Goal: Task Accomplishment & Management: Complete application form

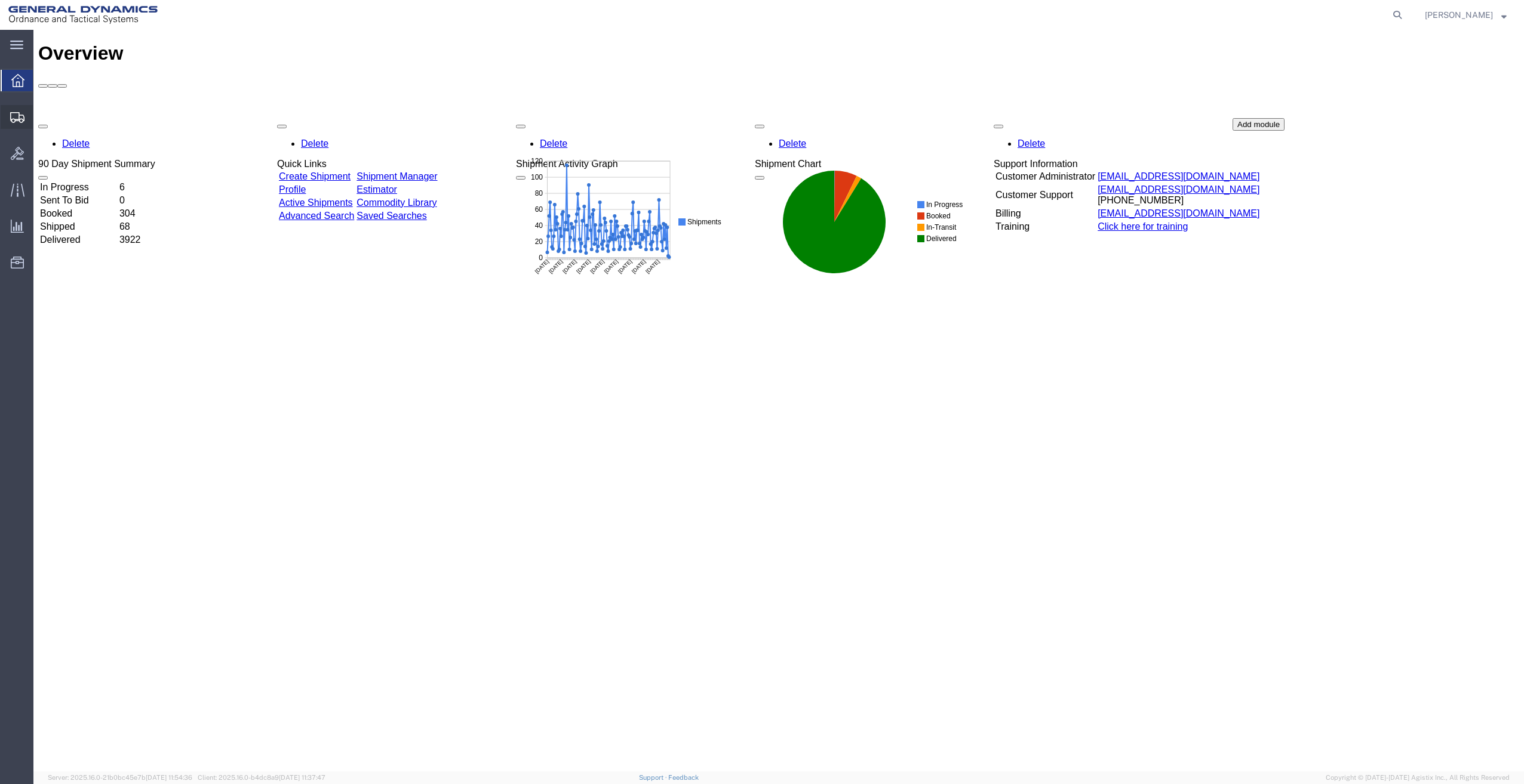
click at [17, 121] on icon at bounding box center [17, 118] width 15 height 11
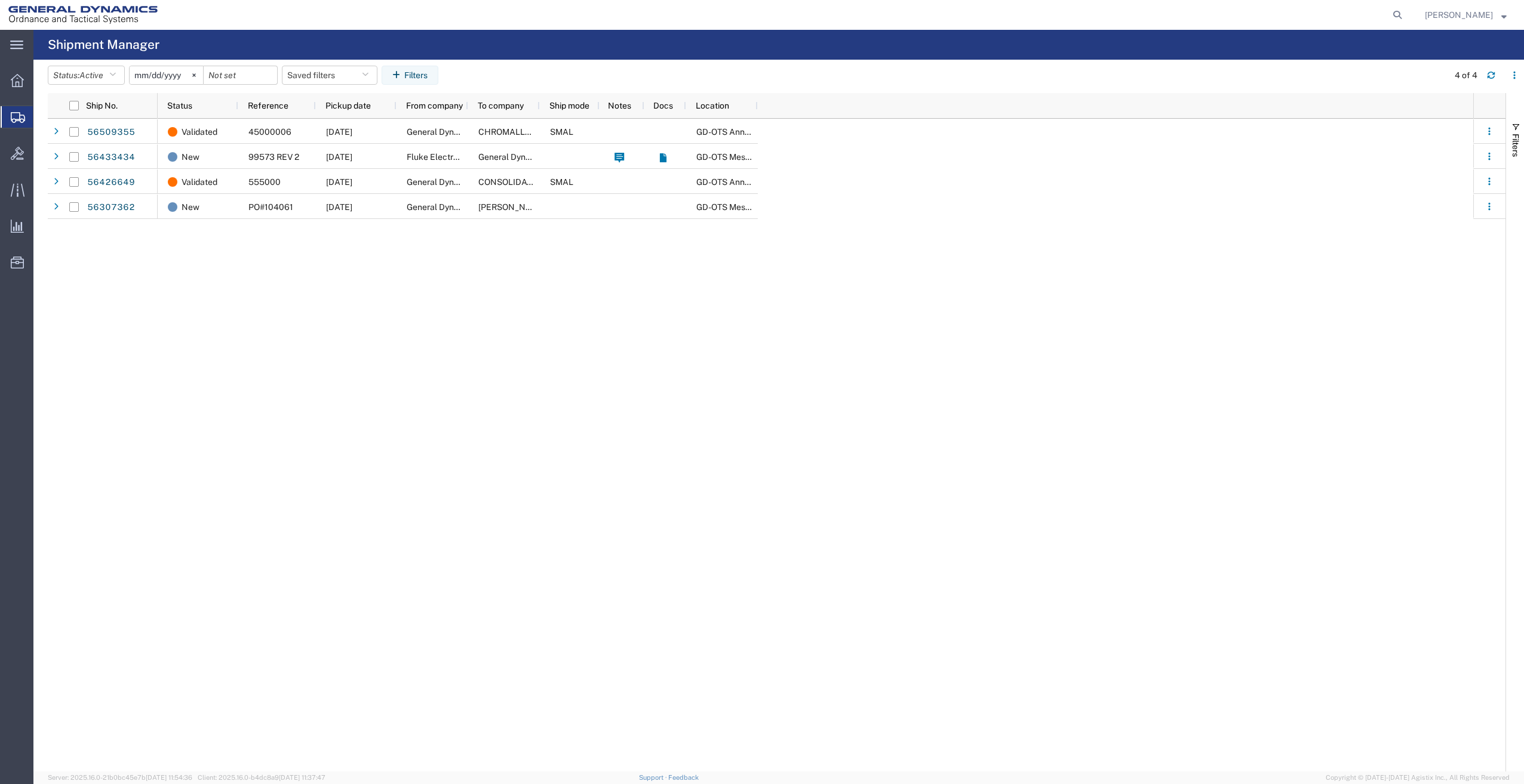
click at [0, 0] on span "Create Shipment" at bounding box center [0, 0] width 0 height 0
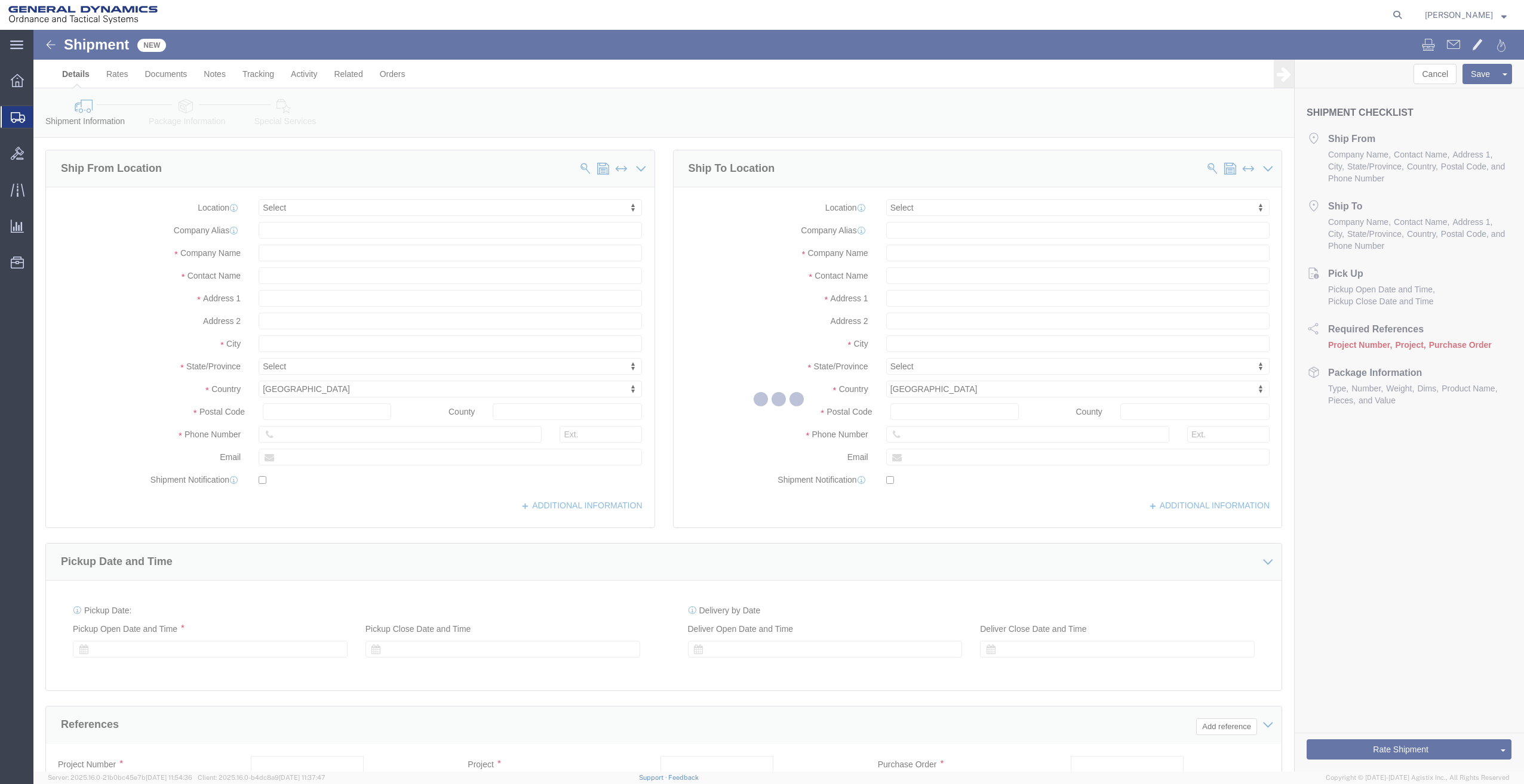
select select
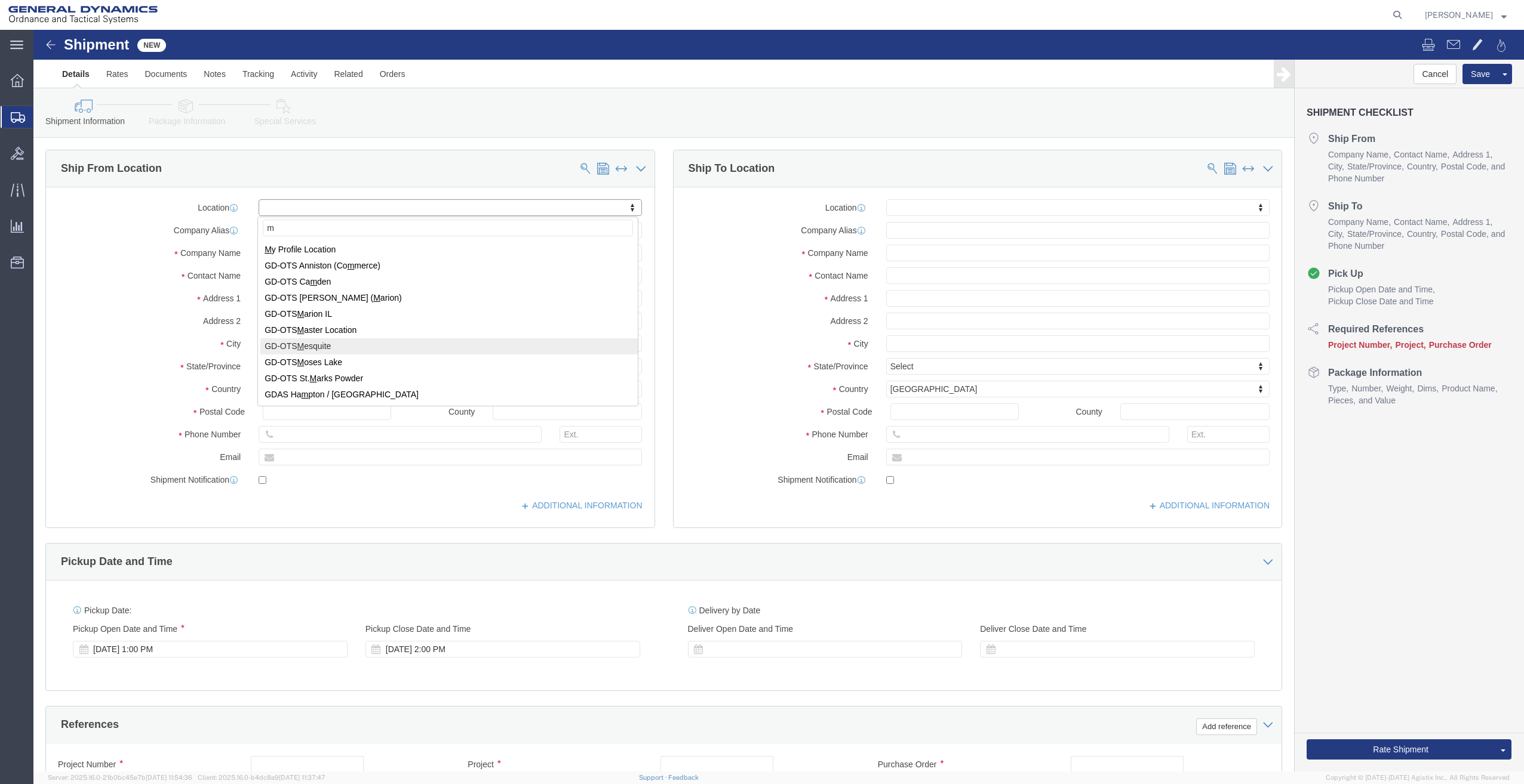
type input "m"
select select "64231"
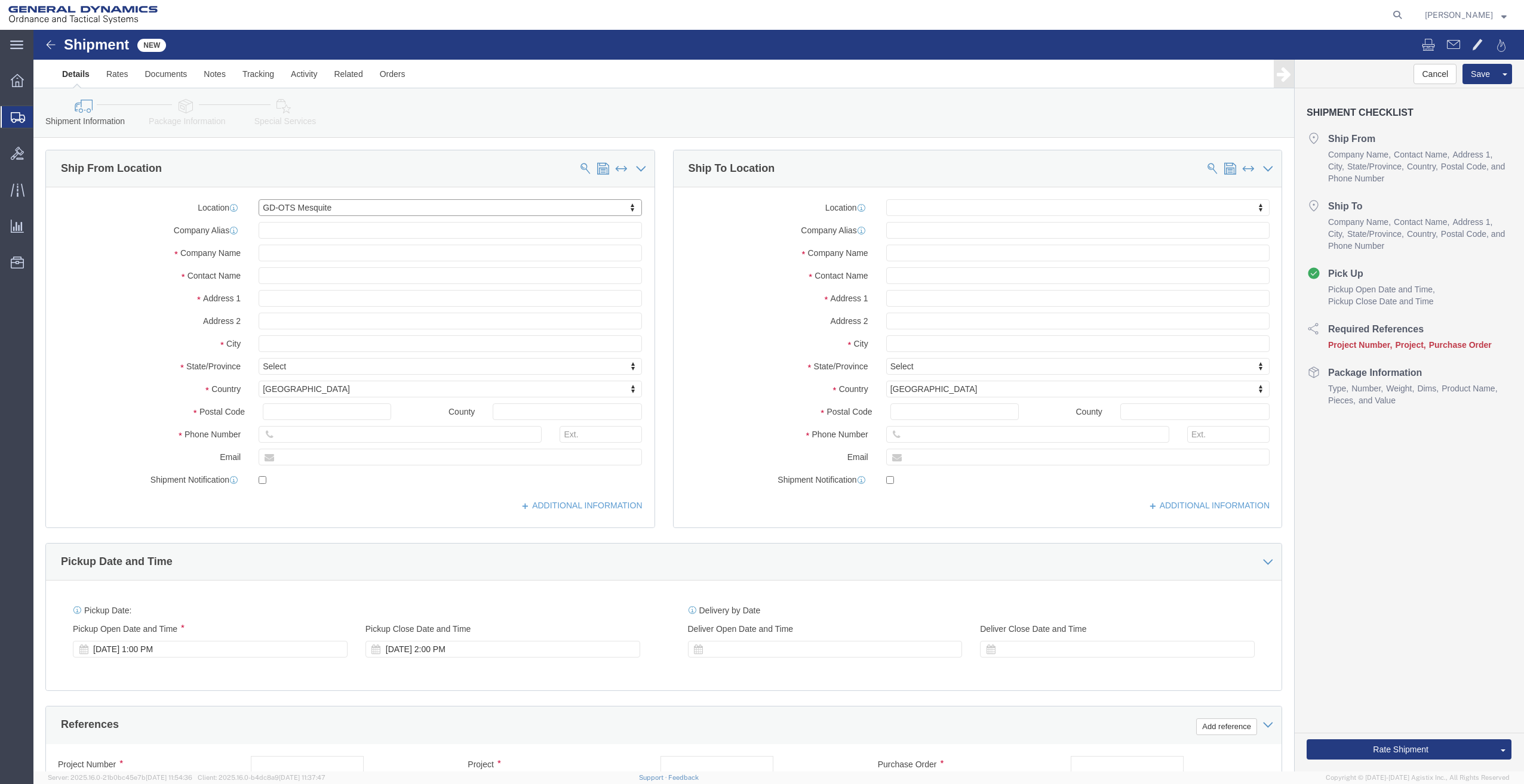
select select "[GEOGRAPHIC_DATA]"
drag, startPoint x: 358, startPoint y: 424, endPoint x: -36, endPoint y: 404, distance: 394.5
click html "Shipment New Details Rates Documents Notes Tracking Activity Related Orders Can…"
type input "[EMAIL_ADDRESS][PERSON_NAME][DOMAIN_NAME]"
click input "text"
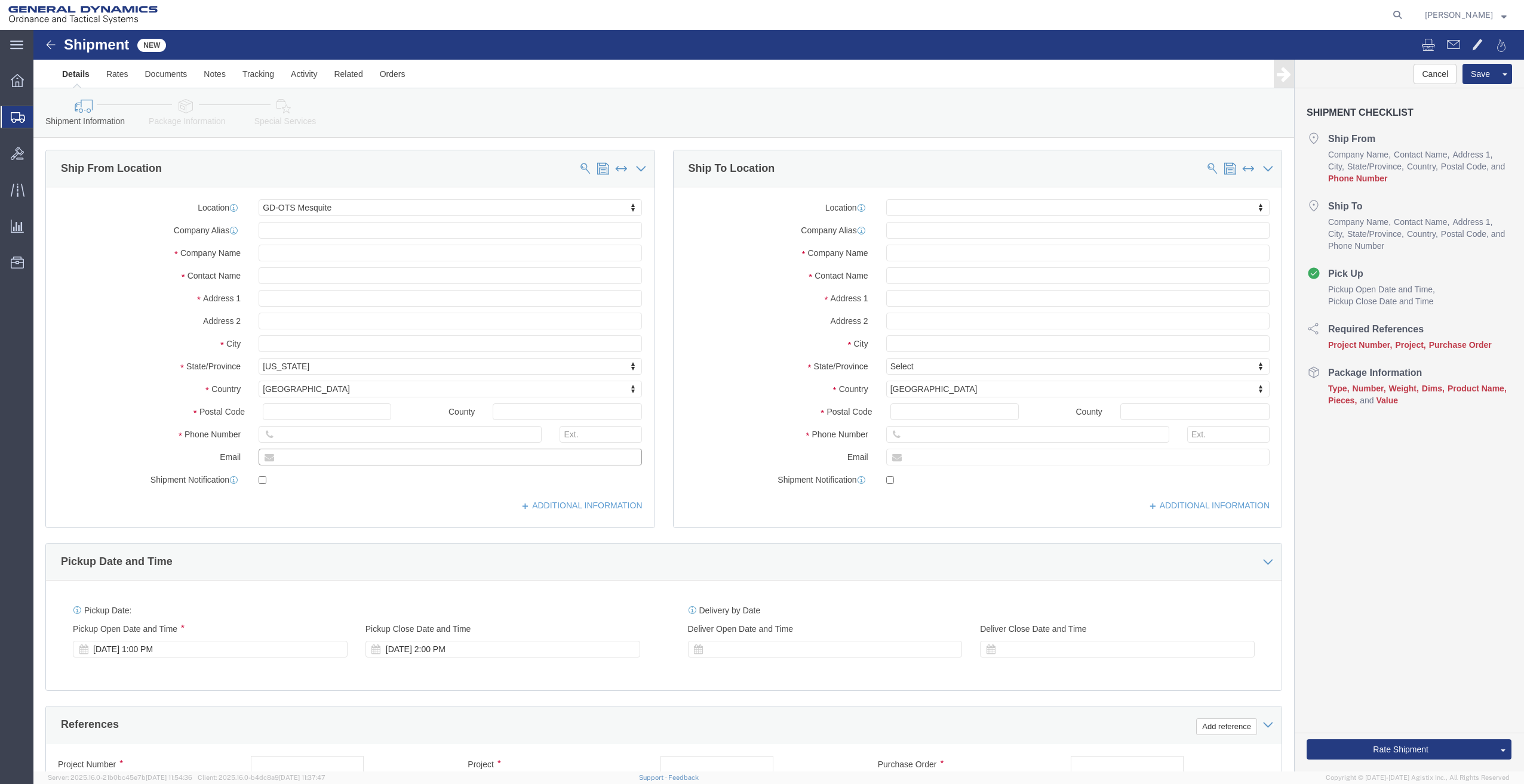
type input "[PERSON_NAME][EMAIL_ADDRESS][PERSON_NAME][DOMAIN_NAME]"
drag, startPoint x: 302, startPoint y: 251, endPoint x: 194, endPoint y: 251, distance: 108.0
click div "Contact Name"
type input "[PERSON_NAME]"
click input "text"
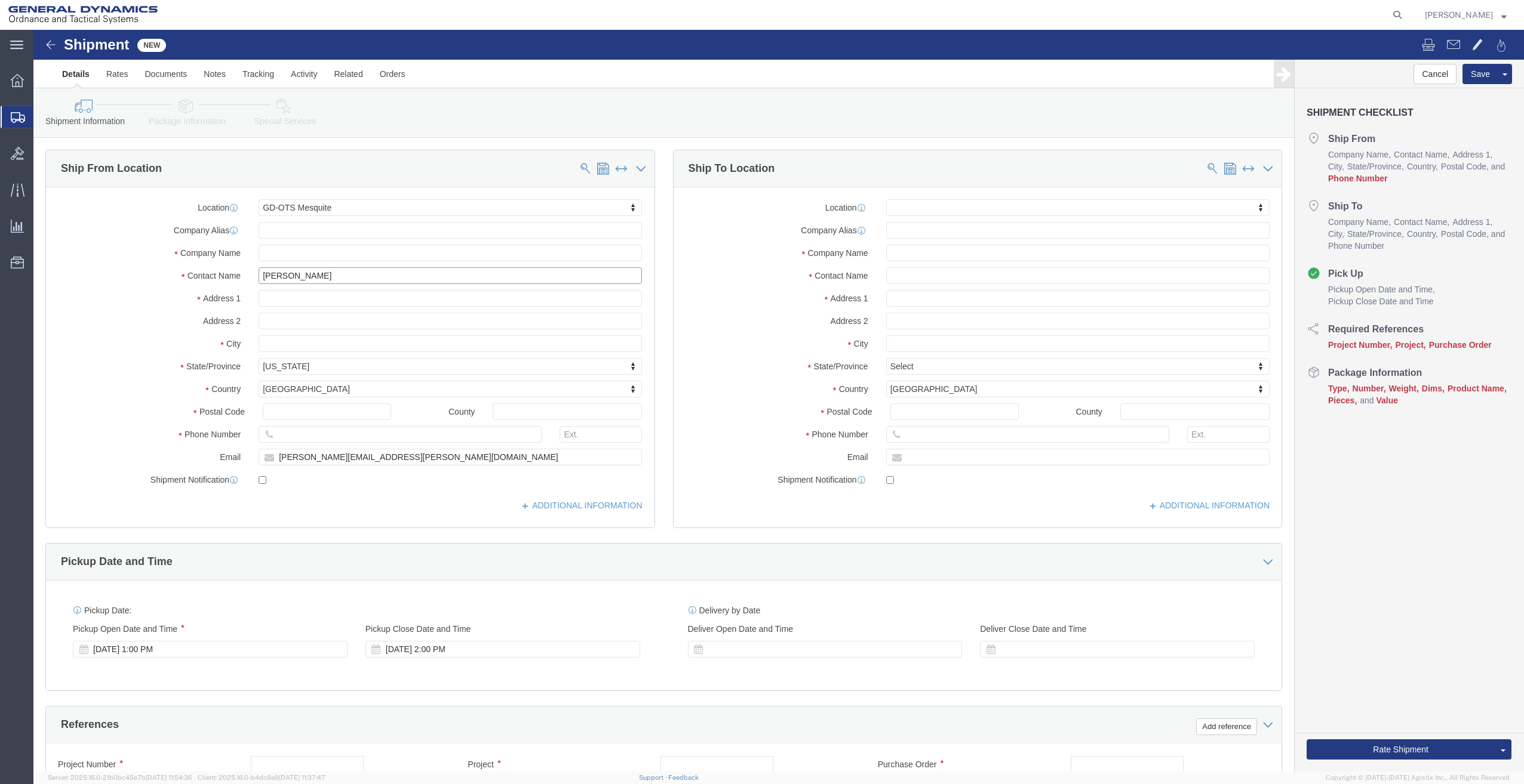
type input "[PERSON_NAME]"
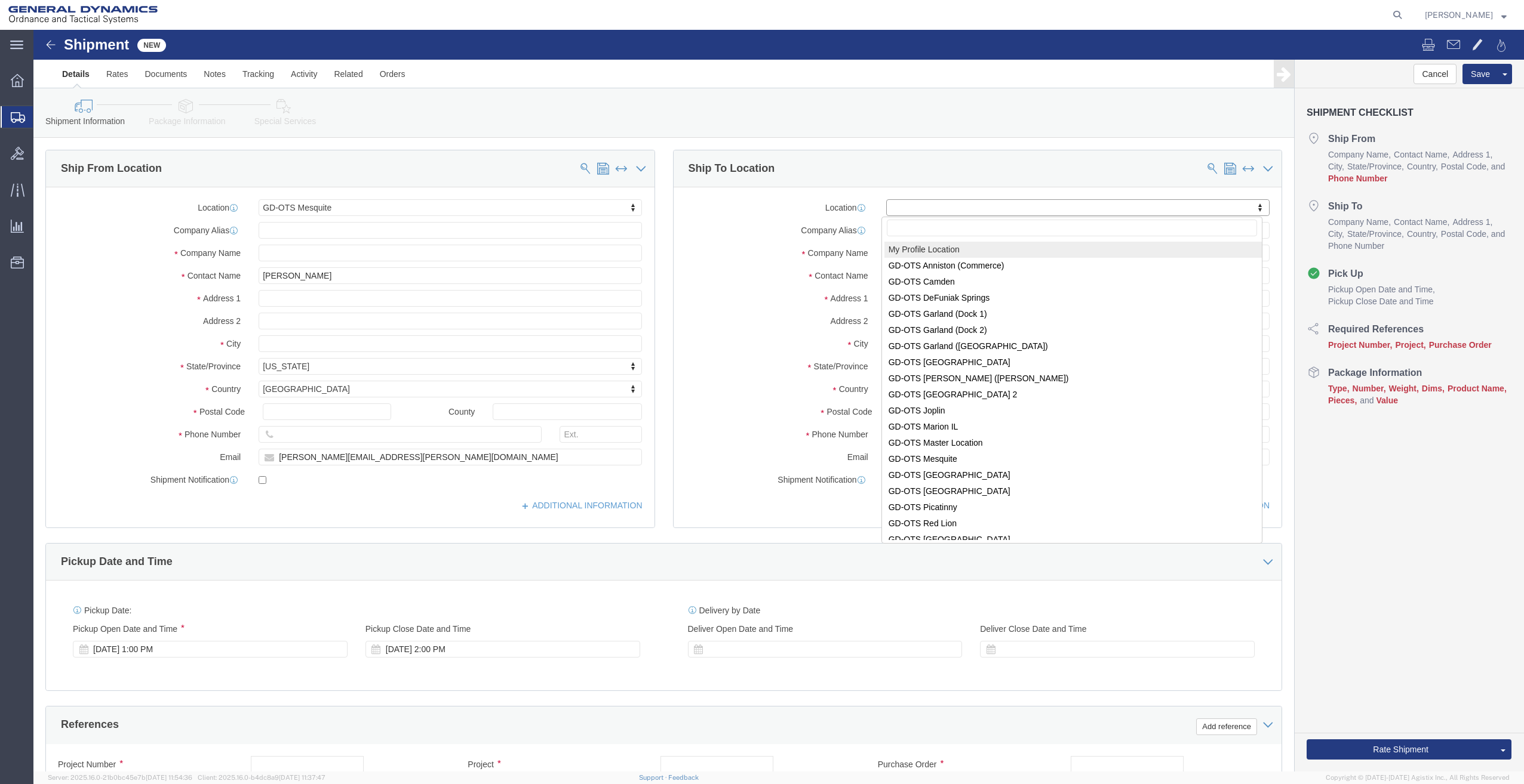
type input "3"
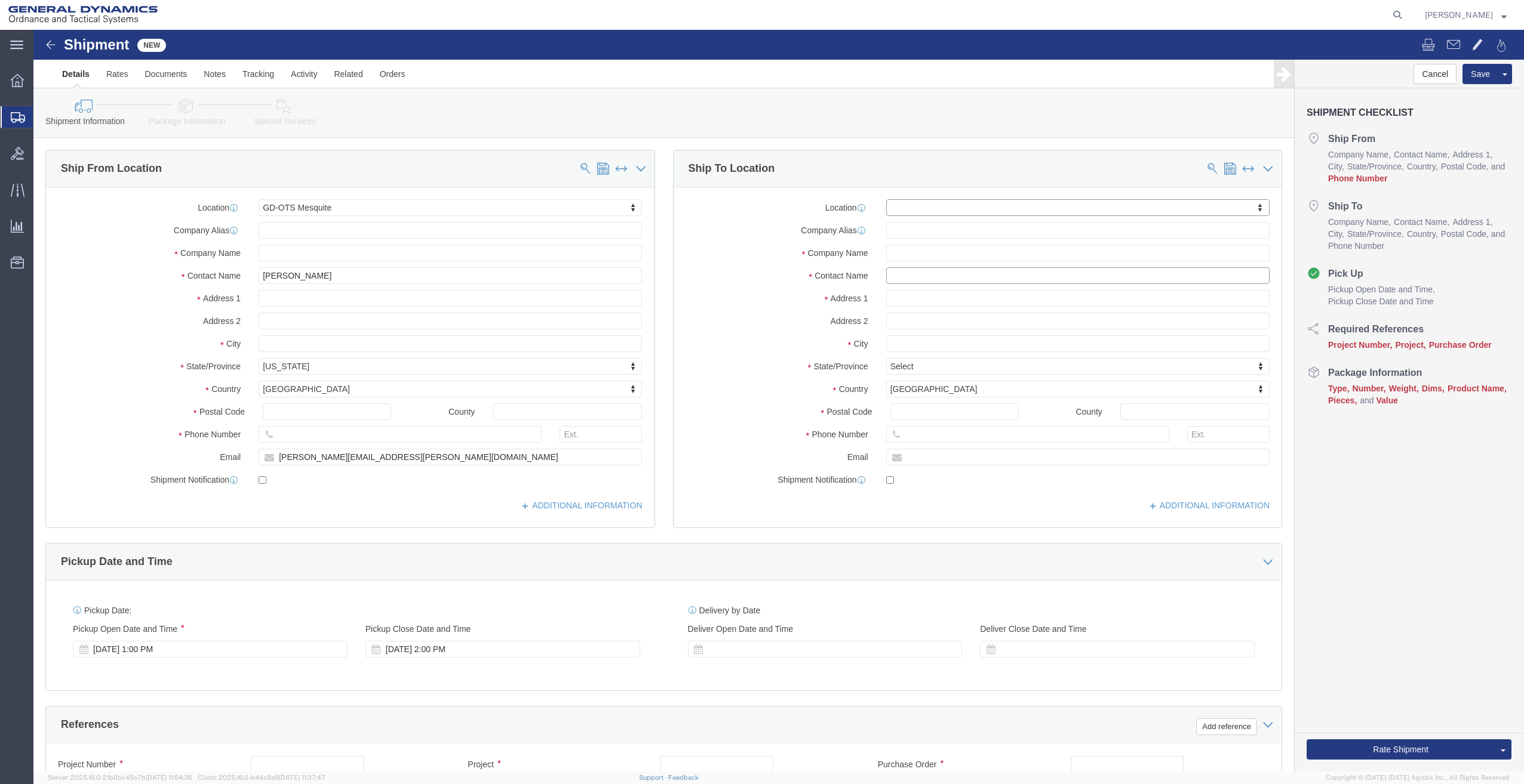
click input "text"
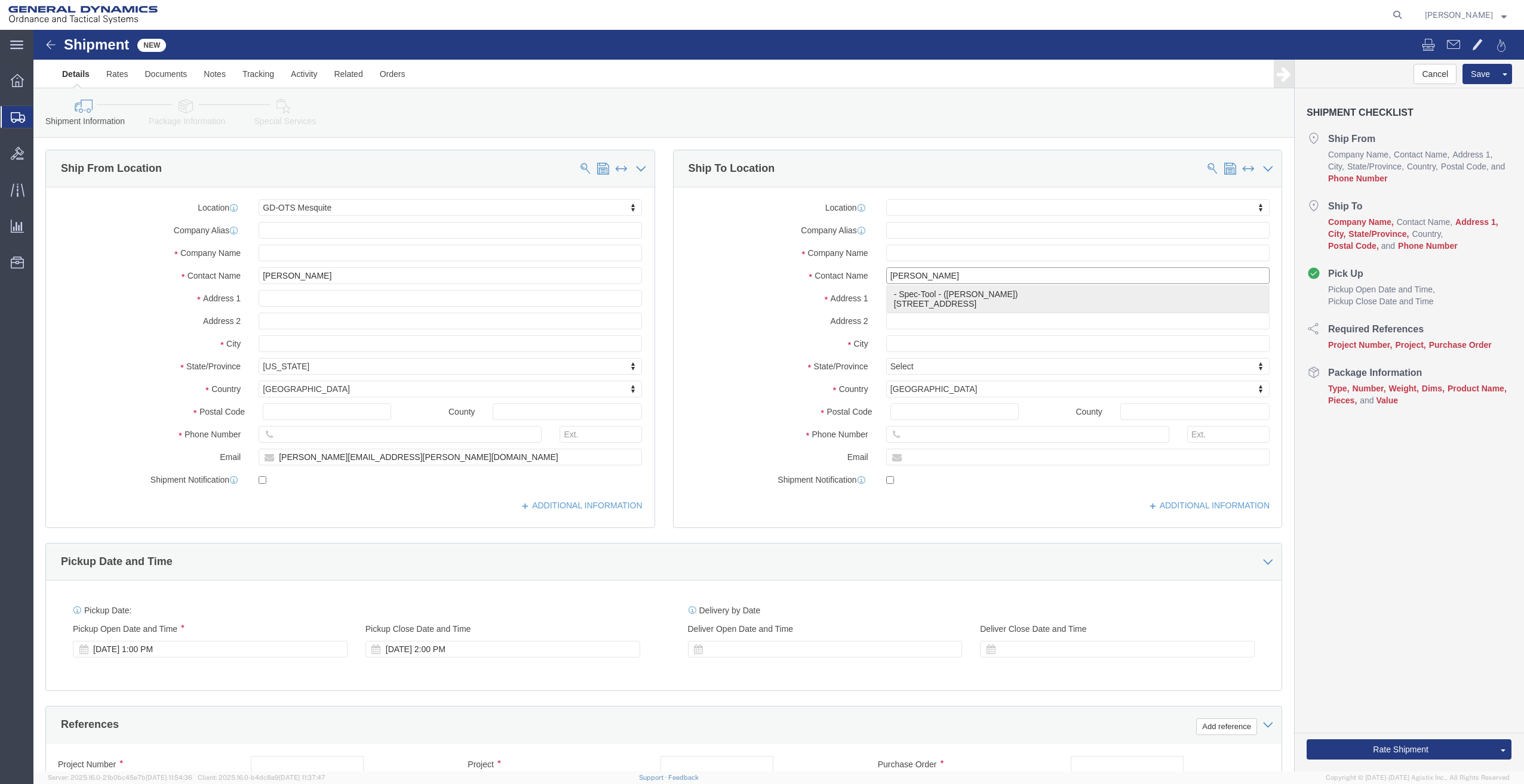
click p "- Spec-Tool - ([PERSON_NAME]) [STREET_ADDRESS]"
type input "[PERSON_NAME]"
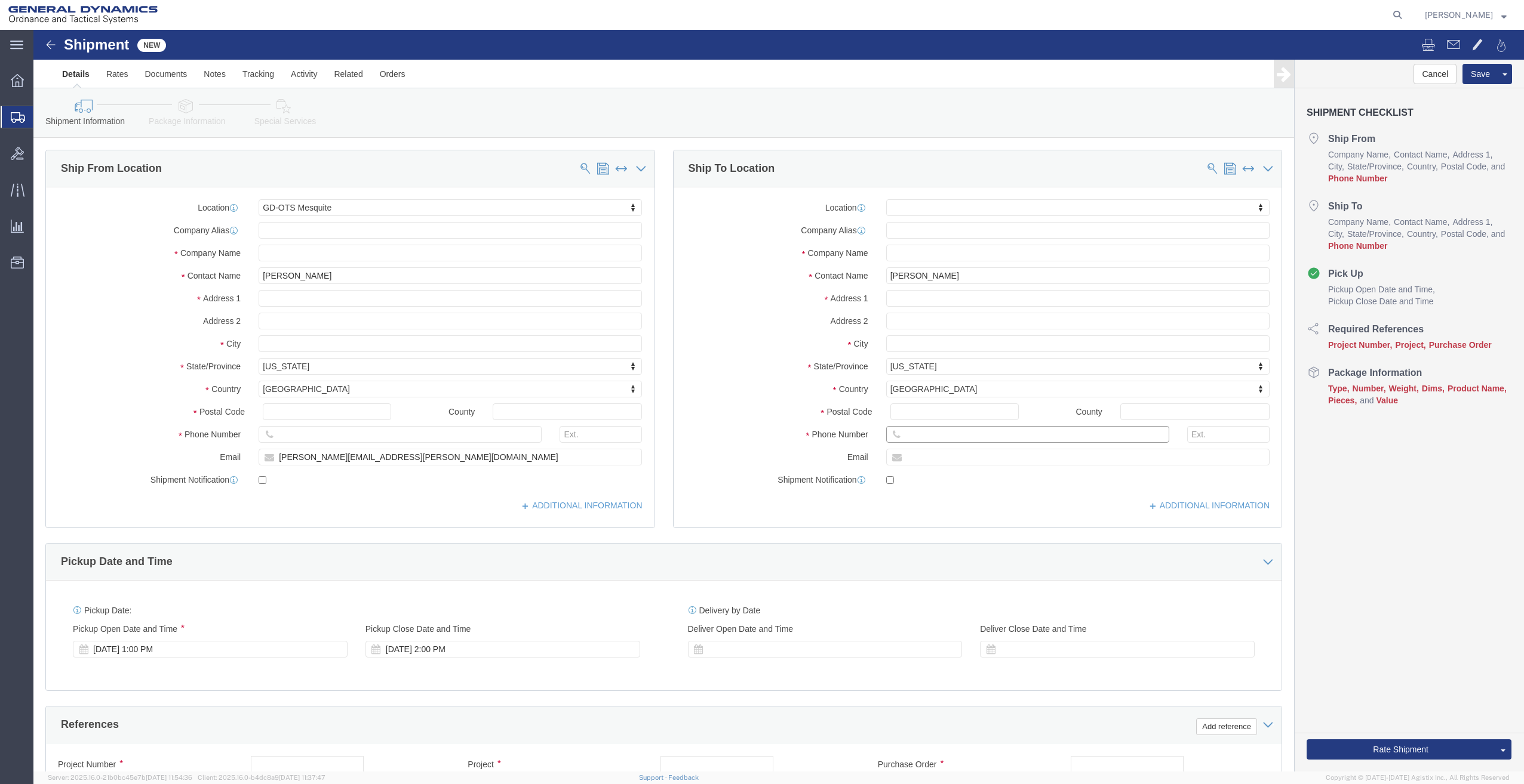
click input "text"
click input "161688771714"
type input "61688771714"
click div "[DATE] 1:00 PM"
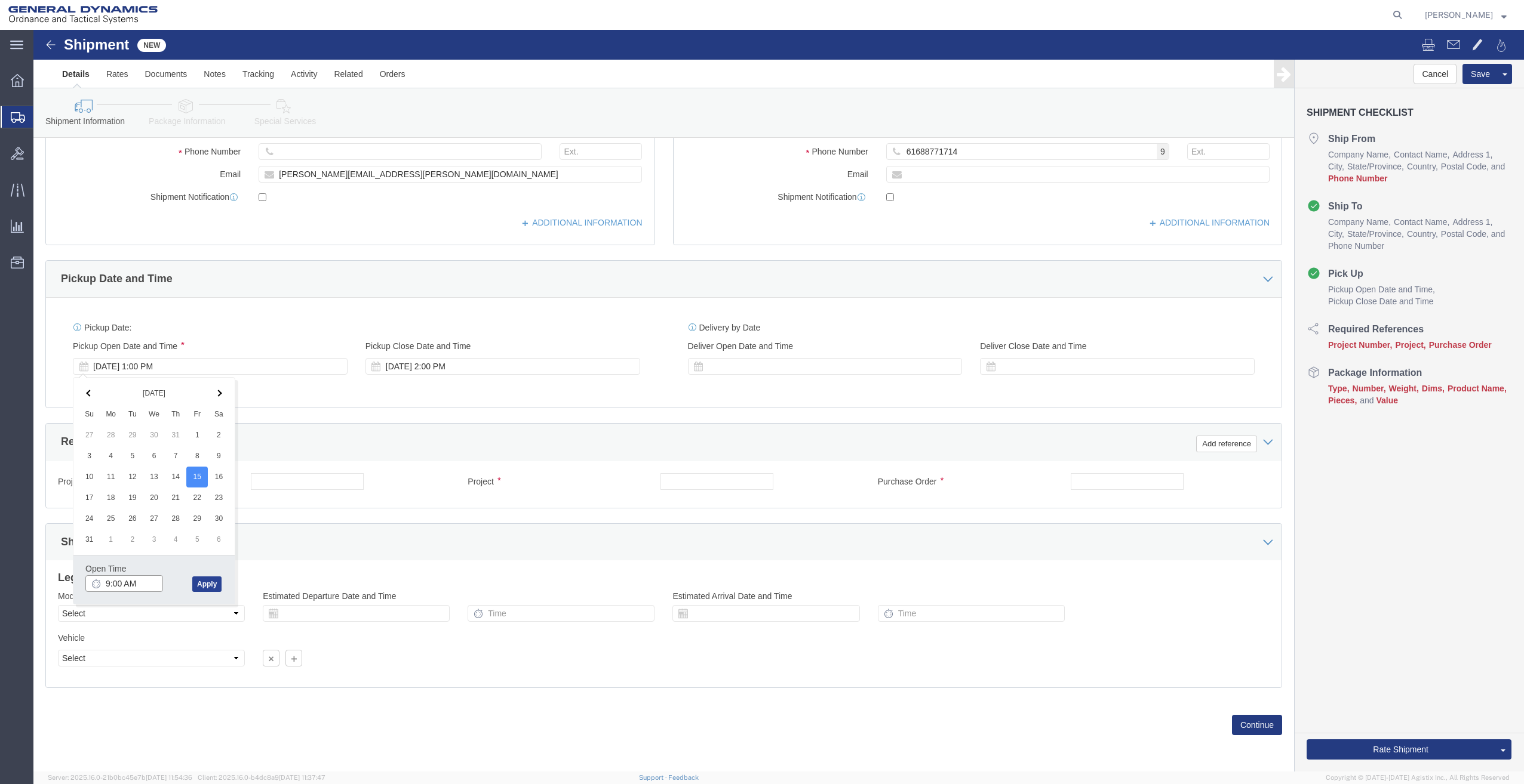
type input "9:00 AM"
click button "Apply"
click div "[DATE] 2:00 PM"
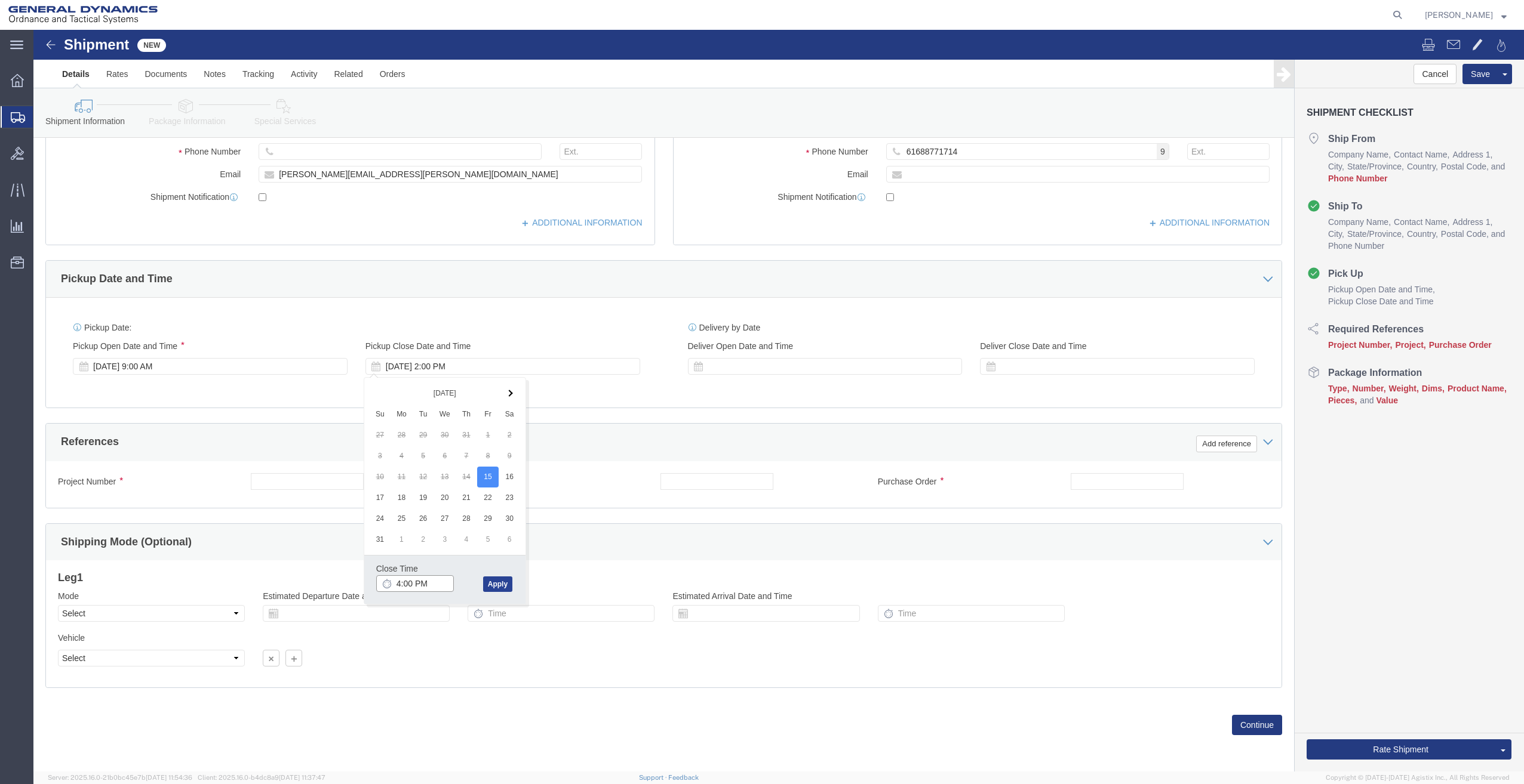
type input "4:00 PM"
click button "Apply"
click div
click input "text"
type input "N"
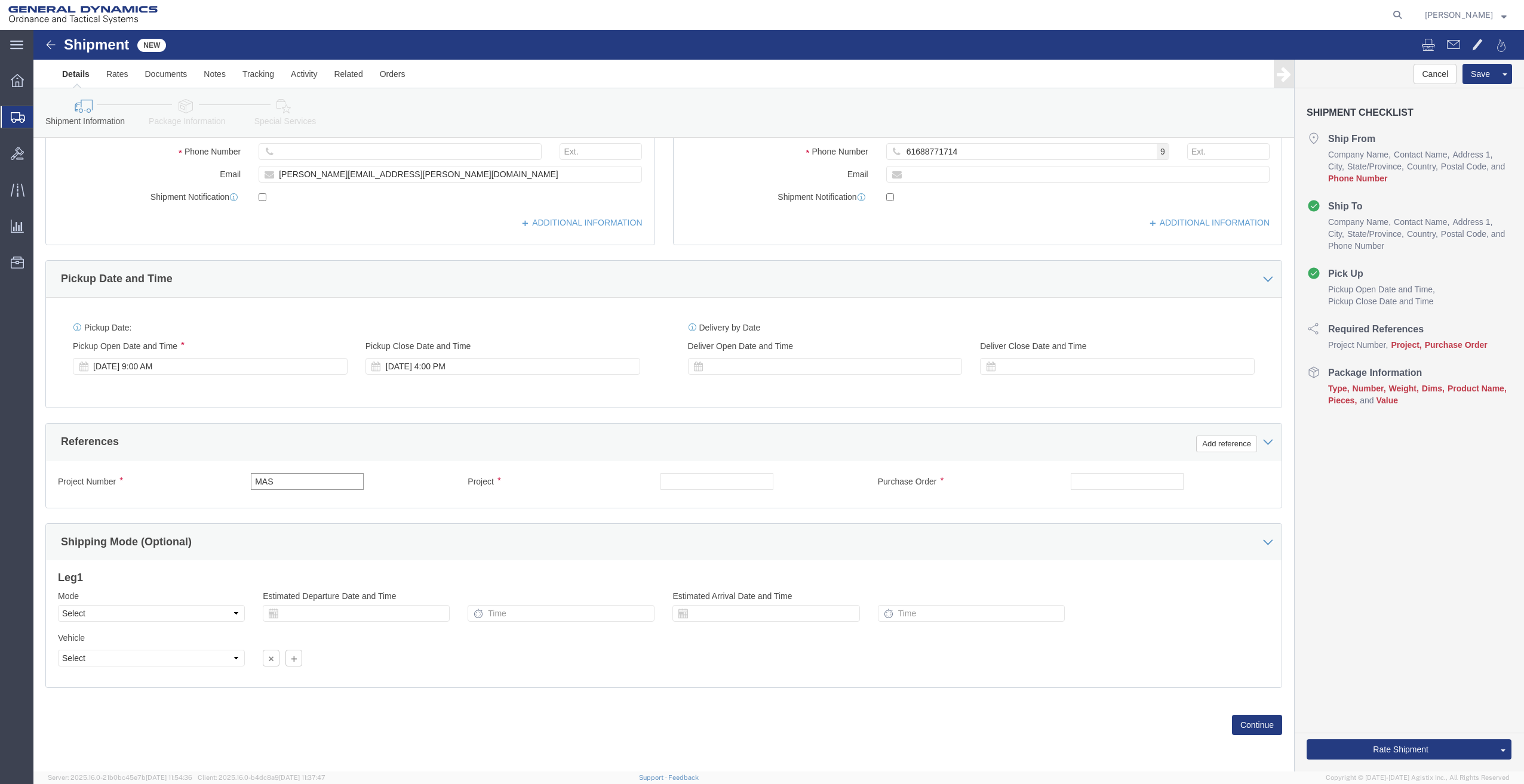
type input "MAS"
click input "text"
type input "MAS"
click input "text"
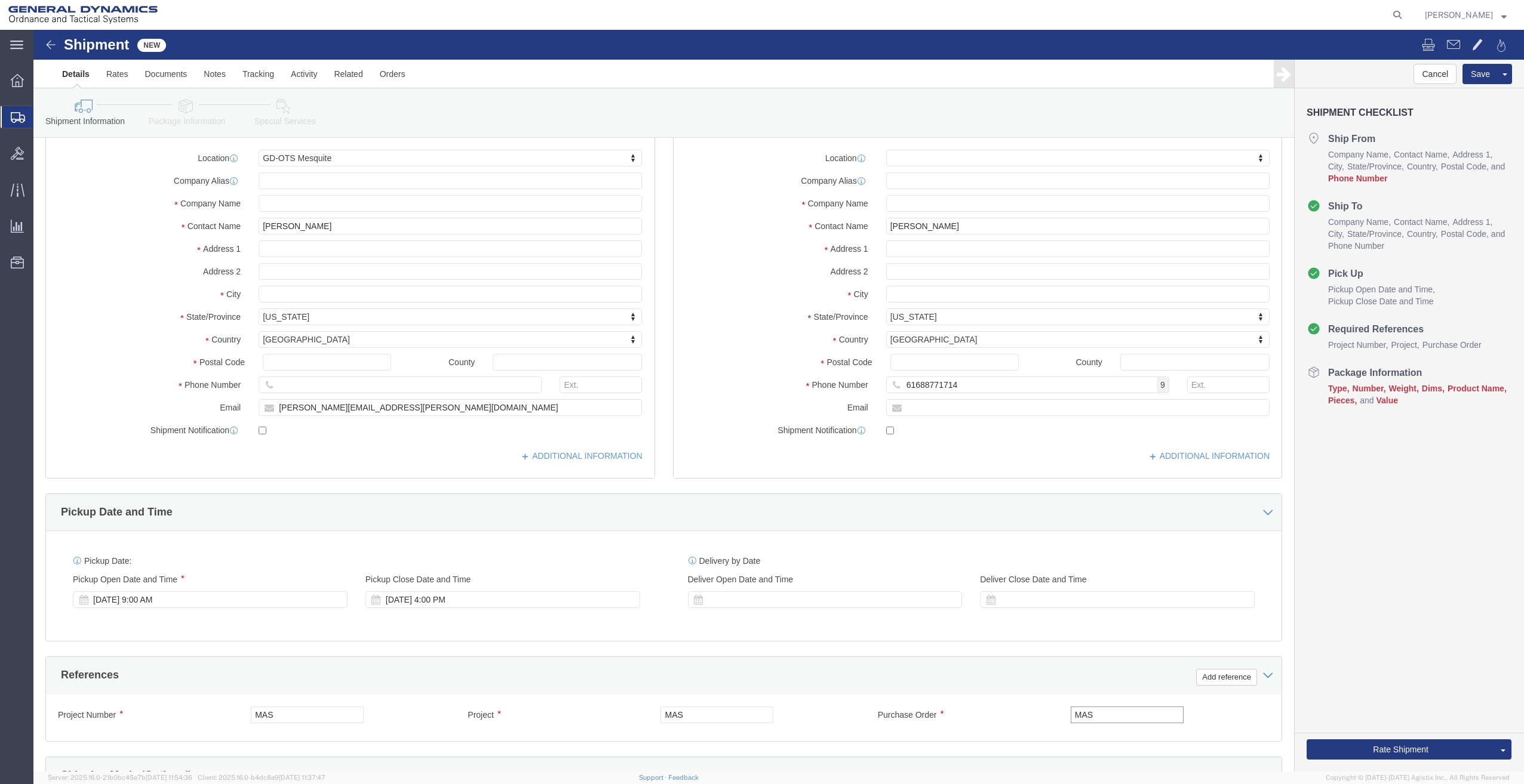
scroll to position [0, 0]
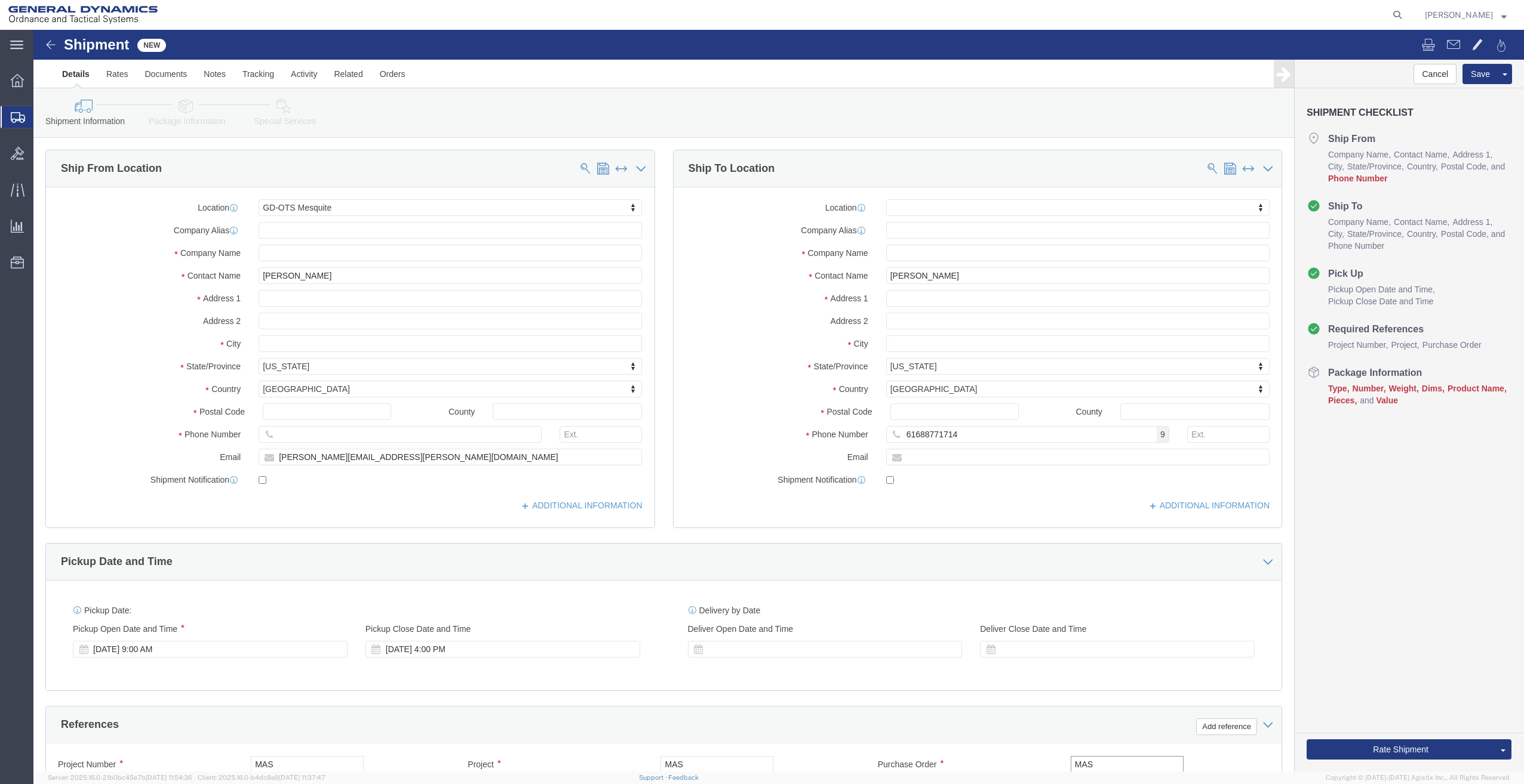
type input "MAS"
click input "text"
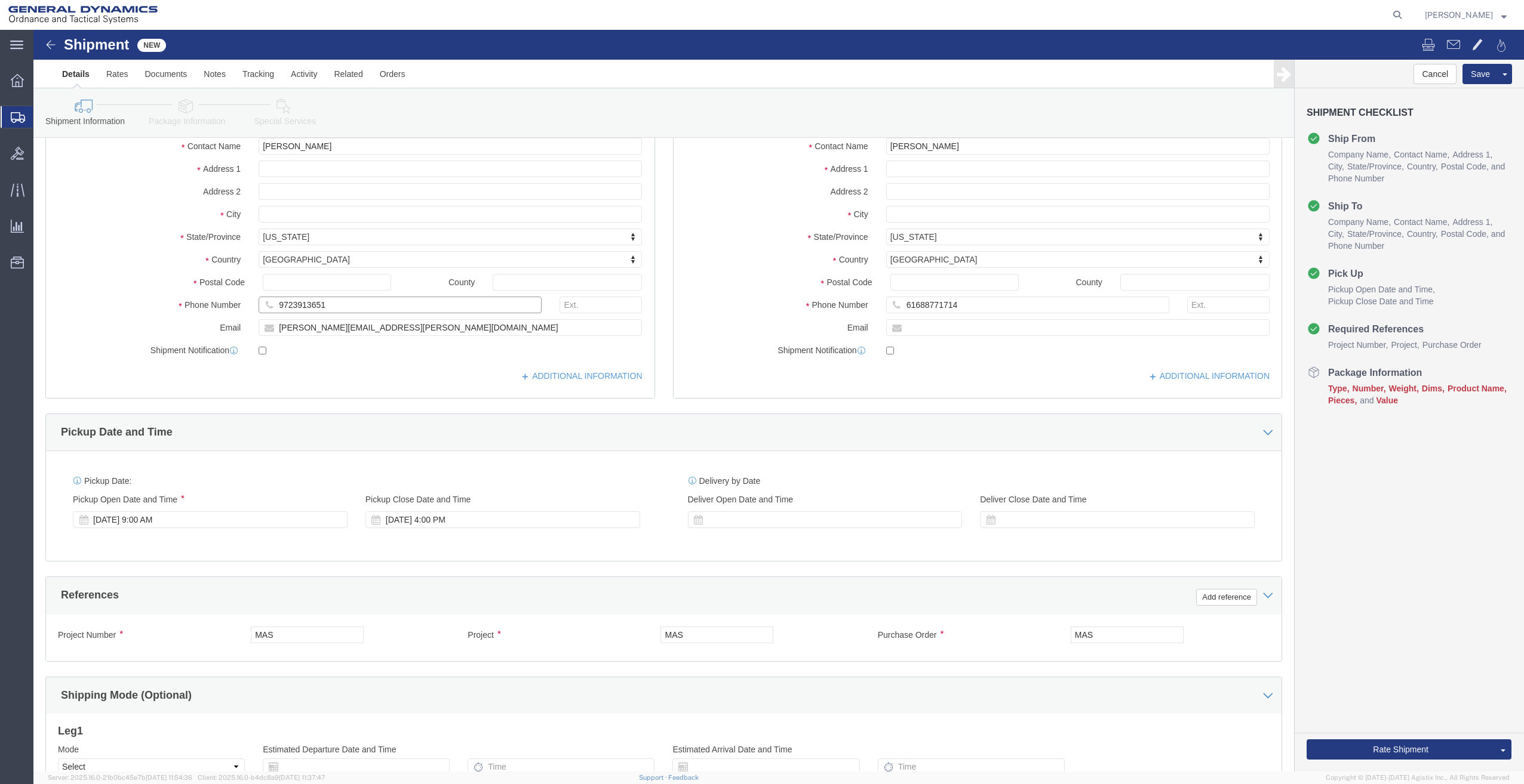
scroll to position [283, 0]
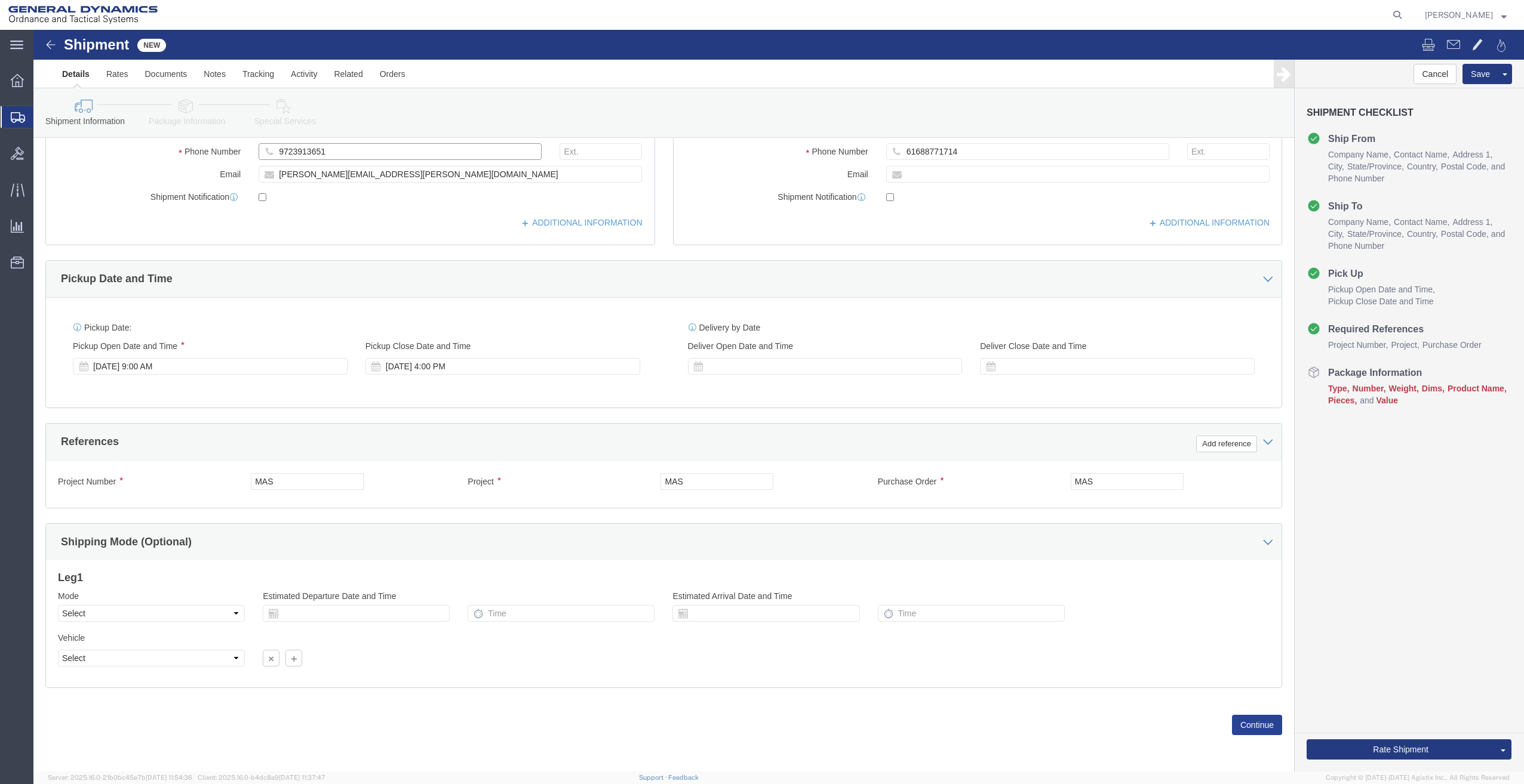
type input "9723913651"
click button "Continue"
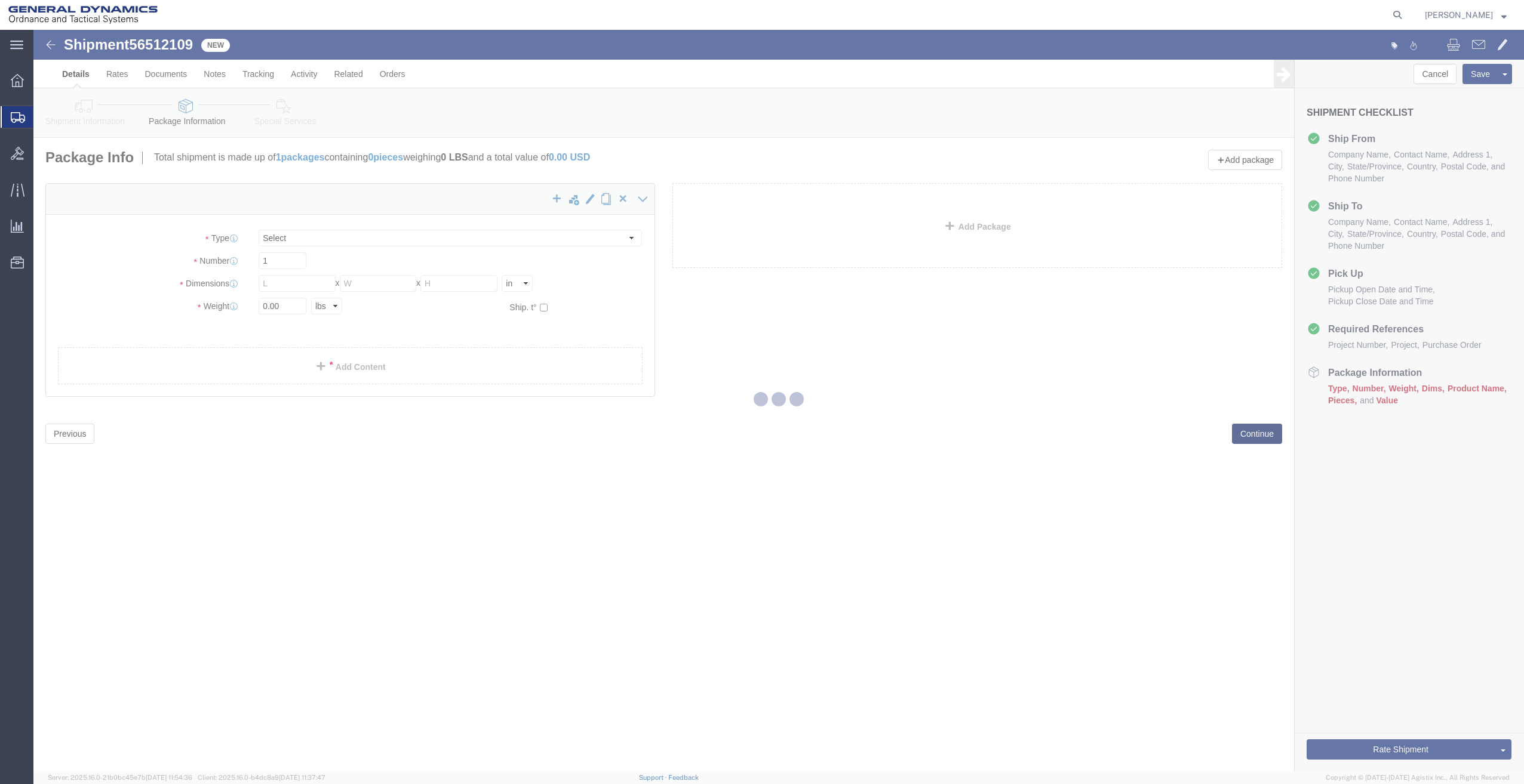
select select "CBOX"
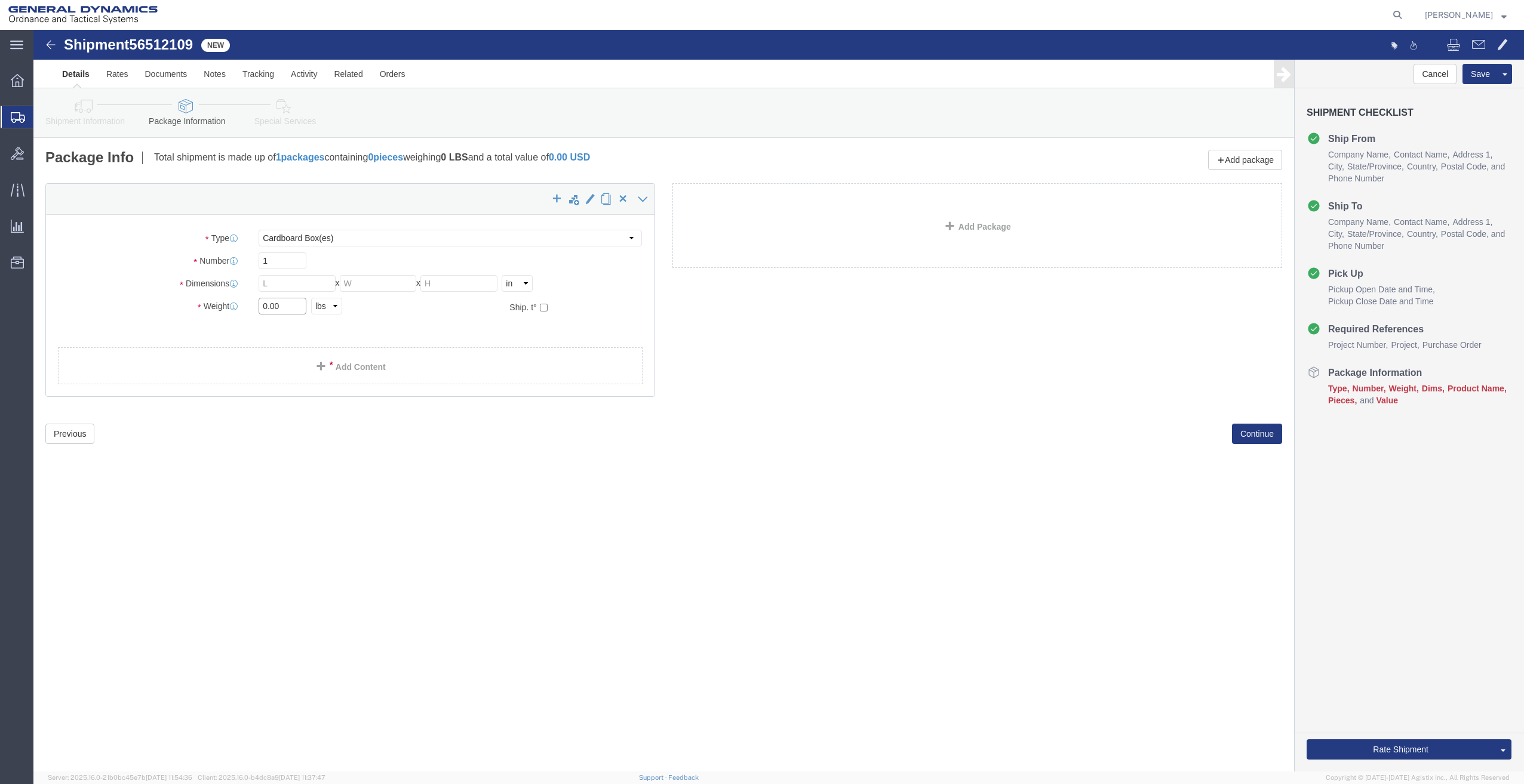
drag, startPoint x: 248, startPoint y: 277, endPoint x: 203, endPoint y: 274, distance: 45.1
click div "Weight 0.00 Select kgs lbs Ship. t°"
type input "900.00"
click div "Package Type Select Bale(s) Basket(s) Bolt(s) Bottle(s) Buckets Bulk Bundle(s) …"
click input "text"
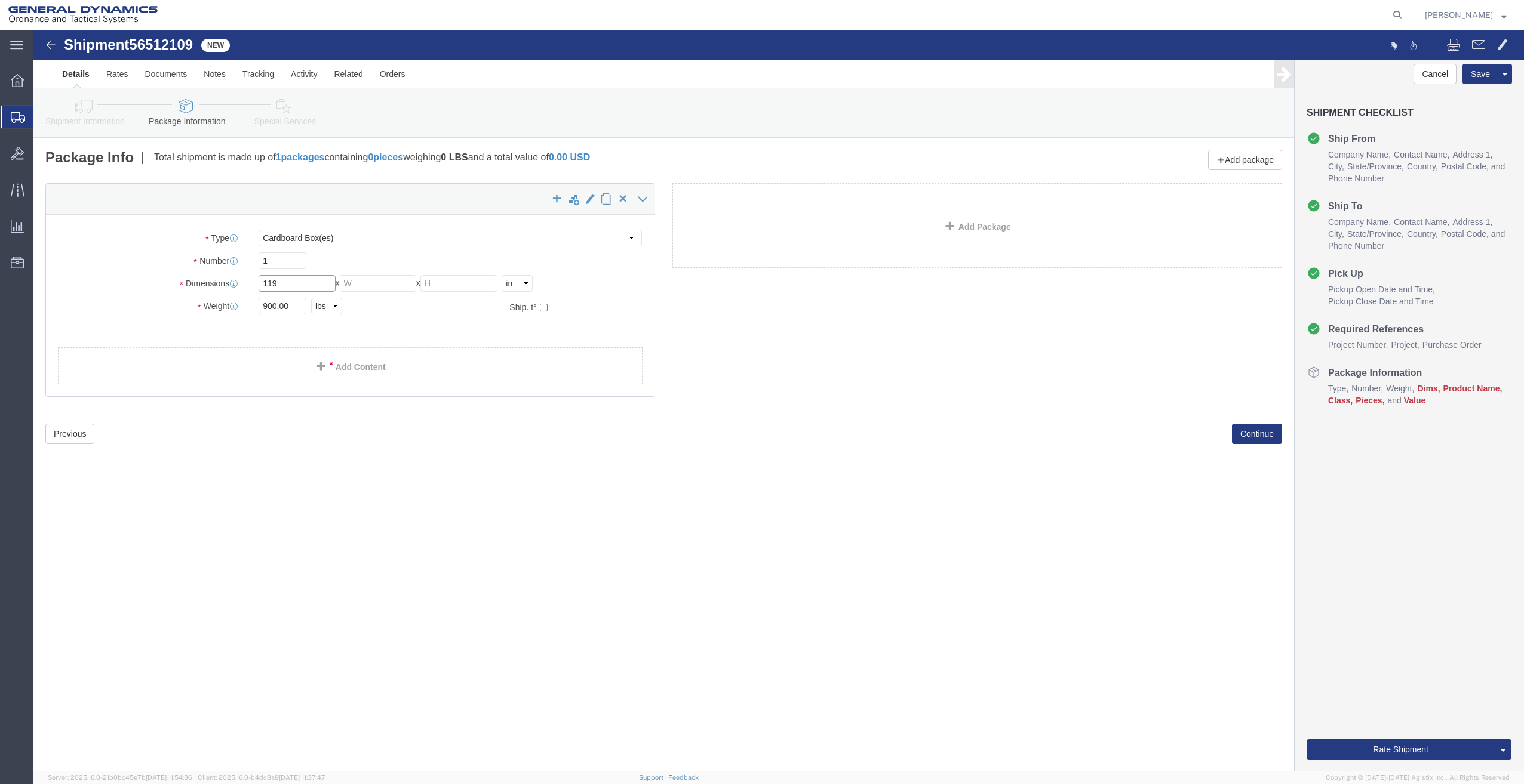
type input "119"
click input "text"
type input "25"
click input "text"
type input "19"
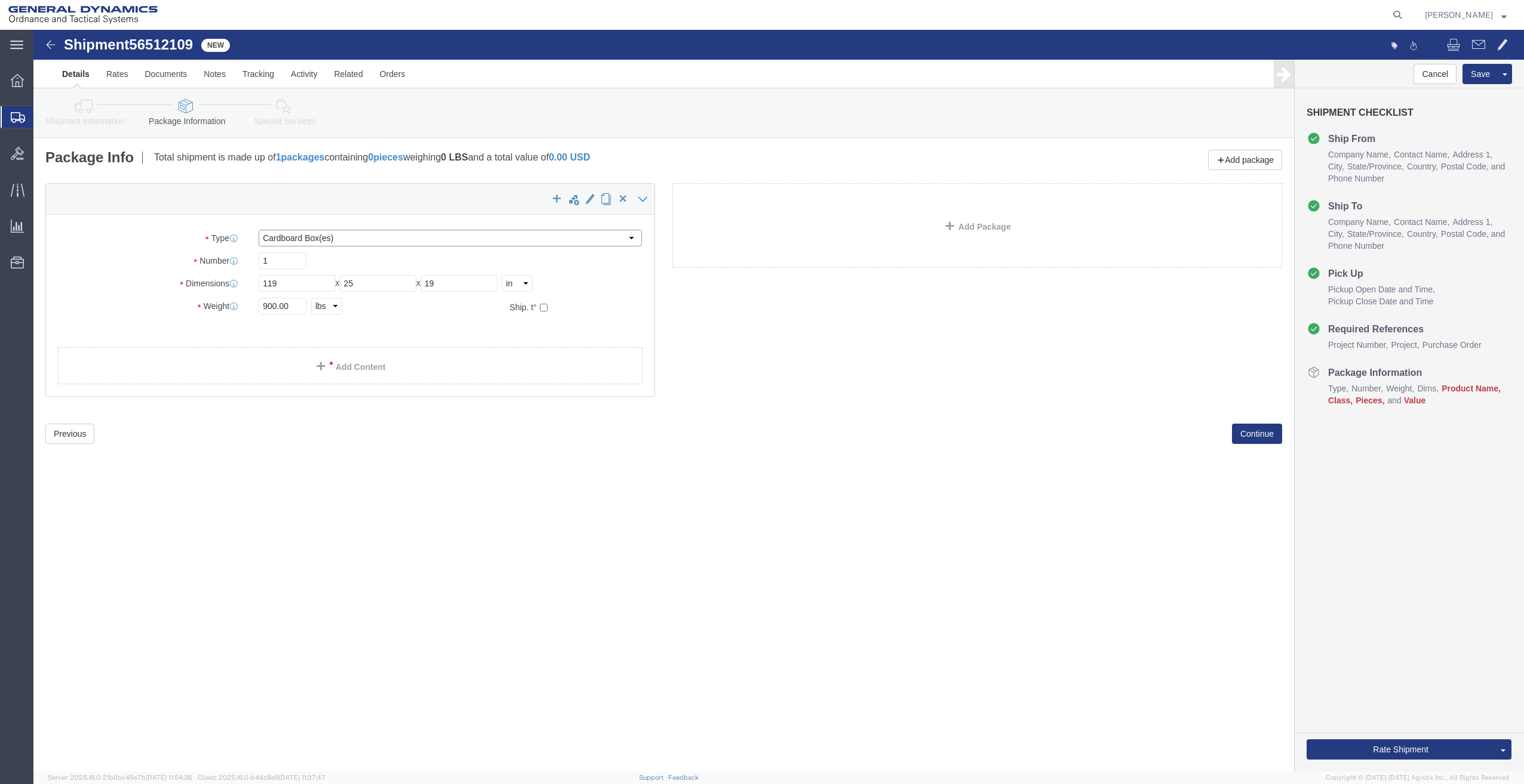
click select "Select Bale(s) Basket(s) Bolt(s) Bottle(s) Buckets Bulk Bundle(s) Can(s) Cardbo…"
select select "PONS"
click select "Select Bale(s) Basket(s) Bolt(s) Bottle(s) Buckets Bulk Bundle(s) Can(s) Cardbo…"
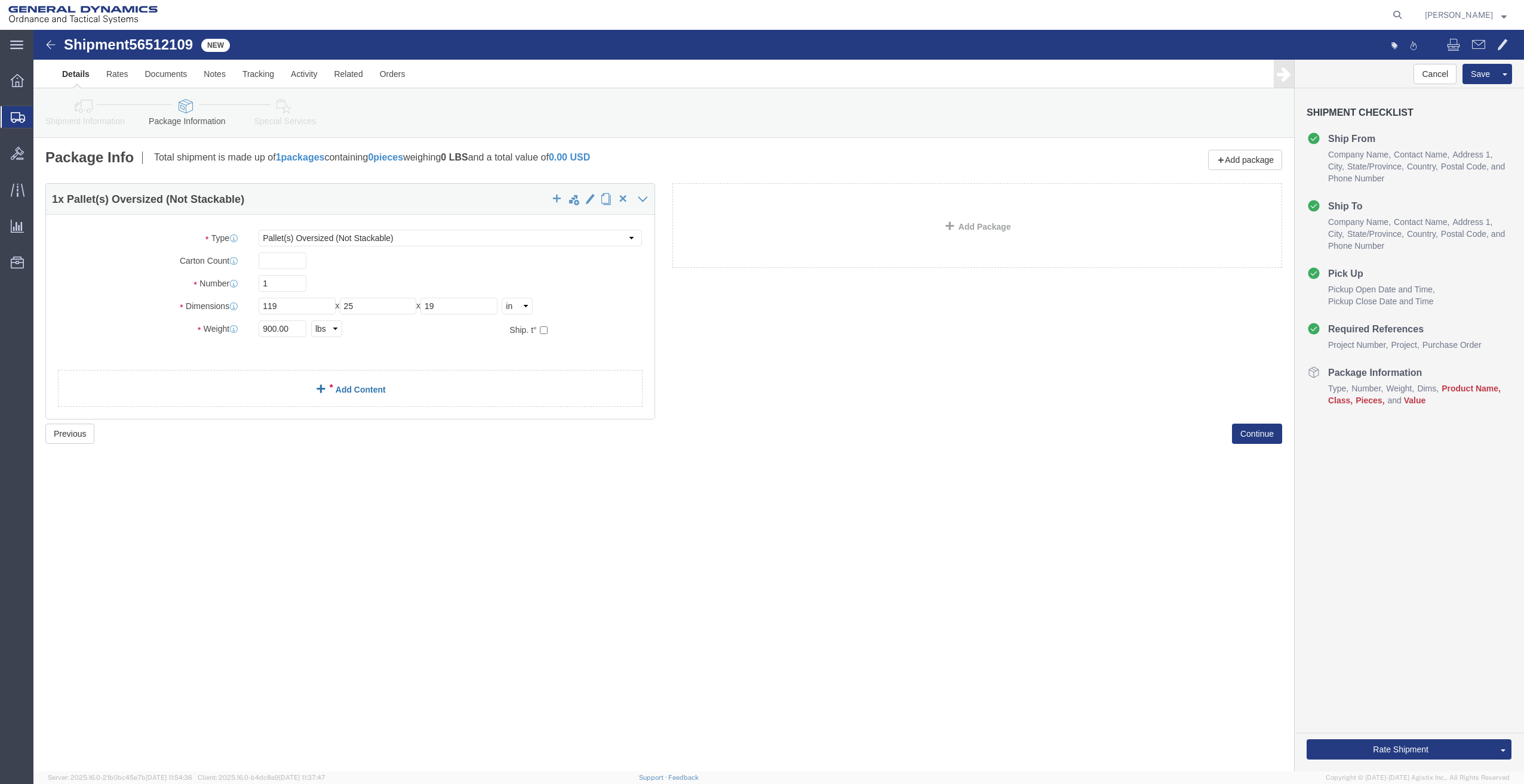
click link "Add Content"
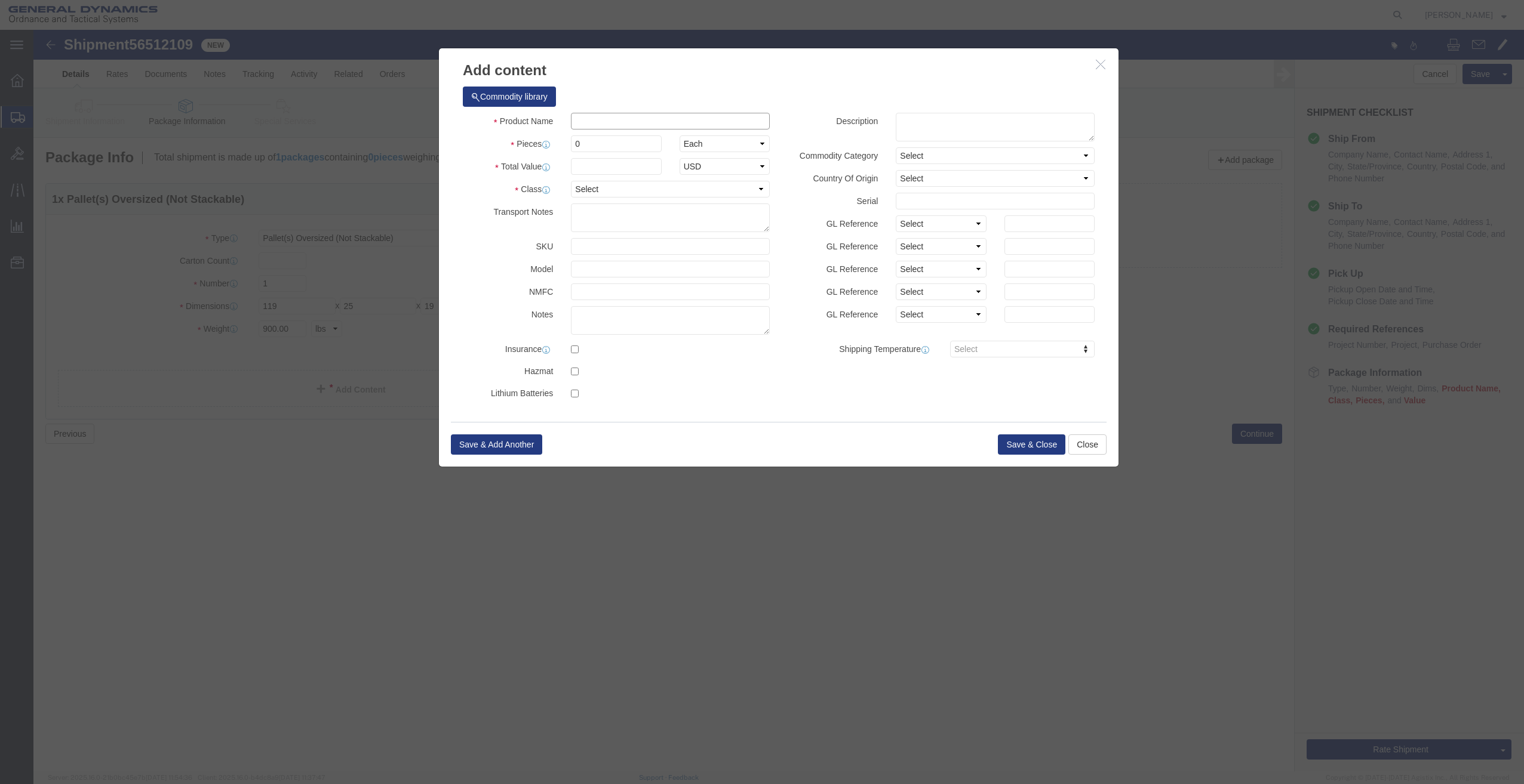
click input "text"
click input "0"
type input "1"
click input "text"
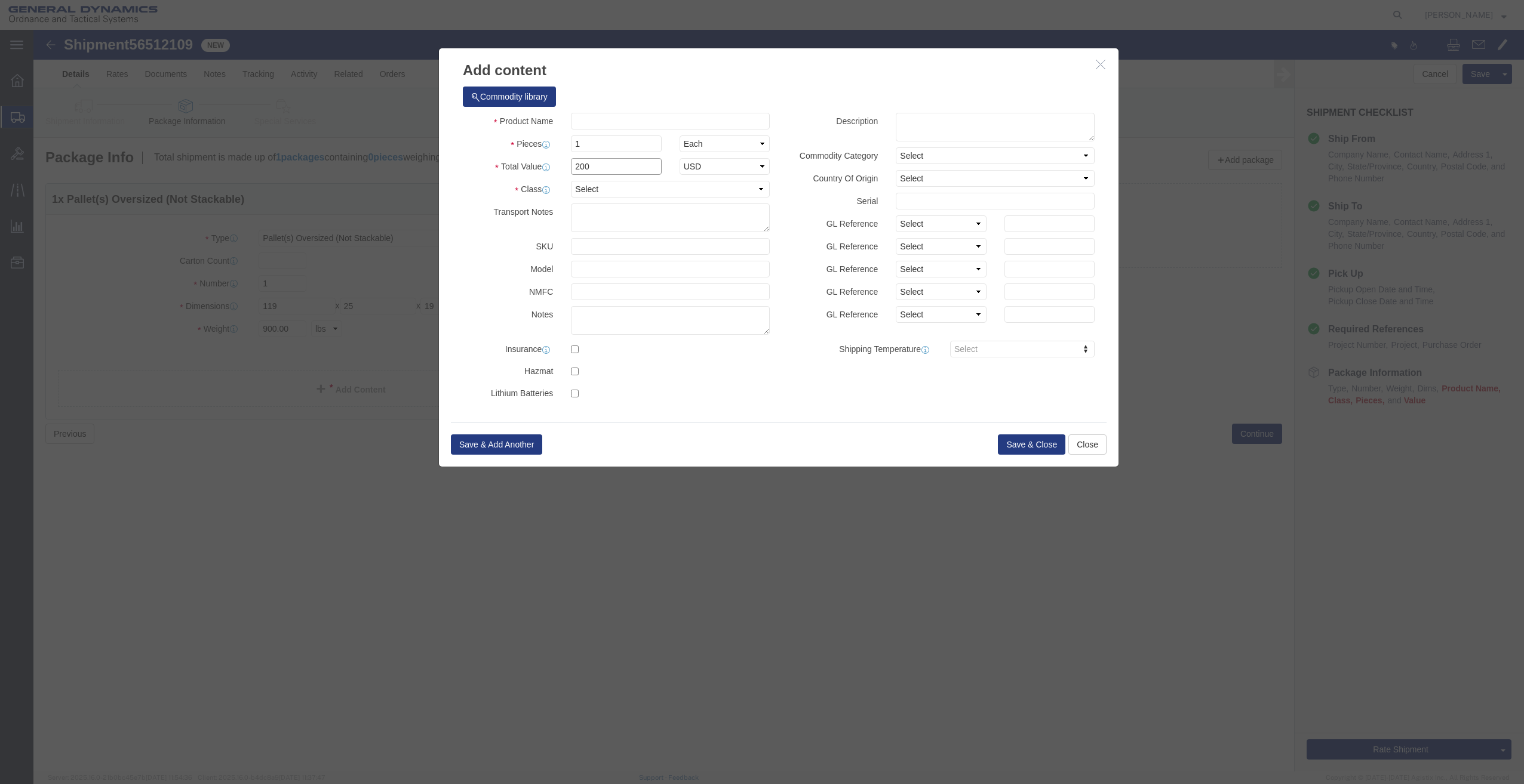
type input "200"
click select "Select 50 55 60 65 70 85 92.5 100 125 175 250 300 400"
select select "50"
click select "Select 50 55 60 65 70 85 92.5 100 125 175 250 300 400"
click input "text"
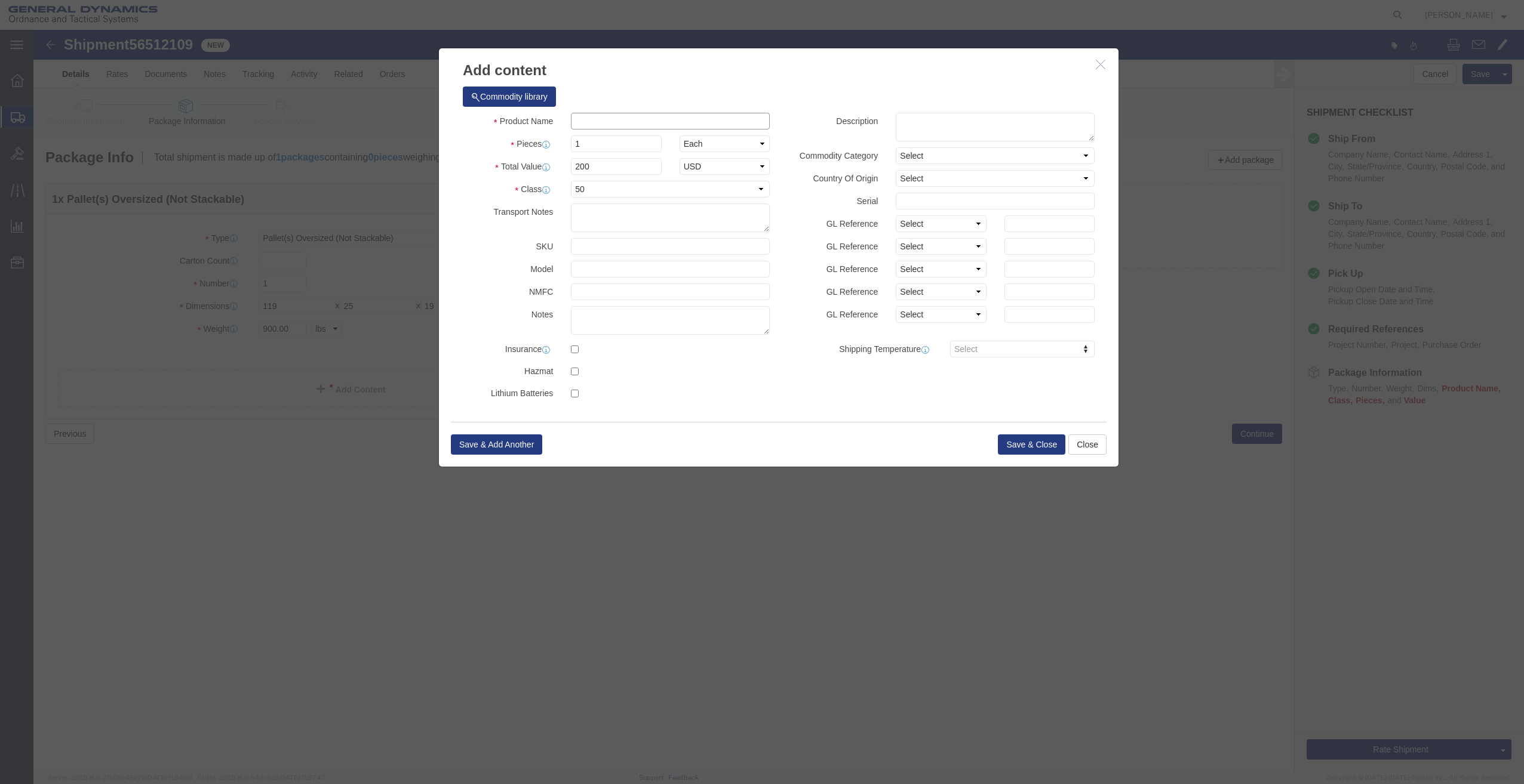
click input "text"
paste input "blank mandrel"
type input "blank mandrel"
click button "Save & Close"
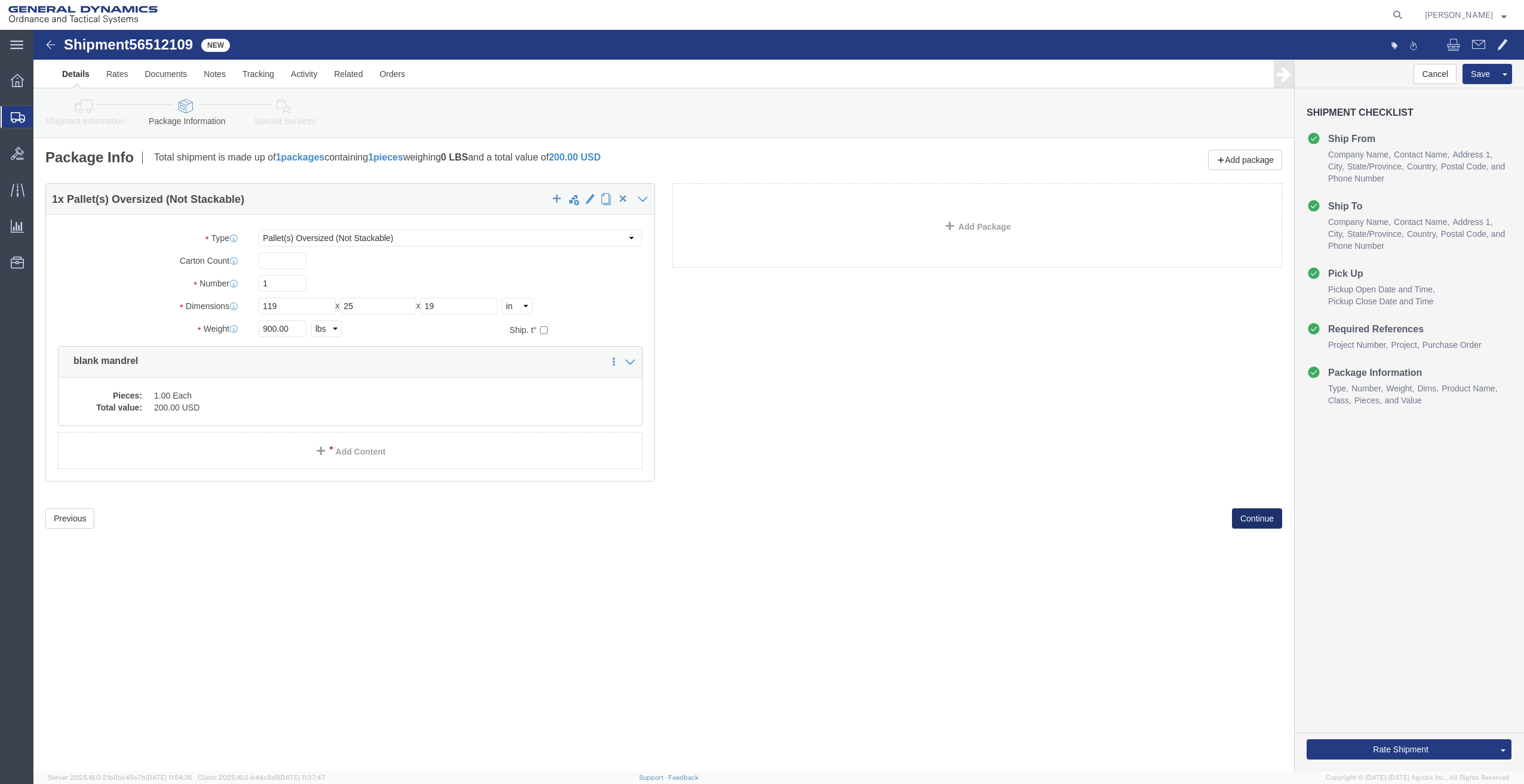
click button "Continue"
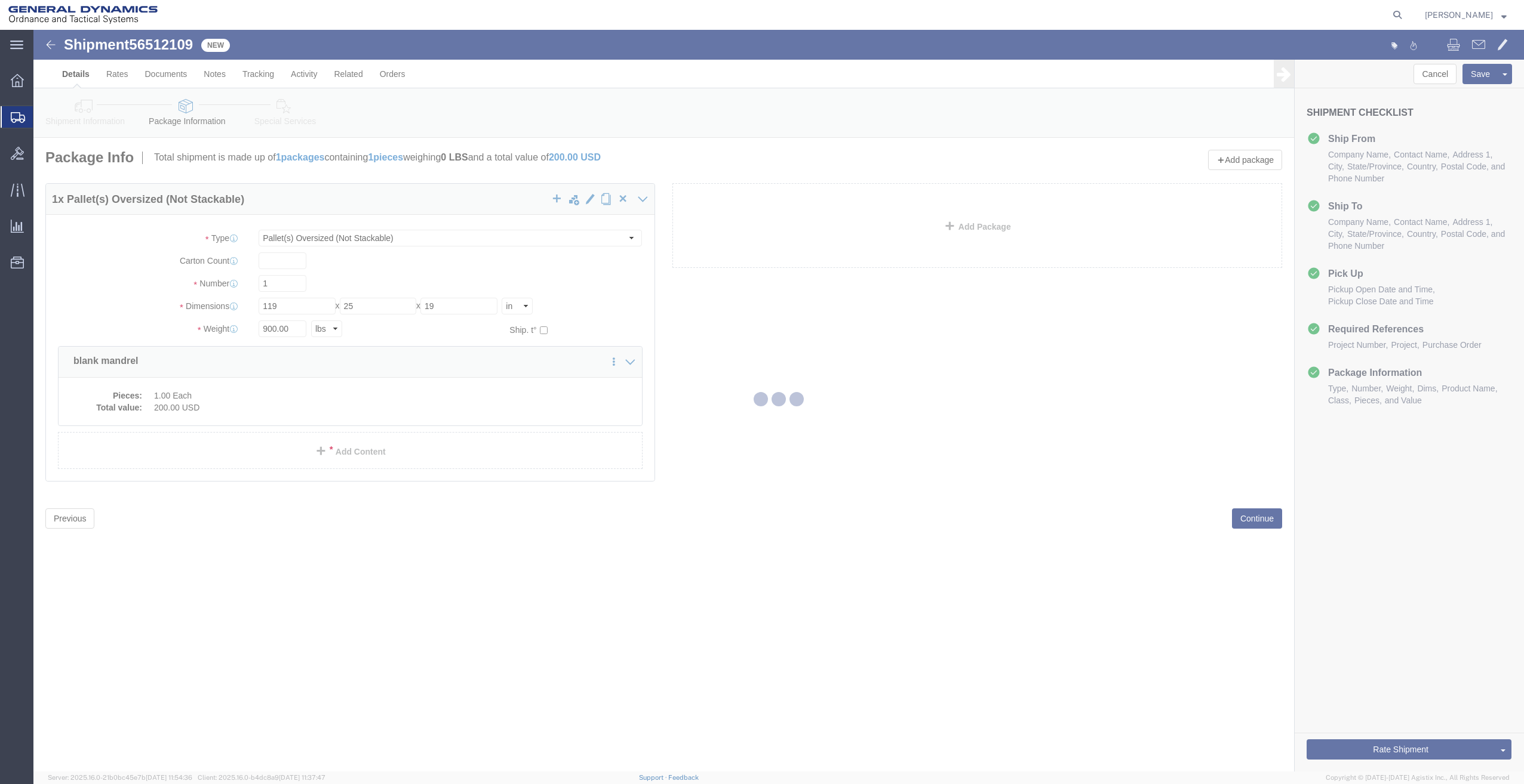
select select
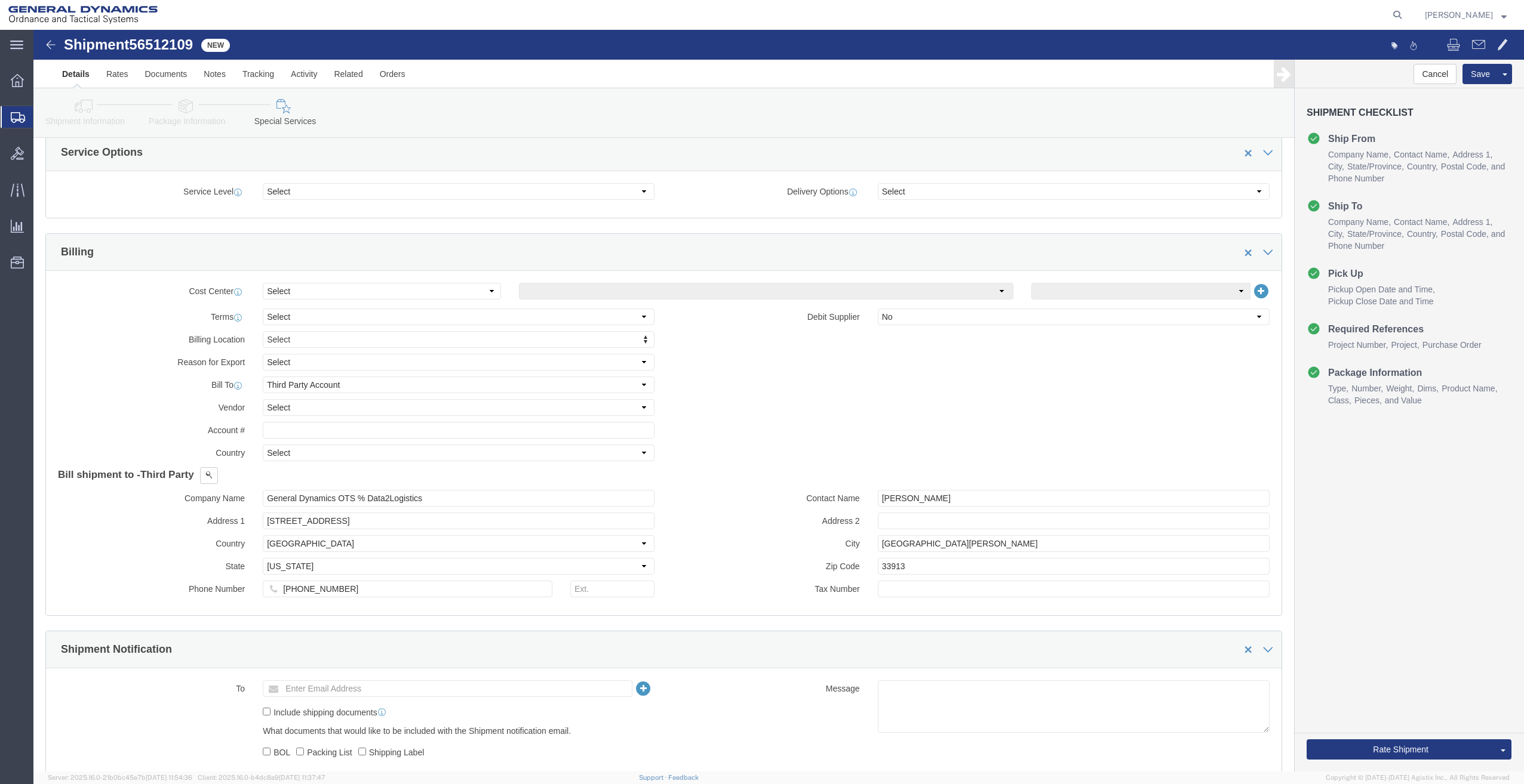
scroll to position [418, 0]
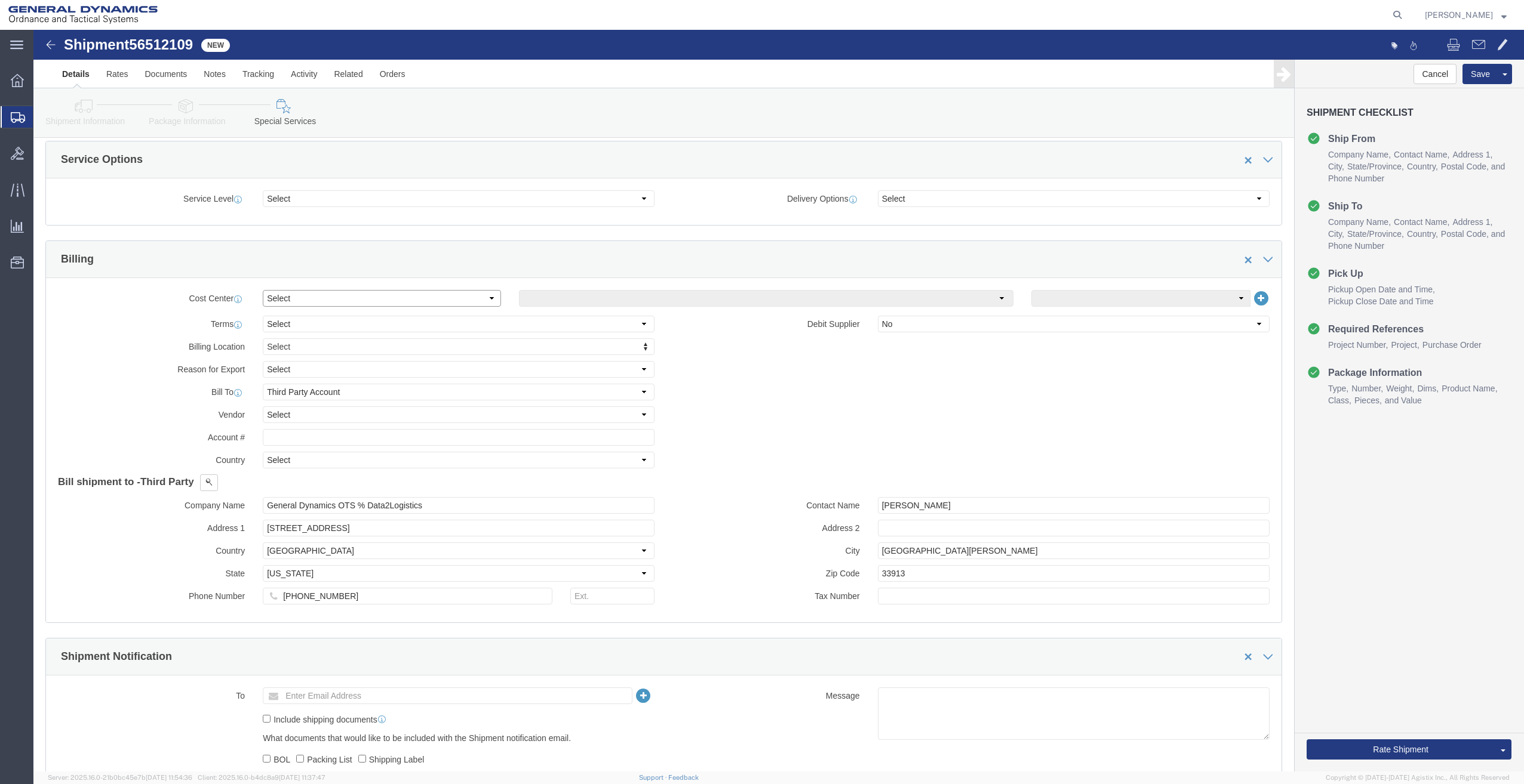
click select "Select Buyer Cost Center Department Operations Number Order Number Sales Person"
select select "DEPARTMENT"
click select "Select Buyer Cost Center Department Operations Number Order Number Sales Person"
click select "Select [GEOGRAPHIC_DATA] [GEOGRAPHIC_DATA] [GEOGRAPHIC_DATA] [GEOGRAPHIC_DATA] …"
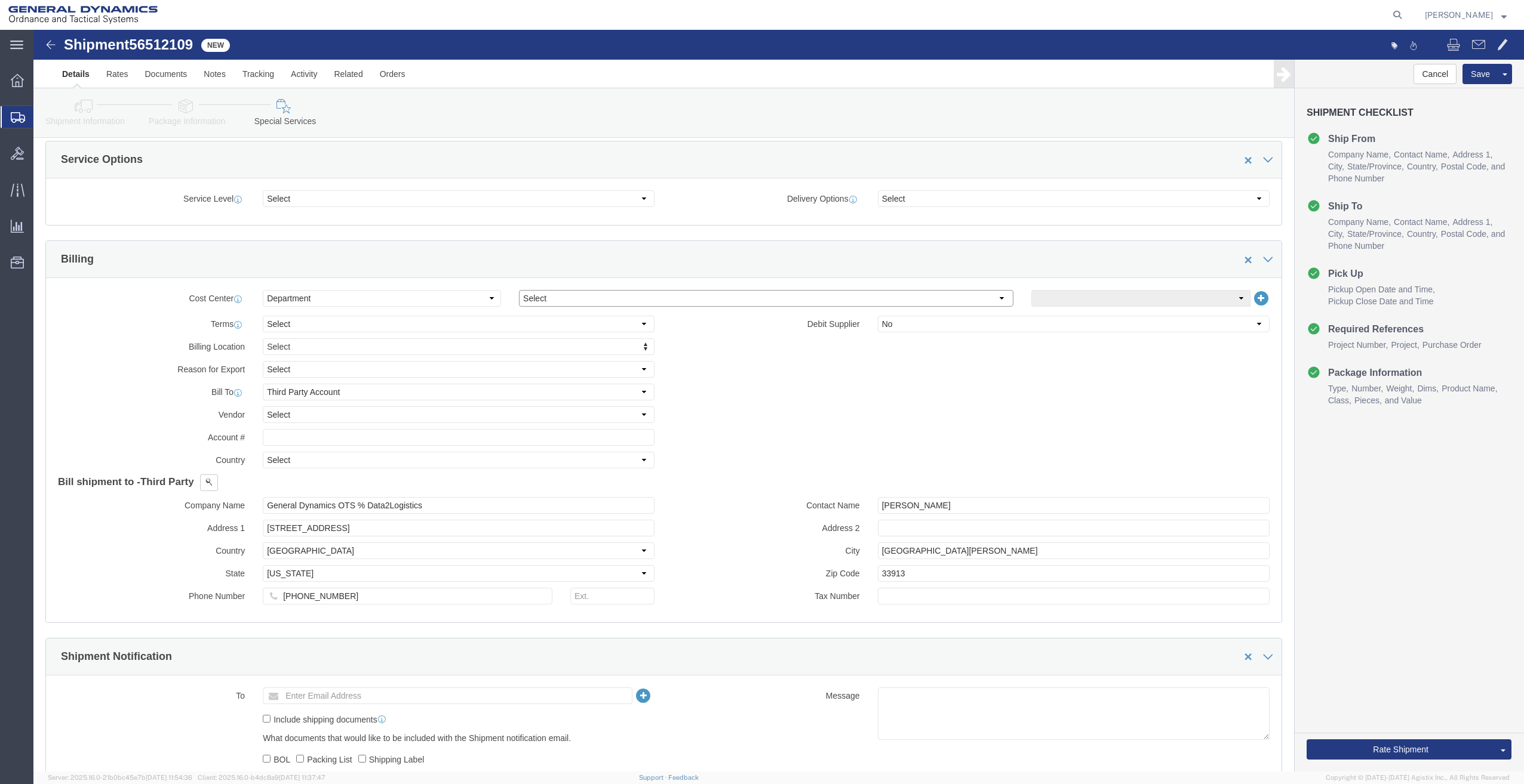
select select "1923981"
click select "Select [GEOGRAPHIC_DATA] [GEOGRAPHIC_DATA] [GEOGRAPHIC_DATA] [GEOGRAPHIC_DATA] …"
click input "text"
type input "201518662"
click select "Select Recipient Account Sender/Shipper Third Party Account"
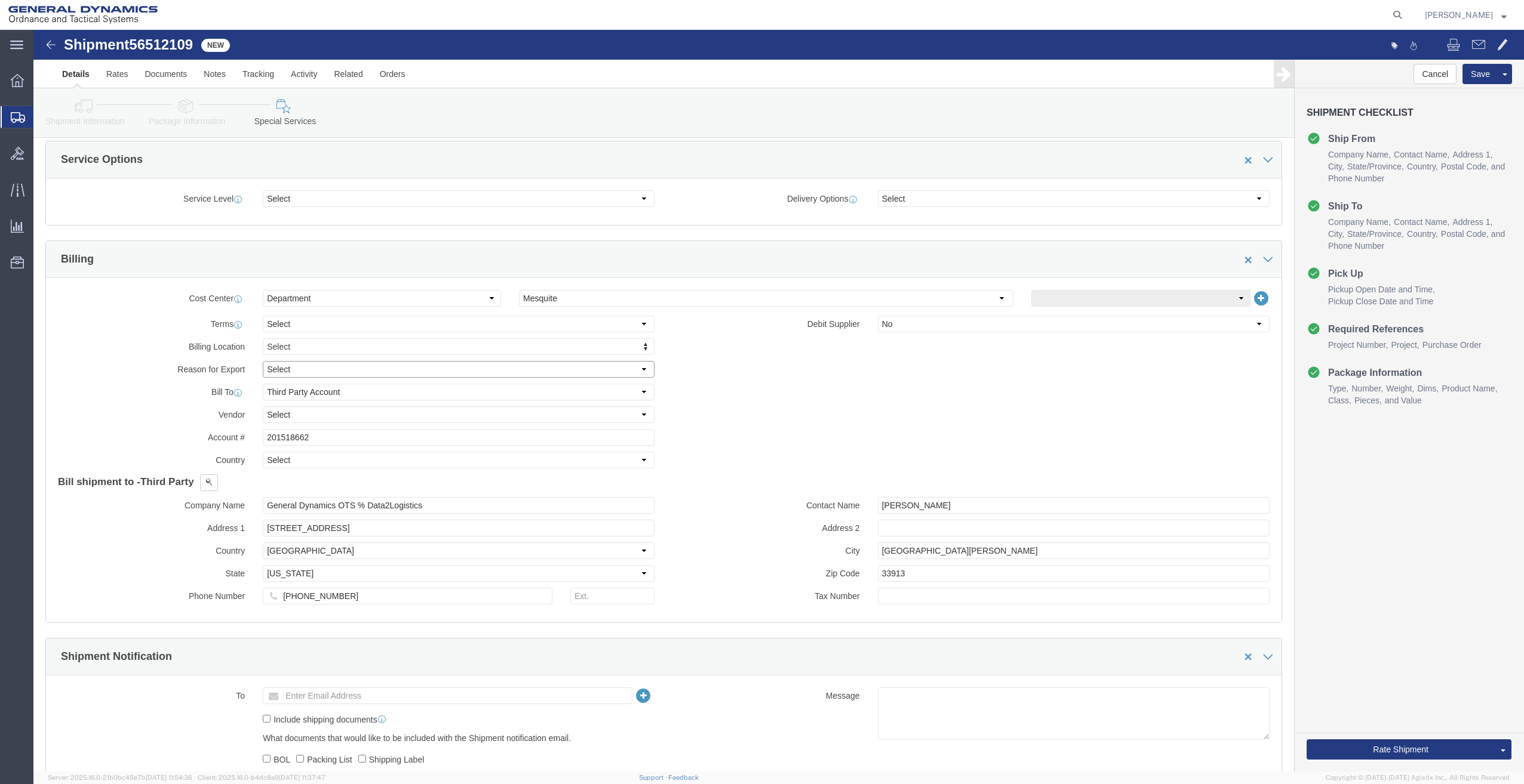
click select "Select Gift Personal Effects Repair/Warranty Return Sample Sold Temporary/Not S…"
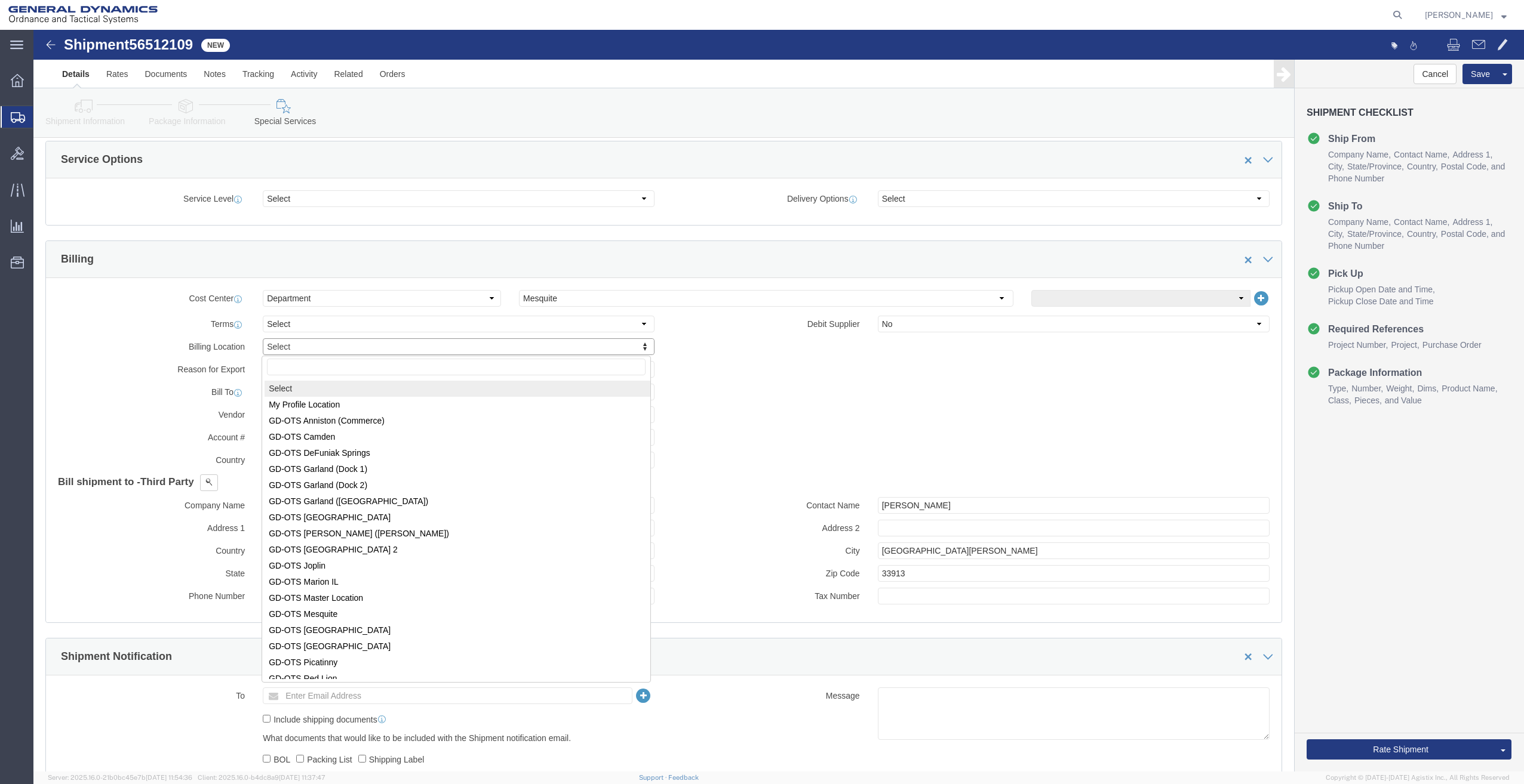
drag, startPoint x: 305, startPoint y: 321, endPoint x: 291, endPoint y: 317, distance: 14.6
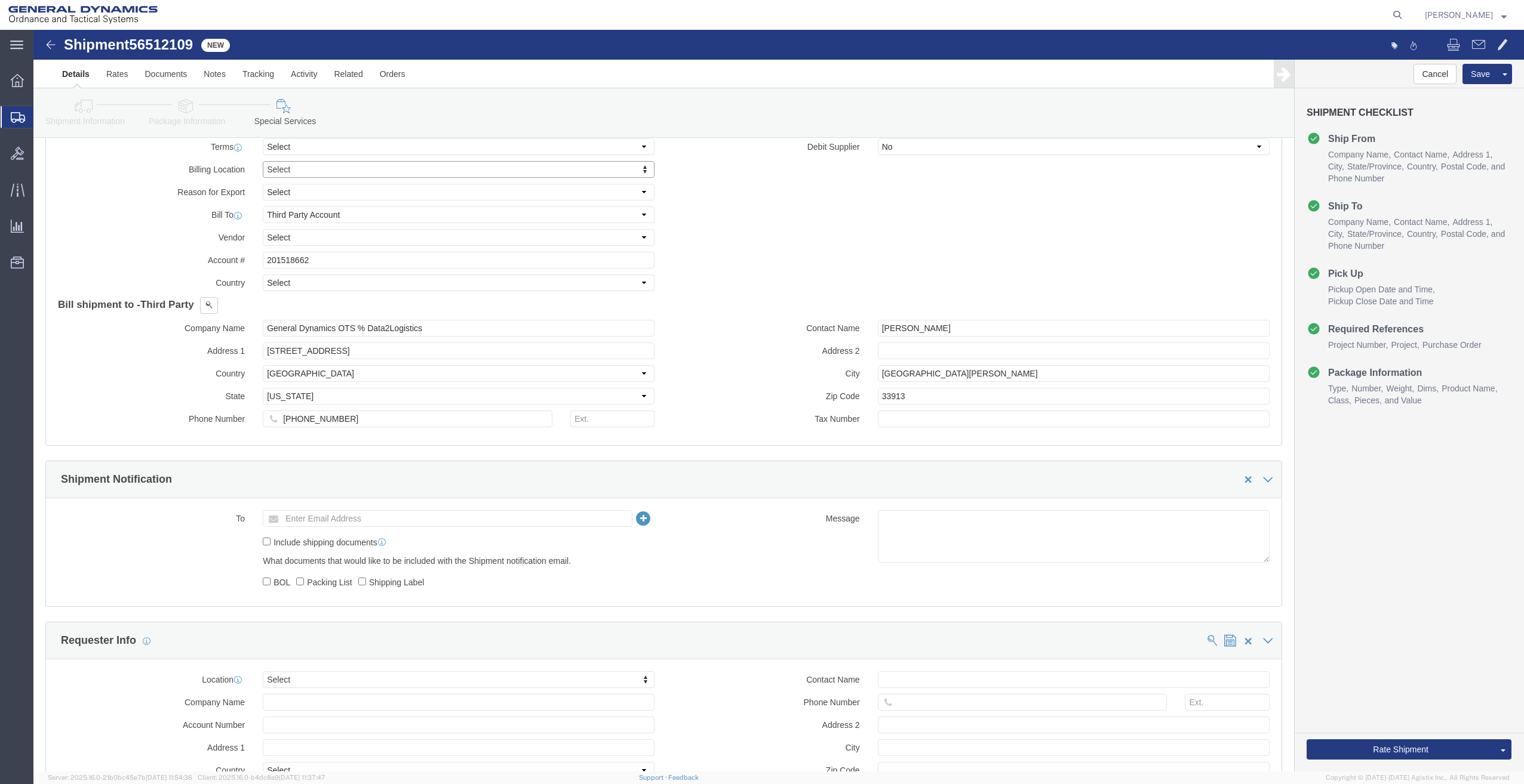
scroll to position [597, 0]
drag, startPoint x: 918, startPoint y: 296, endPoint x: 719, endPoint y: 284, distance: 199.4
click div "Contact Name [PERSON_NAME]"
drag, startPoint x: 312, startPoint y: 385, endPoint x: 18, endPoint y: 374, distance: 294.2
click div "Company Name General Dynamics OTS % Data2Logistics Address 1 [STREET_ADDRESS] C…"
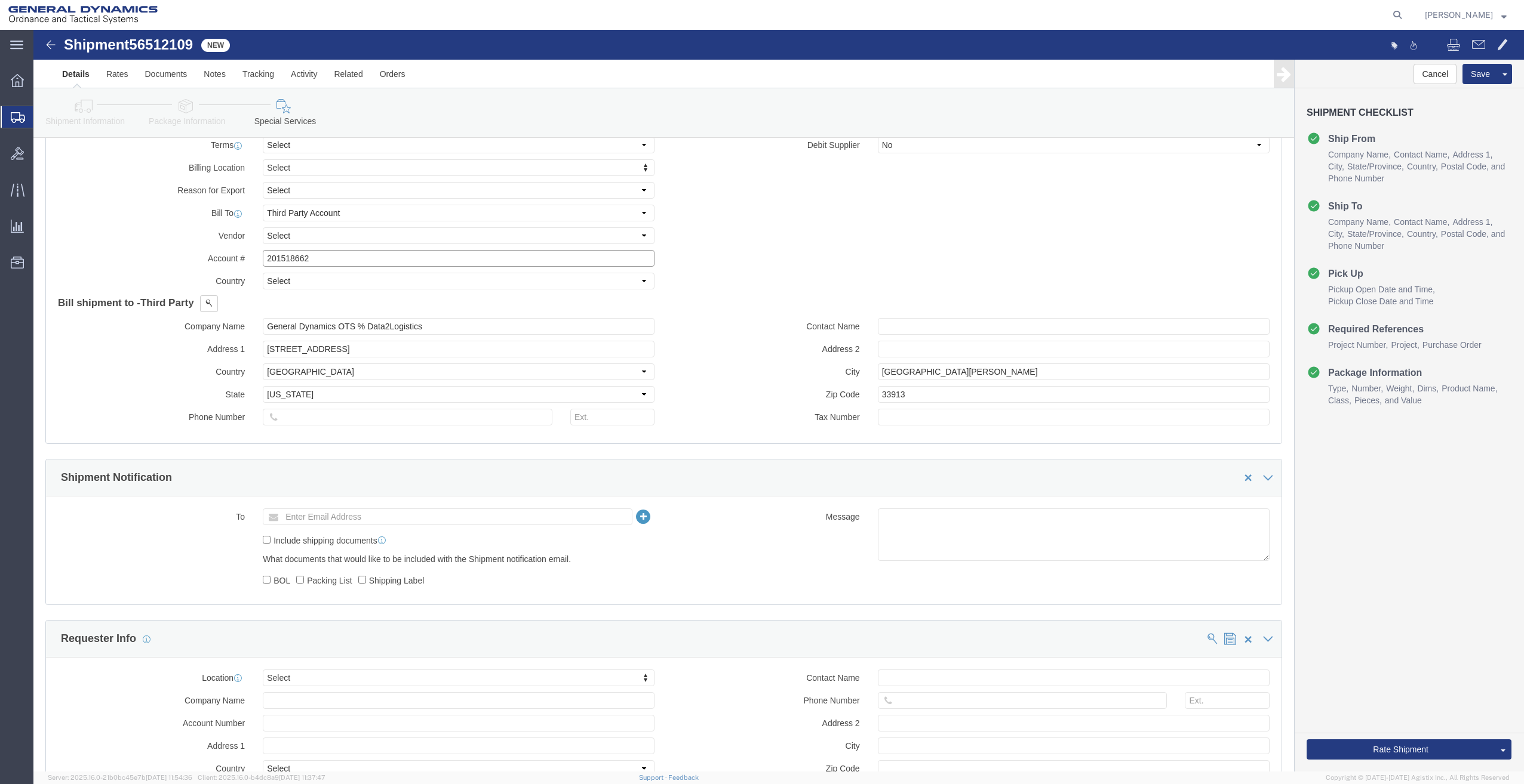
click input "201518662"
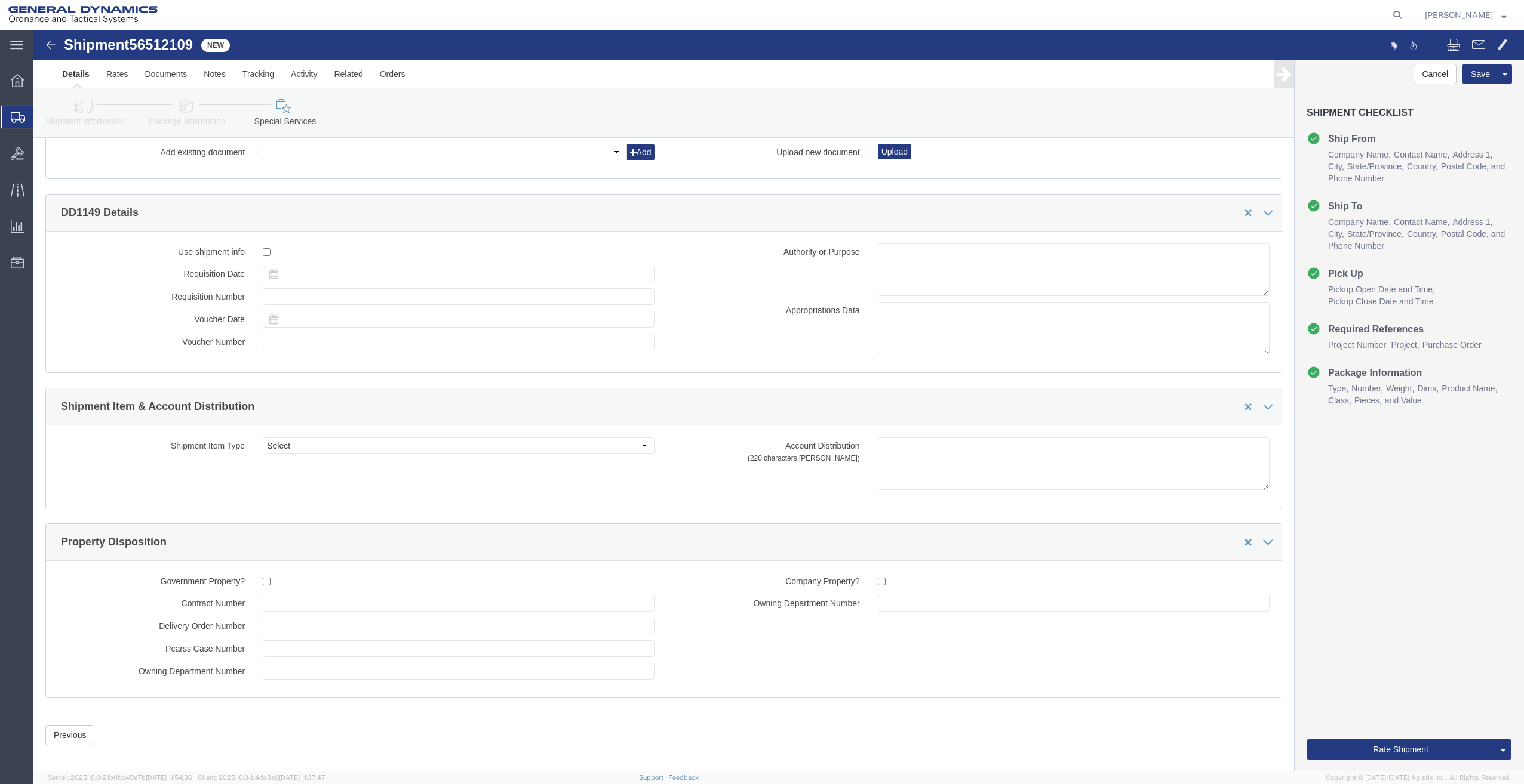
scroll to position [1582, 0]
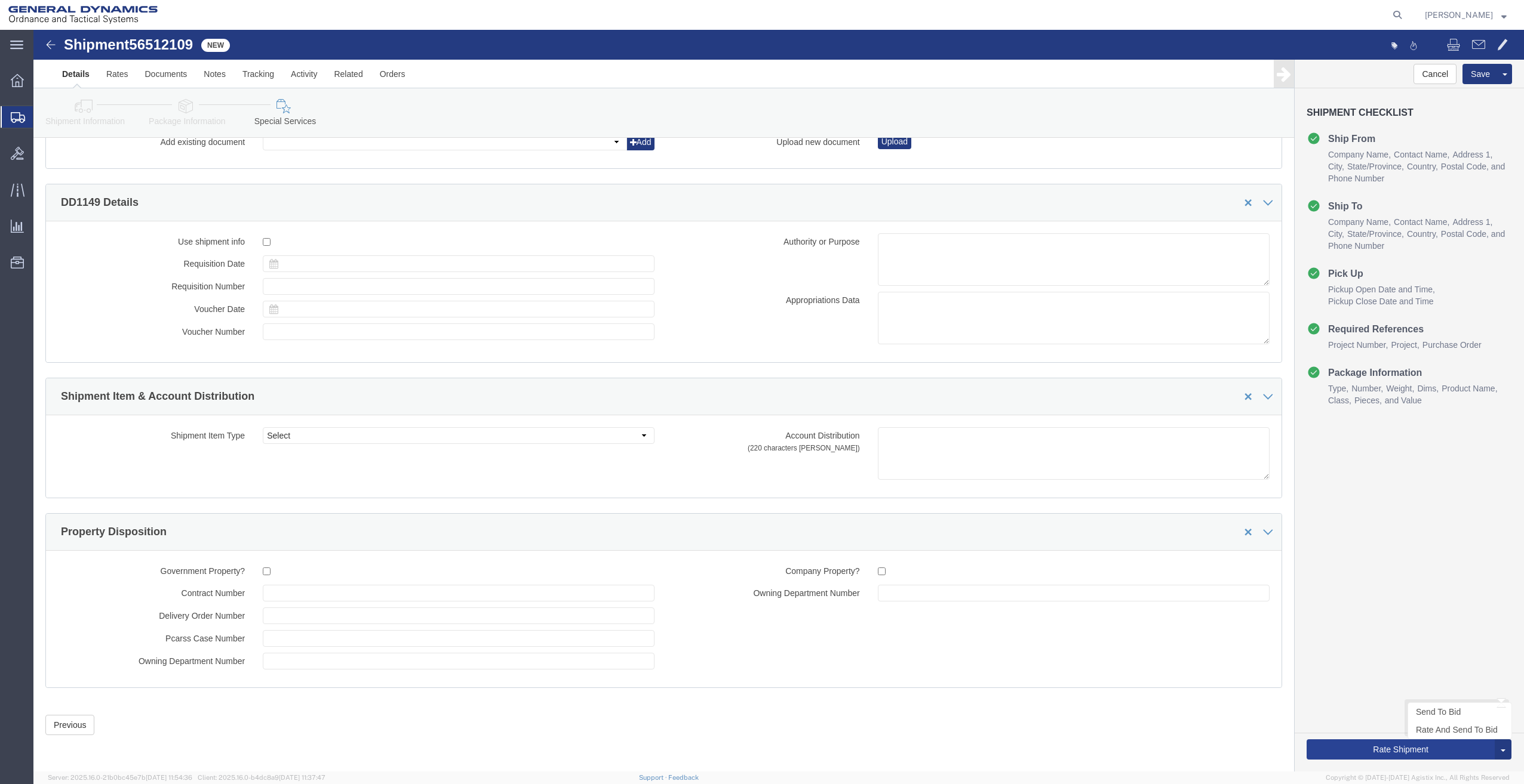
type input "201518662 POBox 51050"
click button "Rate Shipment"
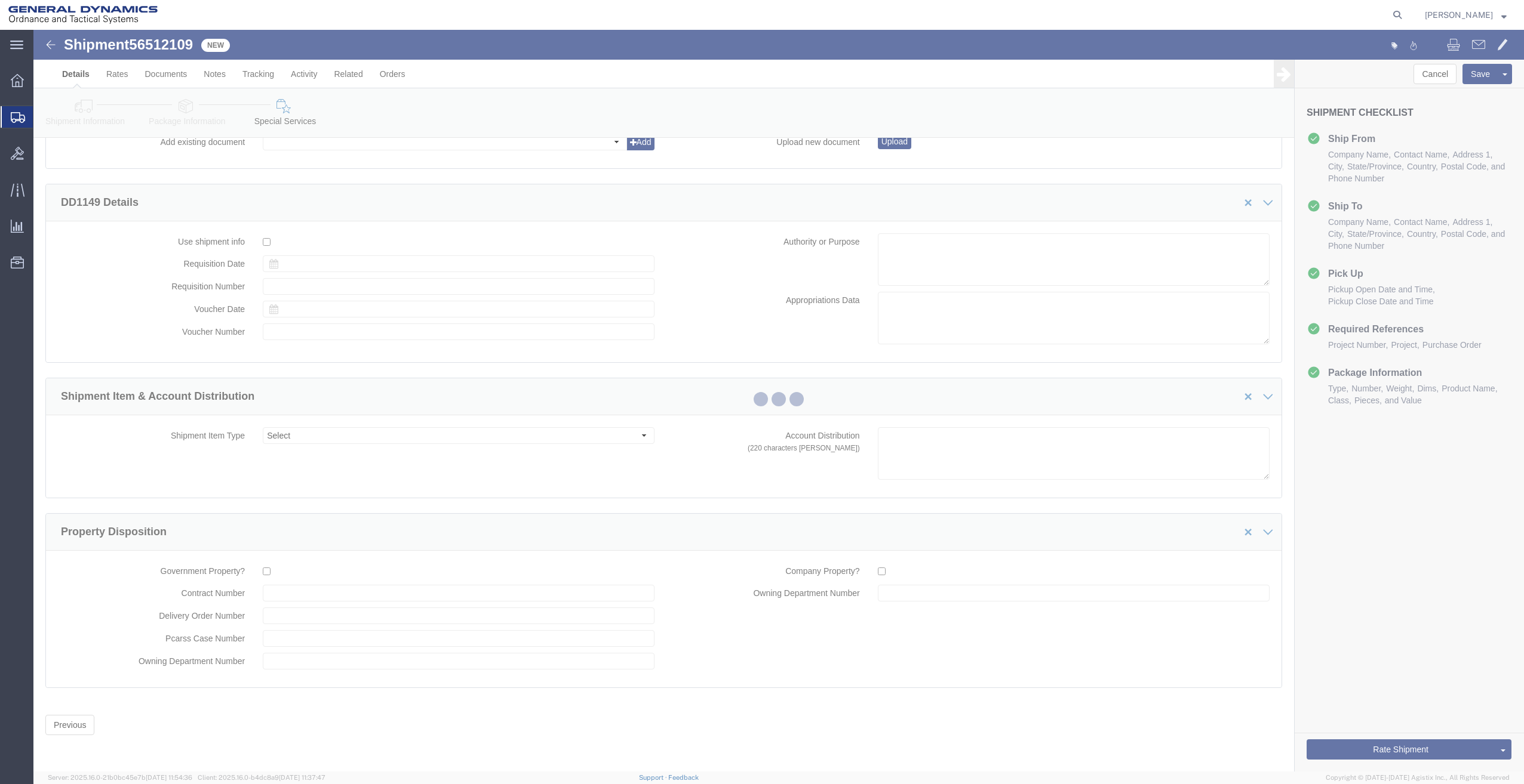
scroll to position [0, 0]
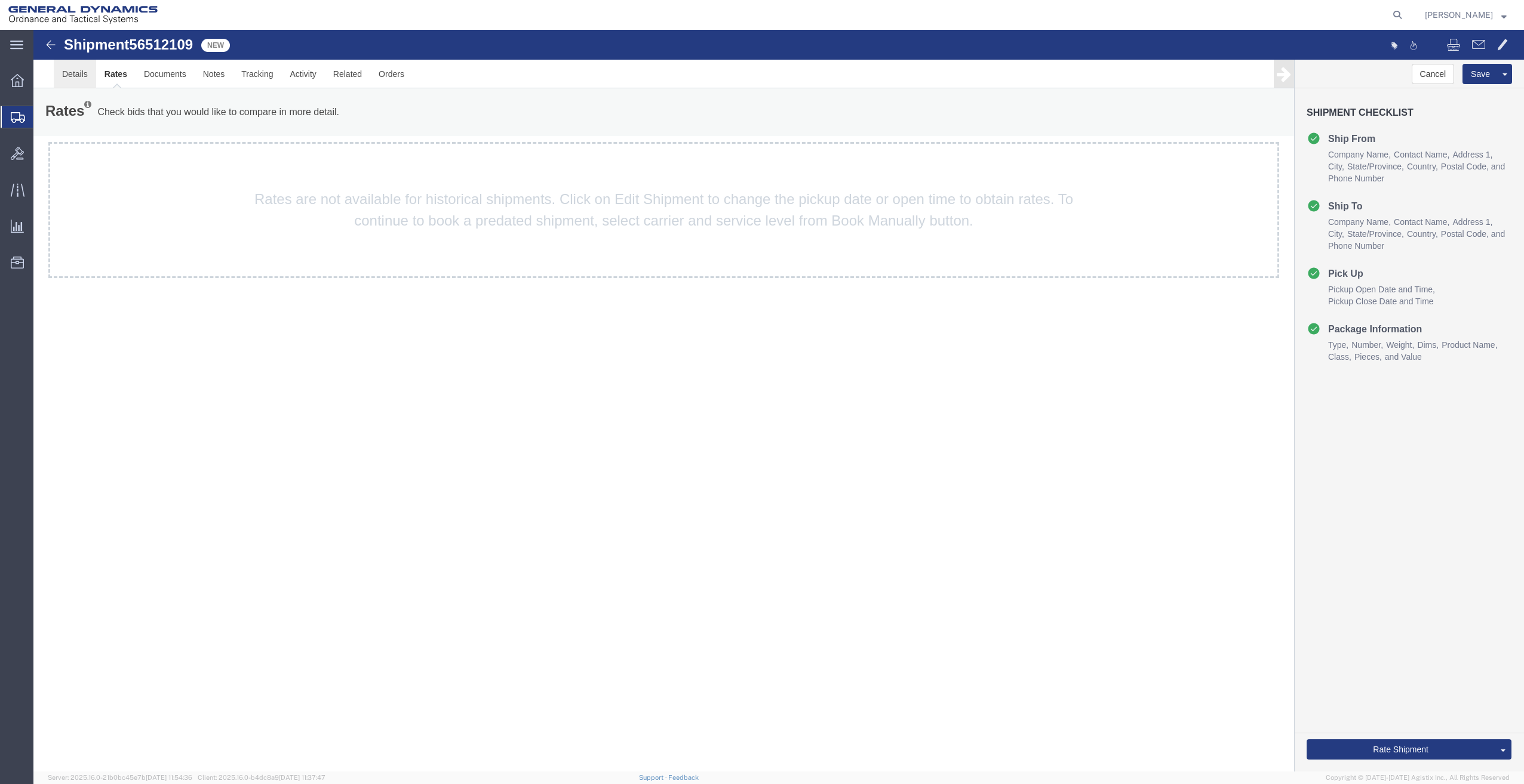
click at [87, 77] on link "Details" at bounding box center [75, 74] width 42 height 28
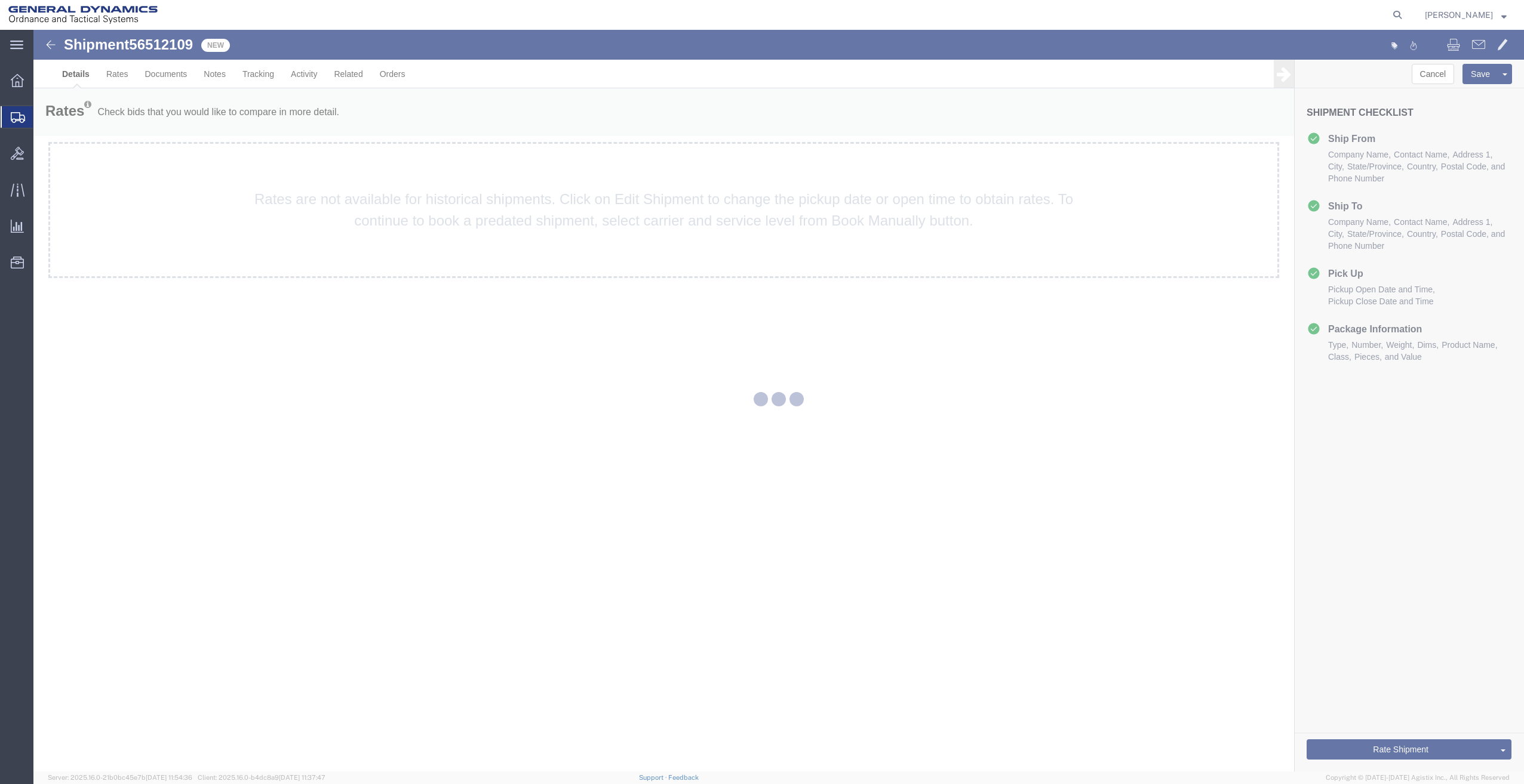
select select "64231"
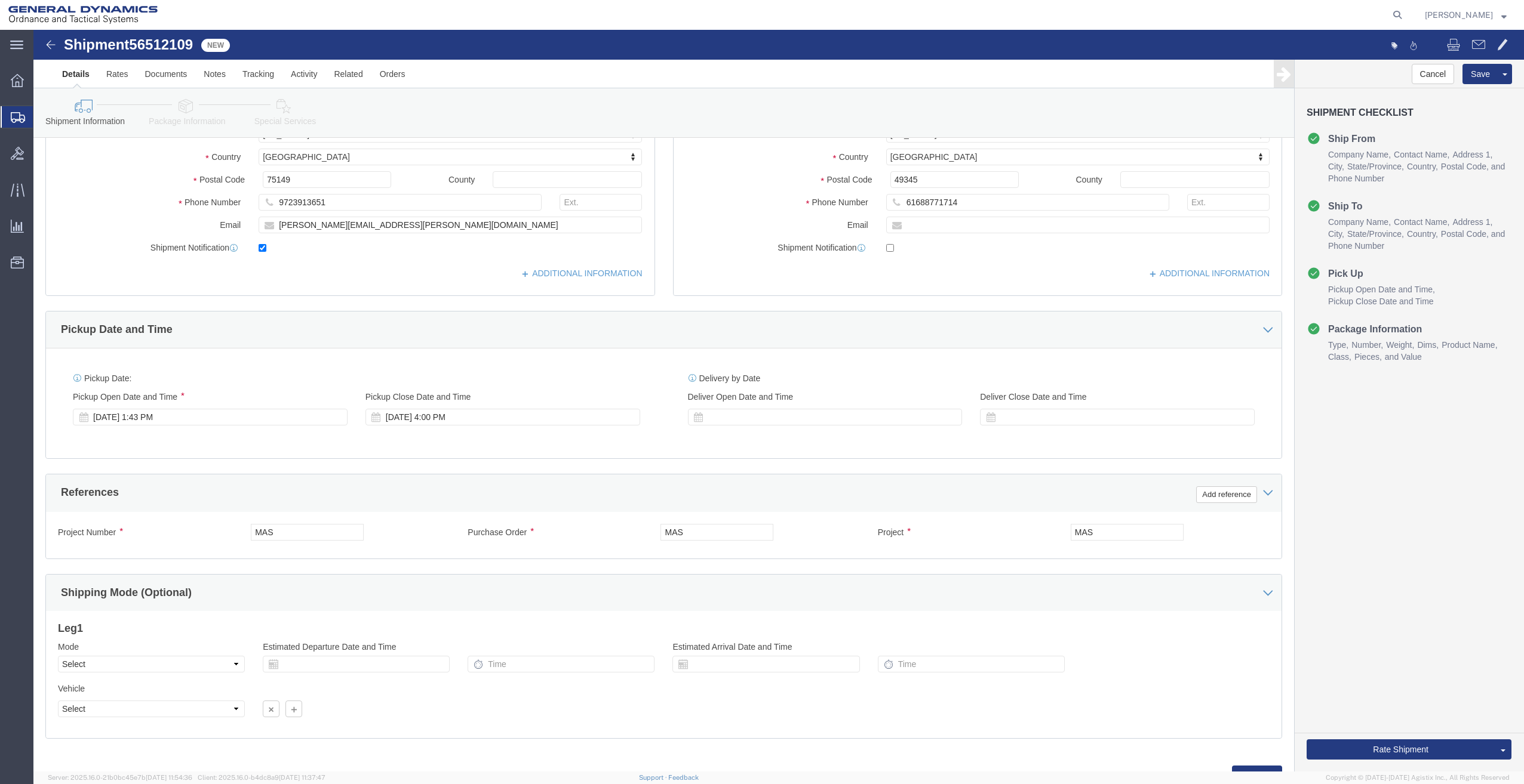
scroll to position [283, 0]
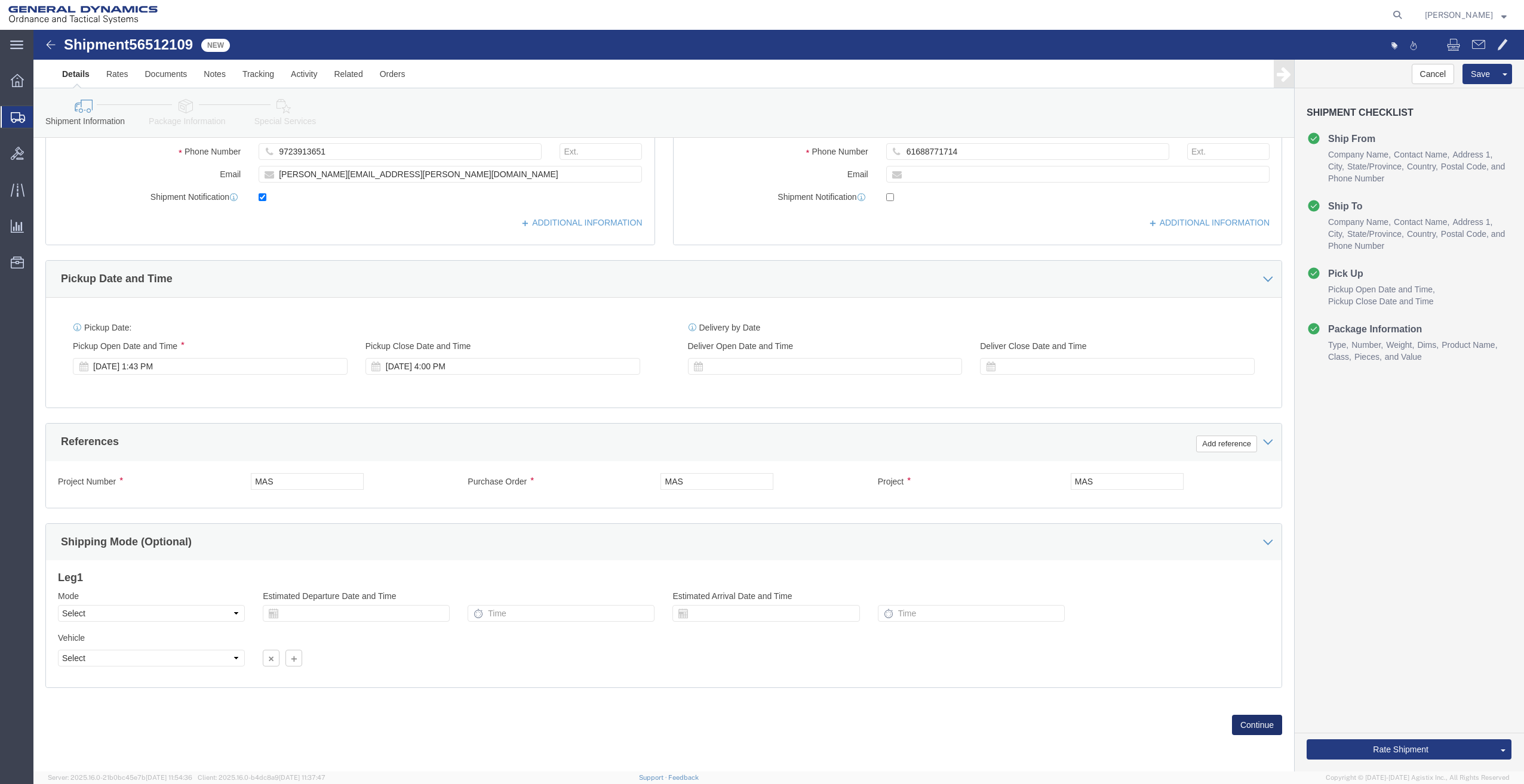
click button "Continue"
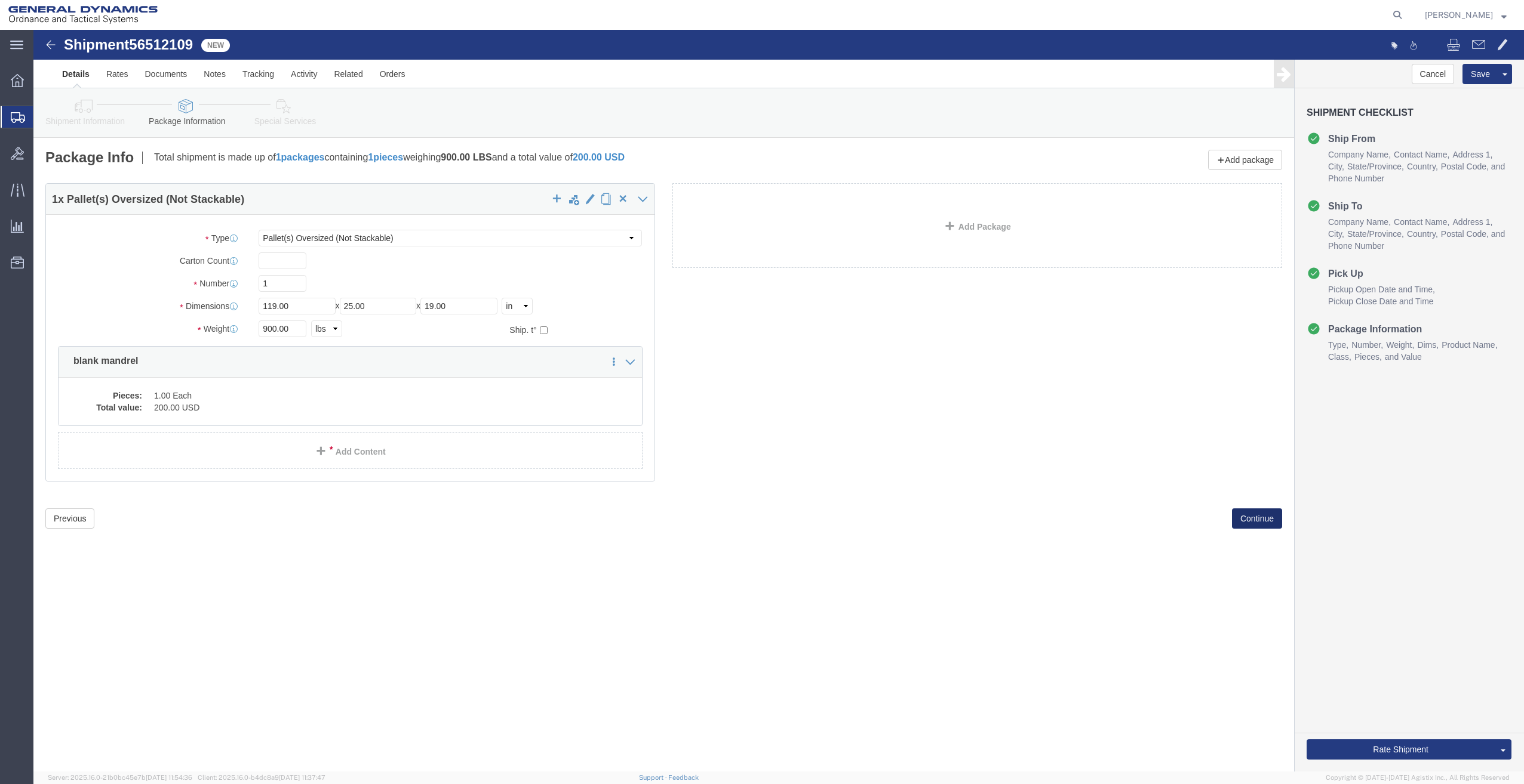
scroll to position [0, 0]
click button "Continue"
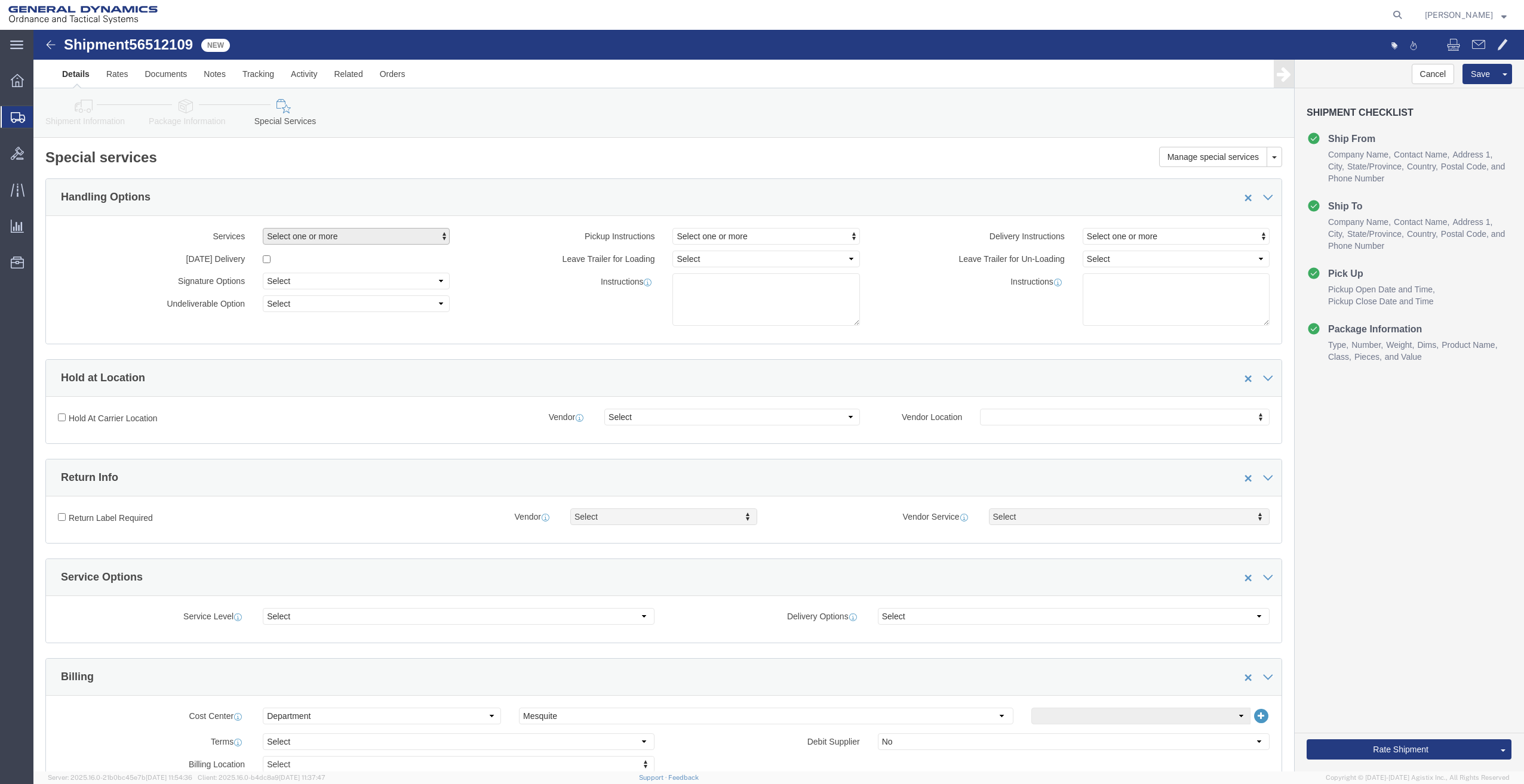
click span "Select one or more"
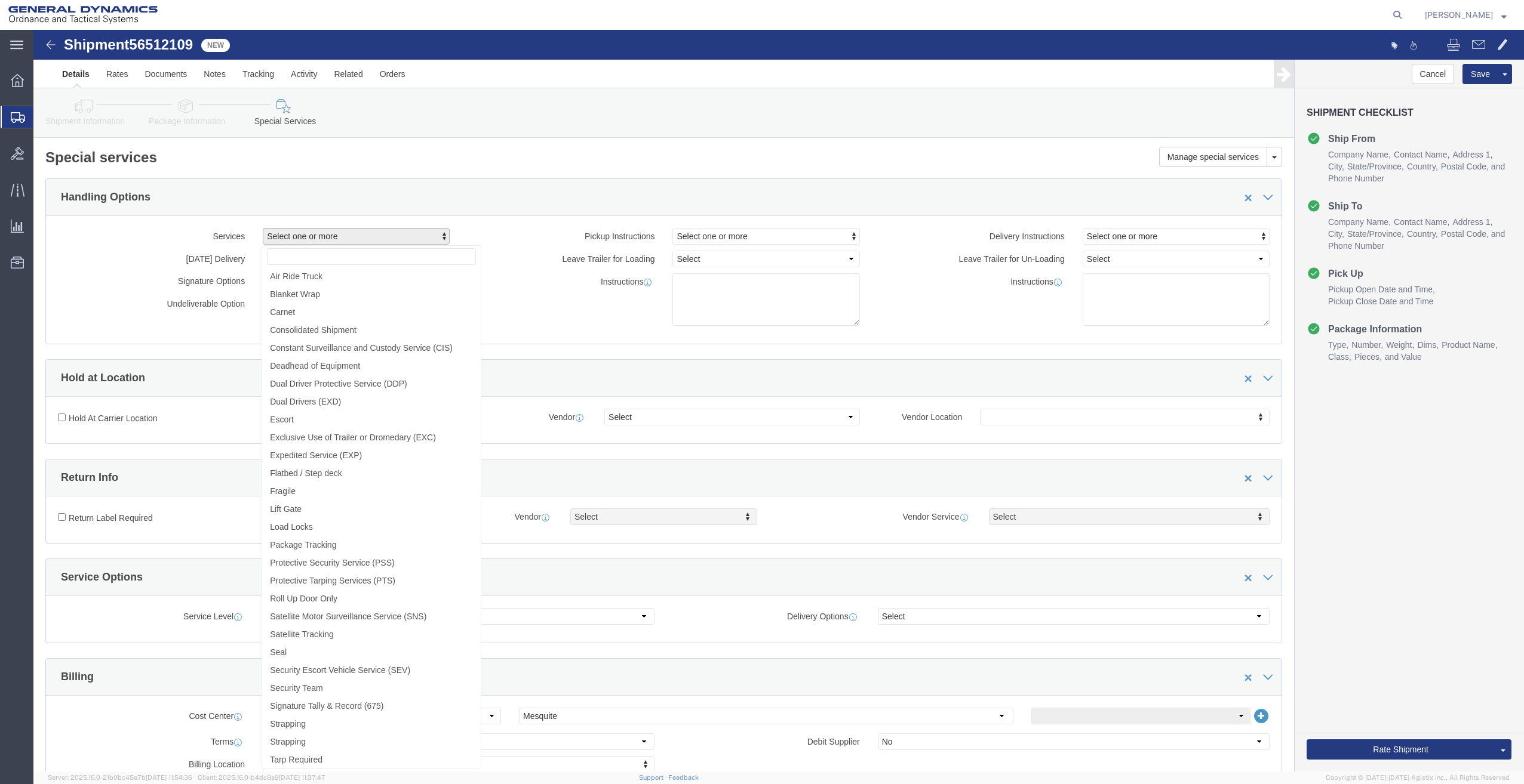
click label "Vendor Service"
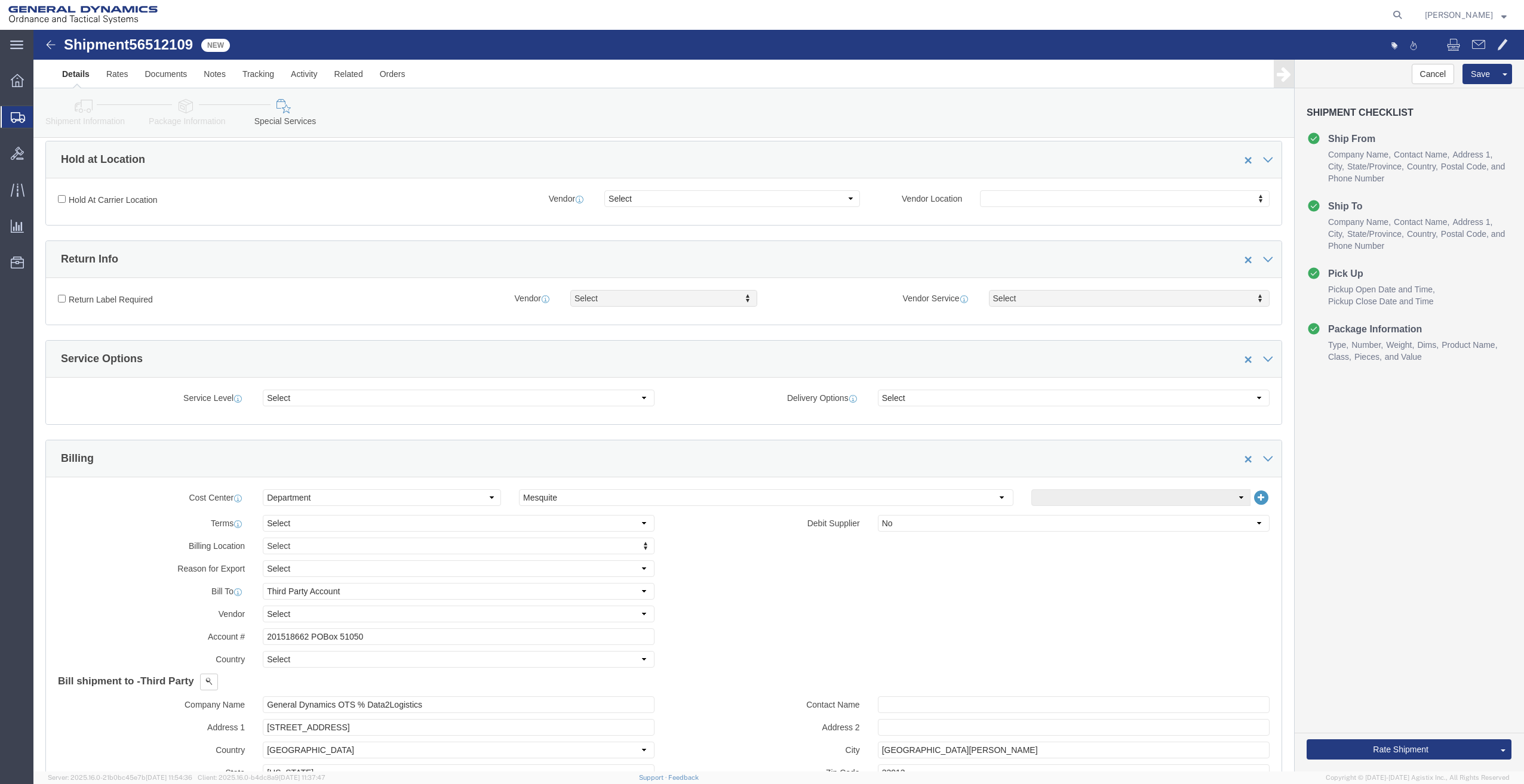
scroll to position [239, 0]
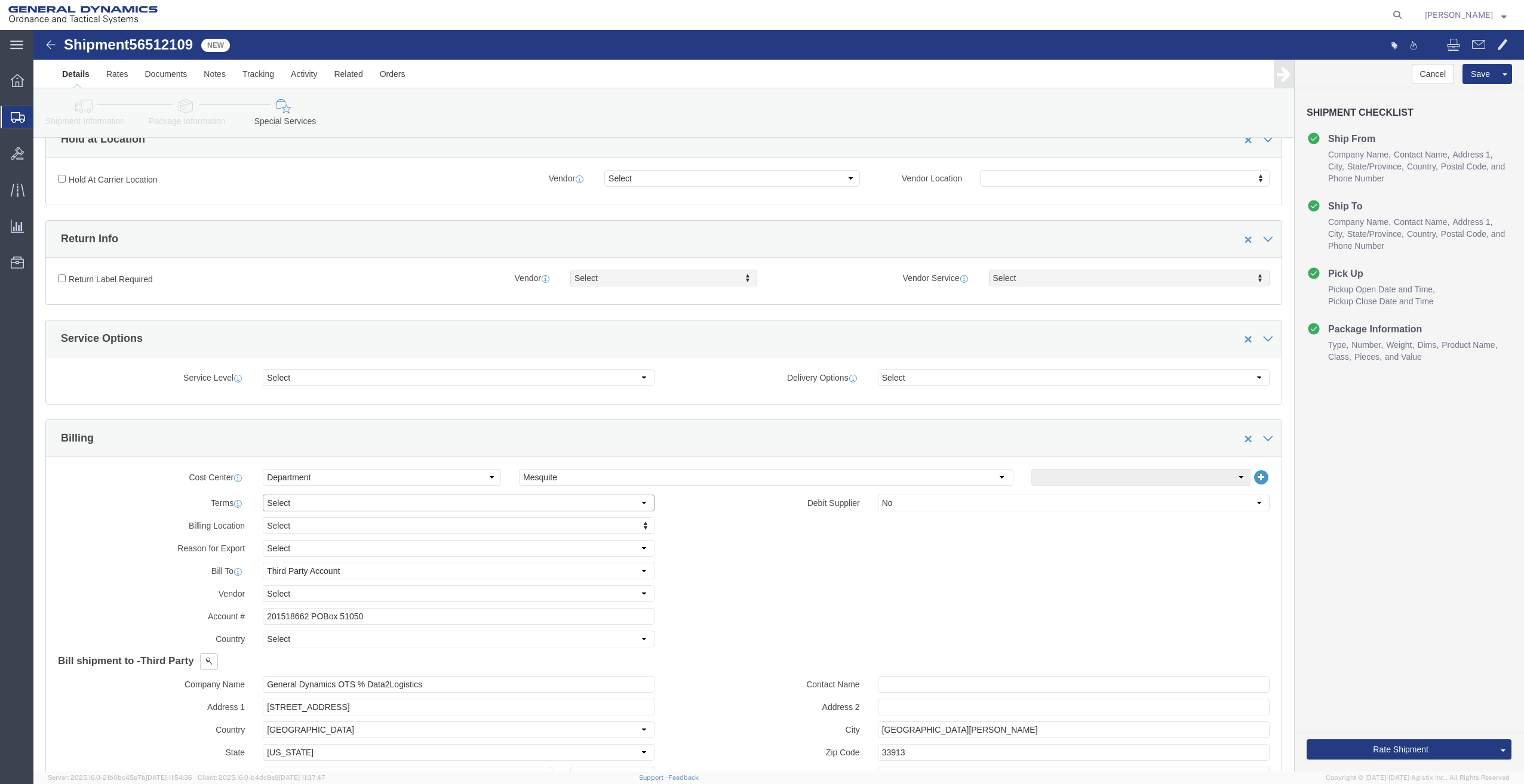
click select "Select Free of Charge Free of Cost NET 30 NET 45 NET 60 See Comment"
click label "Bill To"
click select "Select Gift Personal Effects Repair/Warranty Return Sample Sold Temporary/Not S…"
click label "Vendor"
click select "Select DHL FedEx Express UPS"
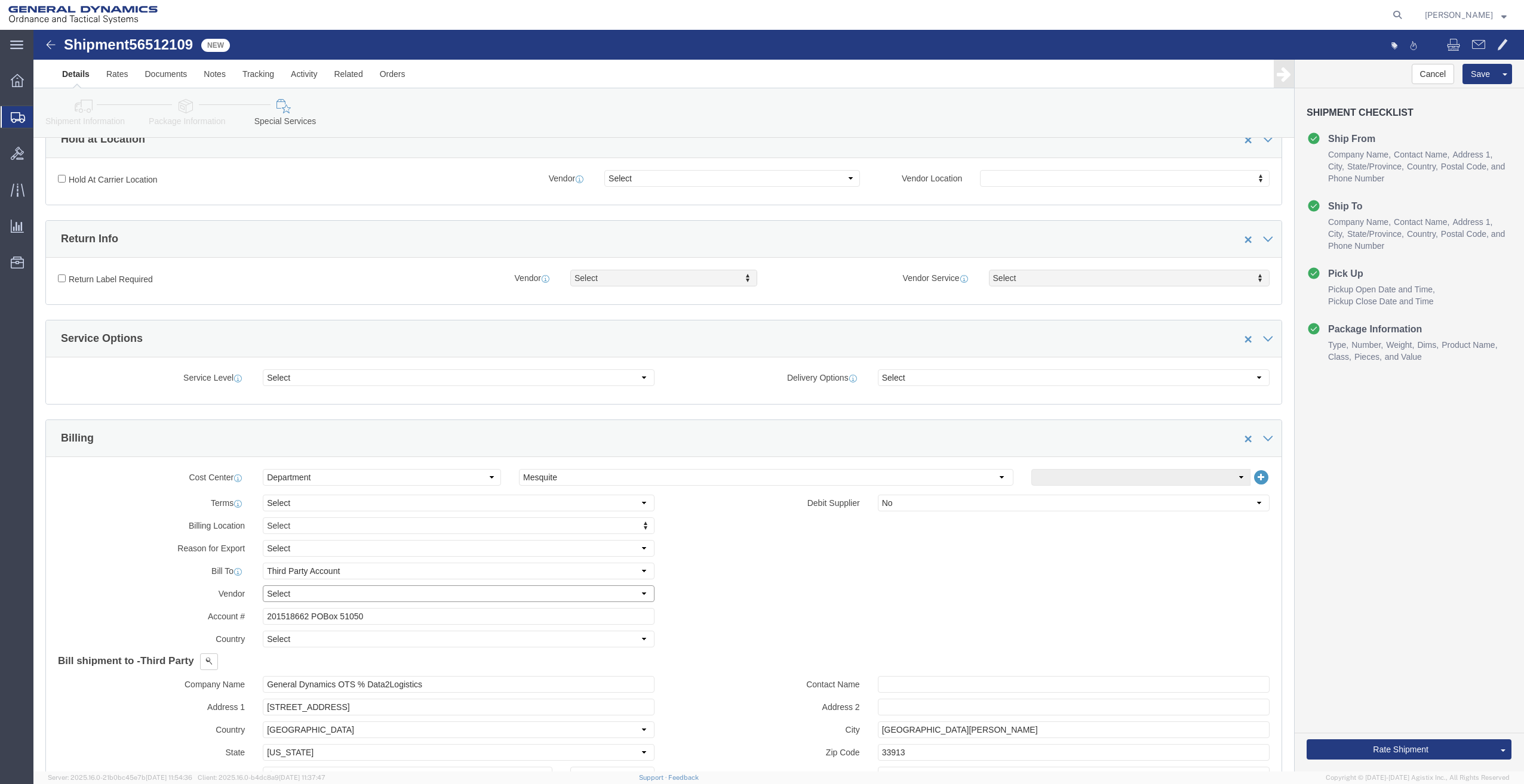
select select "FedEx Express"
click select "Select DHL FedEx Express UPS"
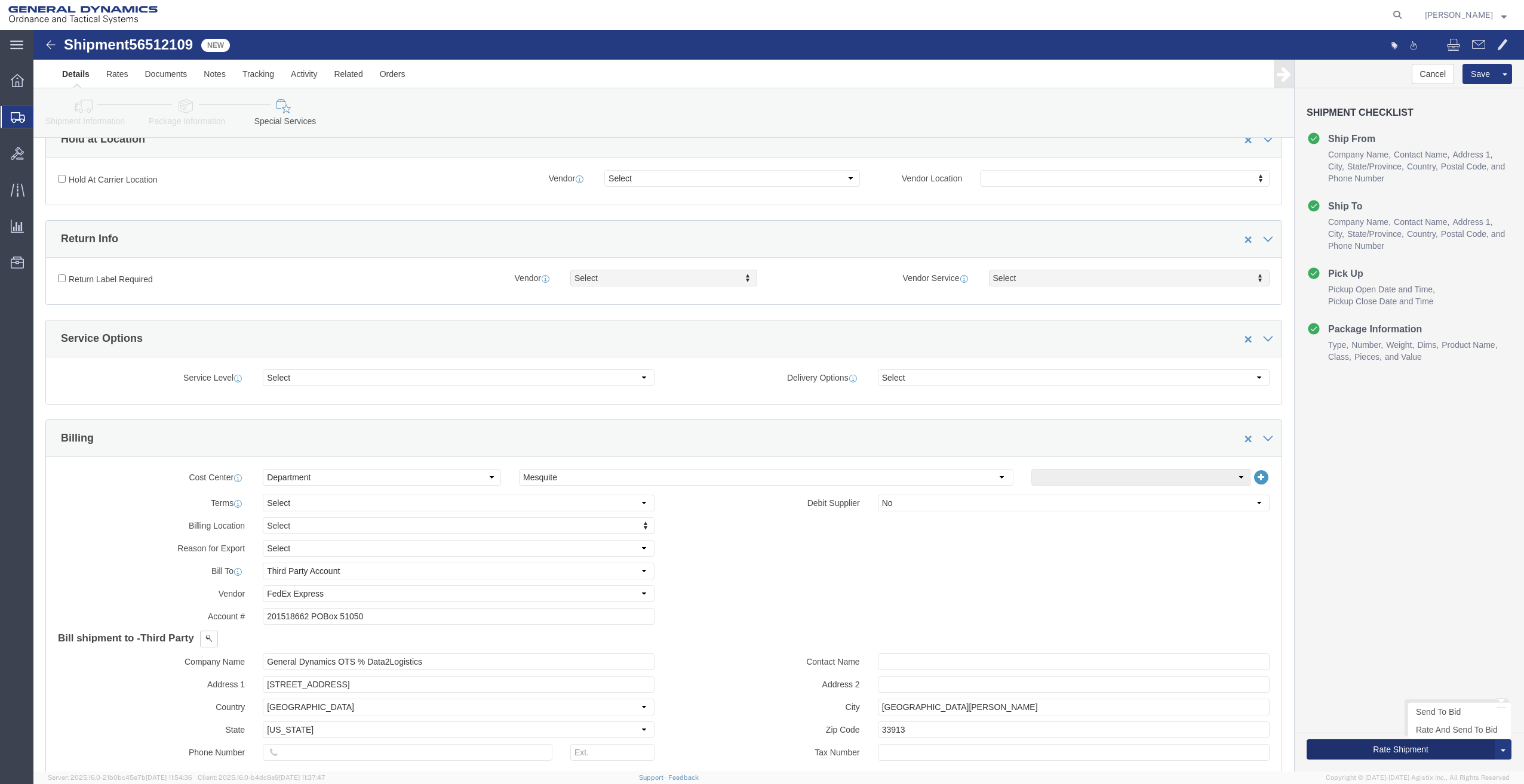
click button "Rate Shipment"
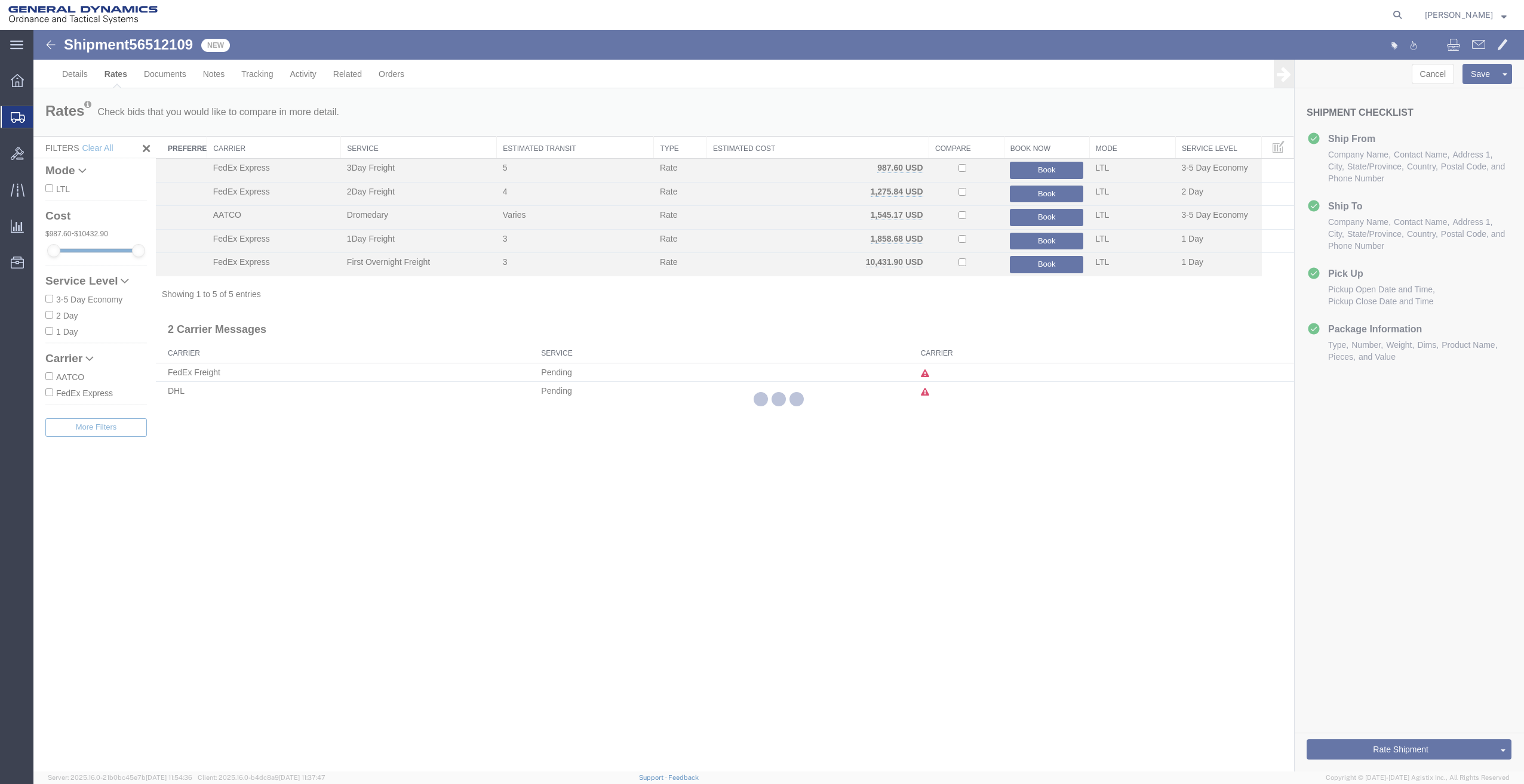
scroll to position [0, 0]
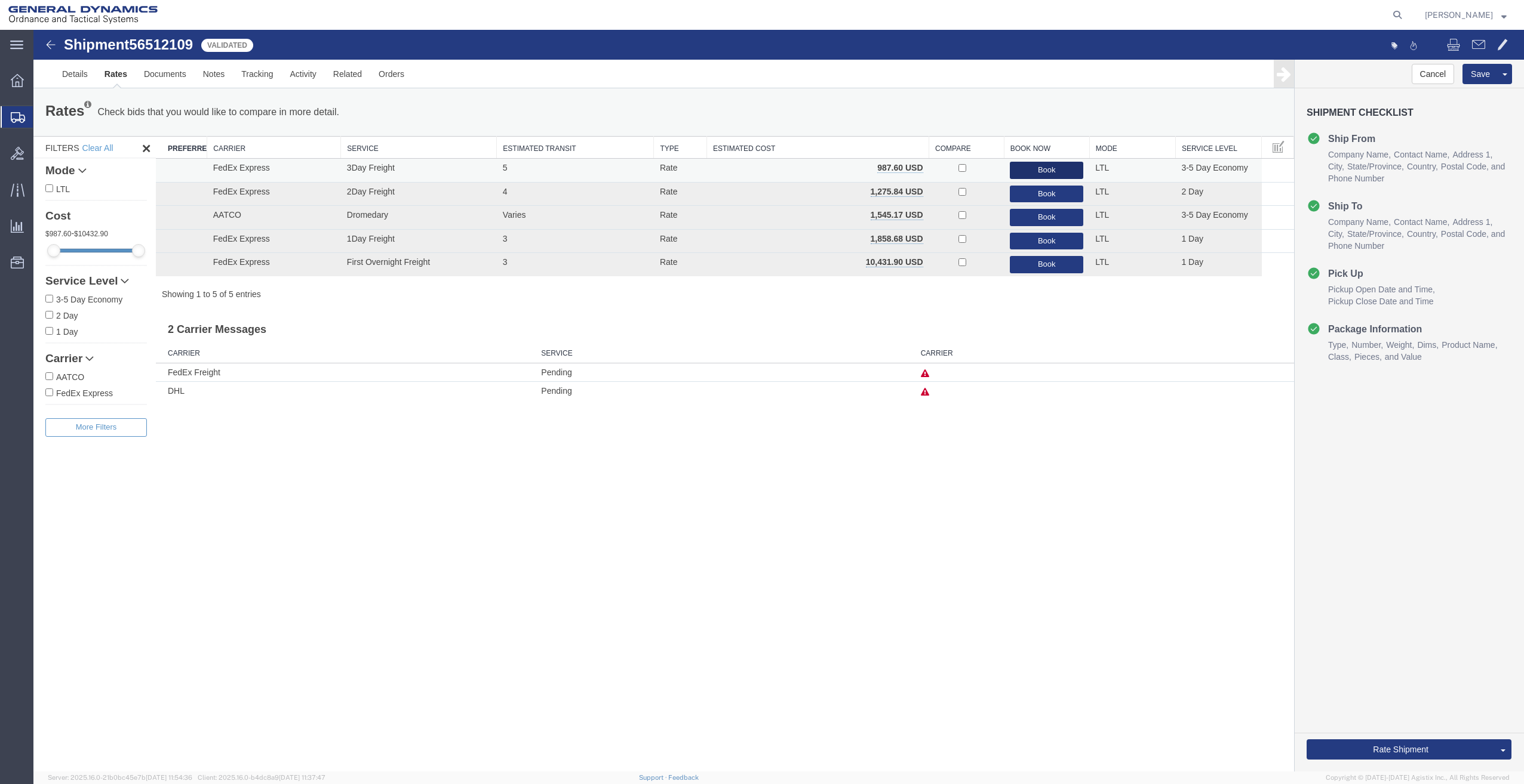
click at [1031, 169] on button "Book" at bounding box center [1047, 170] width 74 height 18
click at [1030, 170] on button "Book" at bounding box center [1047, 170] width 74 height 18
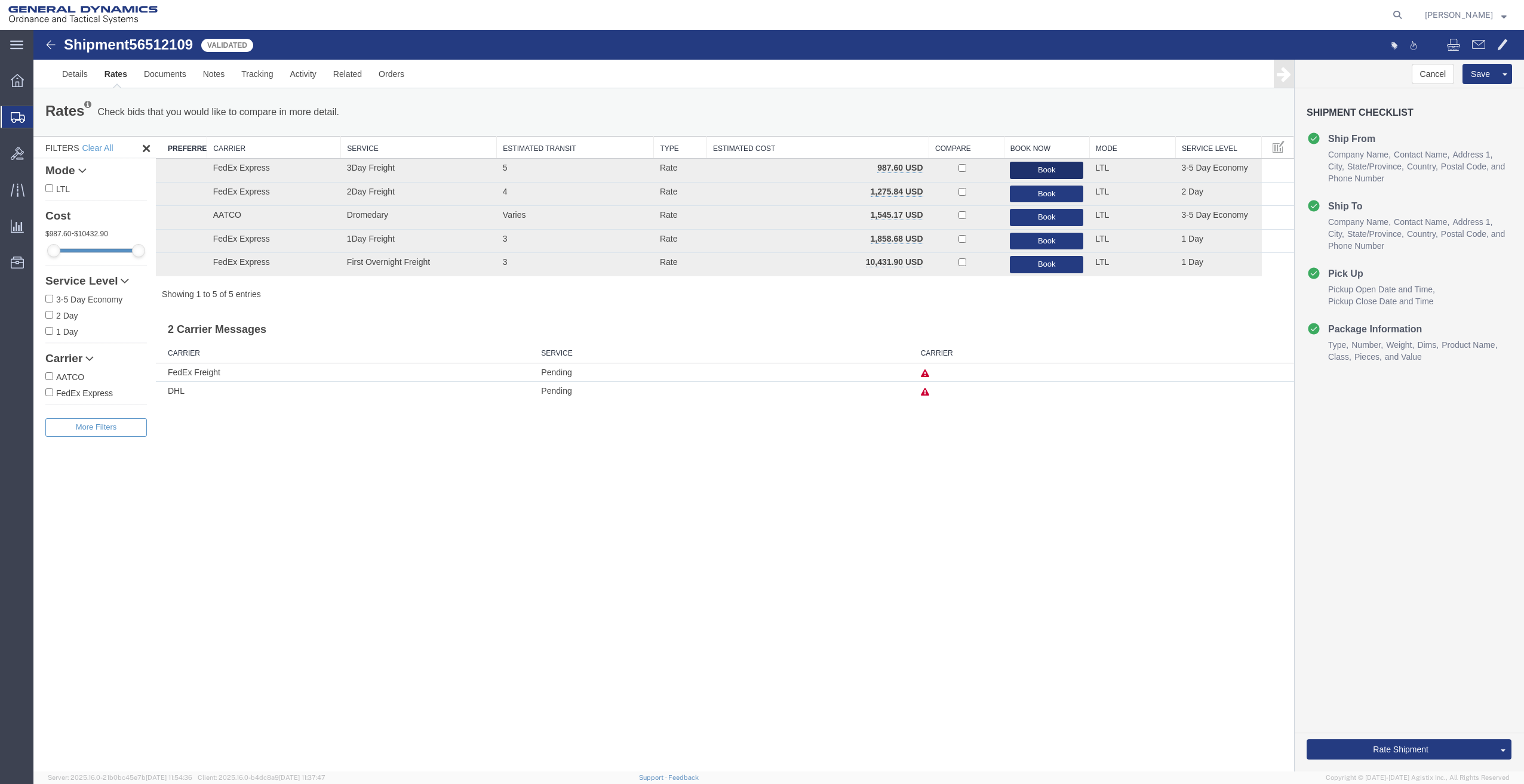
click at [1047, 171] on button "Book" at bounding box center [1047, 170] width 74 height 18
click at [1051, 168] on button "Book" at bounding box center [1047, 170] width 74 height 18
click at [63, 80] on link "Details" at bounding box center [75, 74] width 42 height 28
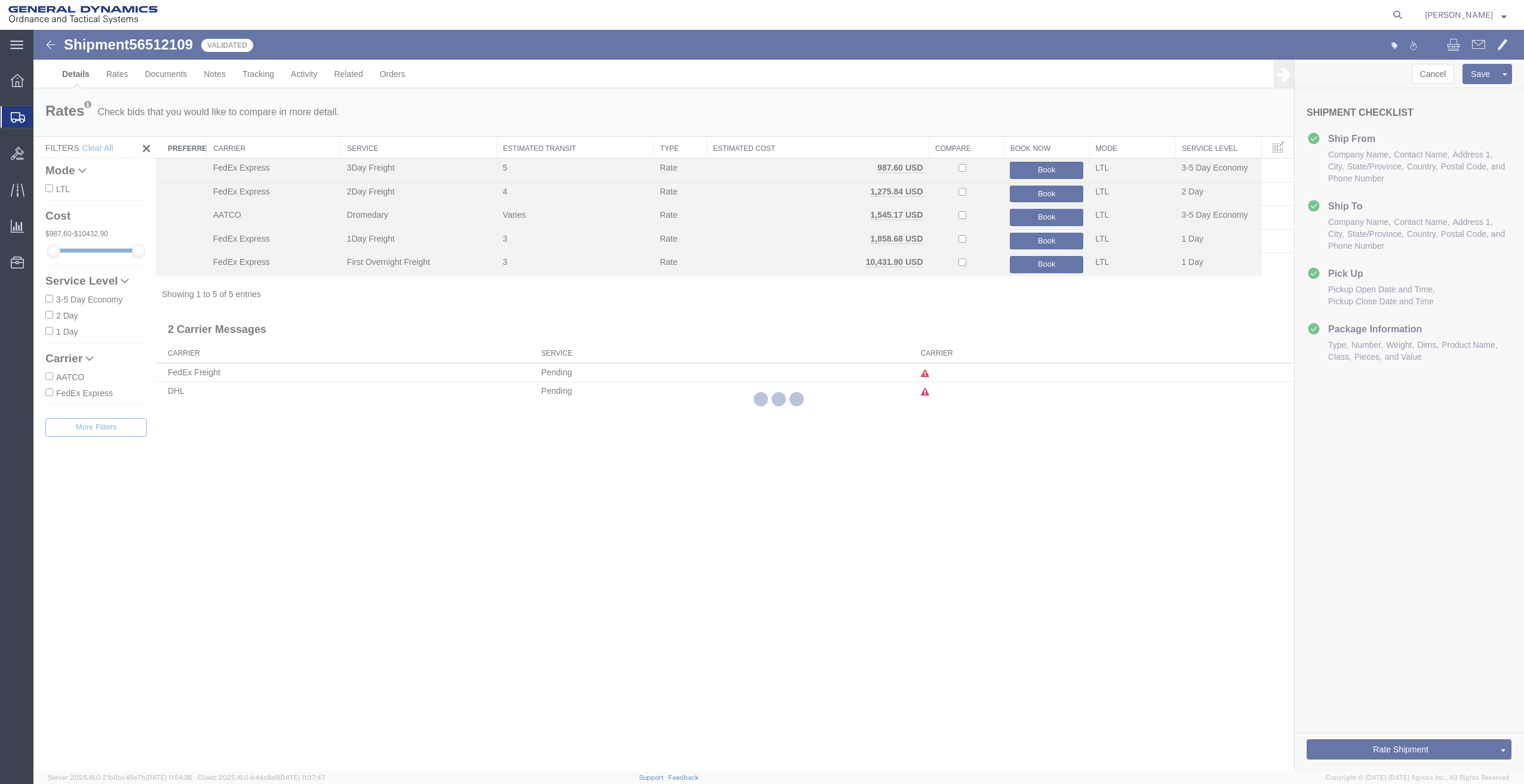
select select "64231"
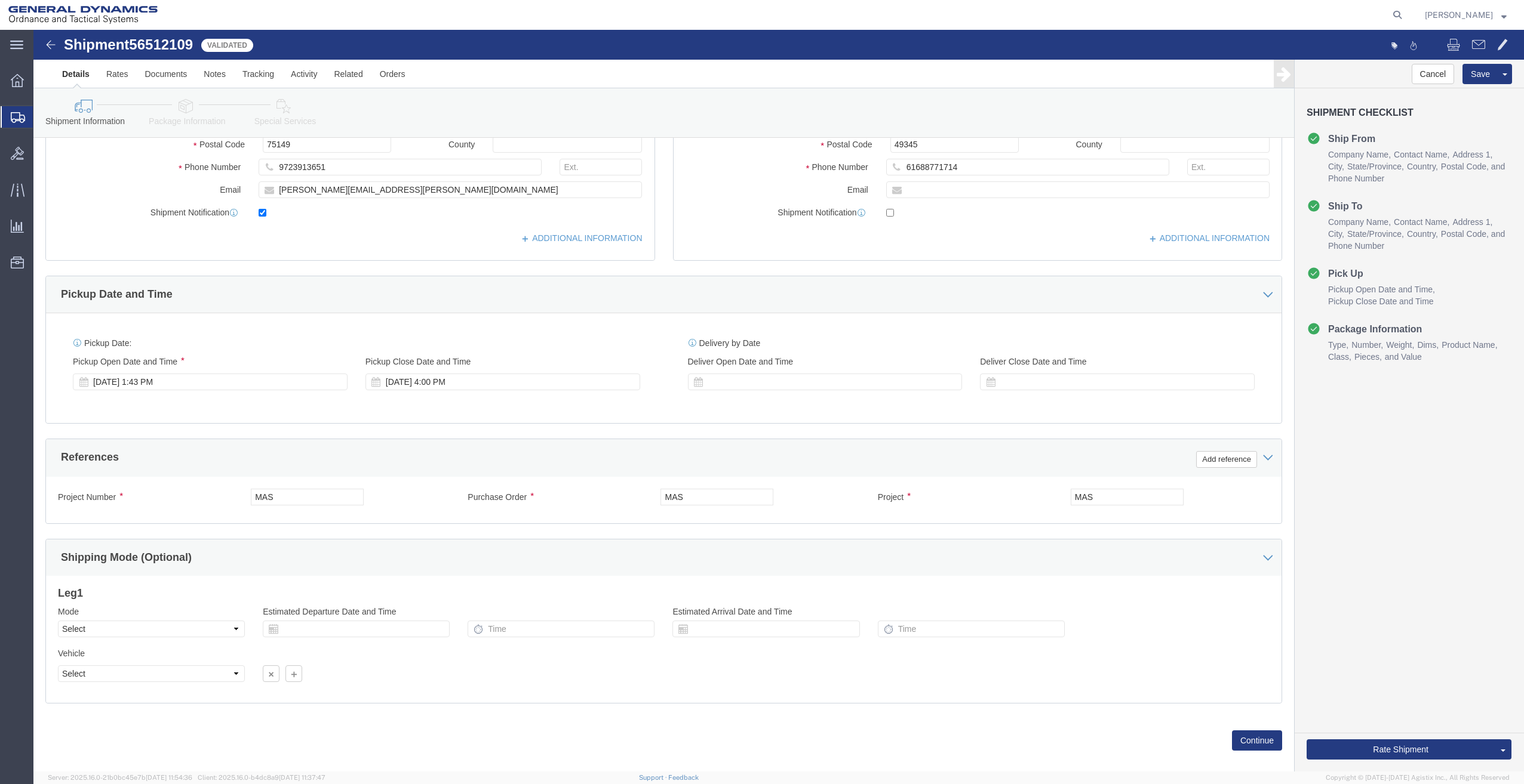
scroll to position [283, 0]
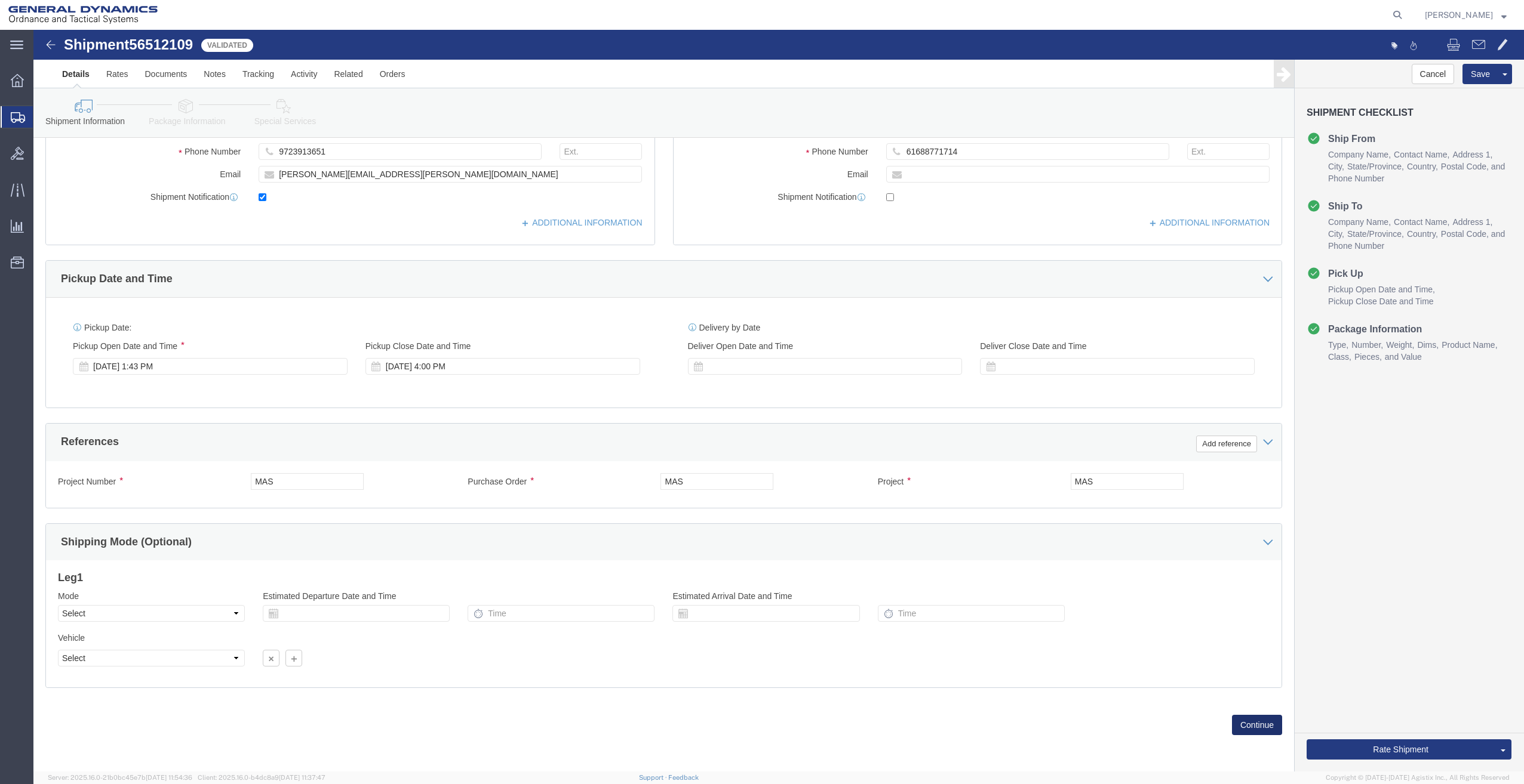
click button "Continue"
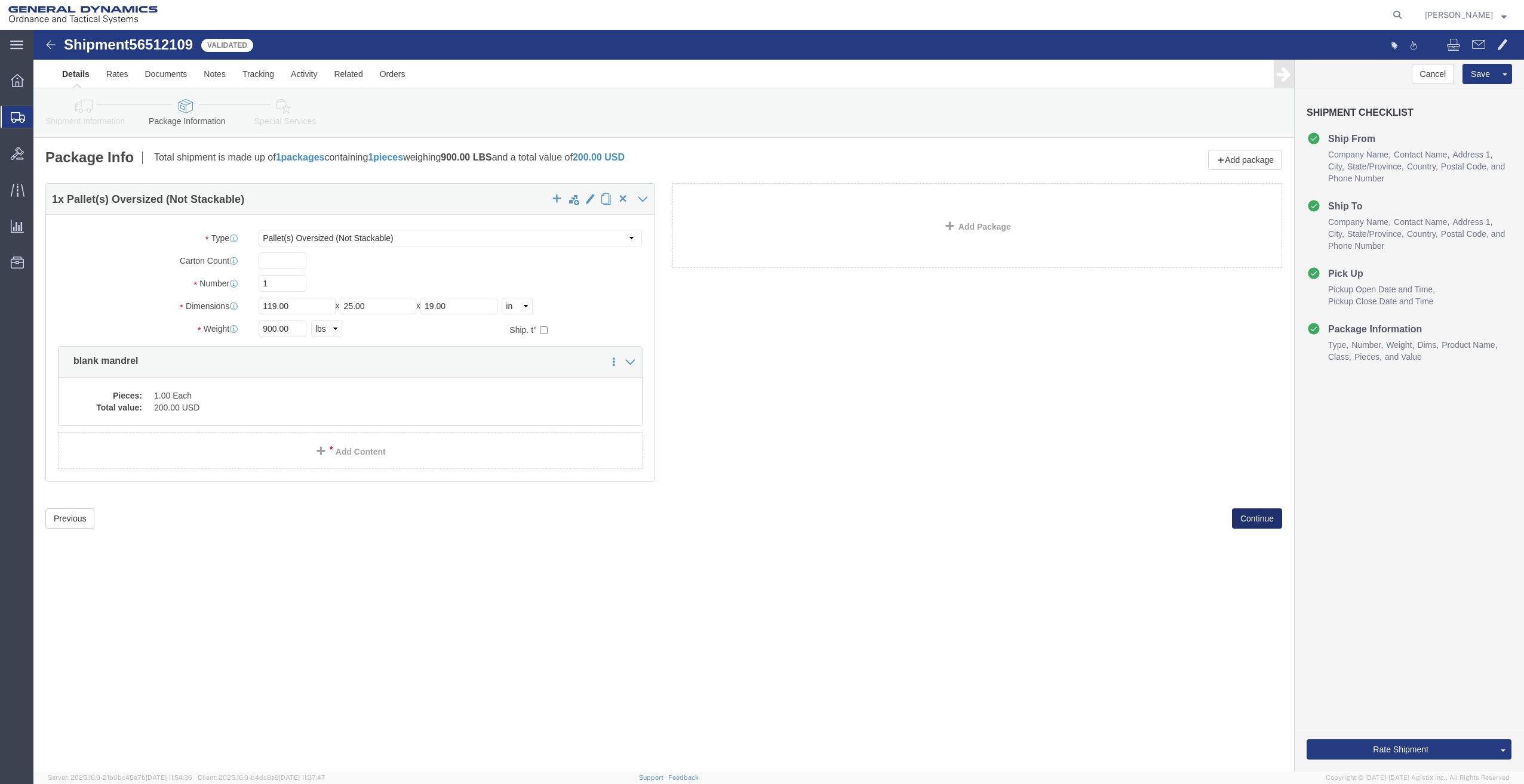
click button "Continue"
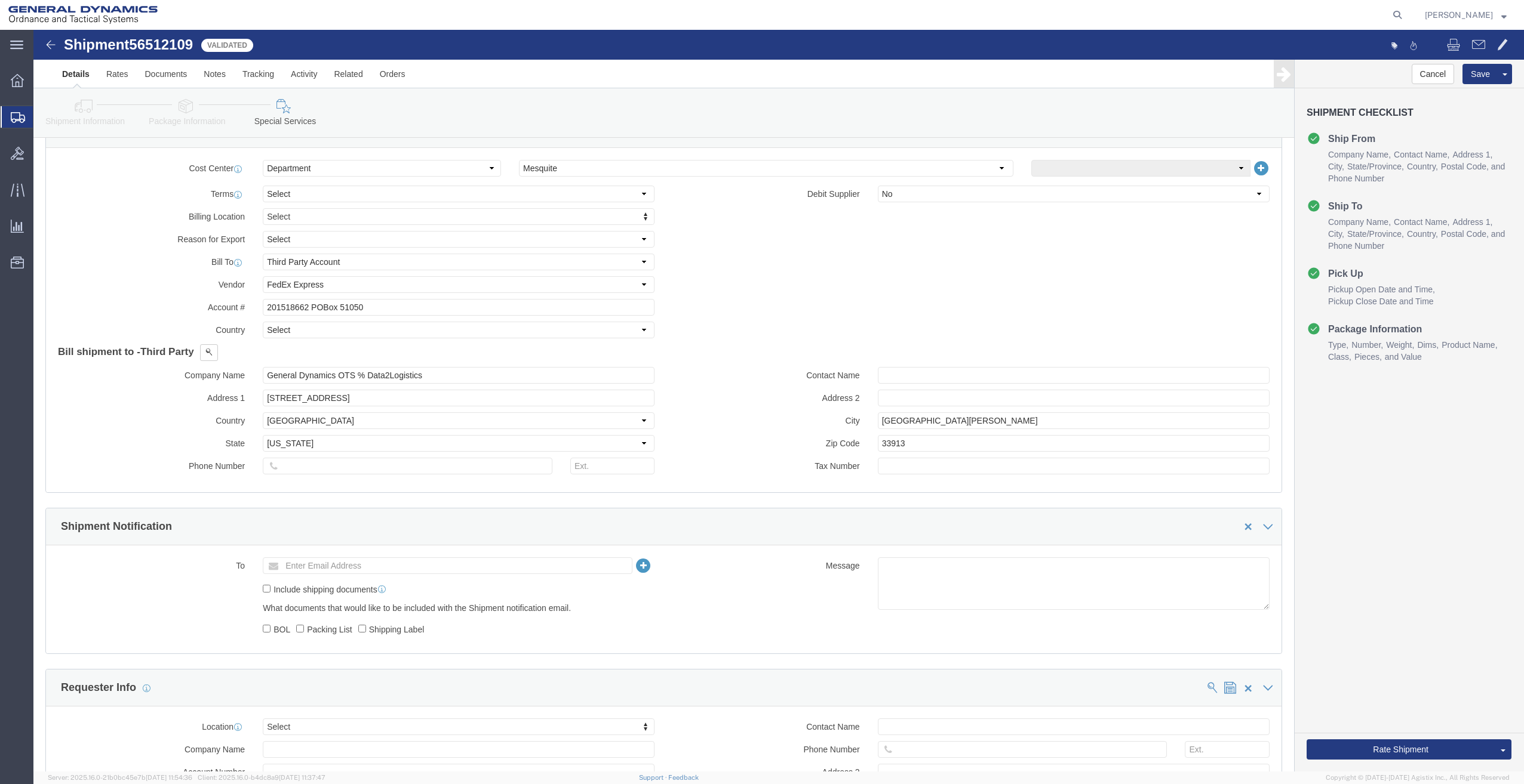
scroll to position [537, 0]
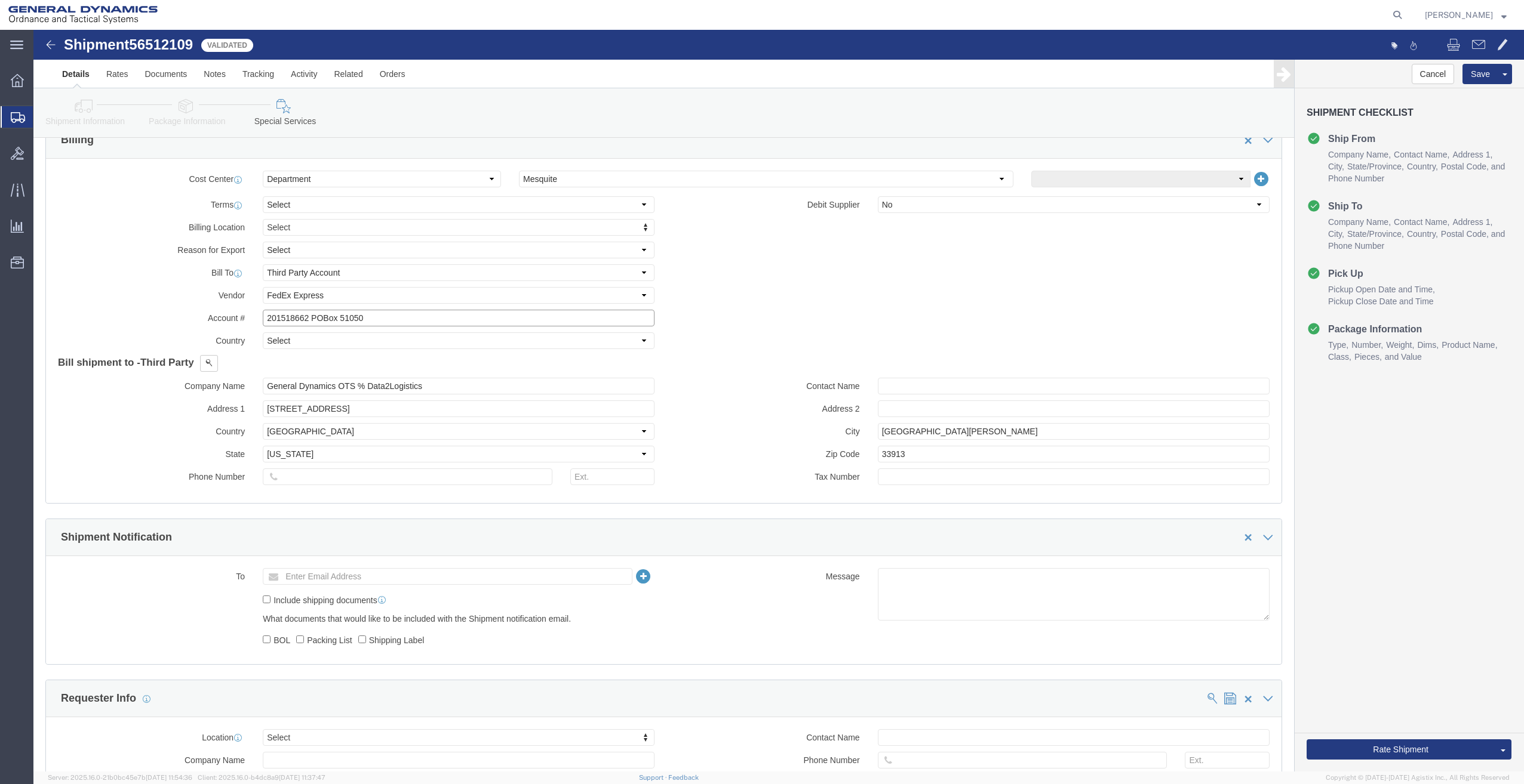
drag, startPoint x: 277, startPoint y: 289, endPoint x: 373, endPoint y: 287, distance: 96.0
click input "201518662 POBox 51050"
type input "201518662"
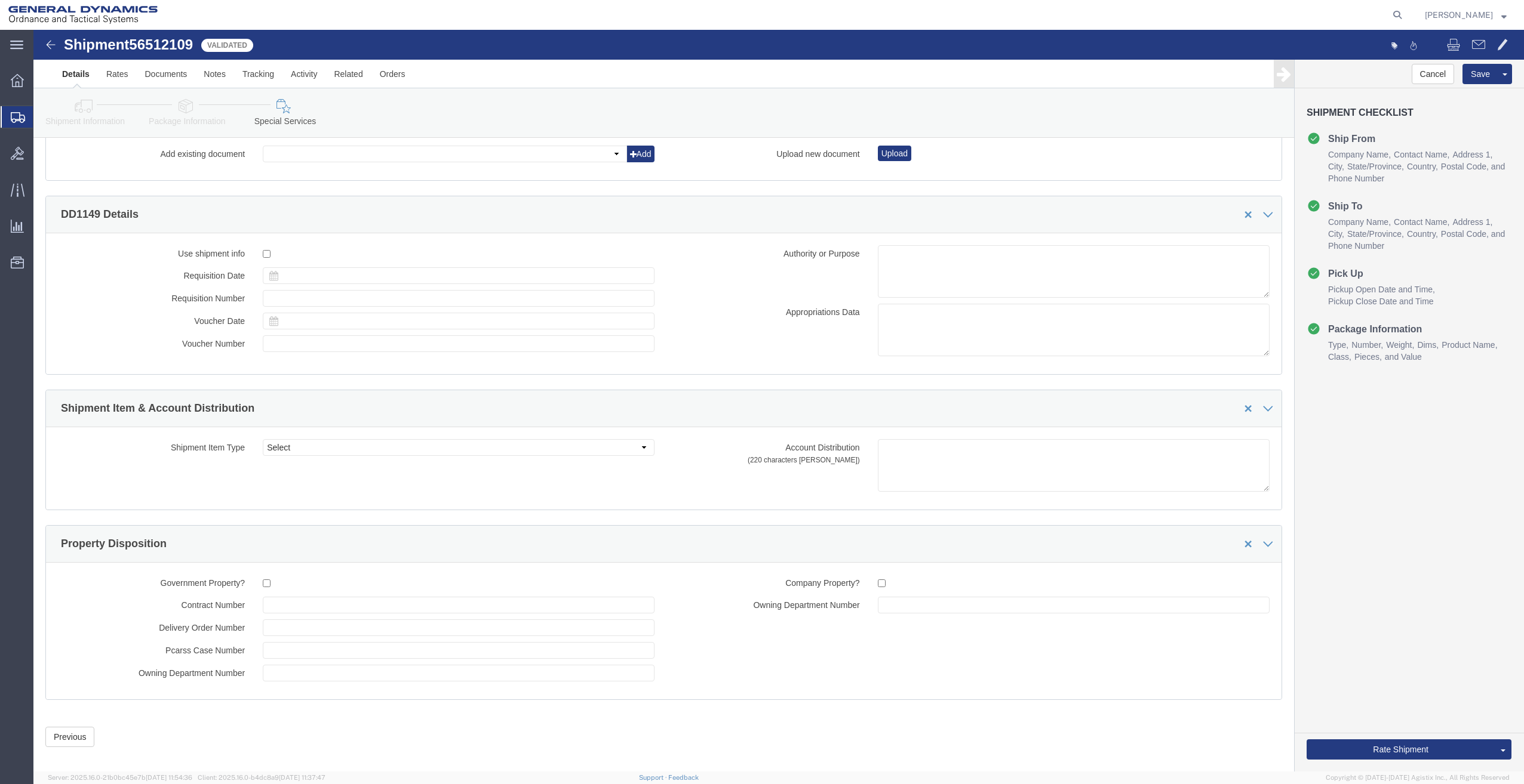
scroll to position [1582, 0]
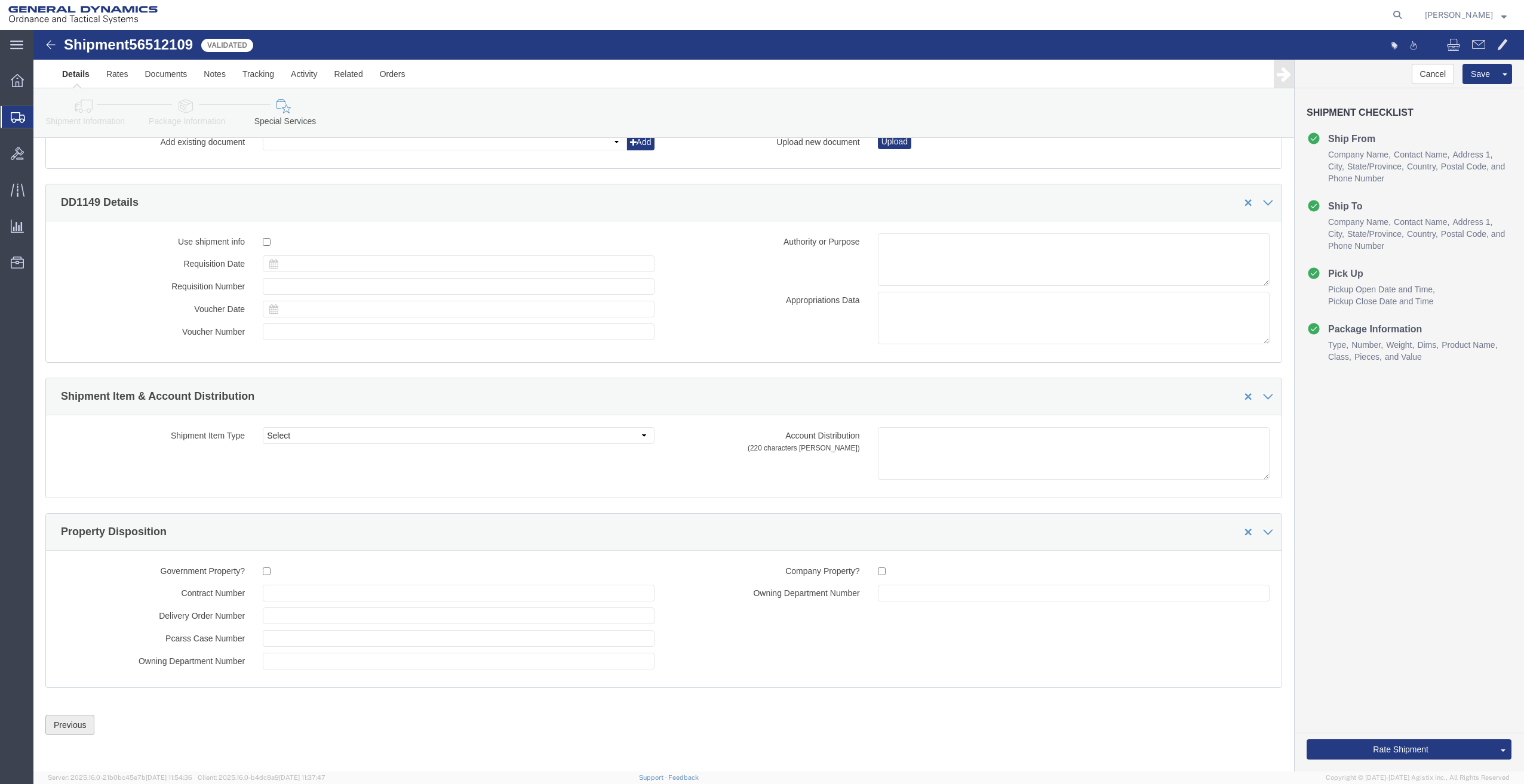
click button "Previous"
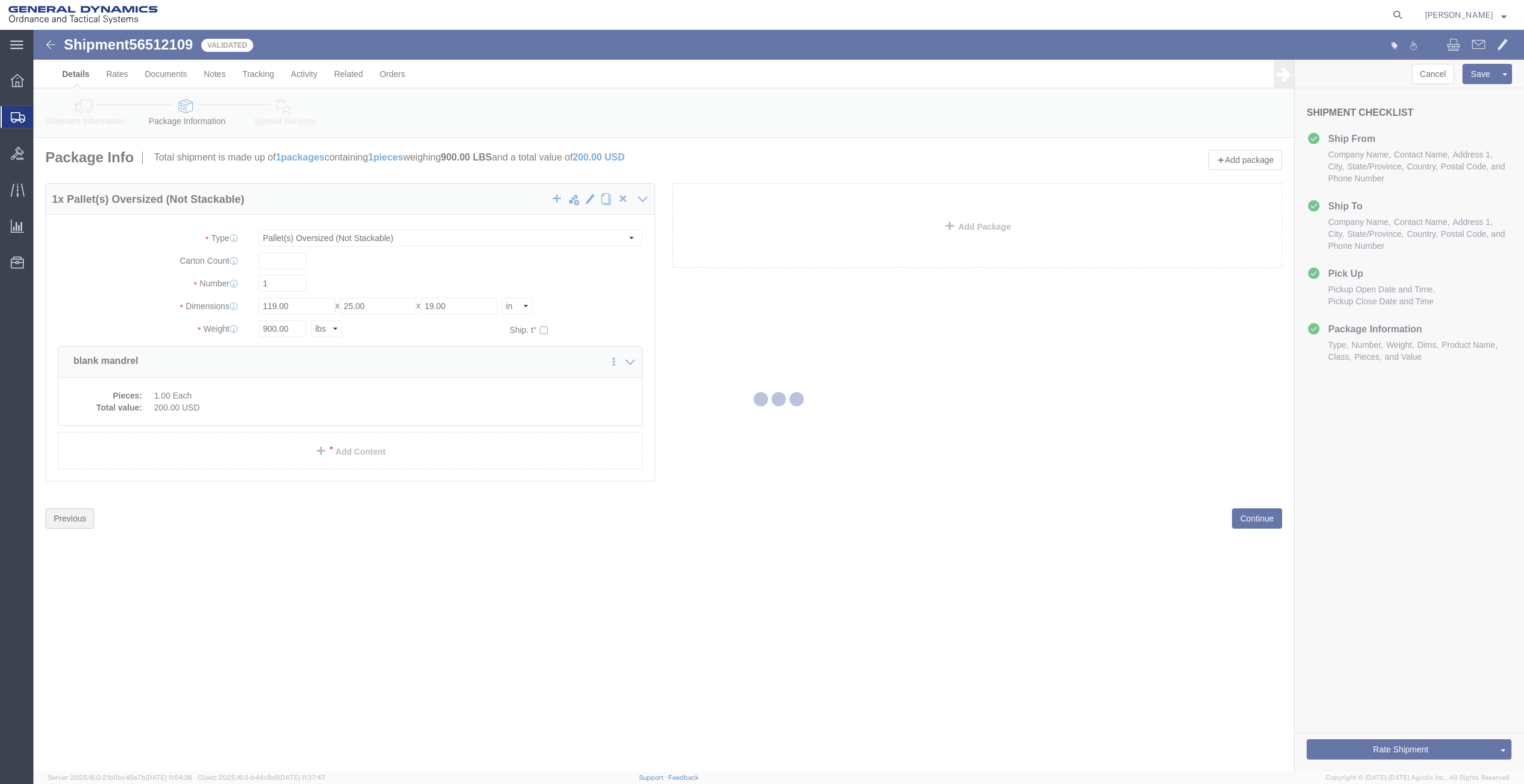
scroll to position [0, 0]
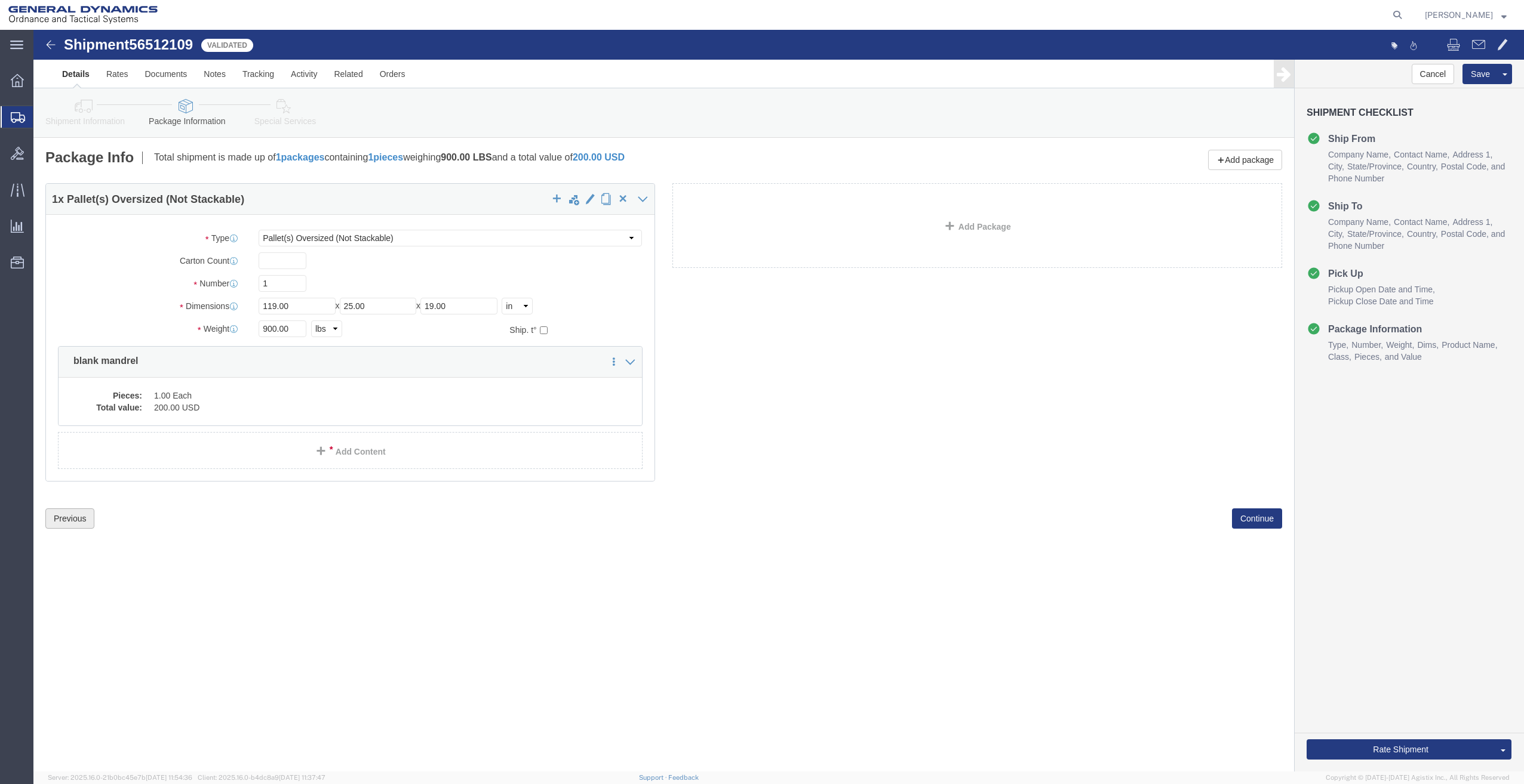
click button "Previous"
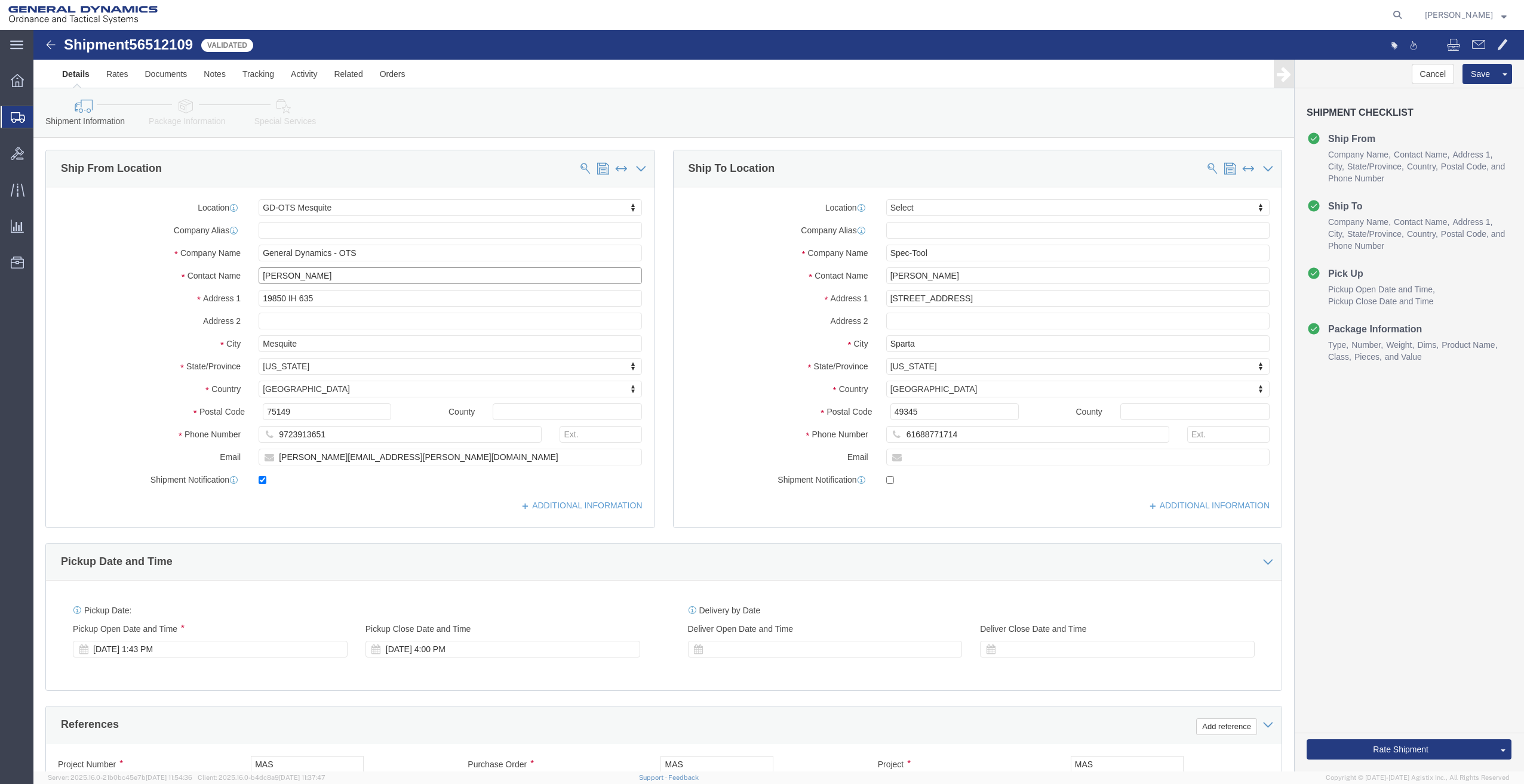
drag, startPoint x: 277, startPoint y: 249, endPoint x: 167, endPoint y: 262, distance: 110.8
click div "Location GD-OTS Mesquite Select My Profile Location GD-OTS [GEOGRAPHIC_DATA] (C…"
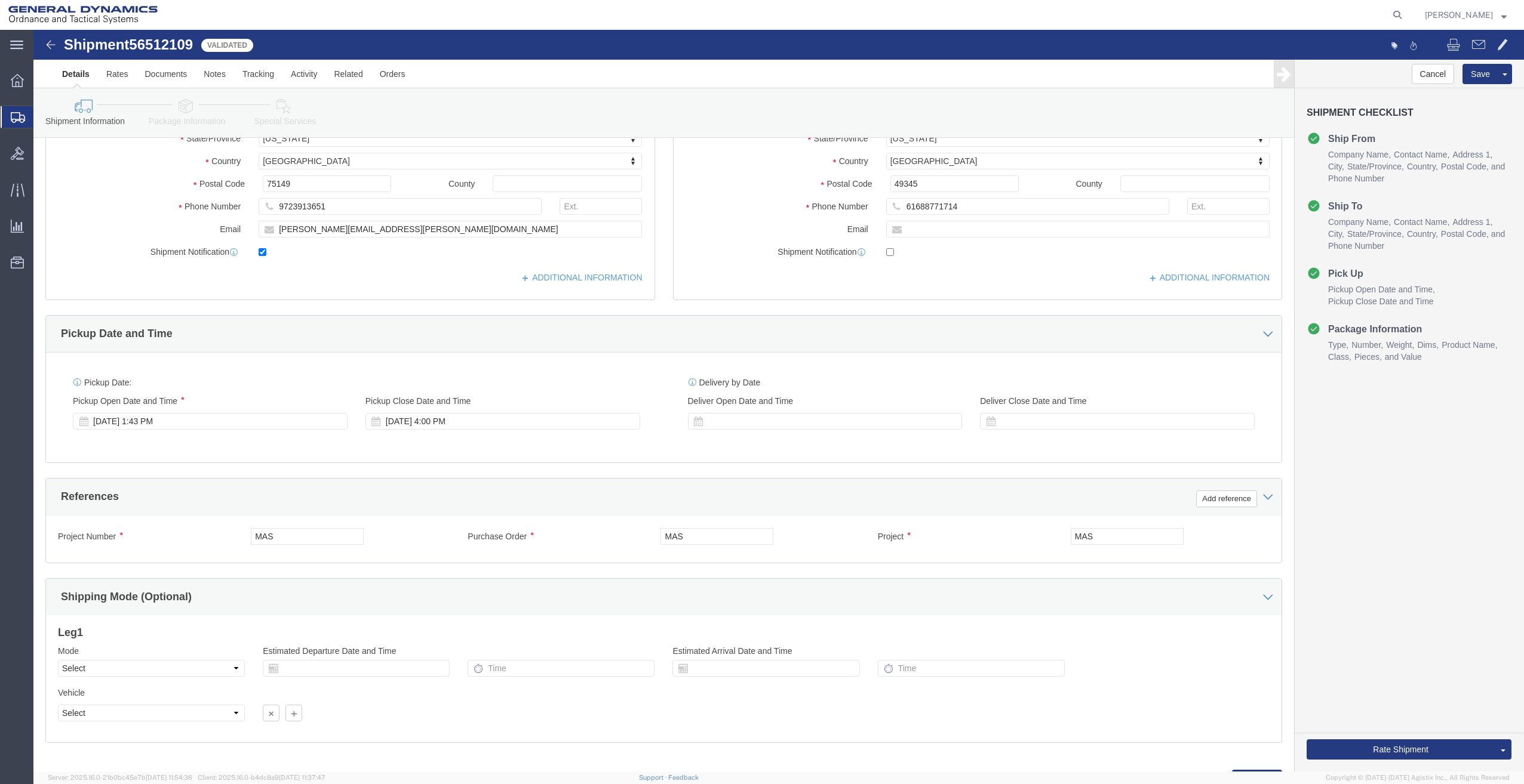
scroll to position [283, 0]
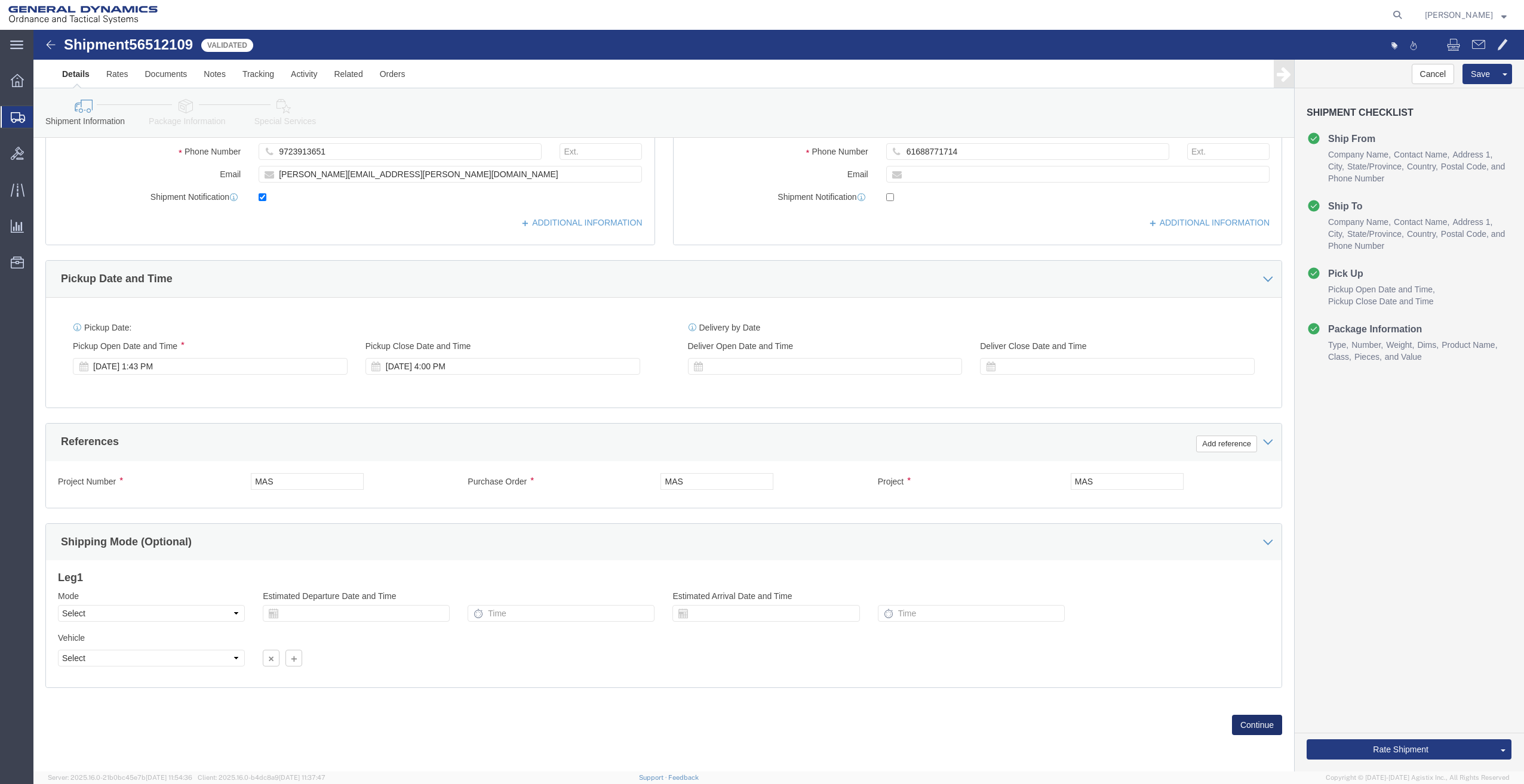
click button "Continue"
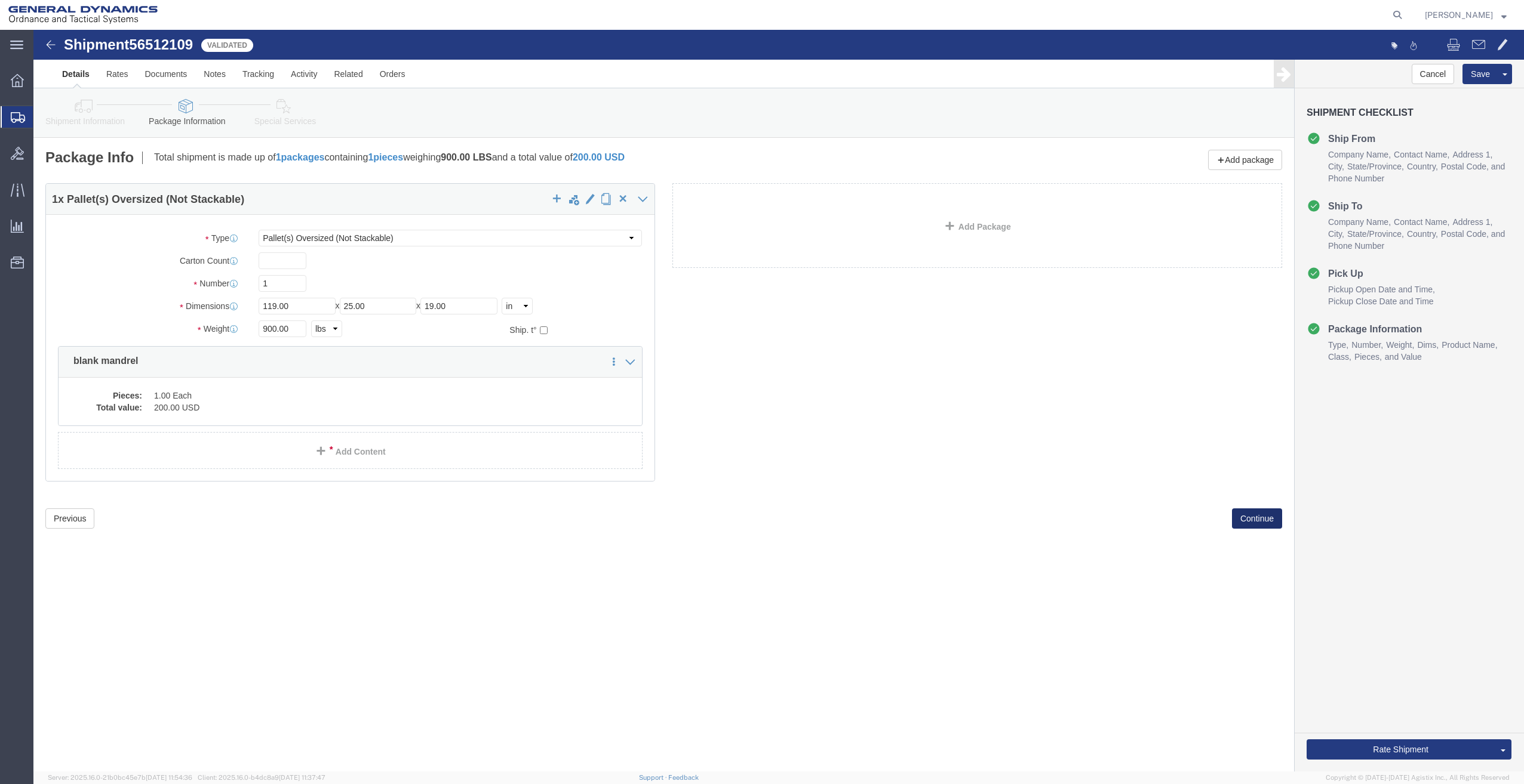
click button "Continue"
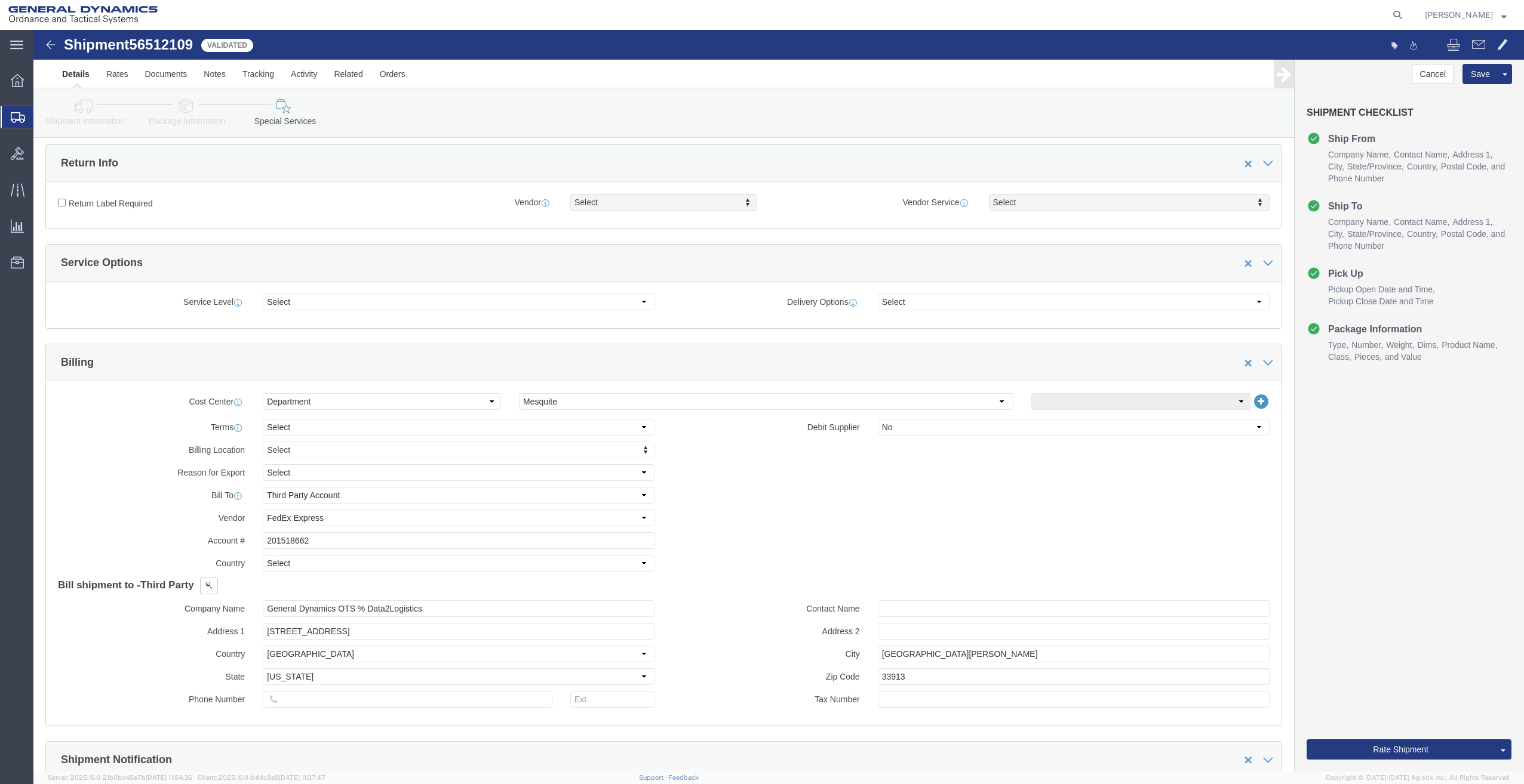
scroll to position [418, 0]
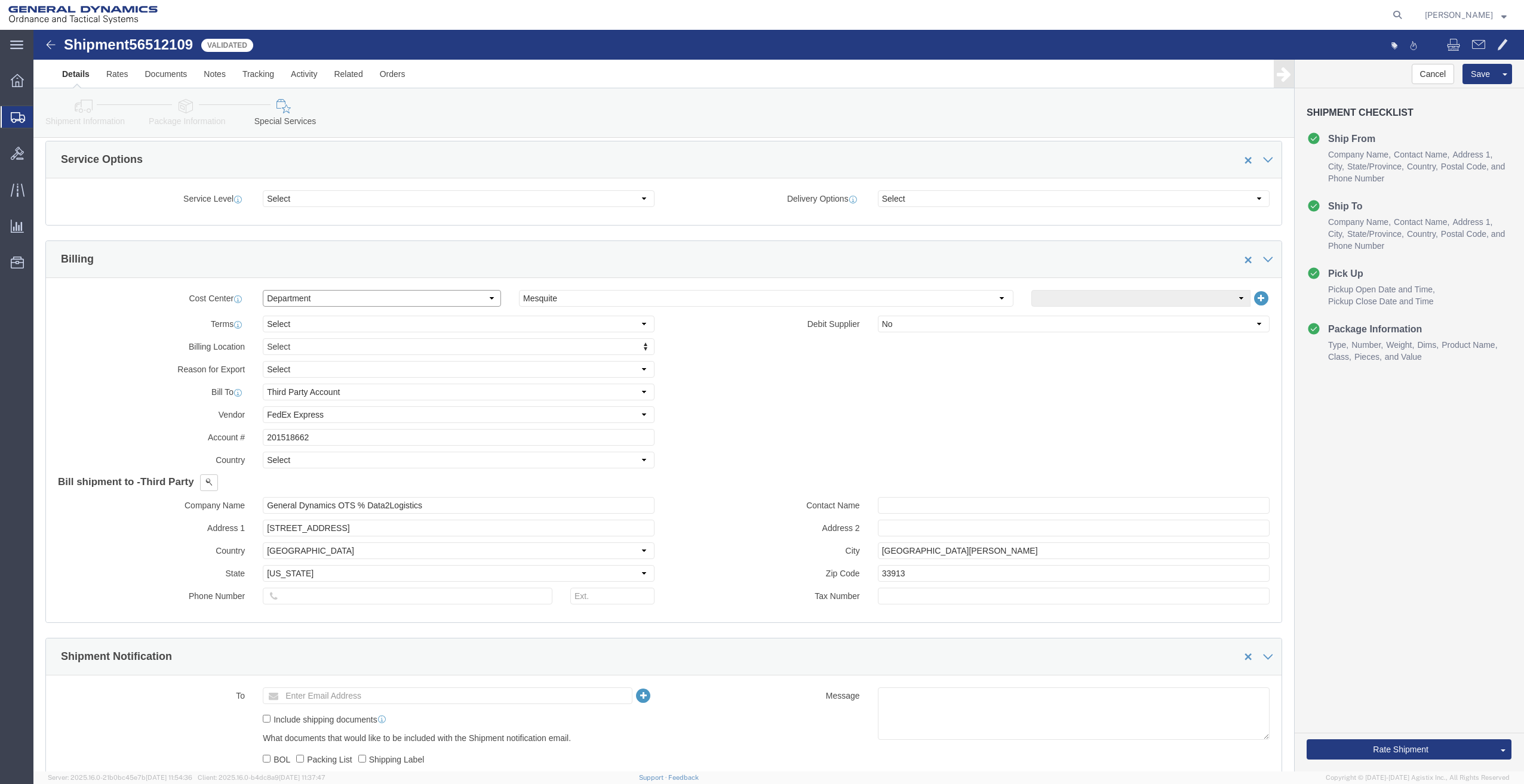
click select "Select Buyer Cost Center Department Operations Number Order Number Sales Person"
click label "Terms"
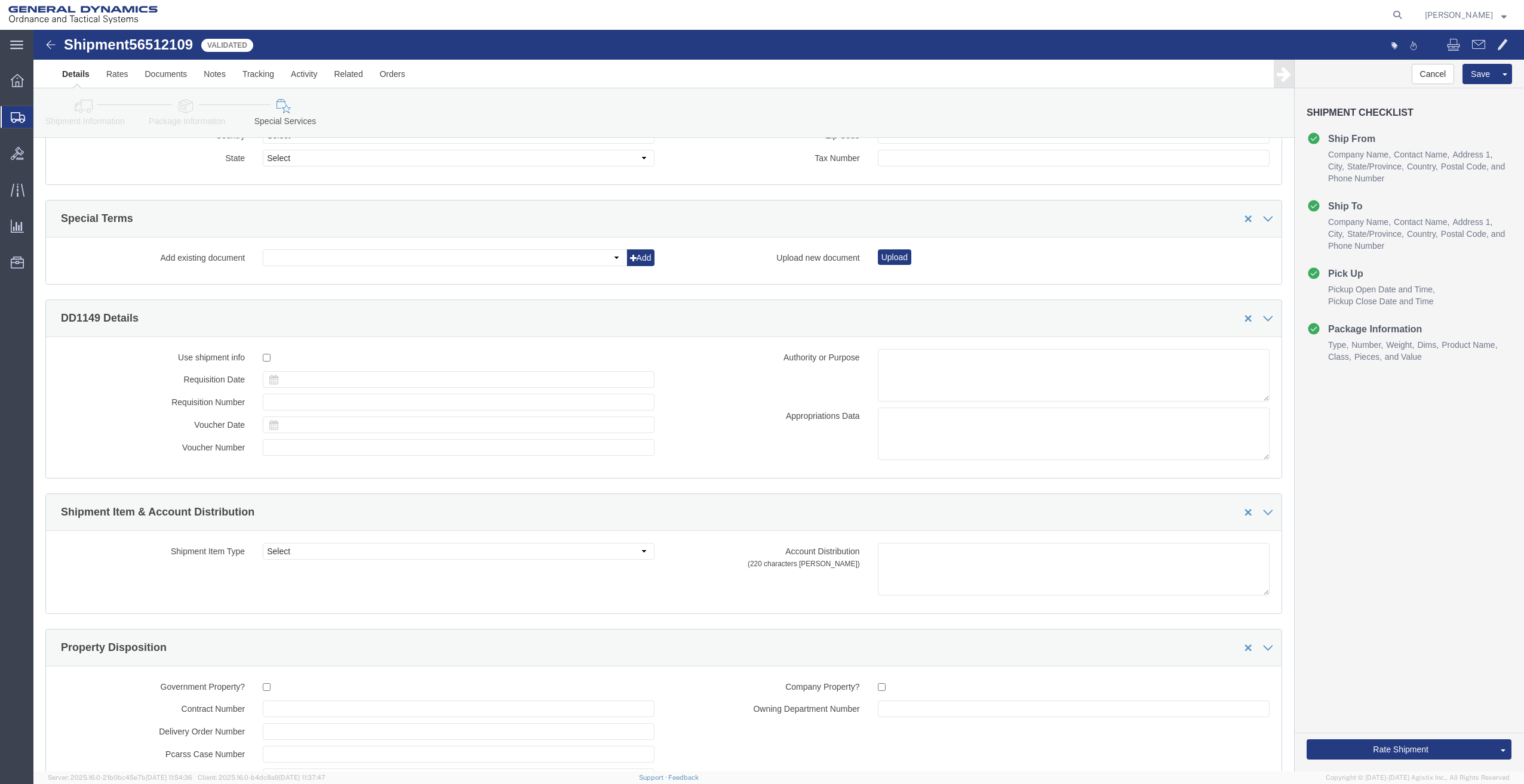
scroll to position [1582, 0]
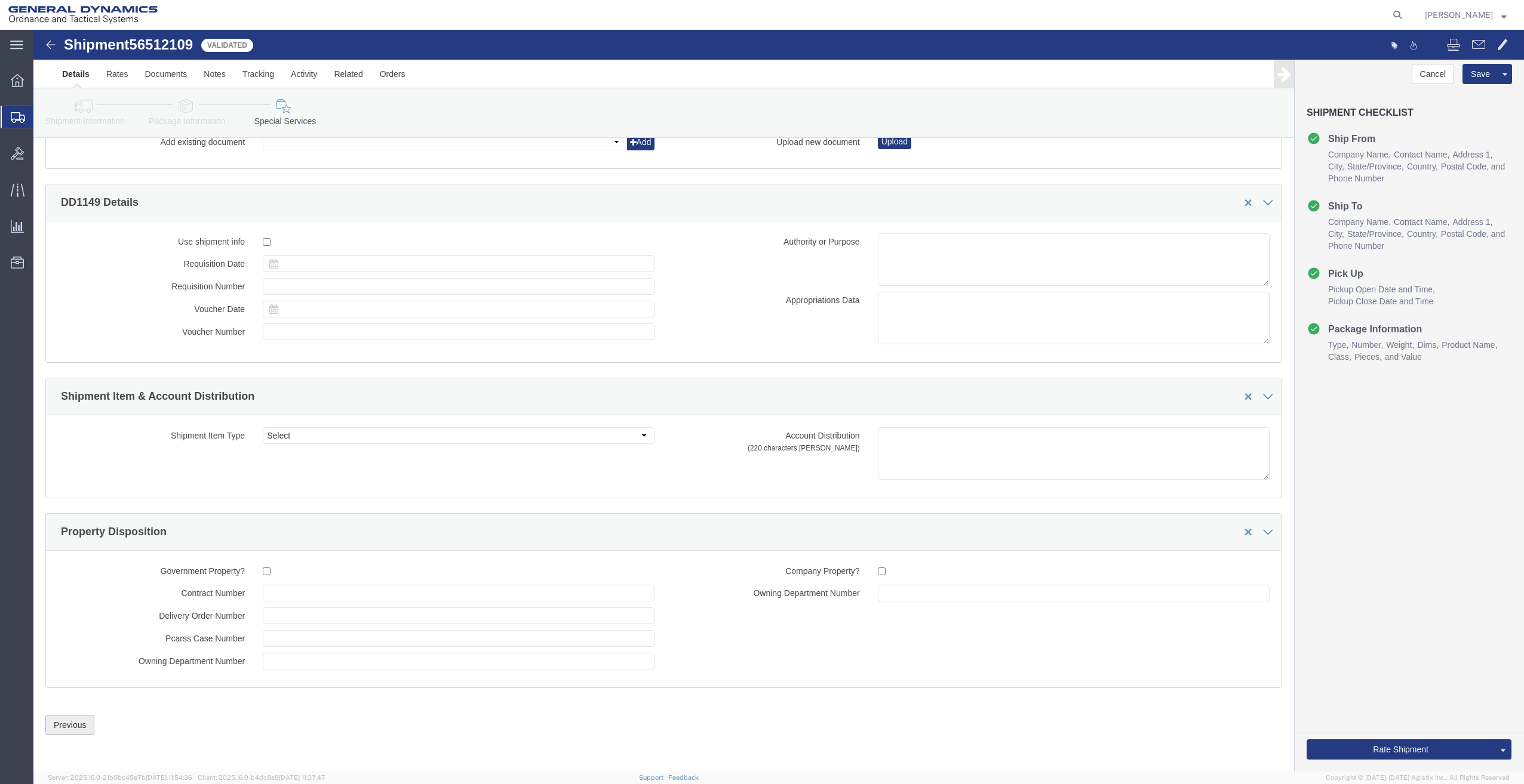
click button "Previous"
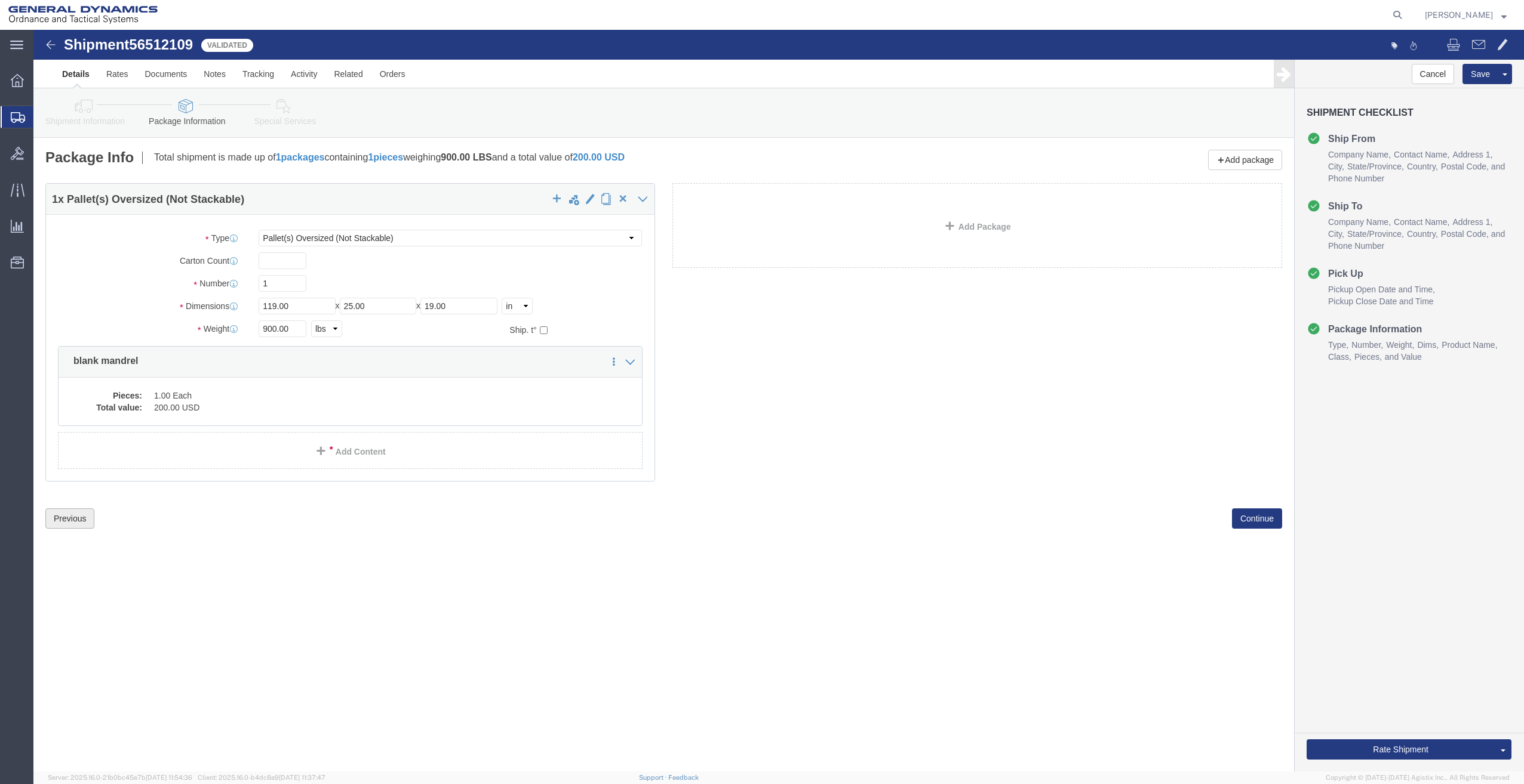
scroll to position [0, 0]
click button "Previous"
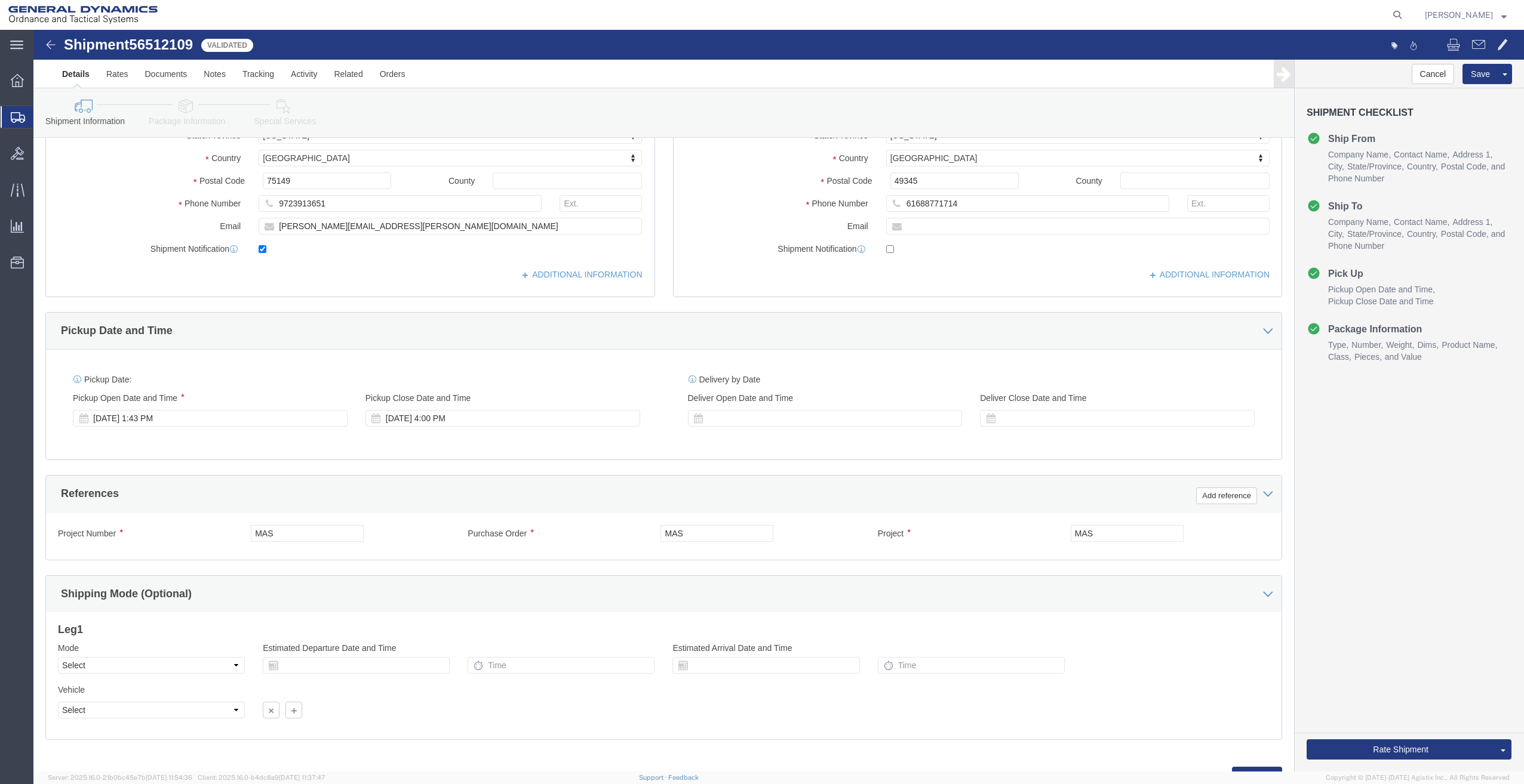
scroll to position [283, 0]
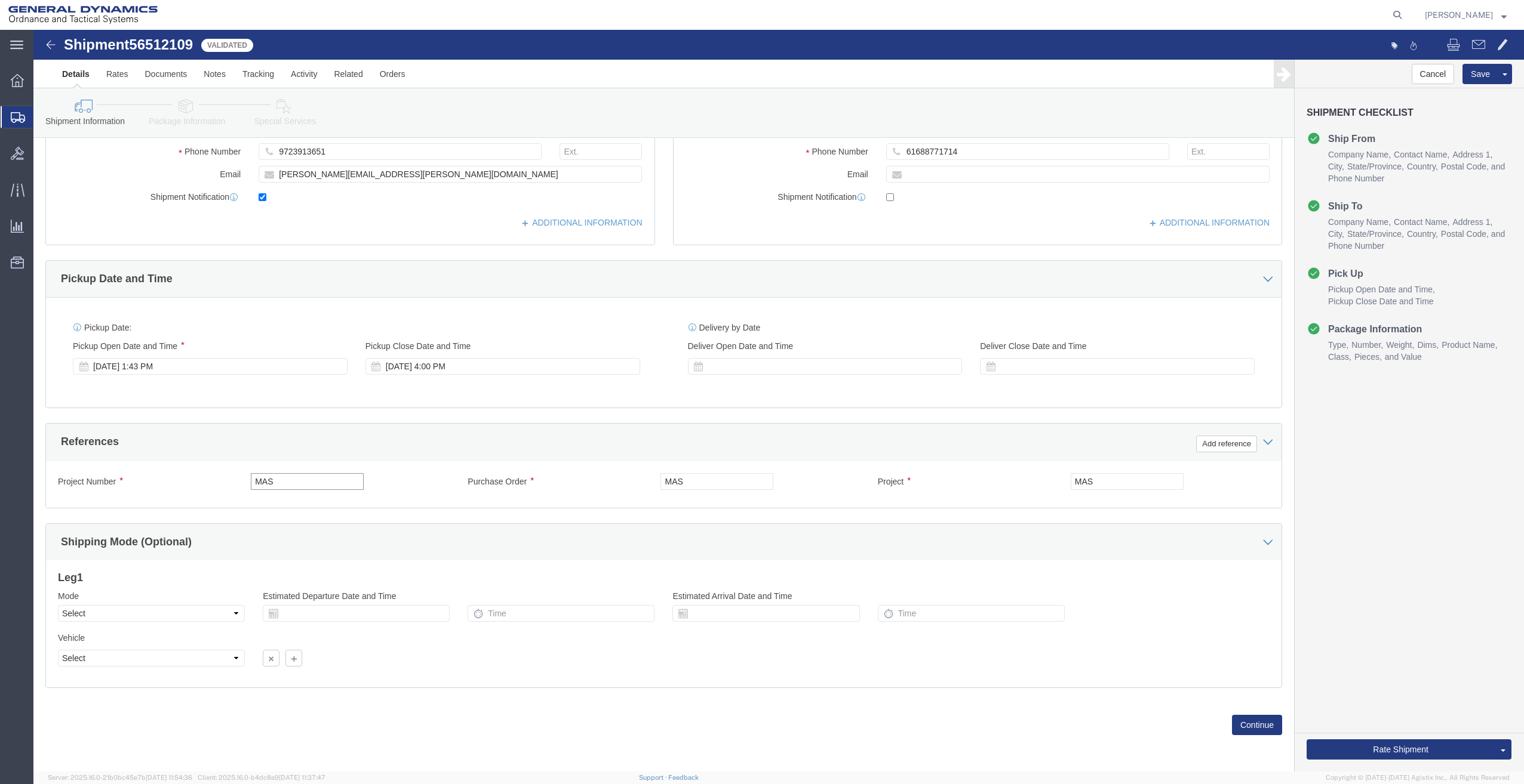
click input "MAS"
type input "50 MAS"
click input "MAS"
type input "50 MAS"
drag, startPoint x: 269, startPoint y: 450, endPoint x: 103, endPoint y: 447, distance: 166.0
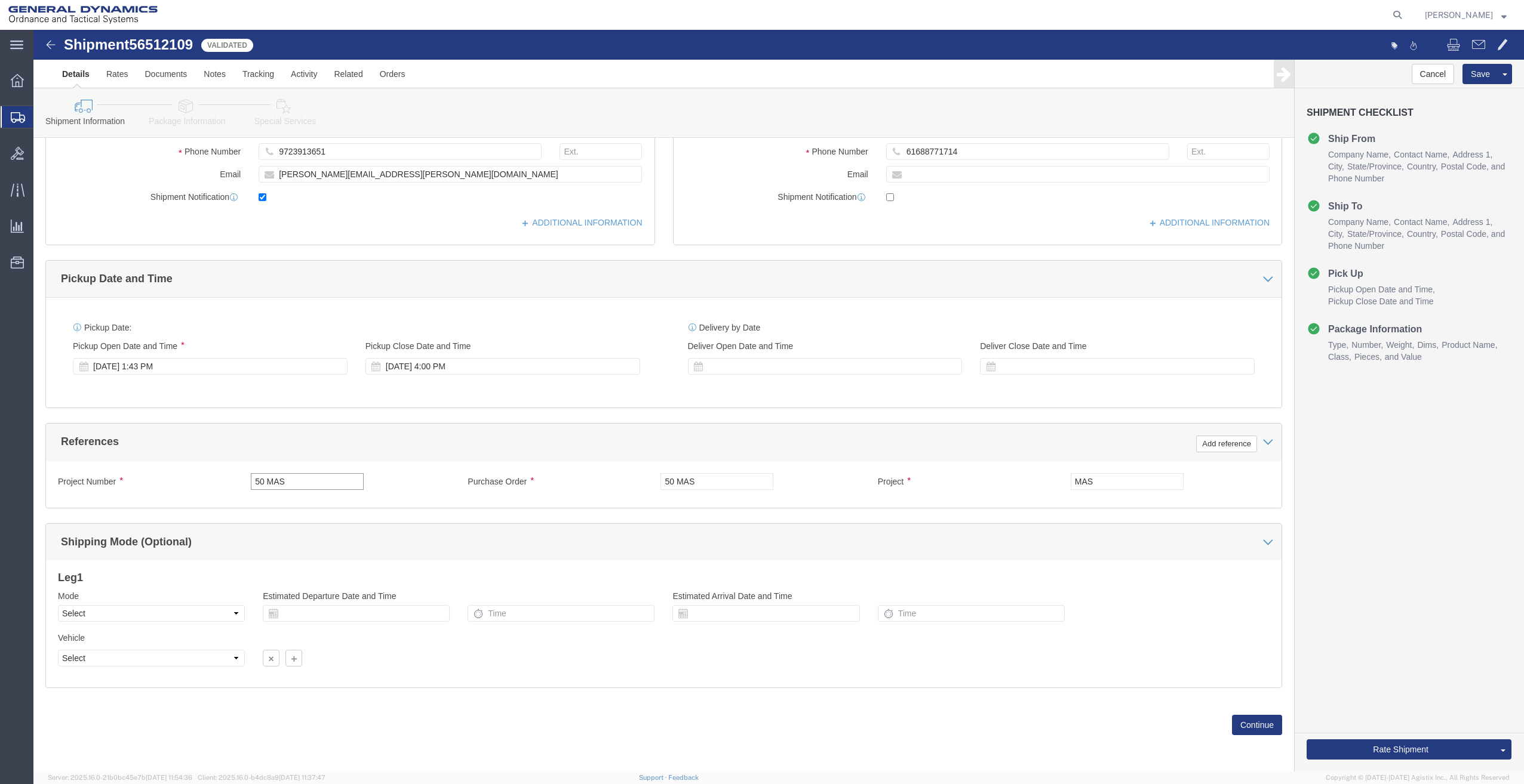
click div "Project Number 50 MAS"
type input "nNA"
drag, startPoint x: 1076, startPoint y: 450, endPoint x: 1015, endPoint y: 458, distance: 61.5
click div "Project MAS"
type input "NA"
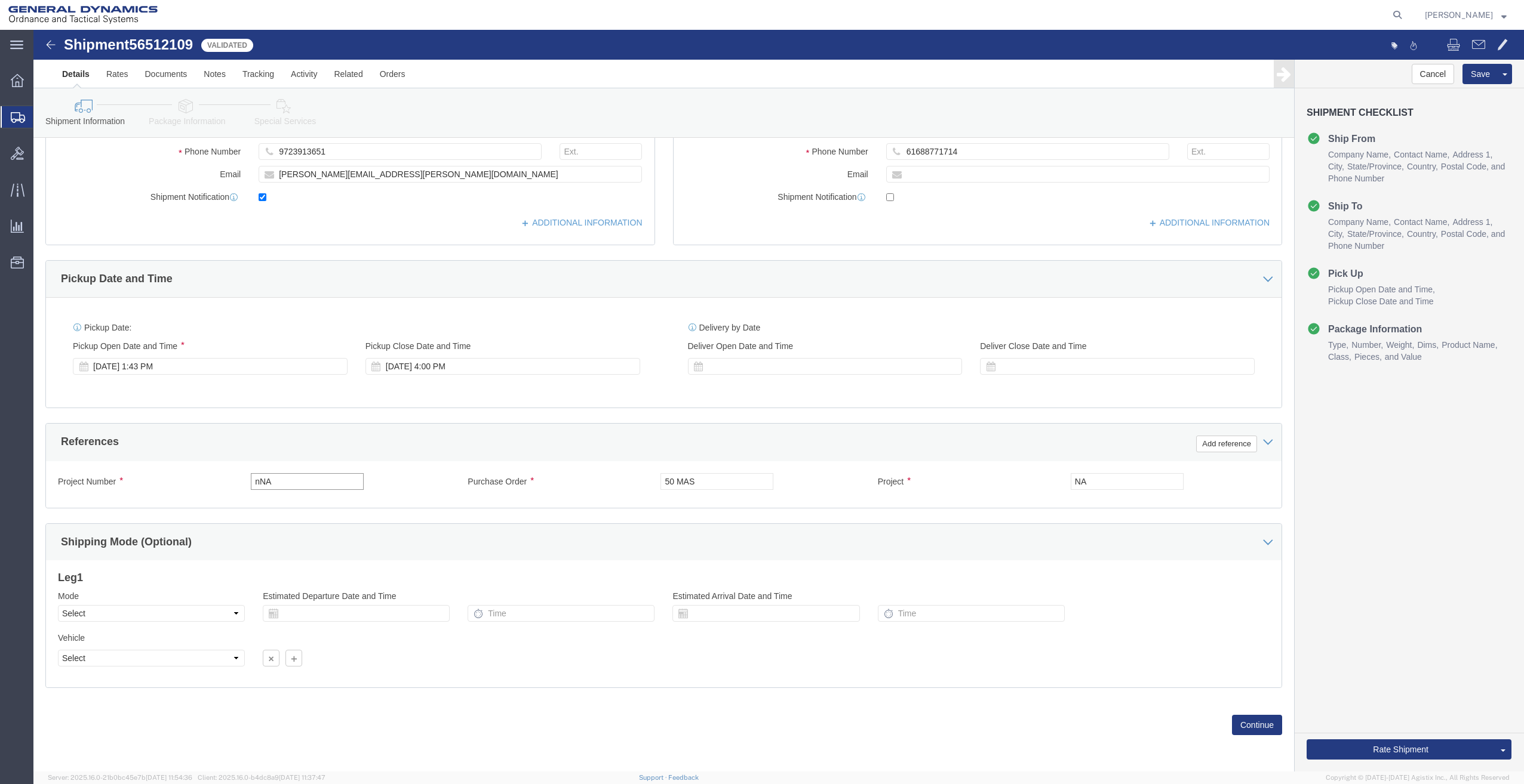
drag, startPoint x: 226, startPoint y: 451, endPoint x: 237, endPoint y: 451, distance: 11.0
click input "nNA"
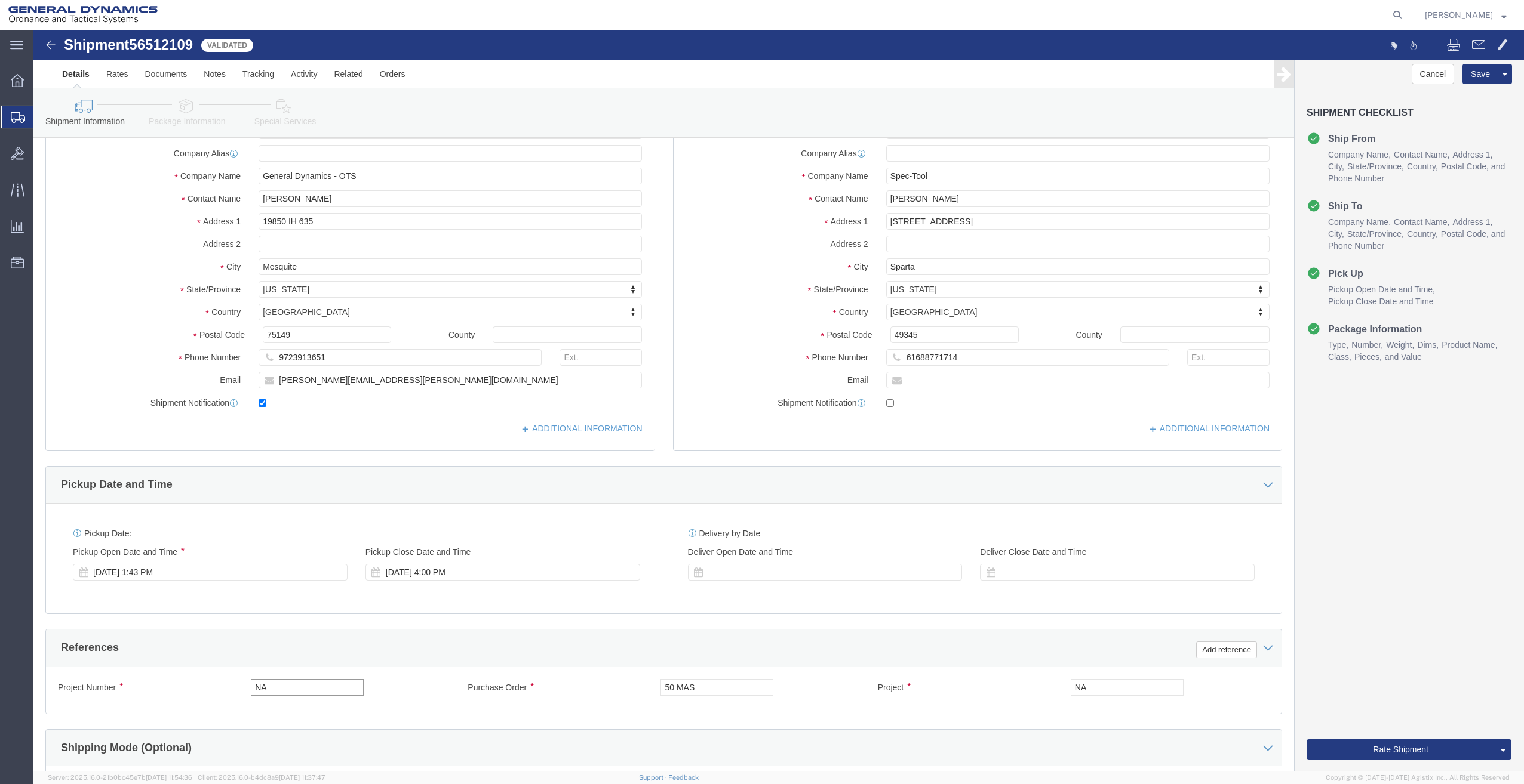
scroll to position [104, 0]
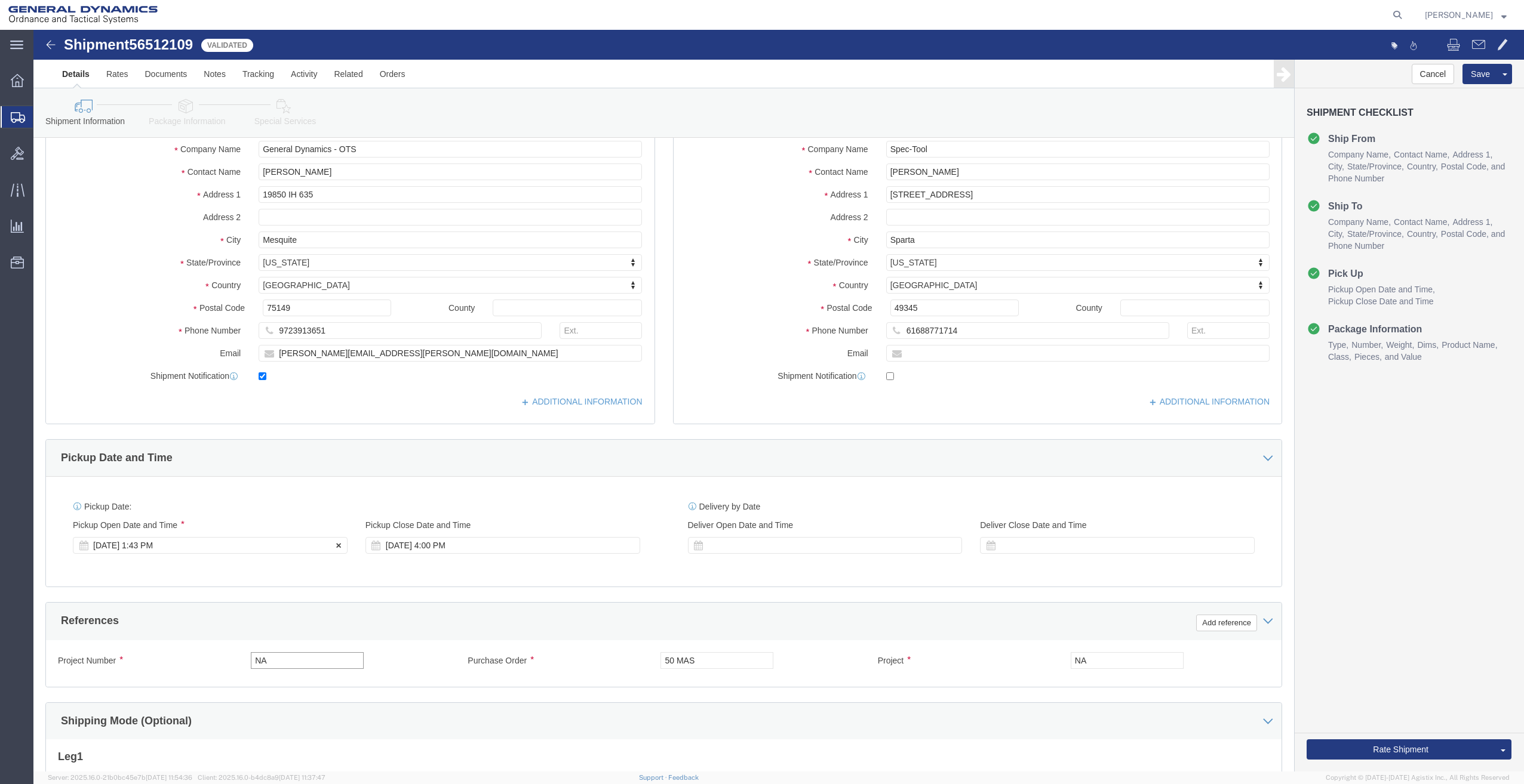
type input "NA"
click icon
click div "[DATE] 1:43 PM"
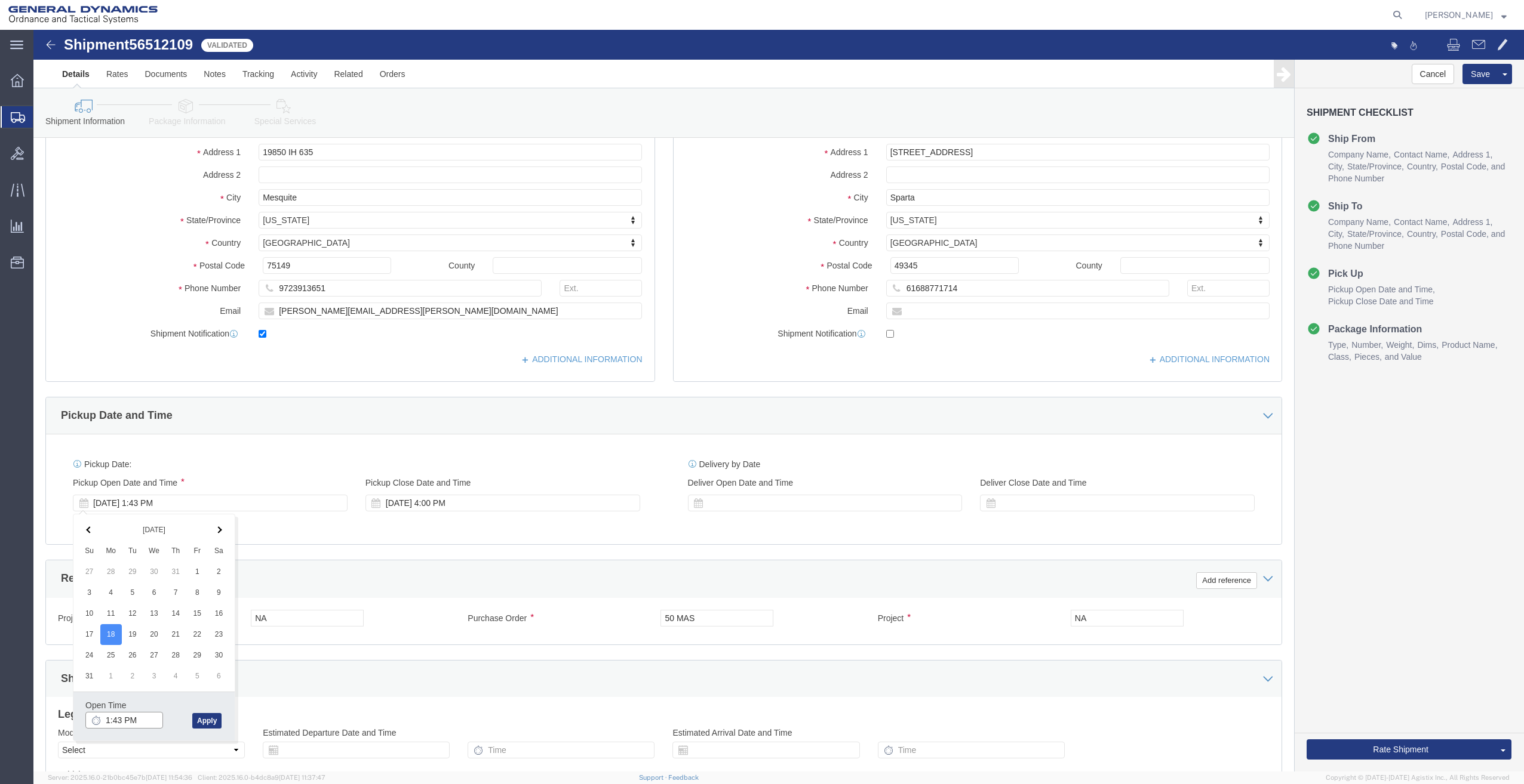
scroll to position [194, 0]
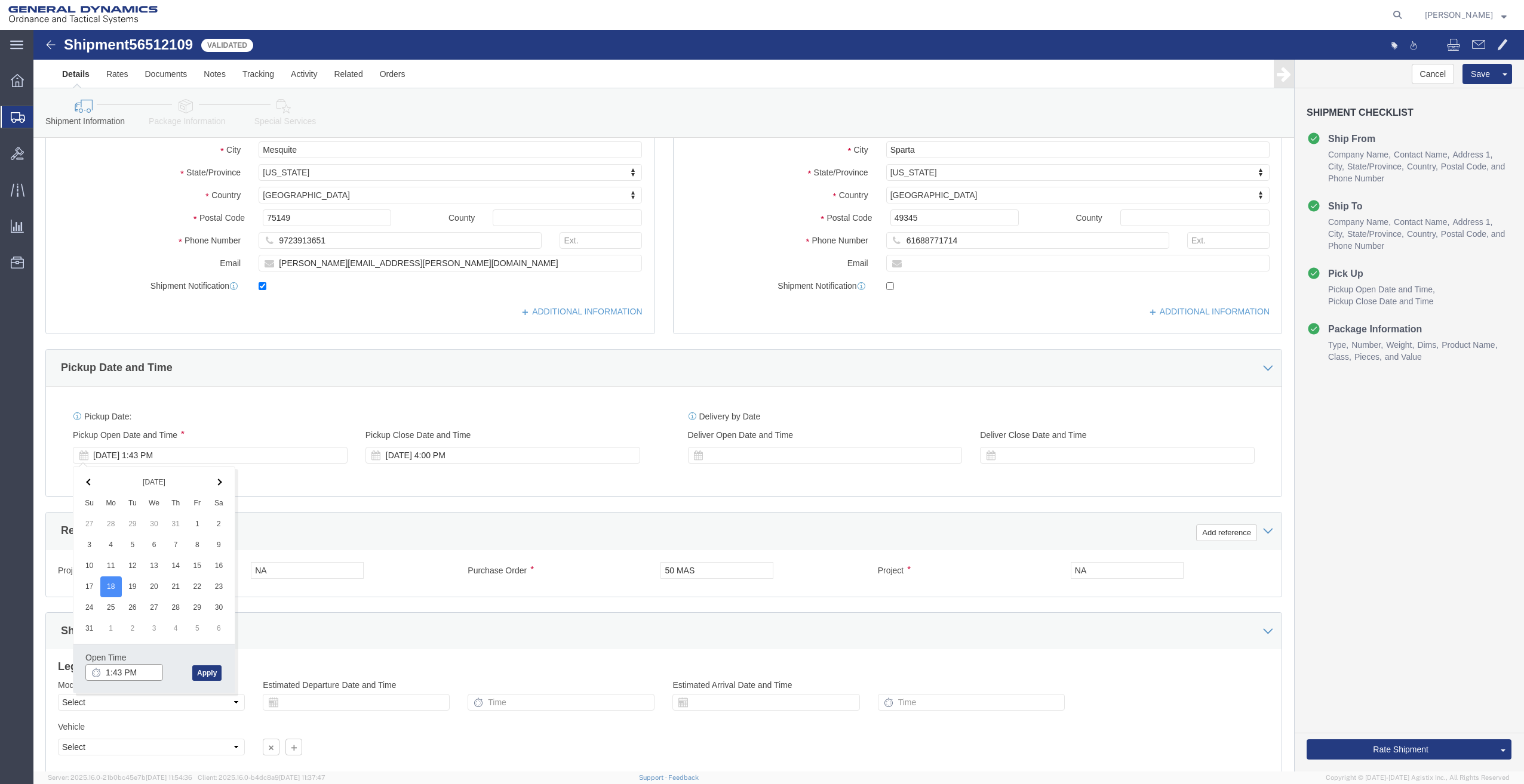
drag, startPoint x: 105, startPoint y: 734, endPoint x: -36, endPoint y: 736, distance: 141.0
click html "Shipment 56512109 5 of 5 Validated Details Rates Documents Notes Tracking Activ…"
click input "1:43 PM"
click input "1:43 AM"
type input "9:00 AM"
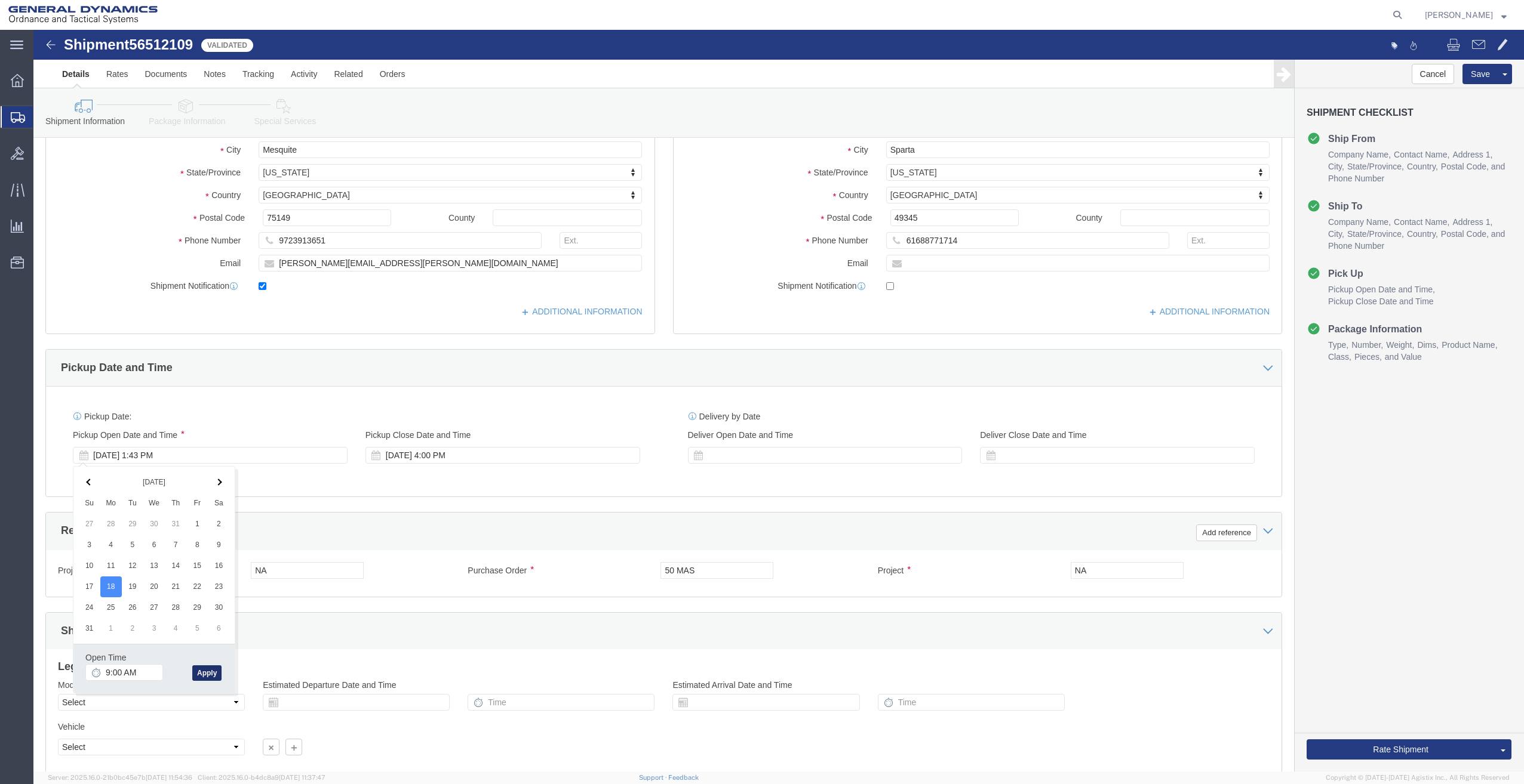
click button "Apply"
click icon
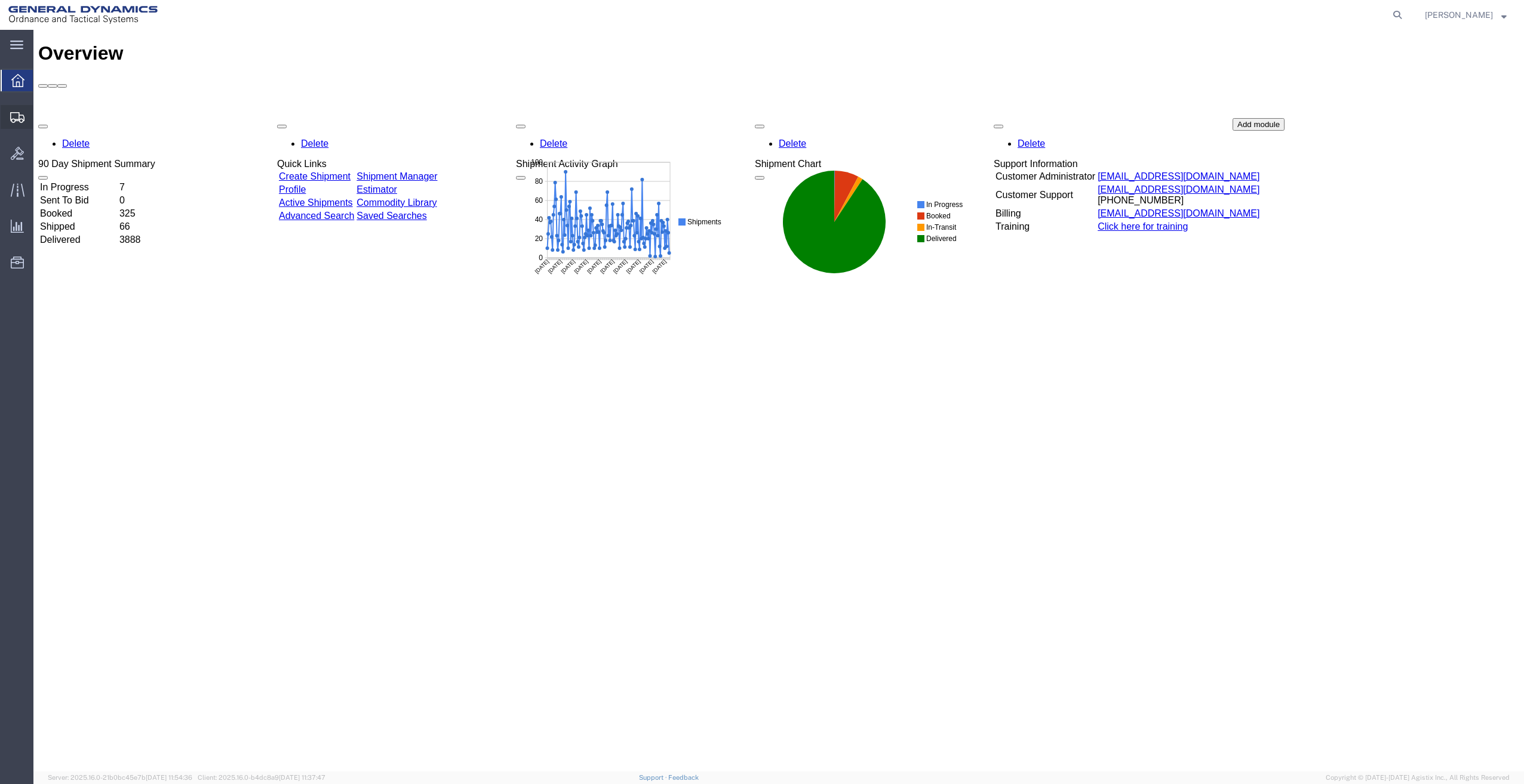
click at [0, 0] on span "Create Shipment" at bounding box center [0, 0] width 0 height 0
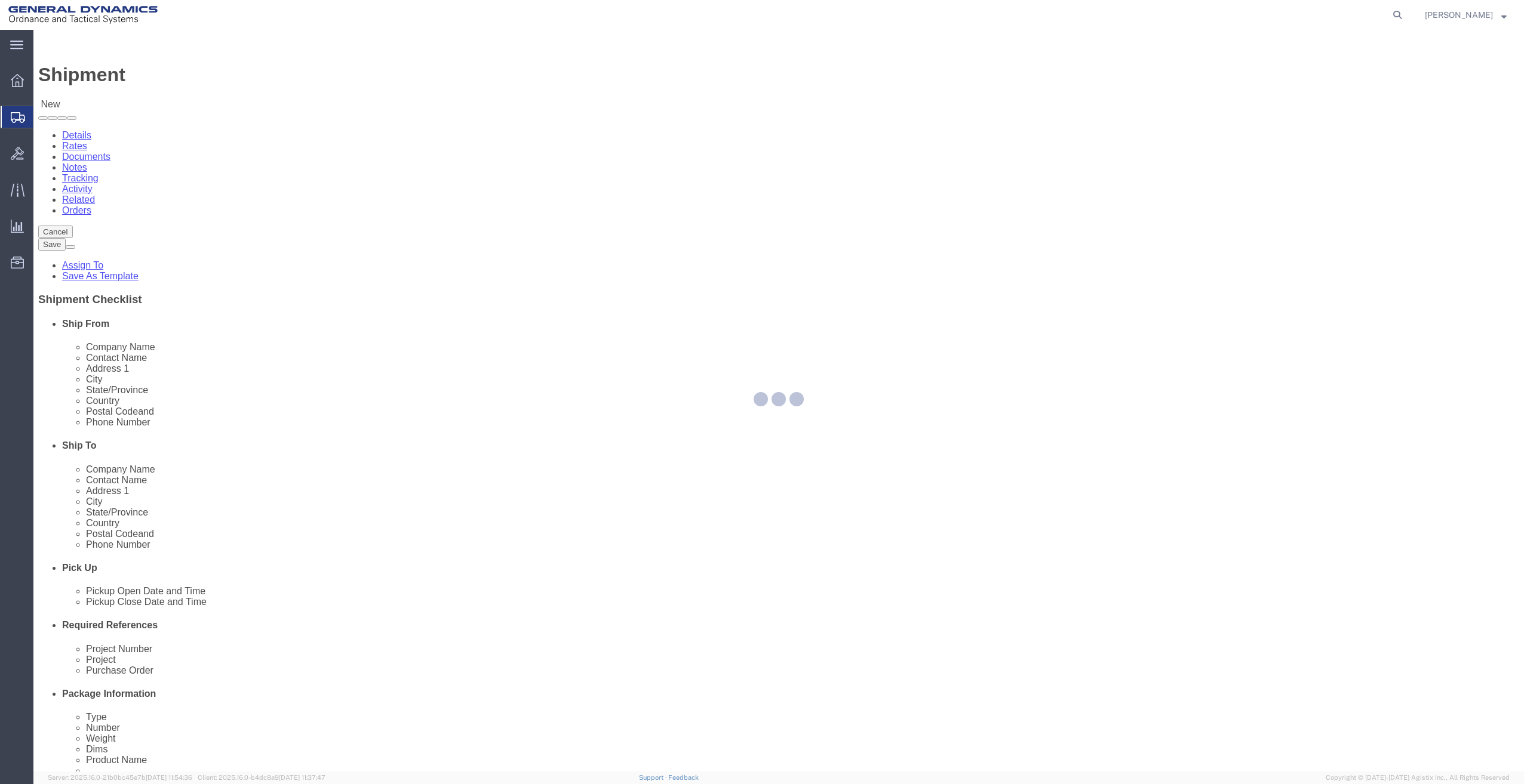
select select
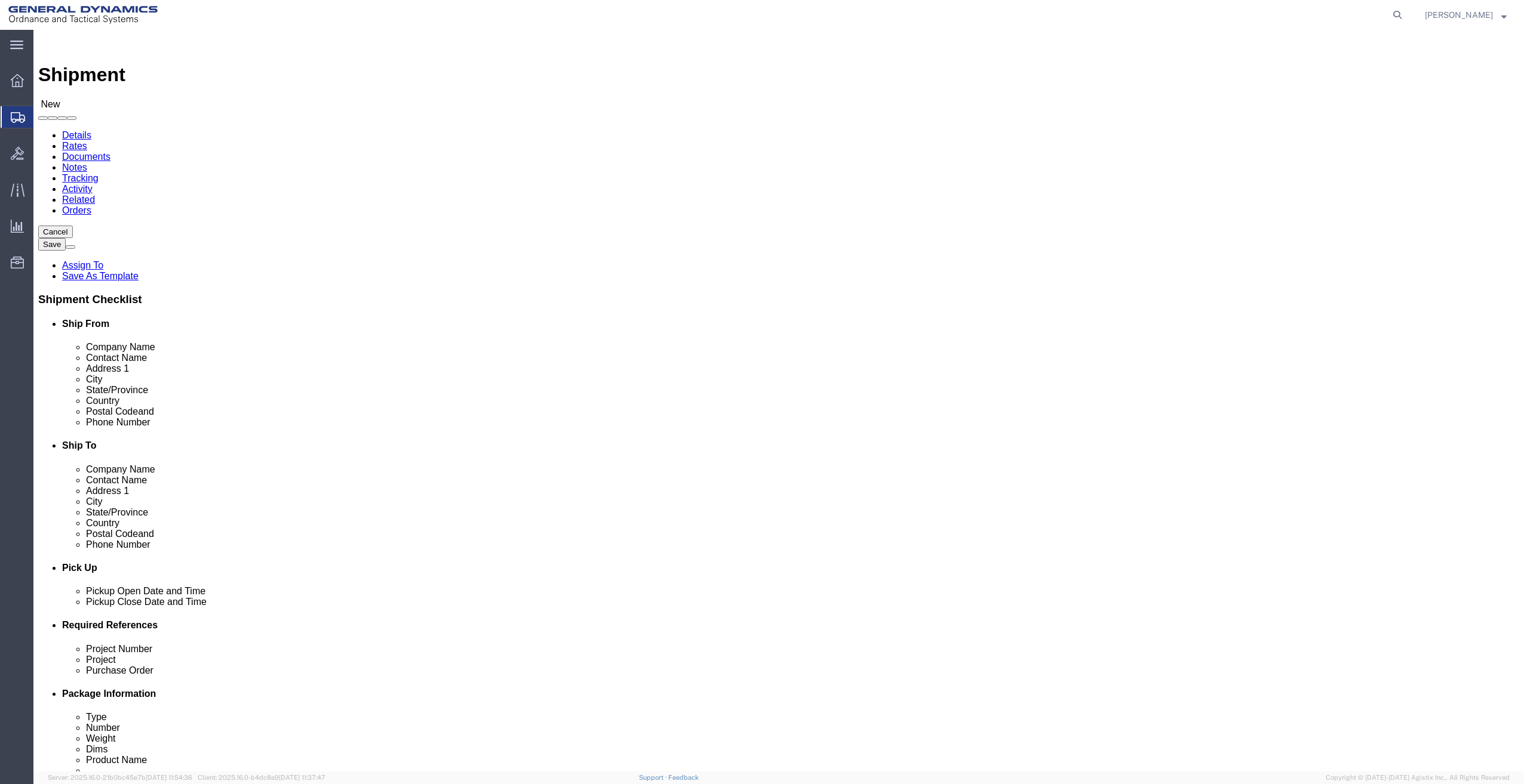
type input "M"
select select "64231"
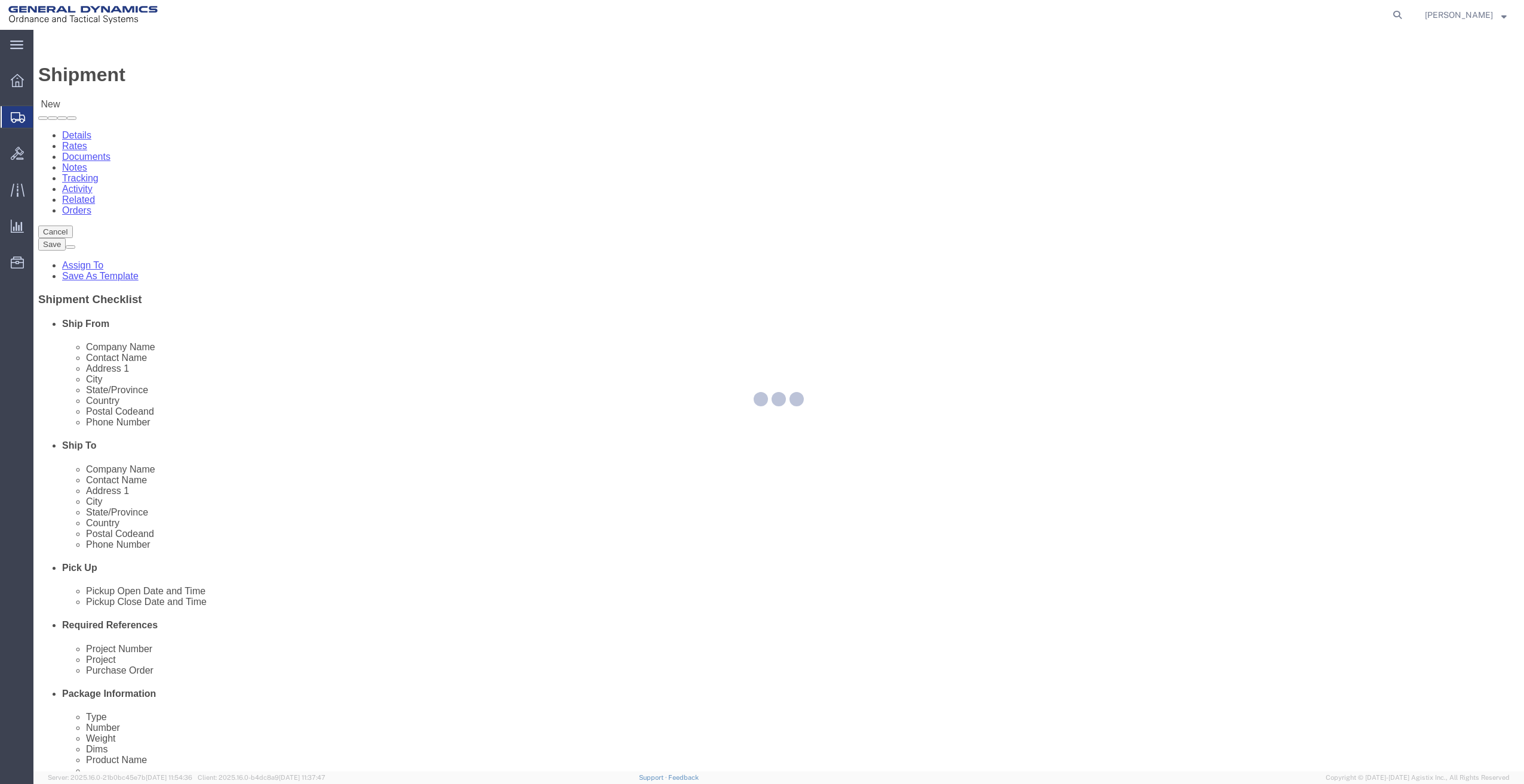
select select "[GEOGRAPHIC_DATA]"
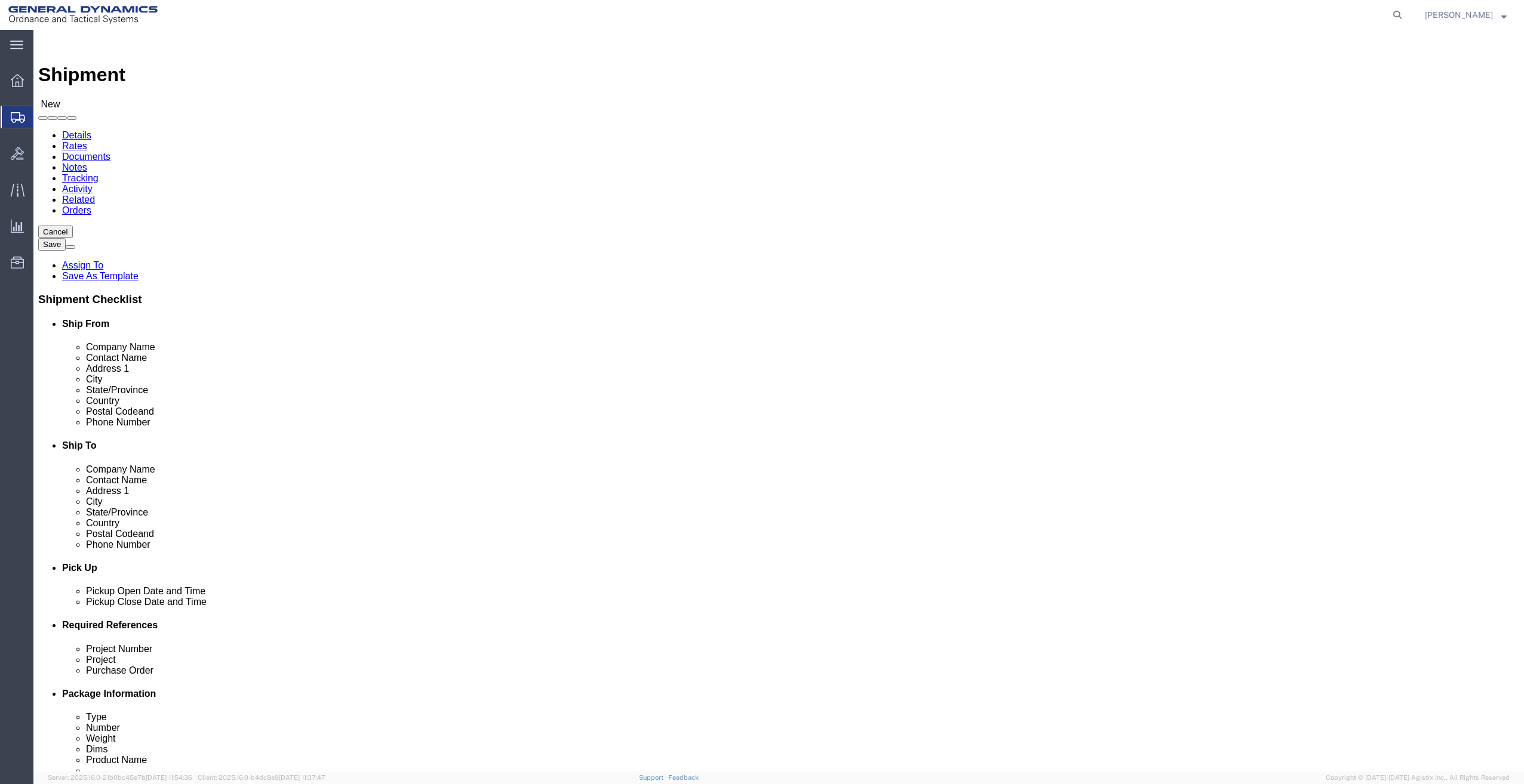
click div "Location GD-OTS Mesquite My Profile Location GD-OTS Anniston (Commerce) GD-OTS …"
type input "m"
type input ","
type input "Myke Choplin"
drag, startPoint x: 299, startPoint y: 429, endPoint x: 185, endPoint y: 419, distance: 114.4
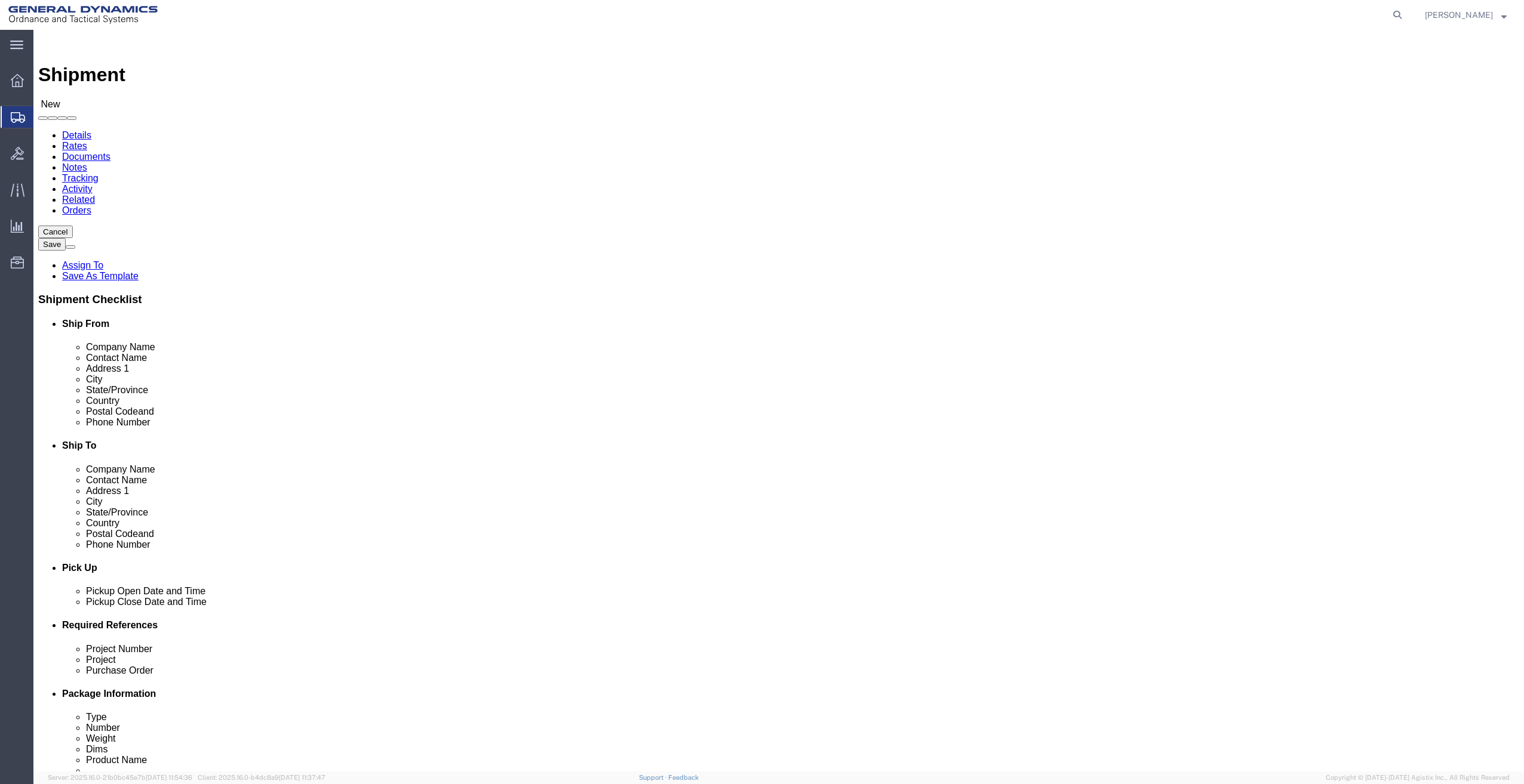
click div "Email"
type input "Michael.Choplin@gd-ots.com"
click input "text"
type input "3"
drag, startPoint x: 737, startPoint y: 272, endPoint x: 835, endPoint y: 275, distance: 98.0
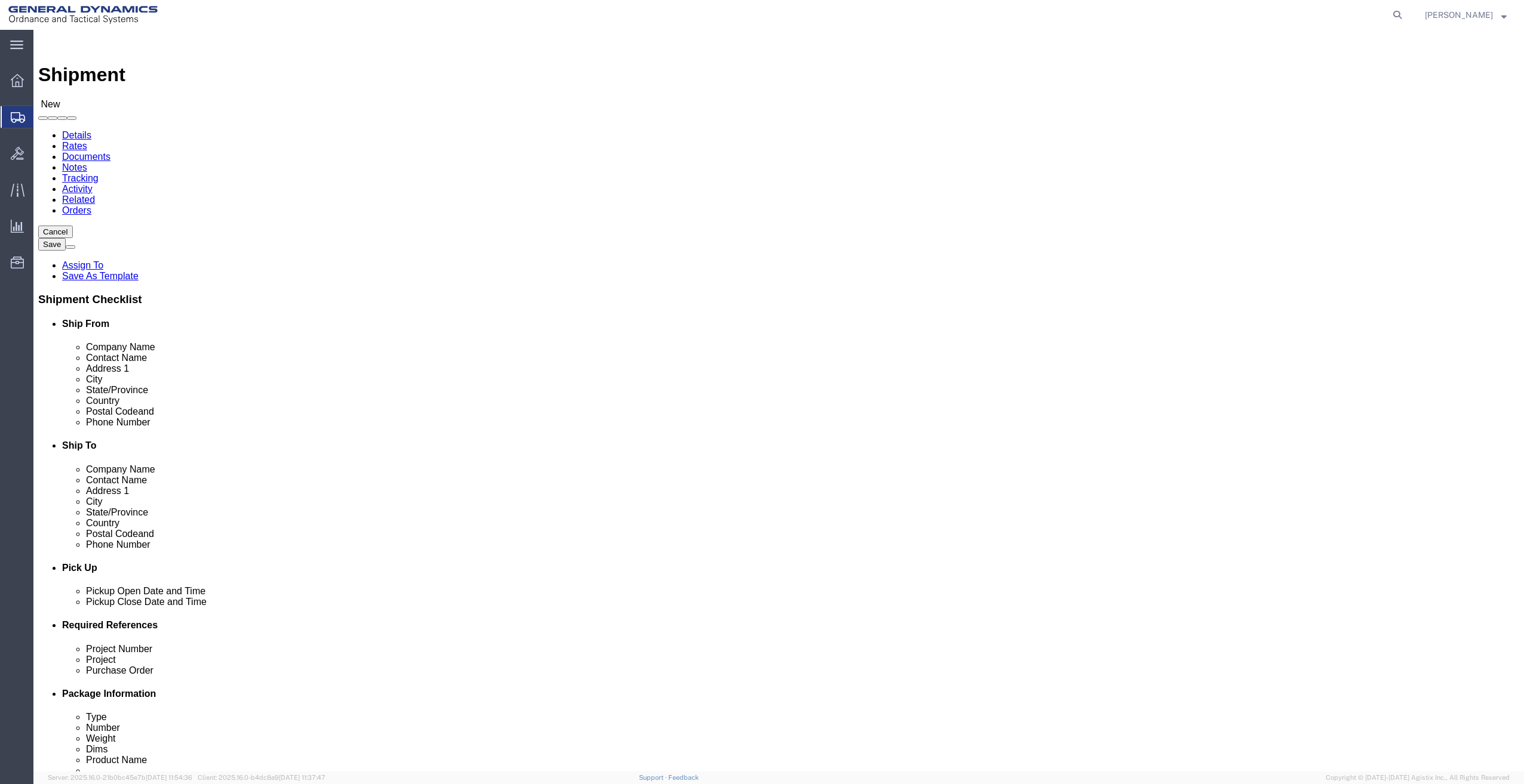
click label "Address 1"
click input "sp"
type input "s"
click input "text"
type input "389"
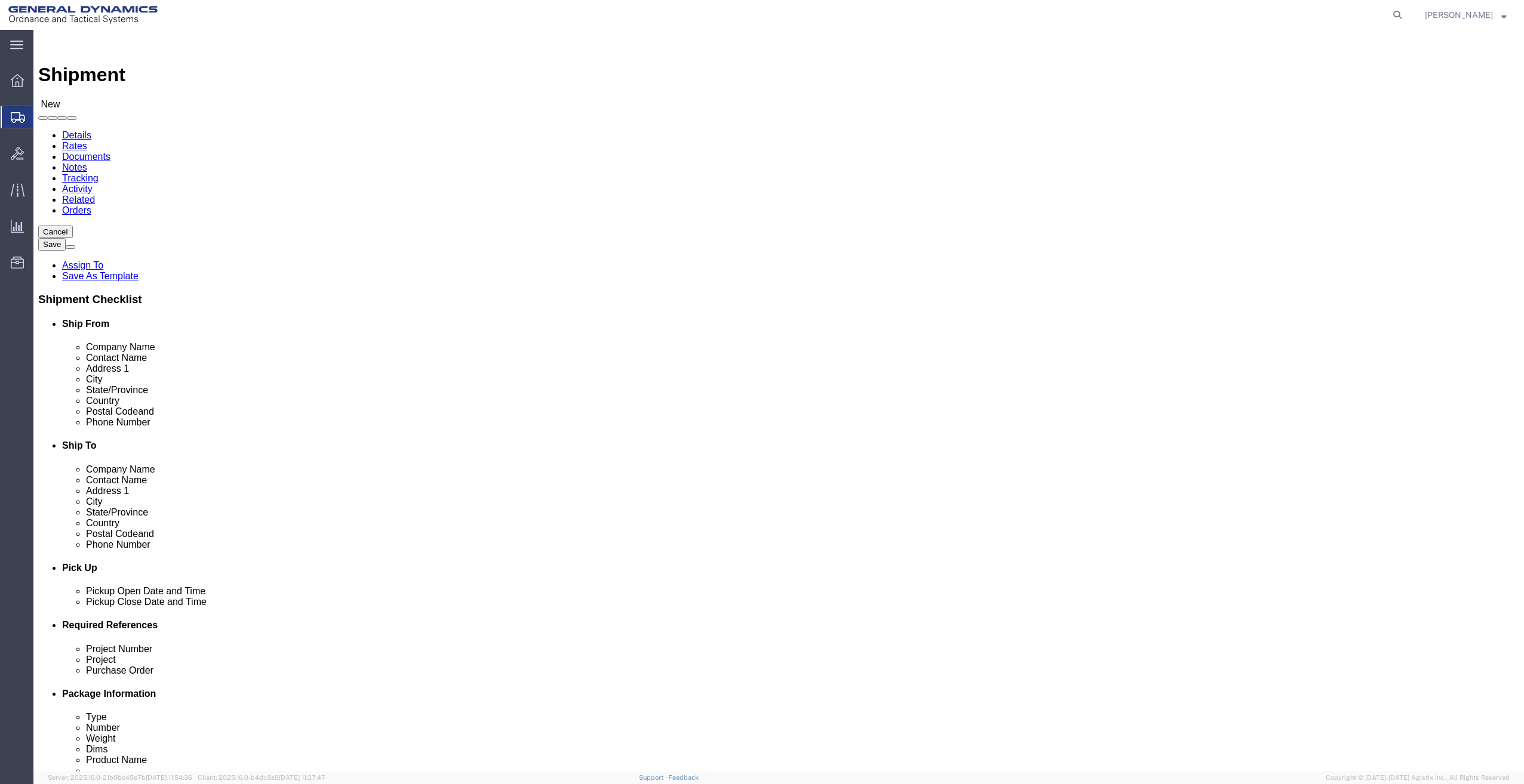
click input "text"
click input "Ship To Location / Company Name : This field is required."
type input "spec"
click p "- Spec-Tool - ([PERSON_NAME]) [STREET_ADDRESS]"
select select "MI"
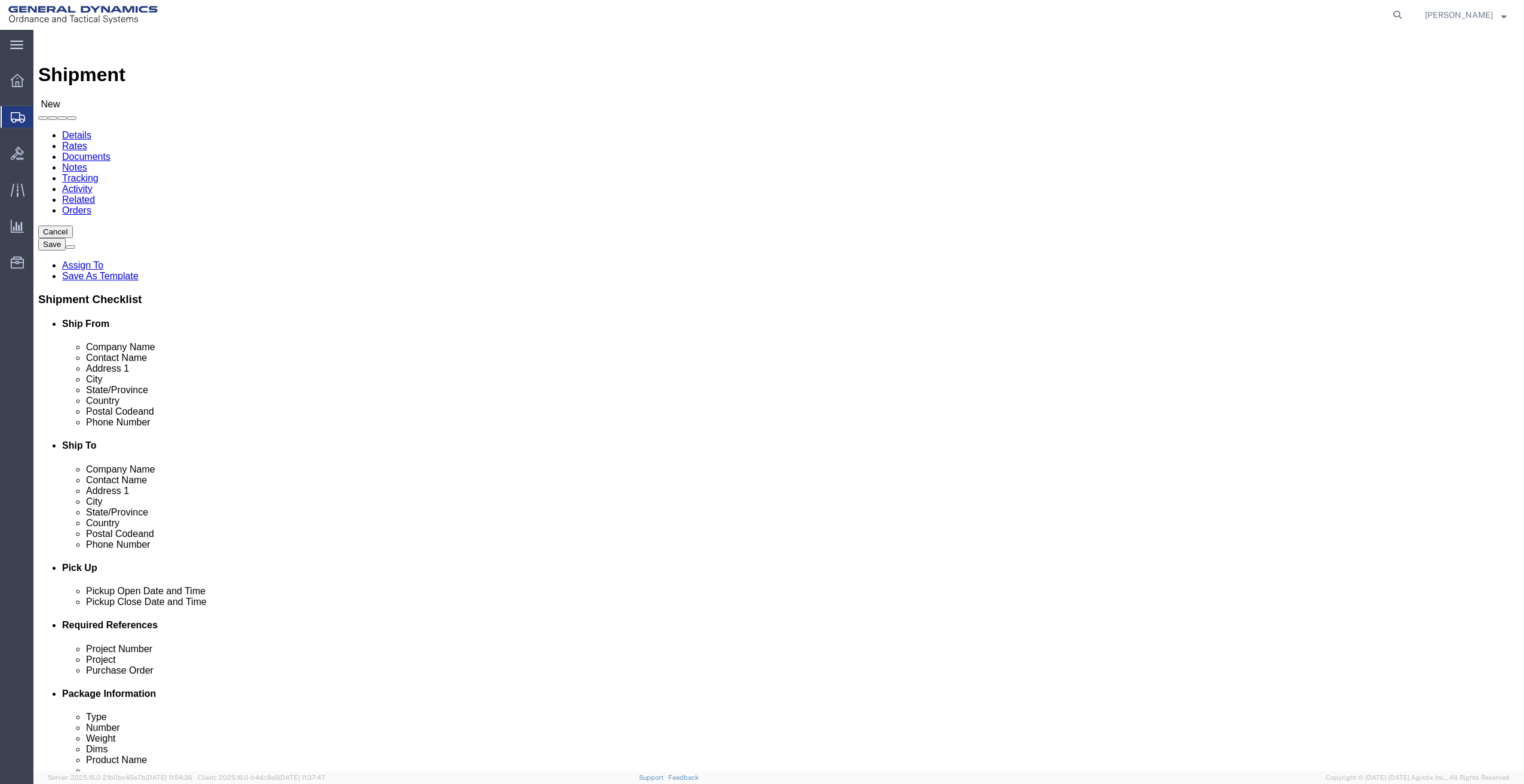
type input "Spec-Tool"
click input "text"
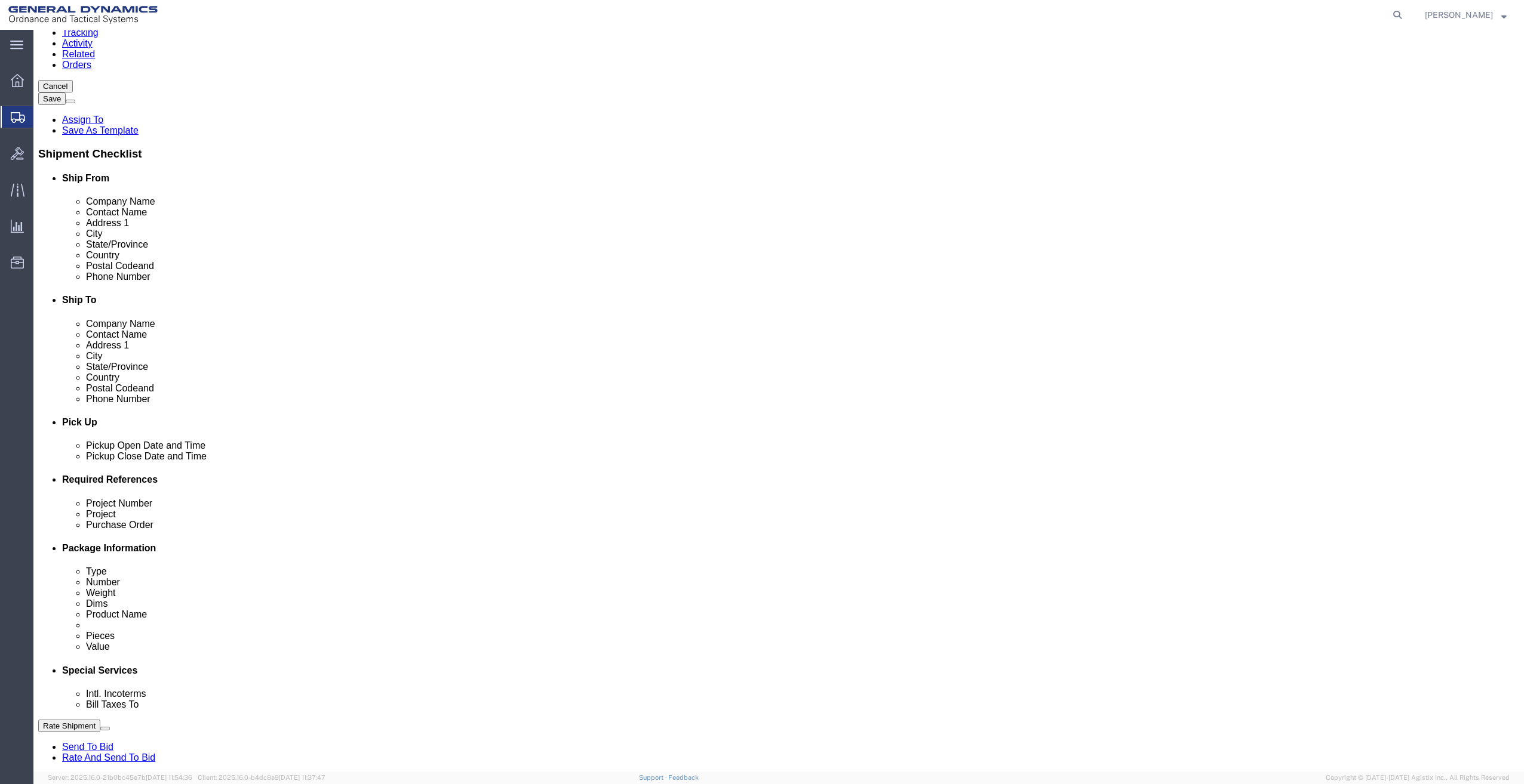
scroll to position [179, 0]
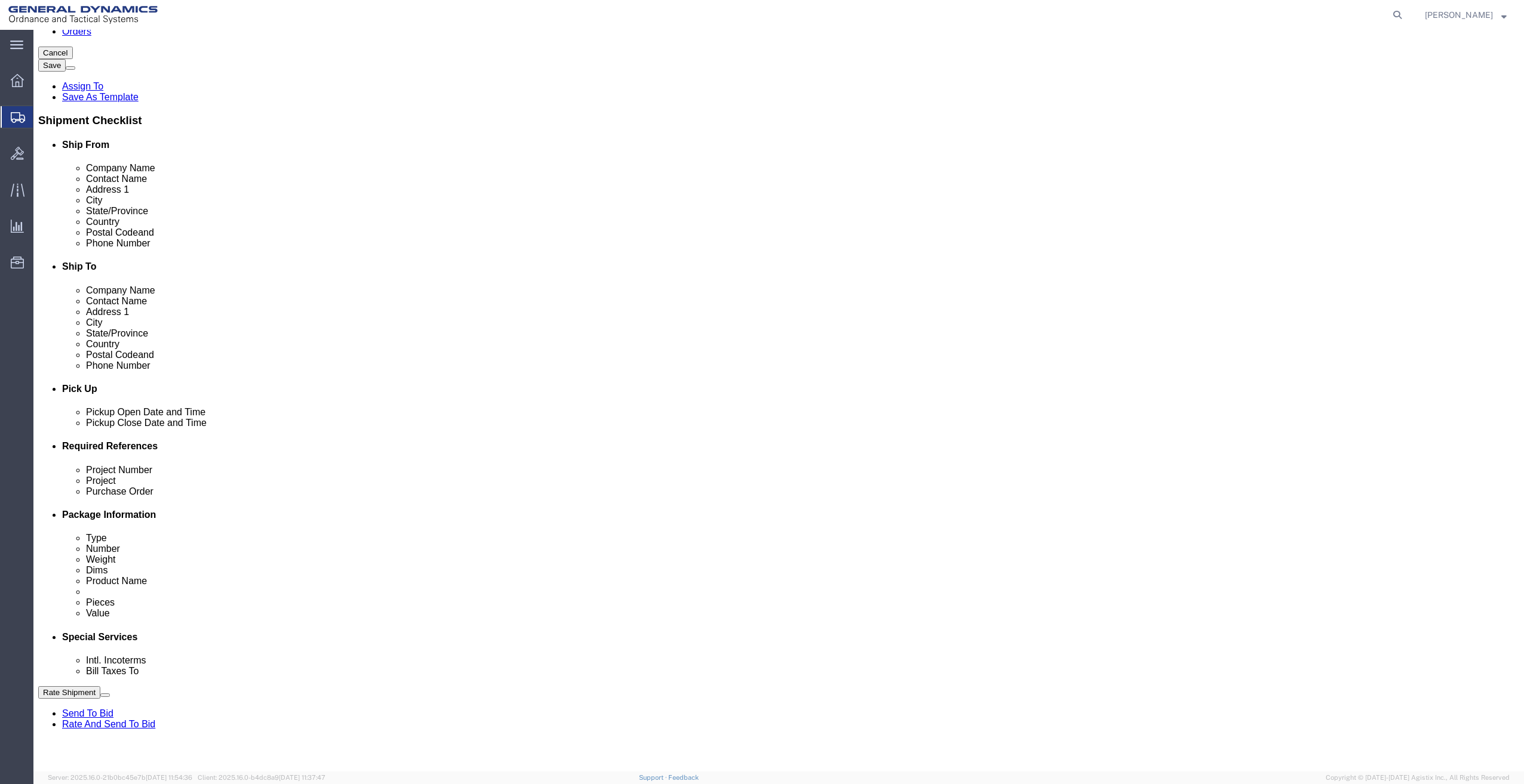
type input "616 887 1714"
click icon
click div "[DATE] 1:00 PM"
click input "1:00 PM"
type input "9:00 AM"
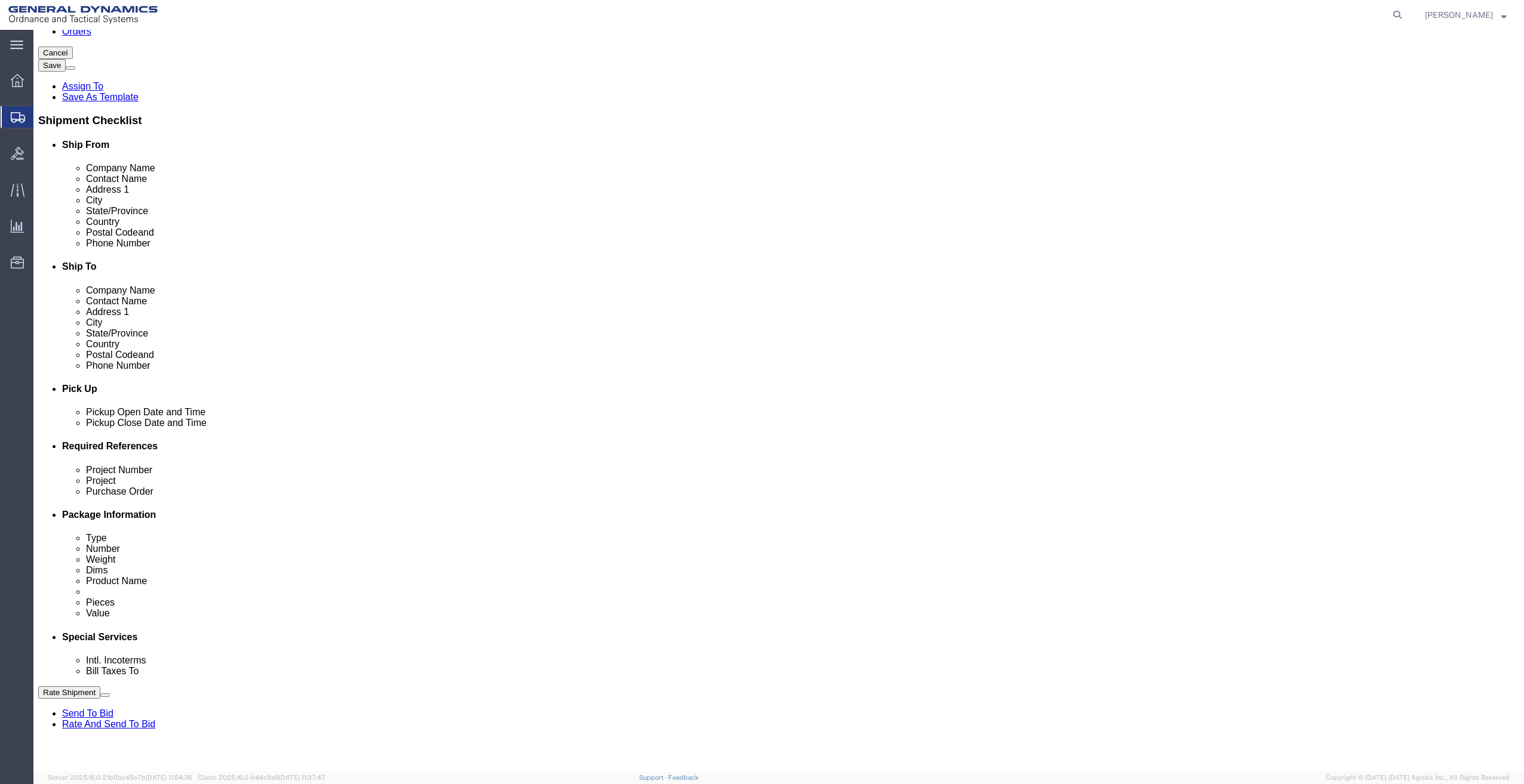
click button "Apply"
click icon
click div "[DATE] 10:00 AM"
type input "4:00 PM"
click button "Apply"
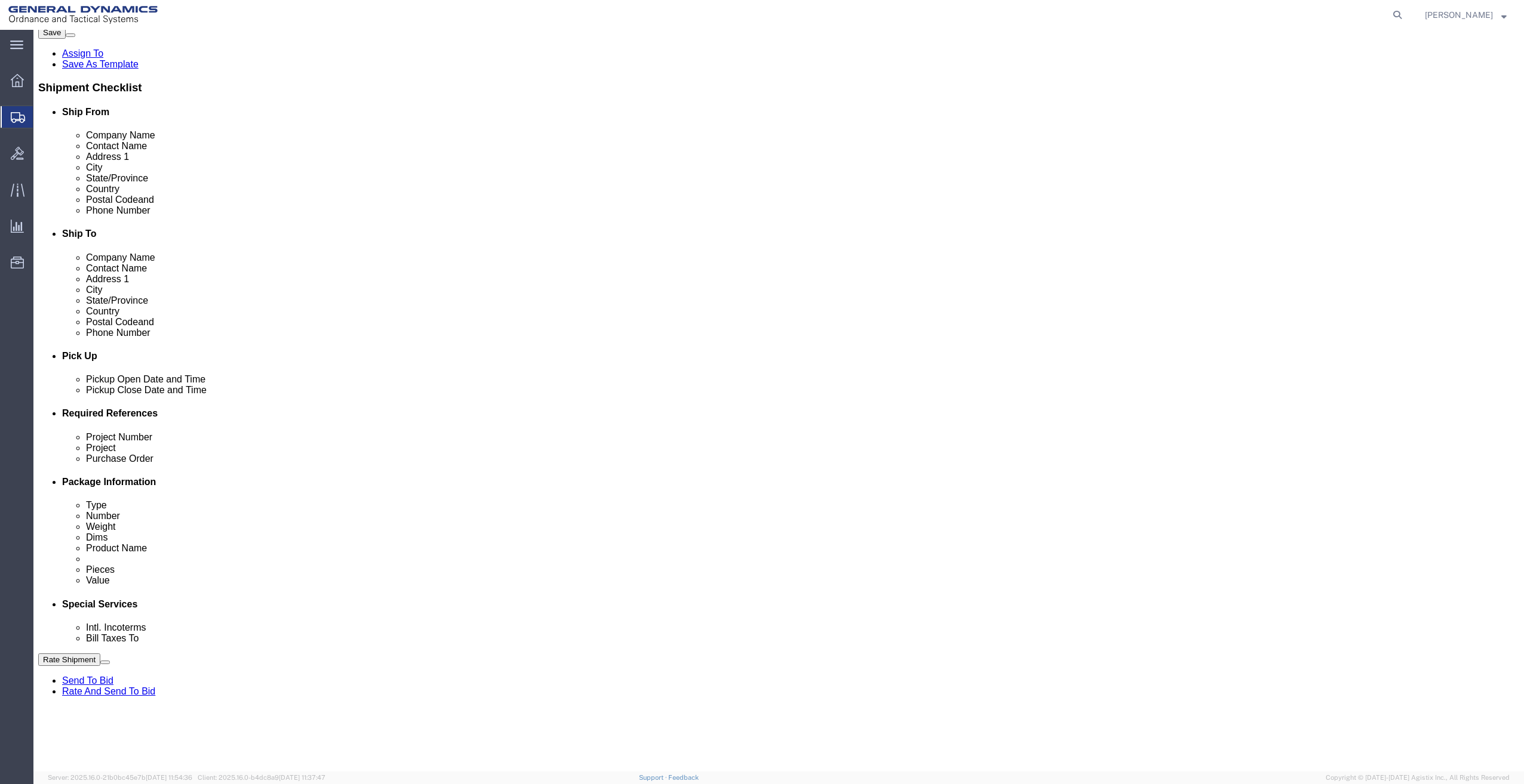
scroll to position [239, 0]
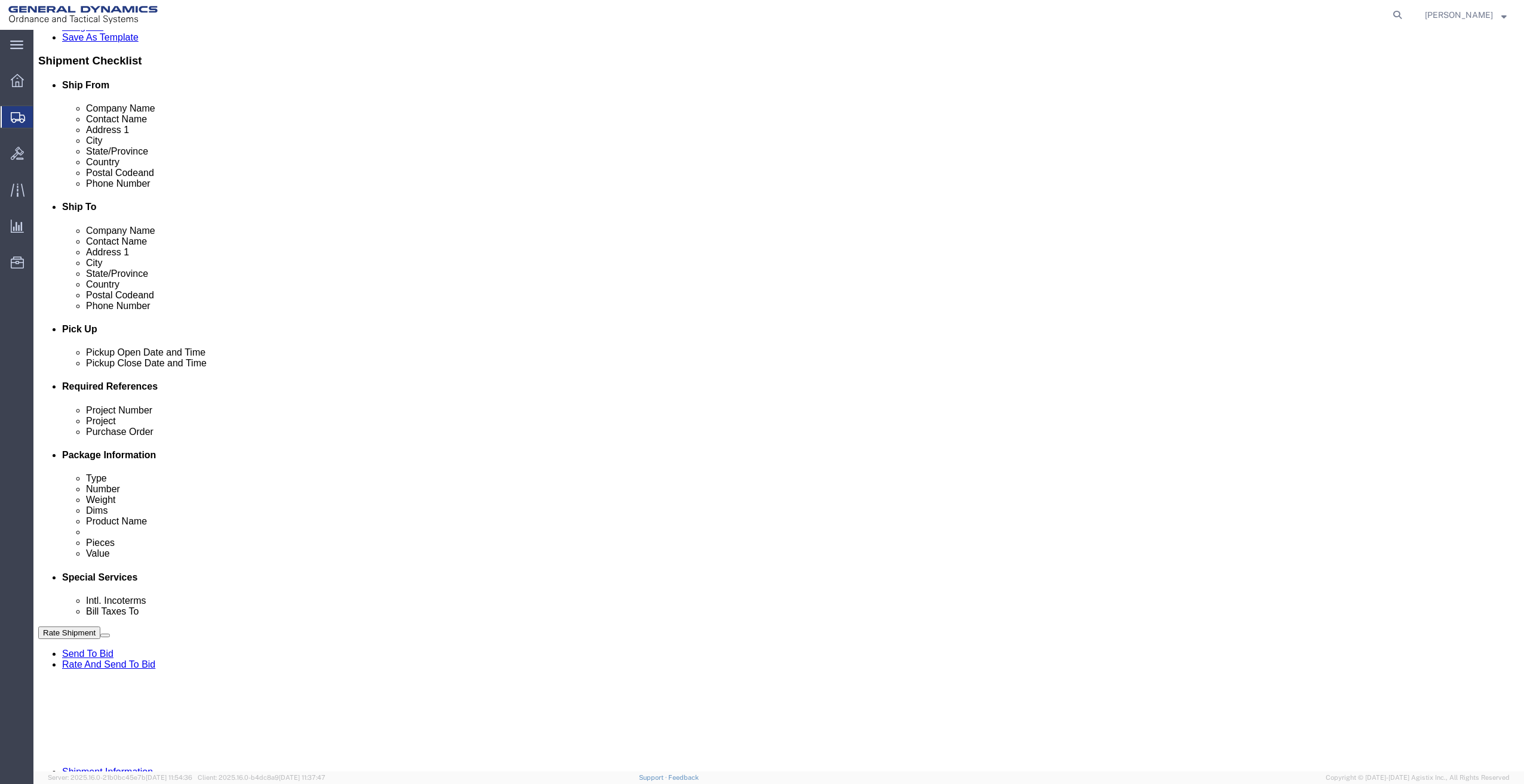
click input "text"
type input "NA"
type input "50 MAS"
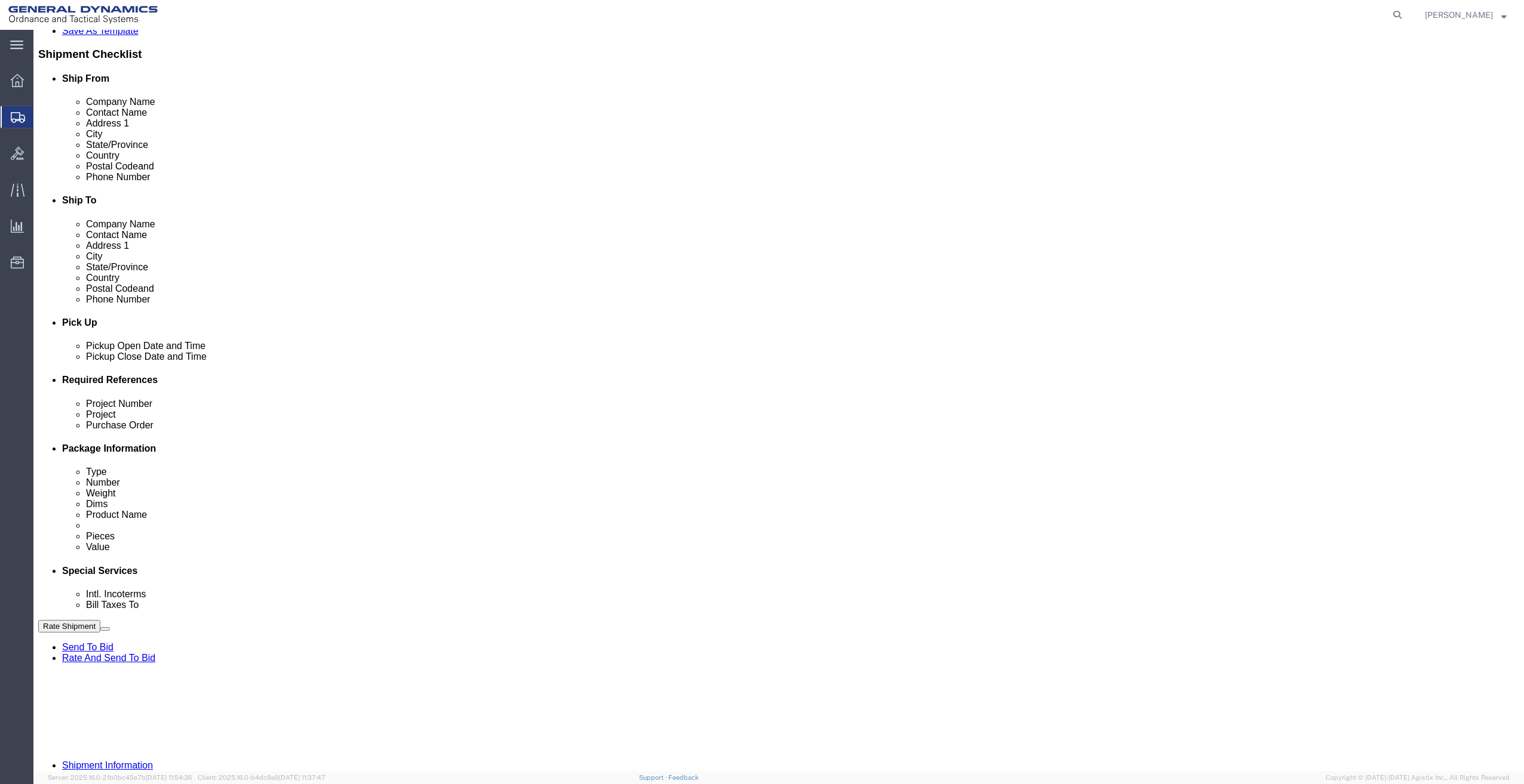
scroll to position [283, 0]
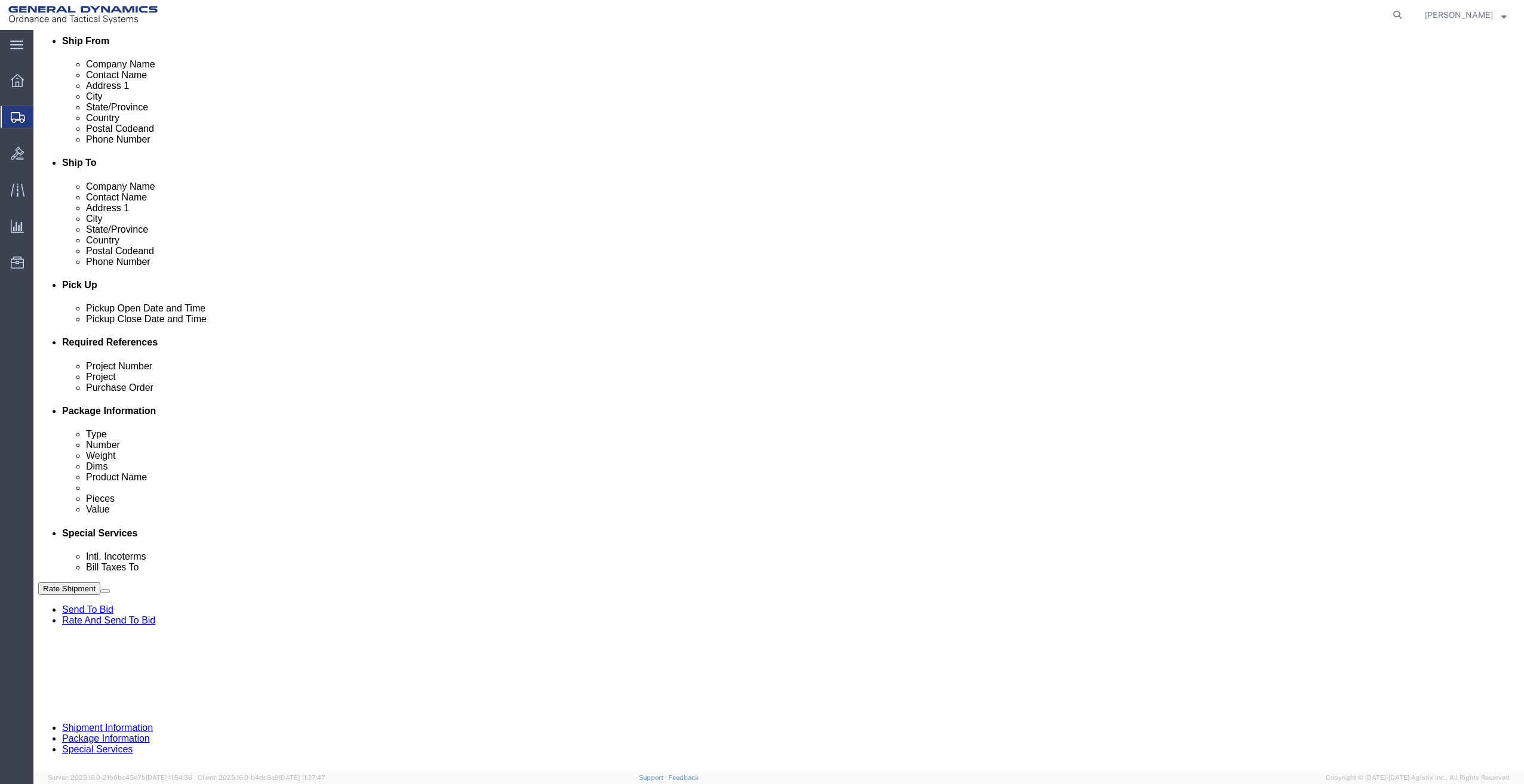
type input "NA"
click button "Continue"
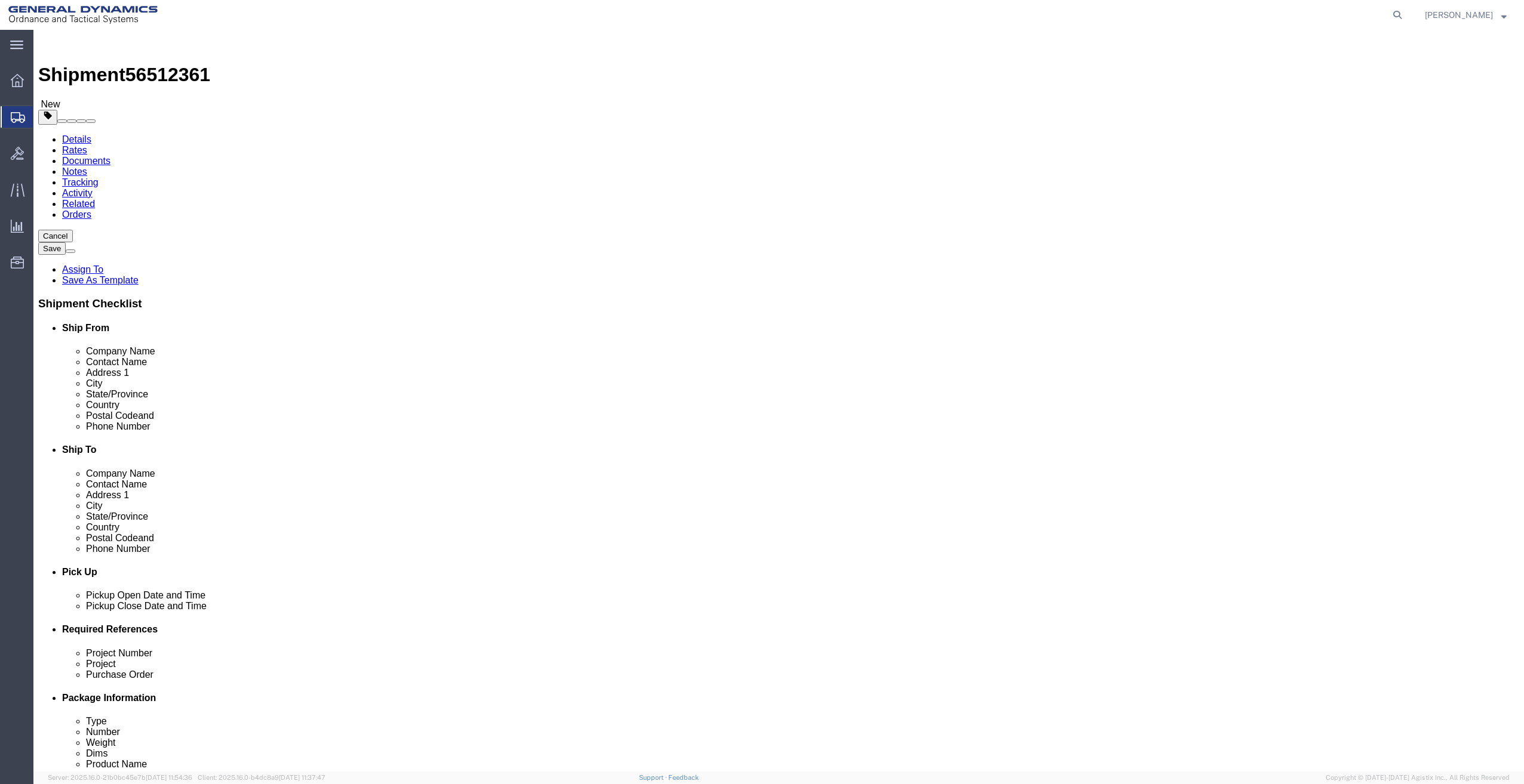
click select "Select Bale(s) Basket(s) Bolt(s) Bottle(s) Buckets Bulk Bundle(s) Can(s) Cardbo…"
select select "PONS"
click select "Select Bale(s) Basket(s) Bolt(s) Bottle(s) Buckets Bulk Bundle(s) Can(s) Cardbo…"
click input "text"
type input "119"
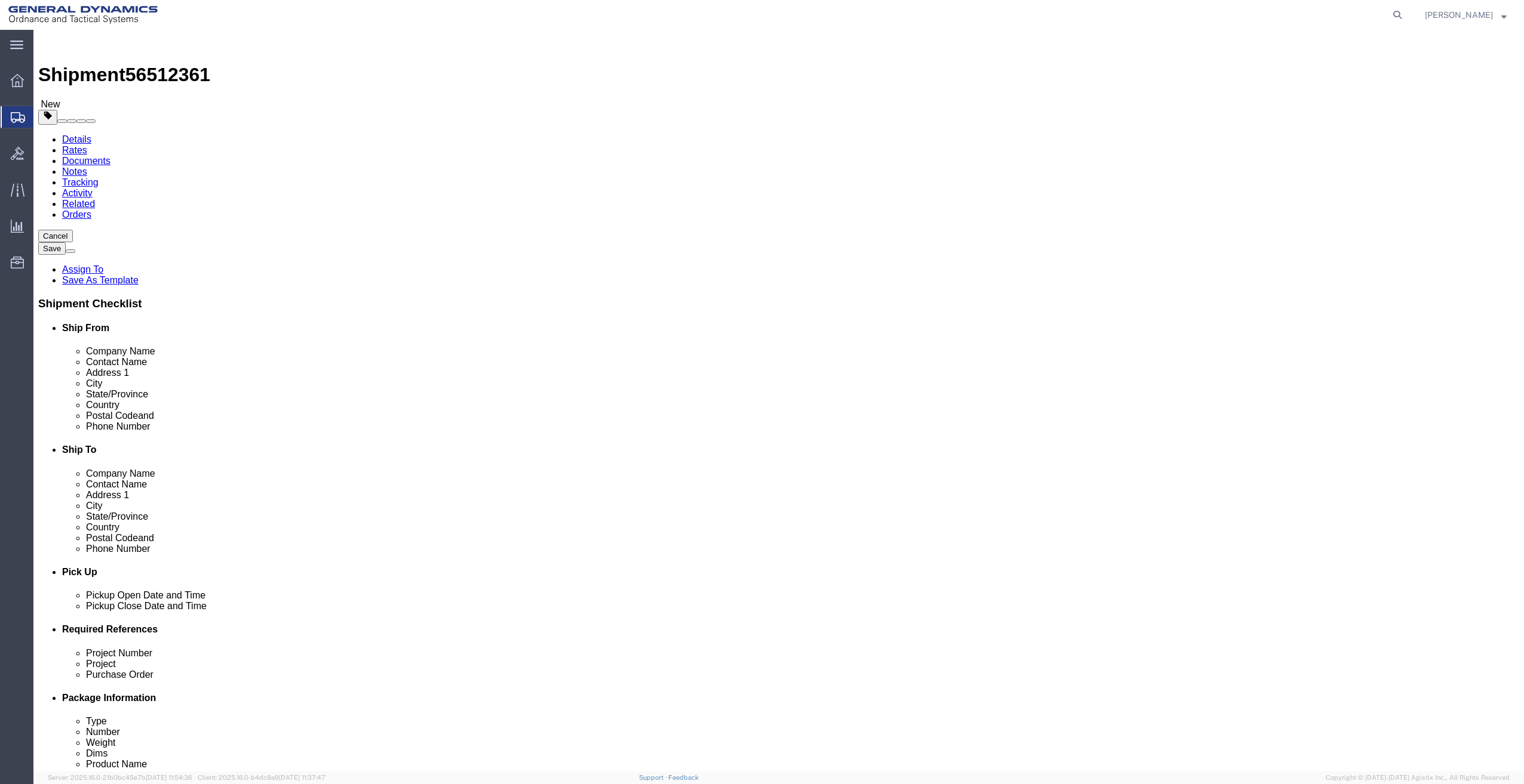
type input "25"
type input "19"
click input "0.00"
type input "0"
type input "900"
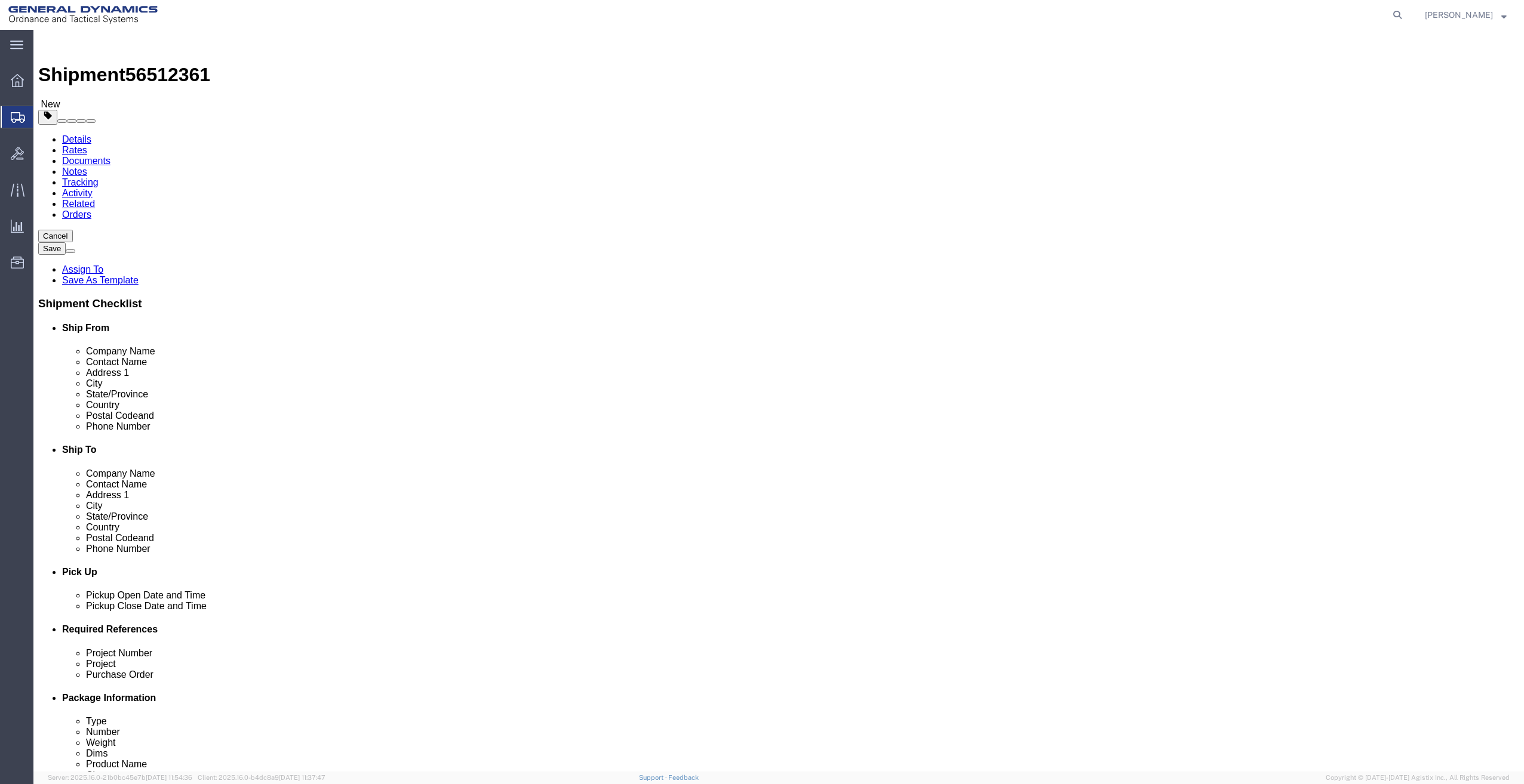
click link "Add Content"
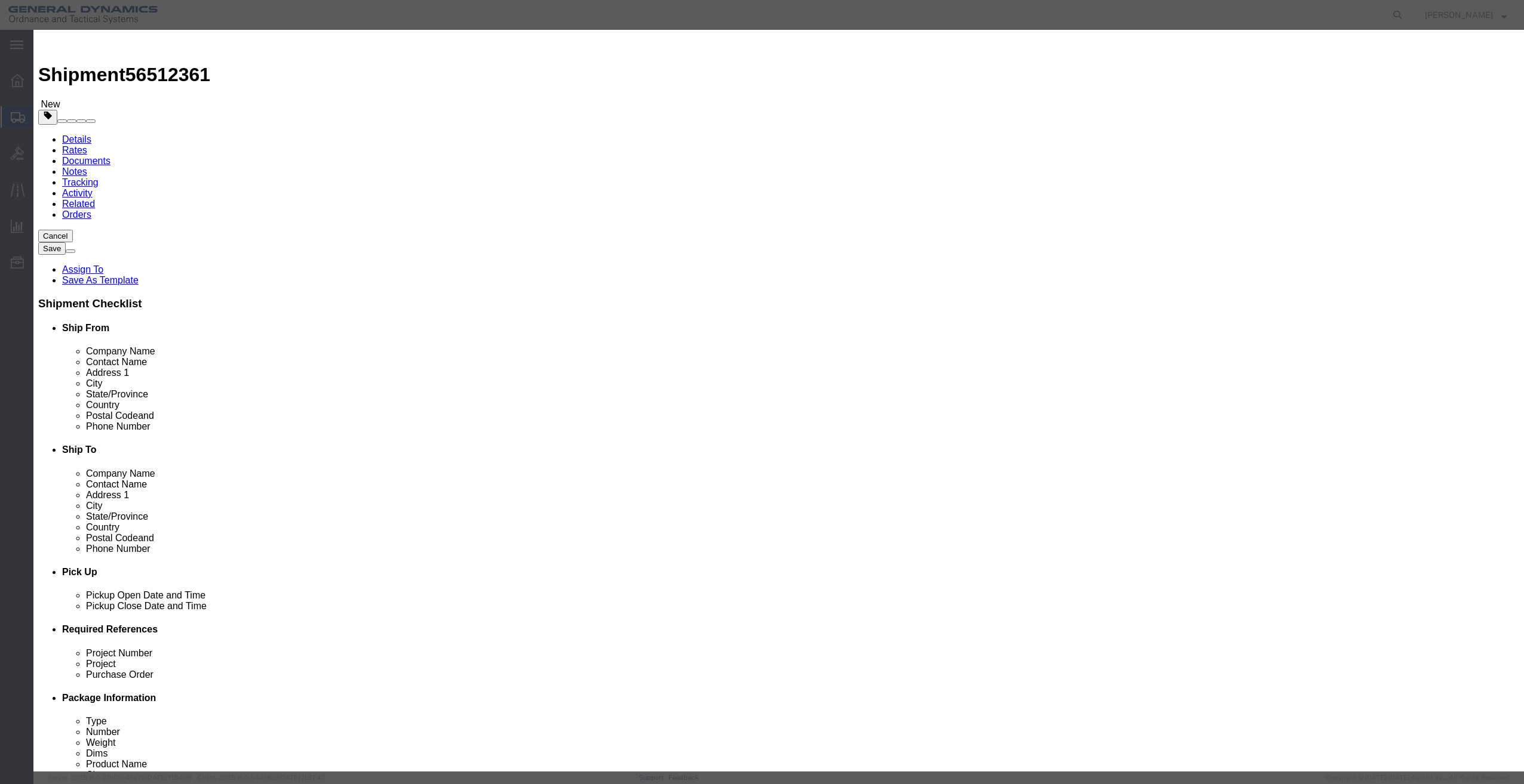
click input "text"
paste input "blank mandrel"
type input "blank mandrel"
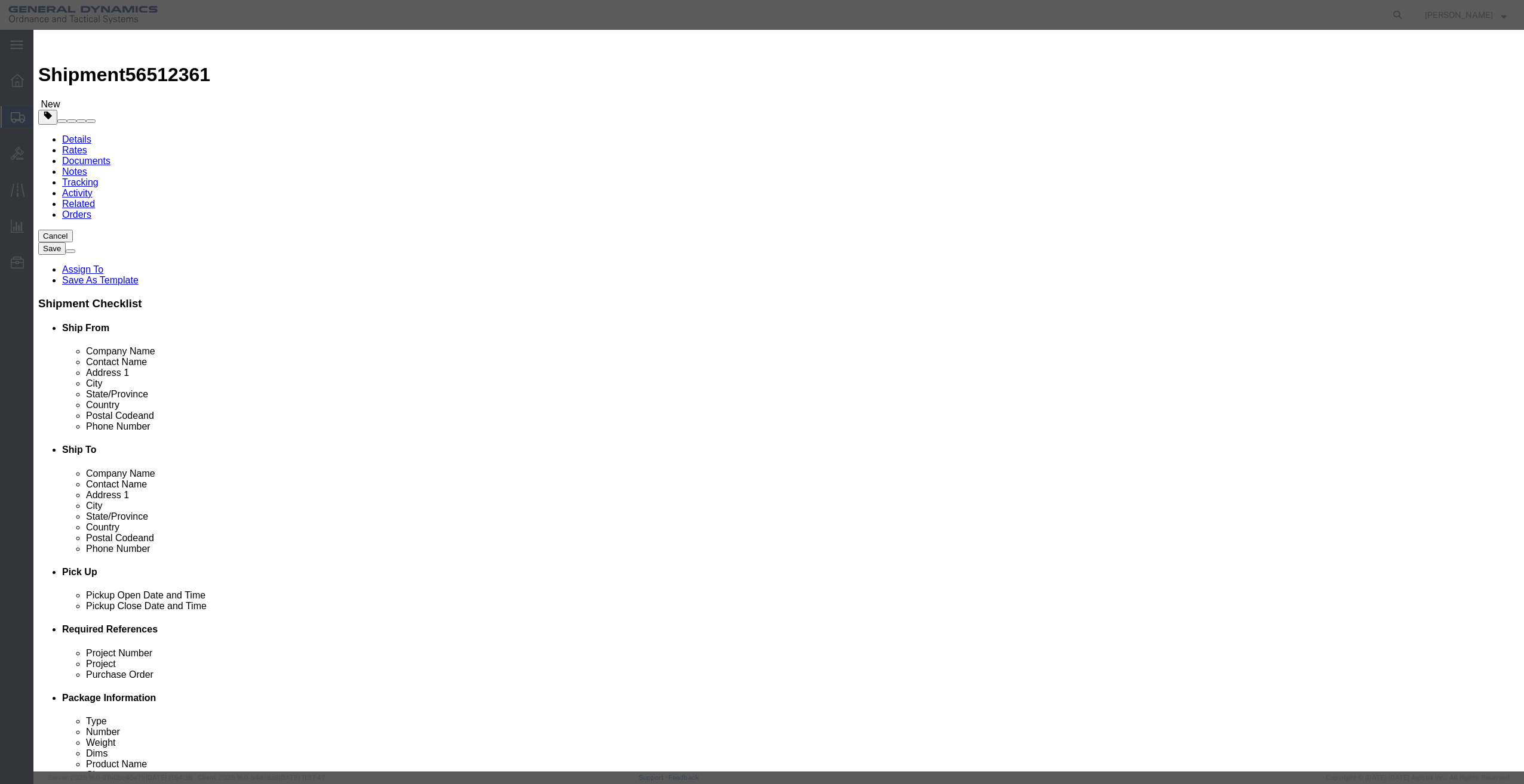
click input "0"
type input "1"
type input "200"
type input "1"
click select "Select 50 55 60 65 70 85 92.5 100 125 175 250 300 400"
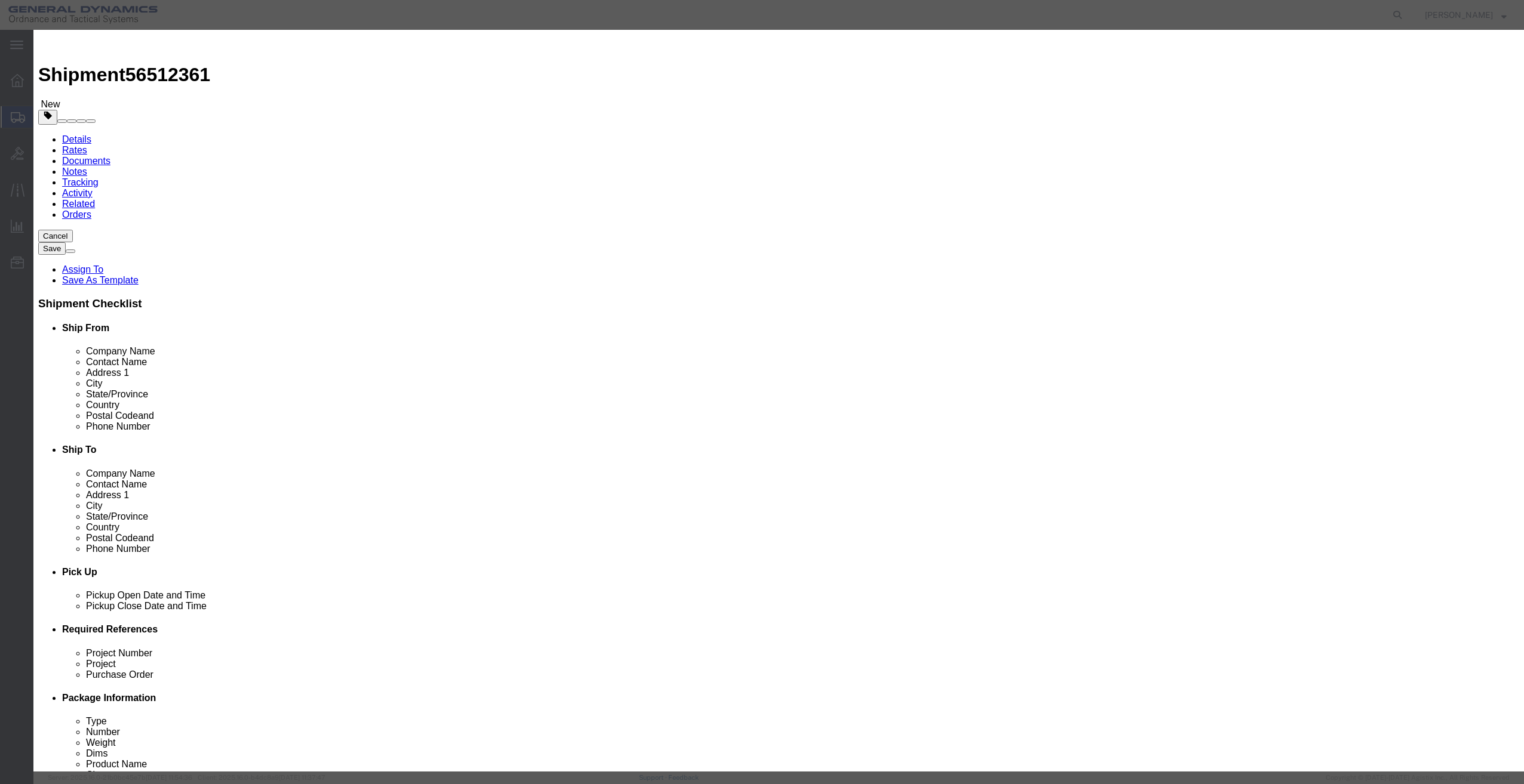
select select "50"
click select "Select 50 55 60 65 70 85 92.5 100 125 175 250 300 400"
click button "Save & Close"
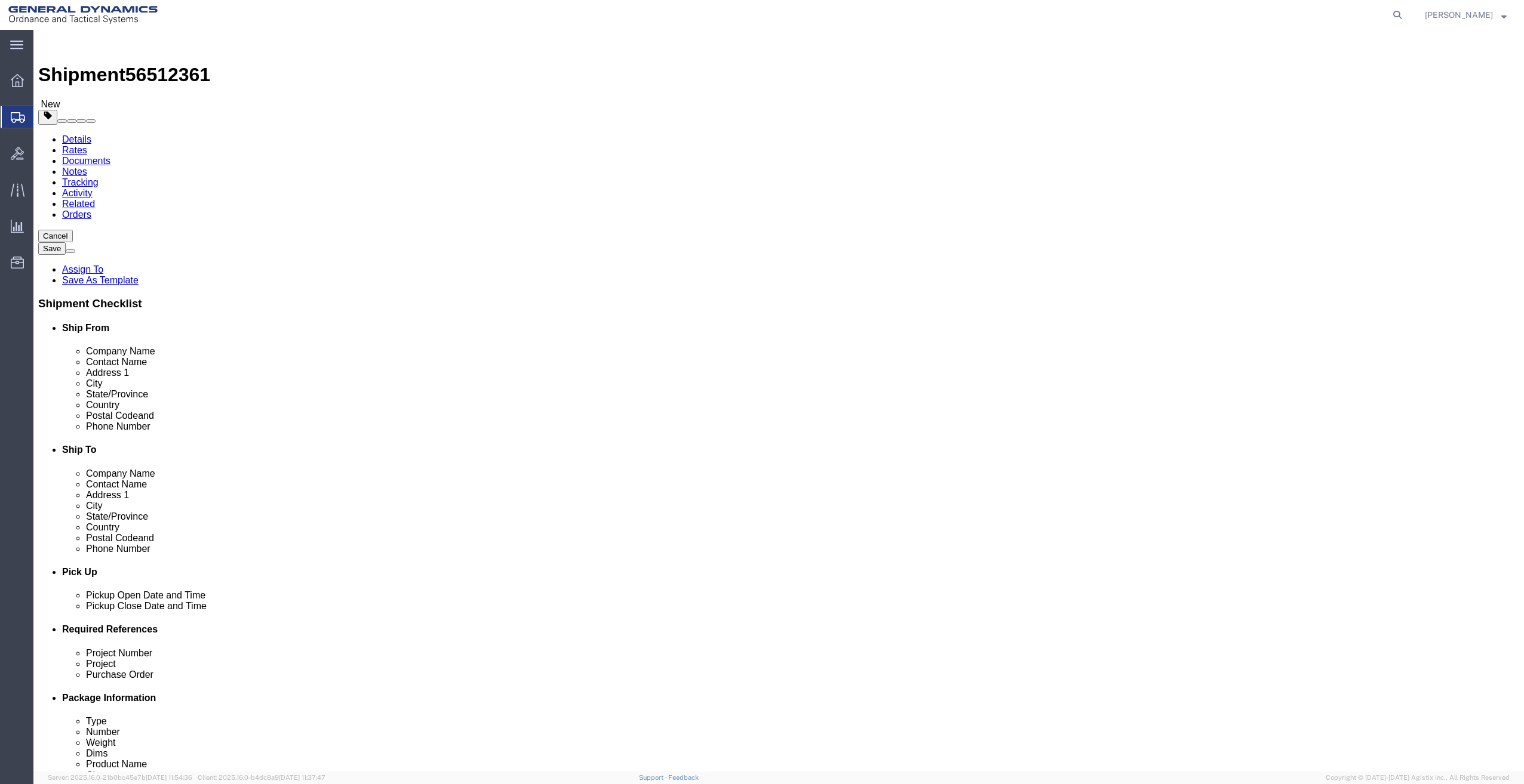
click button "Continue"
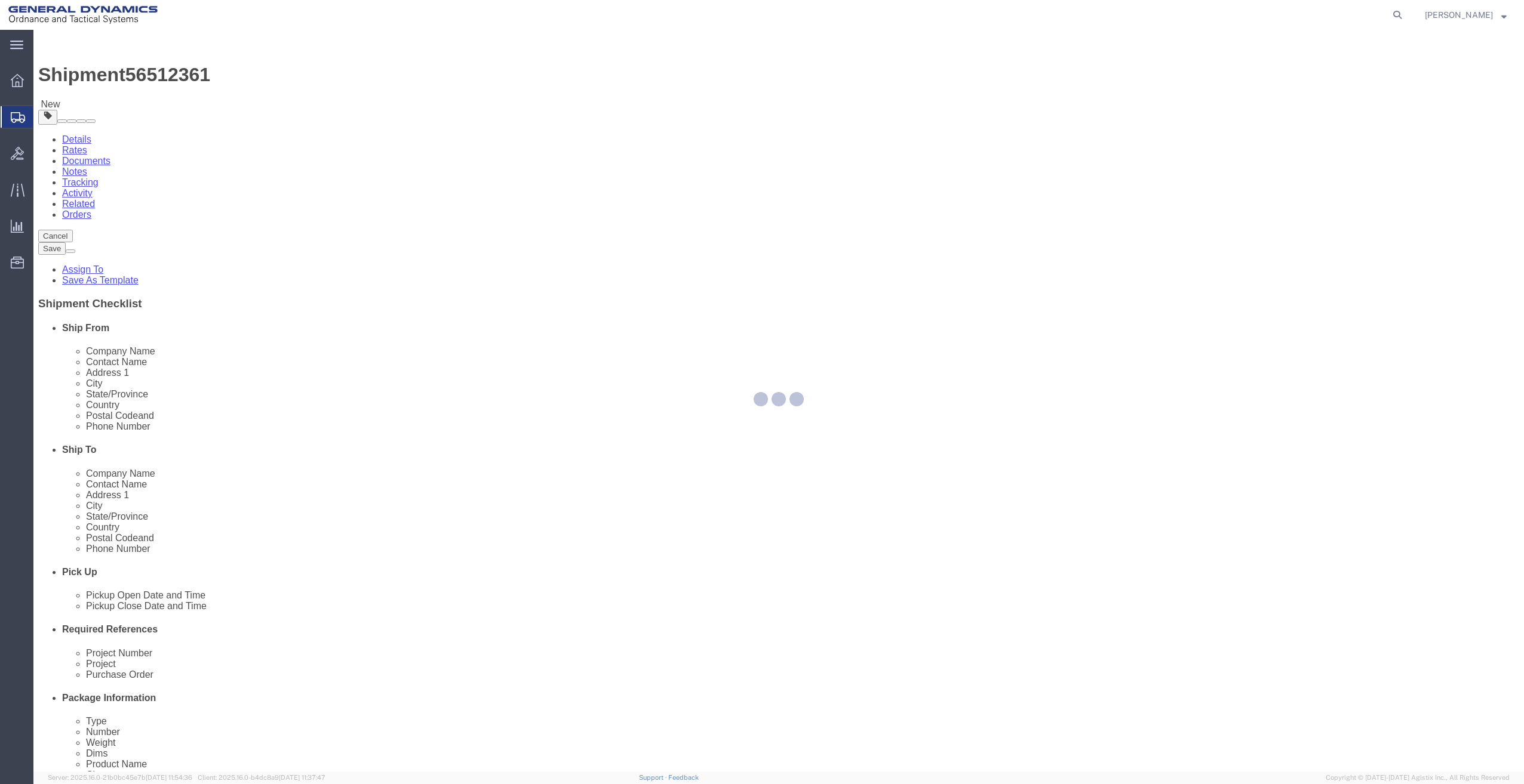
select select
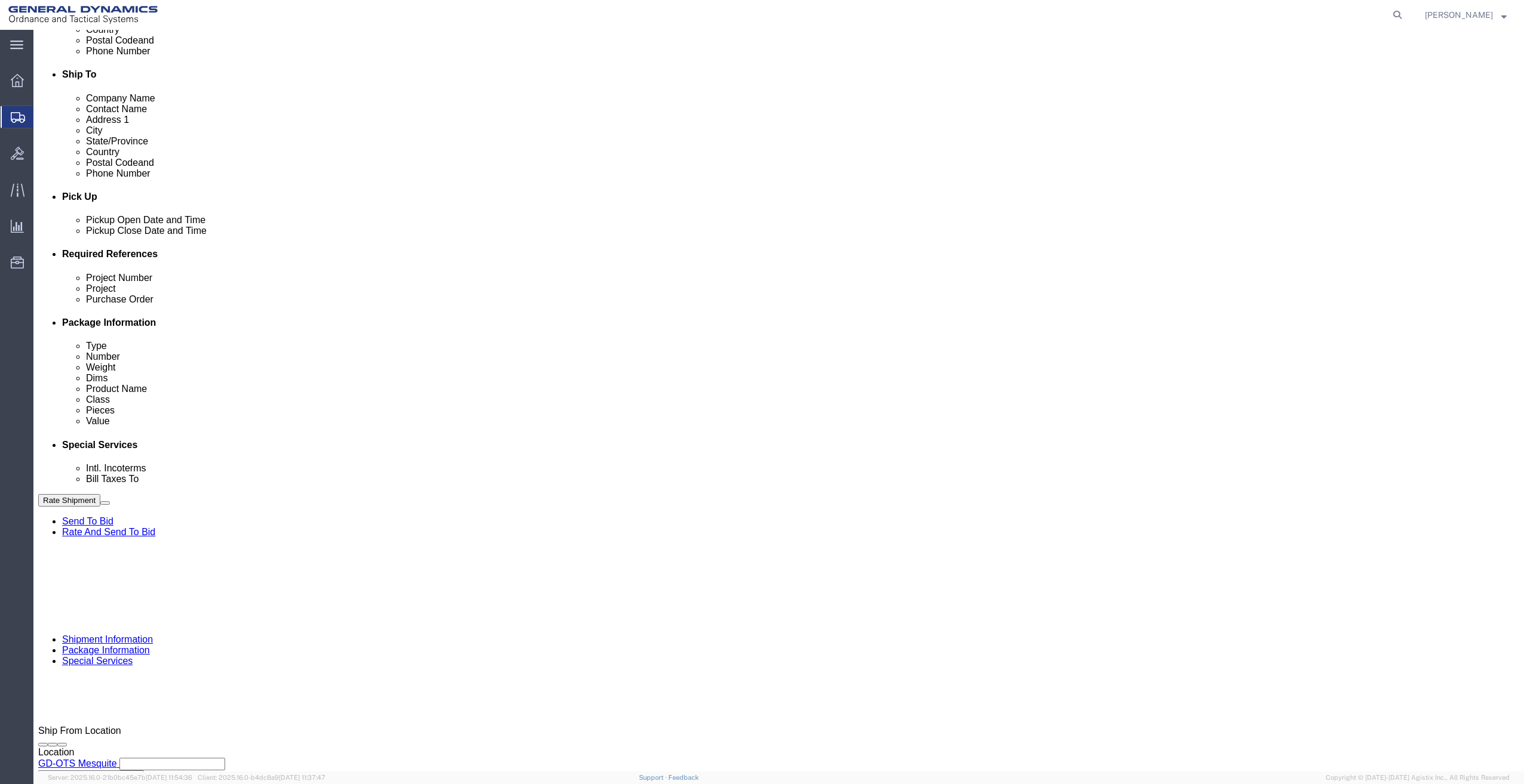
scroll to position [418, 0]
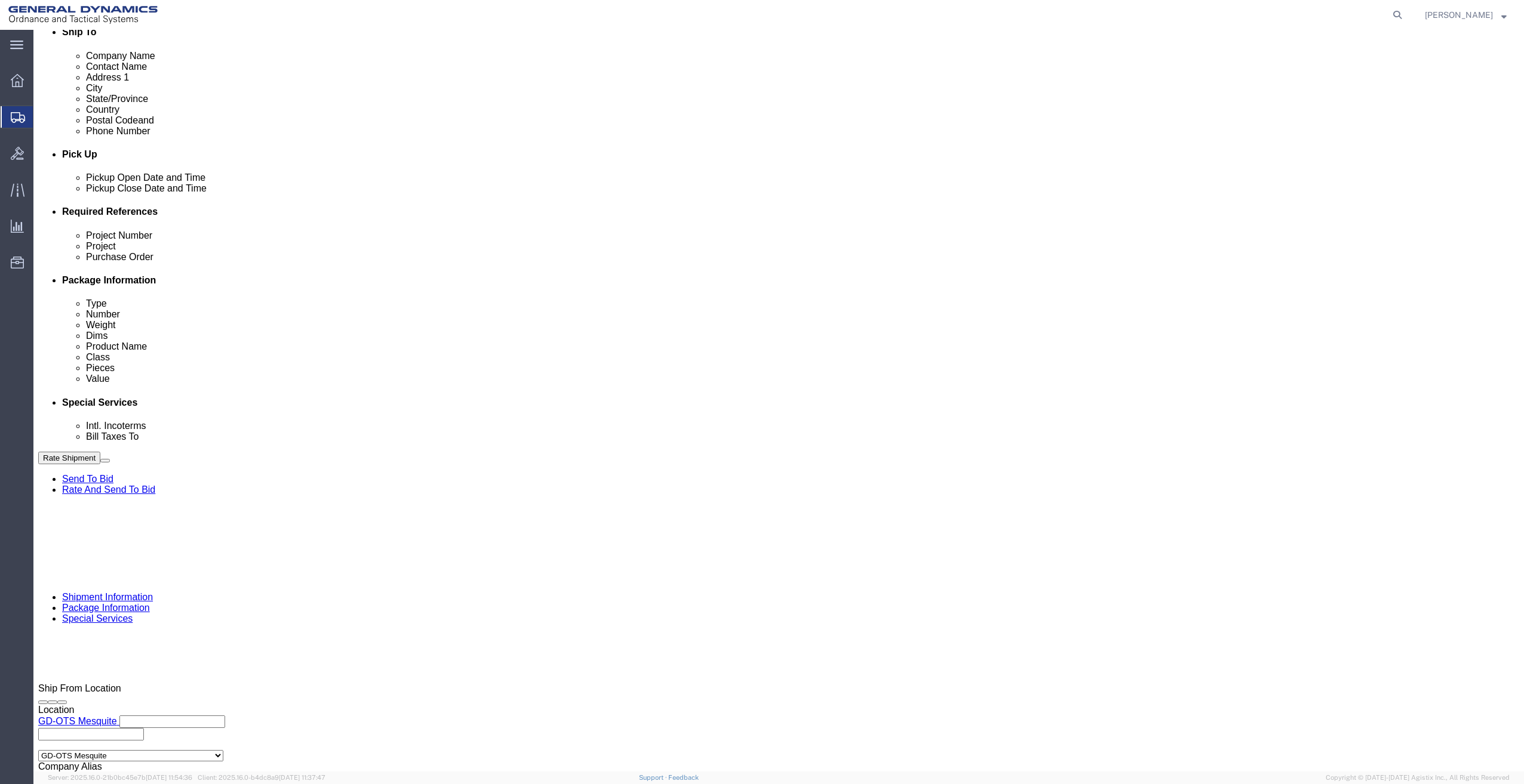
click select "Select Buyer Cost Center Department Operations Number Order Number Sales Person"
select select "DEPARTMENT"
click select "Select Buyer Cost Center Department Operations Number Order Number Sales Person"
click select "Select [GEOGRAPHIC_DATA] [GEOGRAPHIC_DATA] [GEOGRAPHIC_DATA] [GEOGRAPHIC_DATA] …"
select select "1923981"
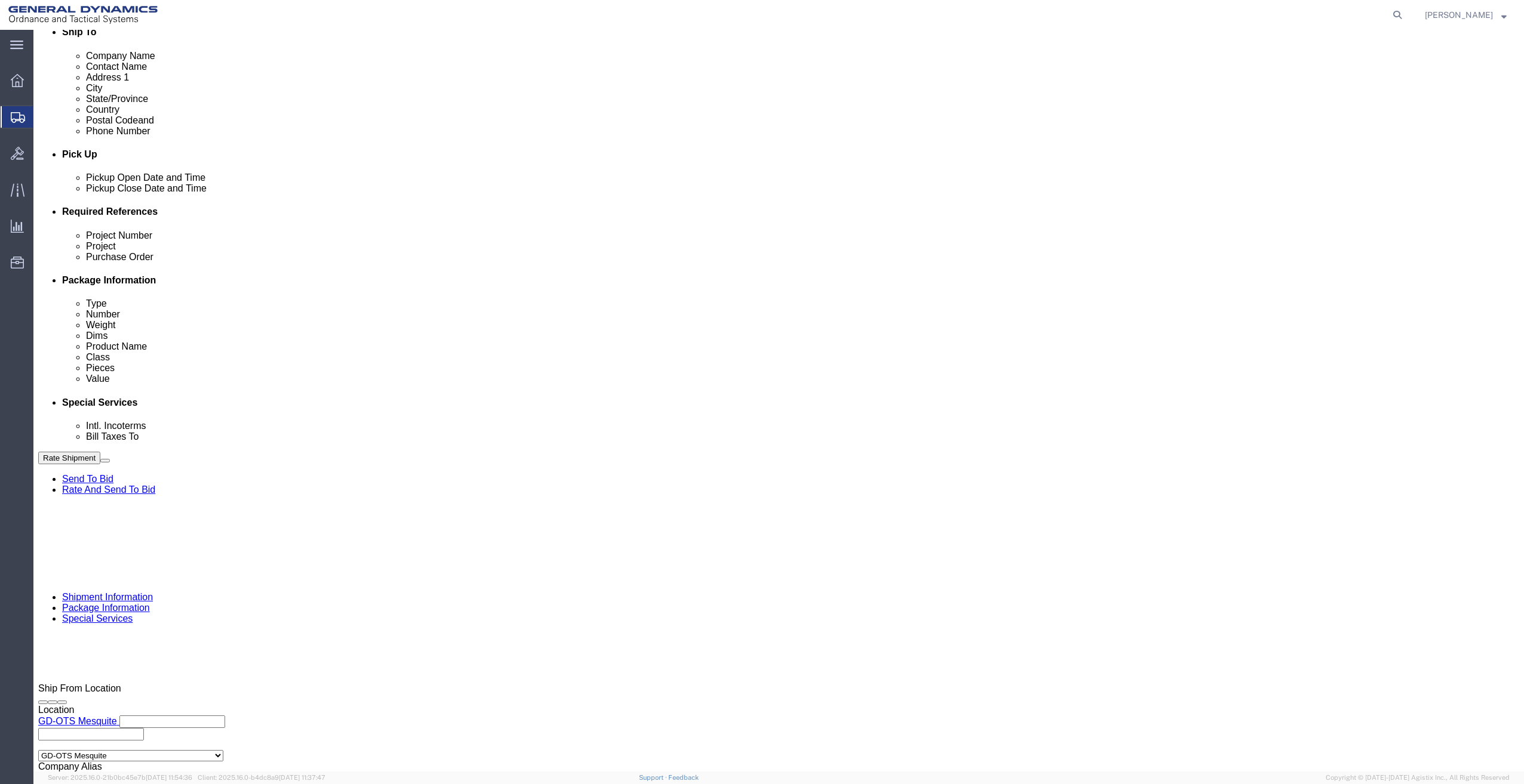
click select "Select [GEOGRAPHIC_DATA] [GEOGRAPHIC_DATA] [GEOGRAPHIC_DATA] [GEOGRAPHIC_DATA] …"
click input "text"
type input "201518662"
click div "Contact Name Morgan Bushway Address 2 City Fort Myers Zip Code 33913 Tax Number"
click h4 "Bill shipment to - Third Party"
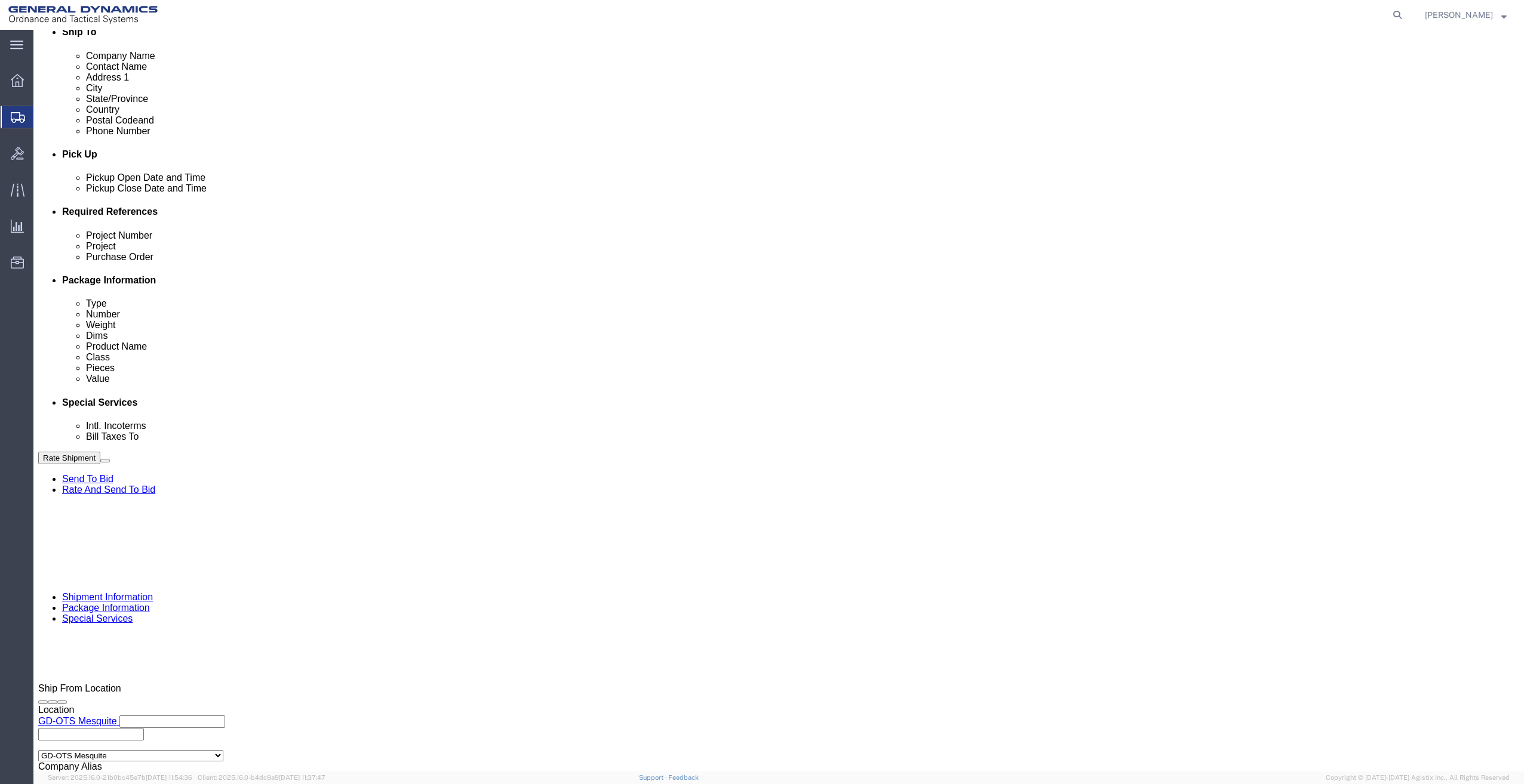
drag, startPoint x: 341, startPoint y: 568, endPoint x: 115, endPoint y: 566, distance: 226.0
click div "Company Name General Dynamics OTS % Data2Logistics Address 1 [STREET_ADDRESS] C…"
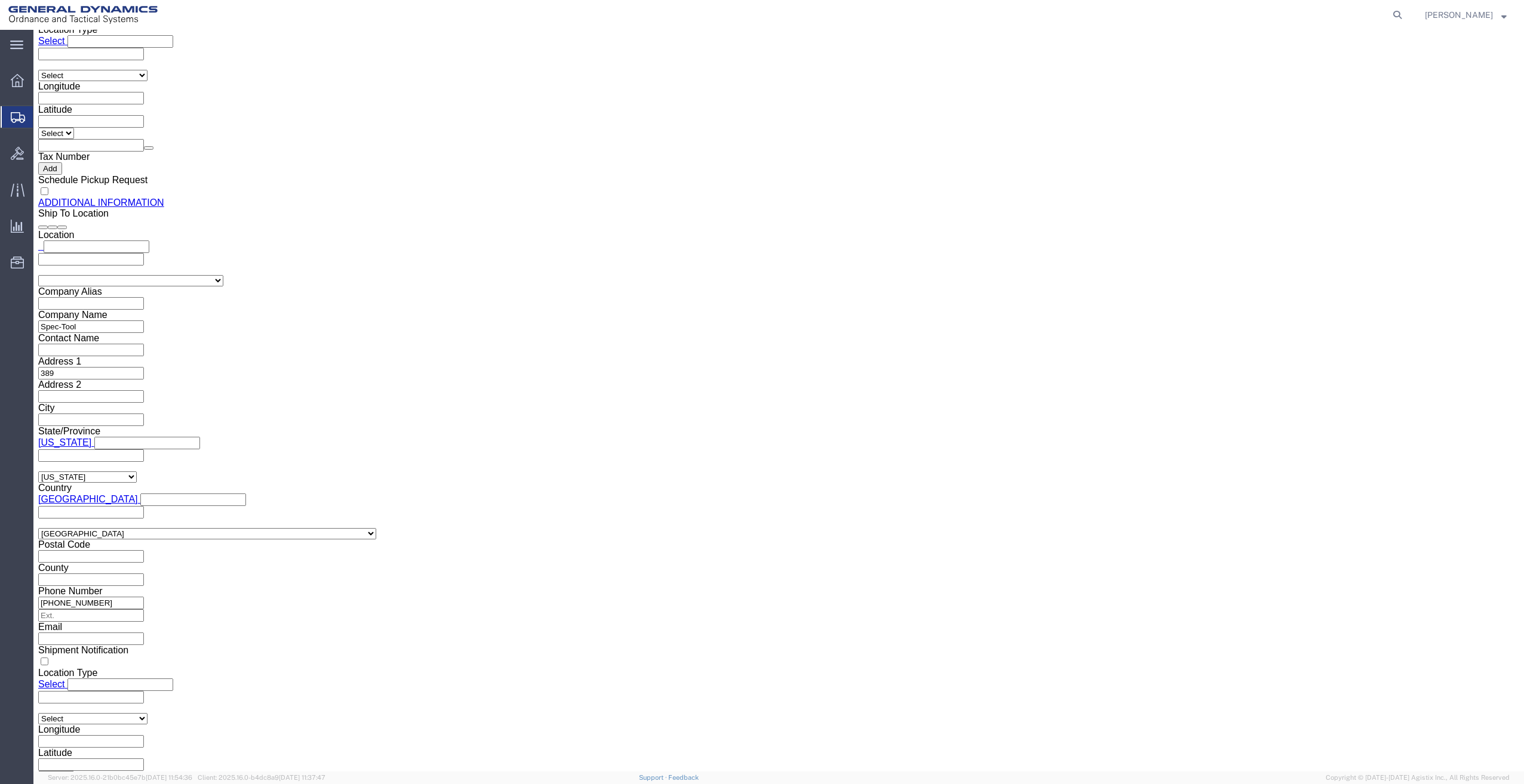
scroll to position [1582, 0]
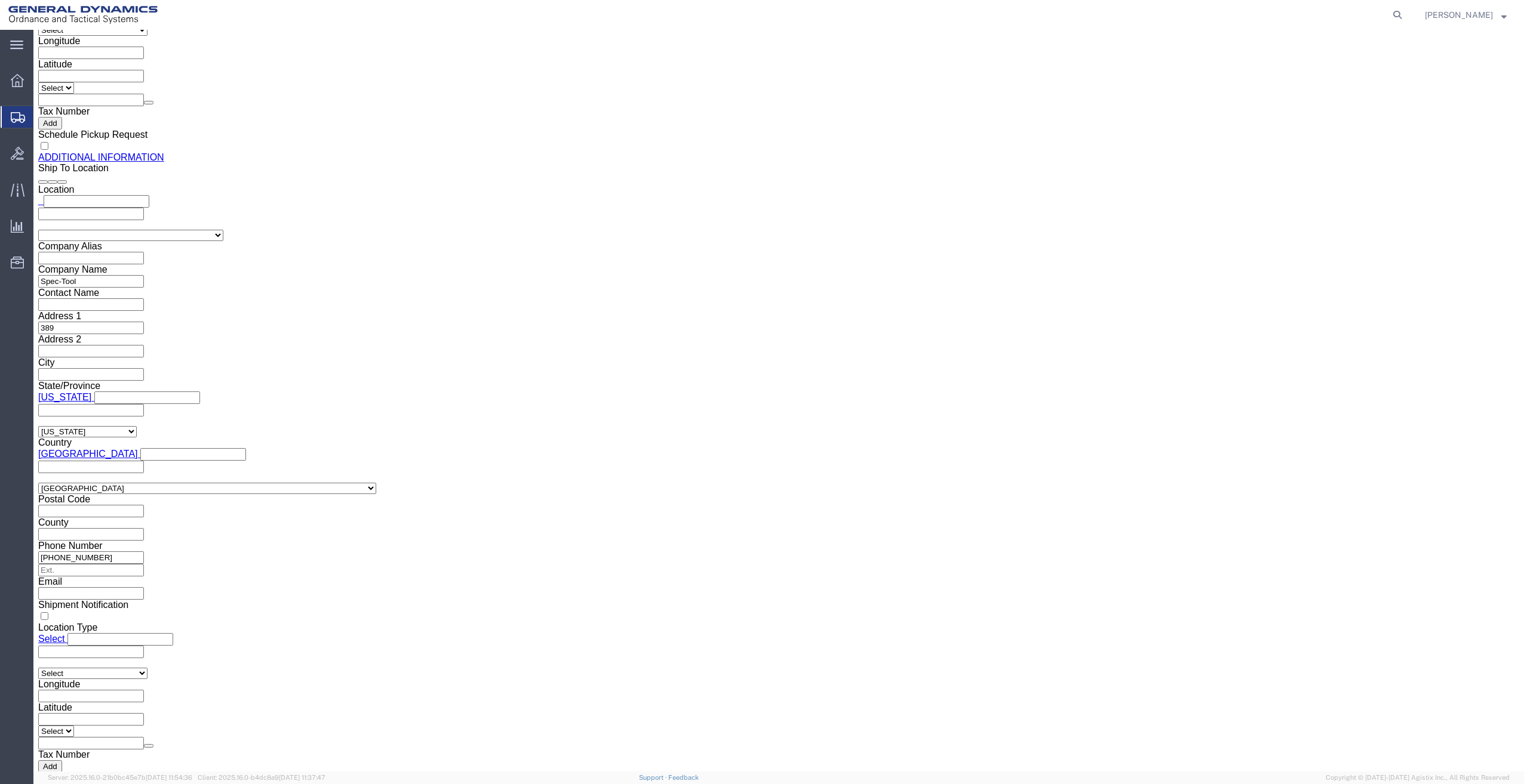
click button "Rate Shipment"
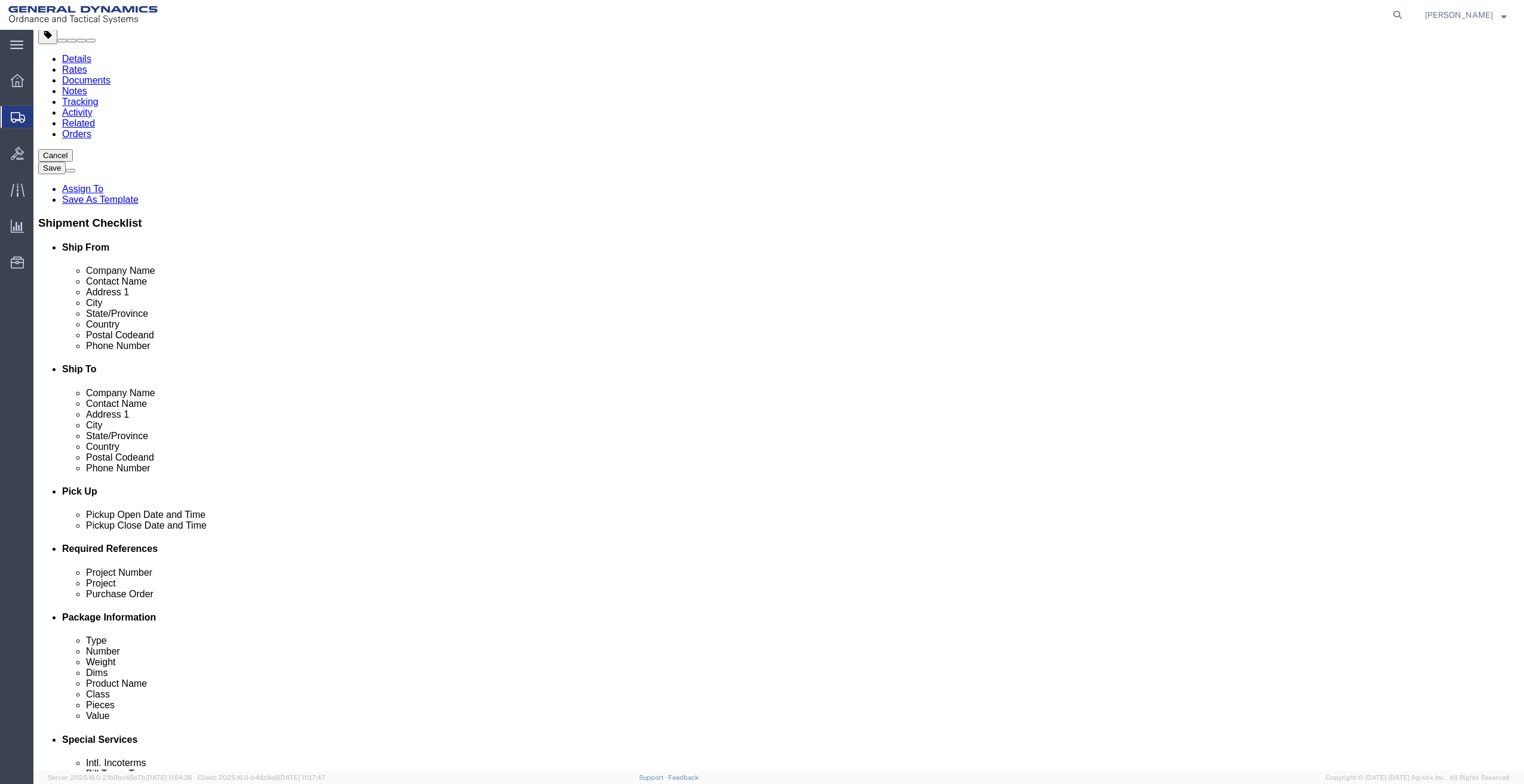
scroll to position [0, 0]
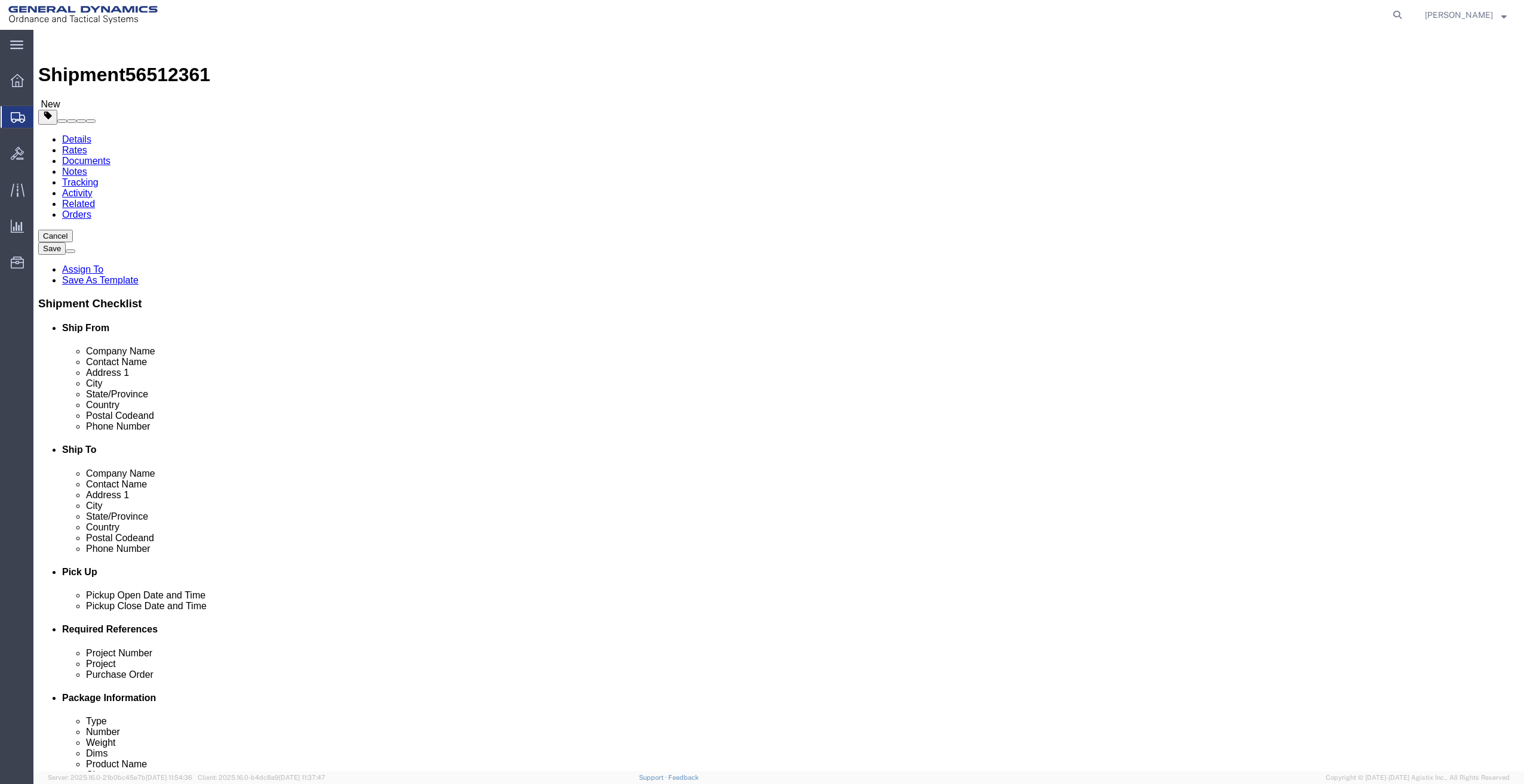
click link "Details"
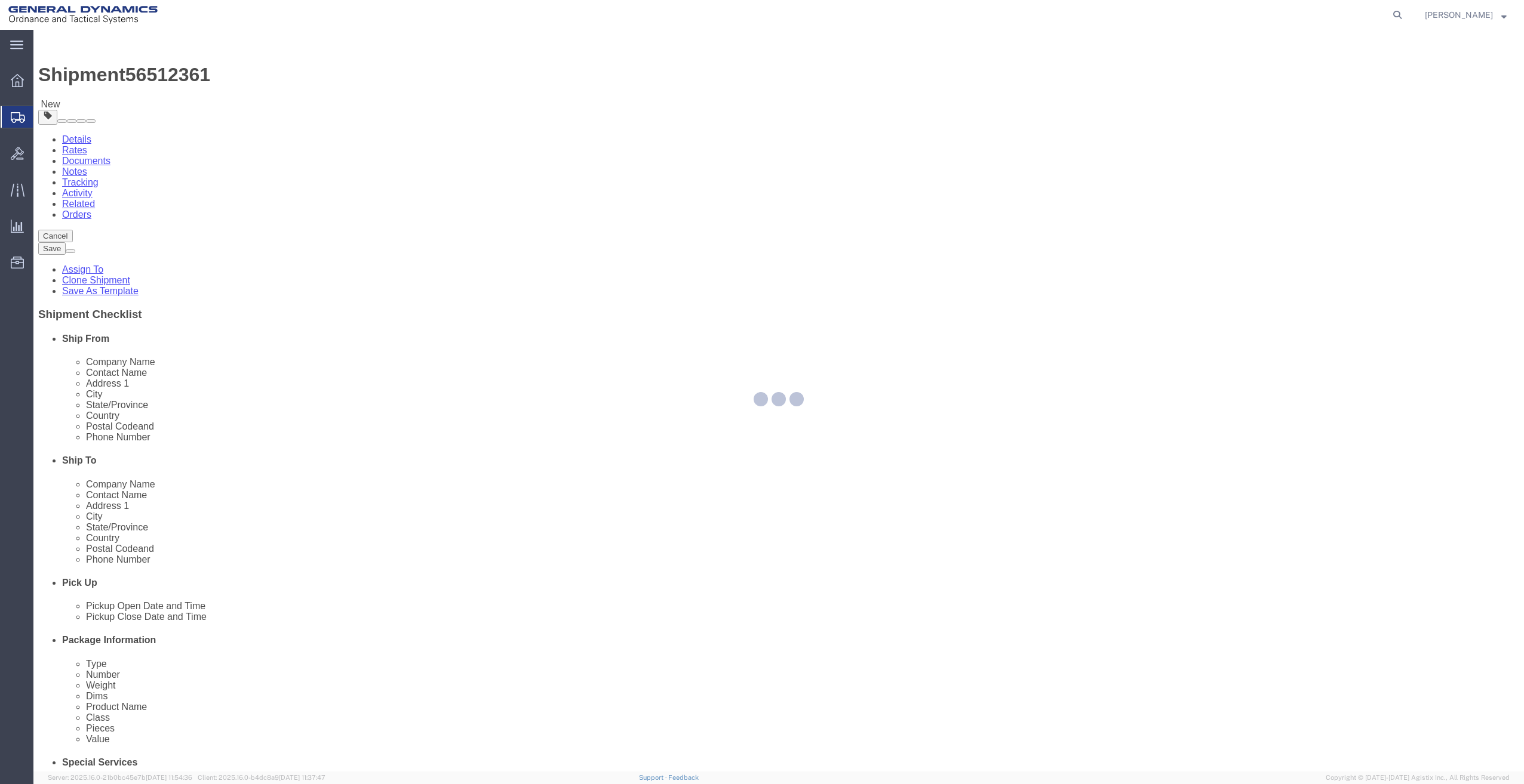
select select "64231"
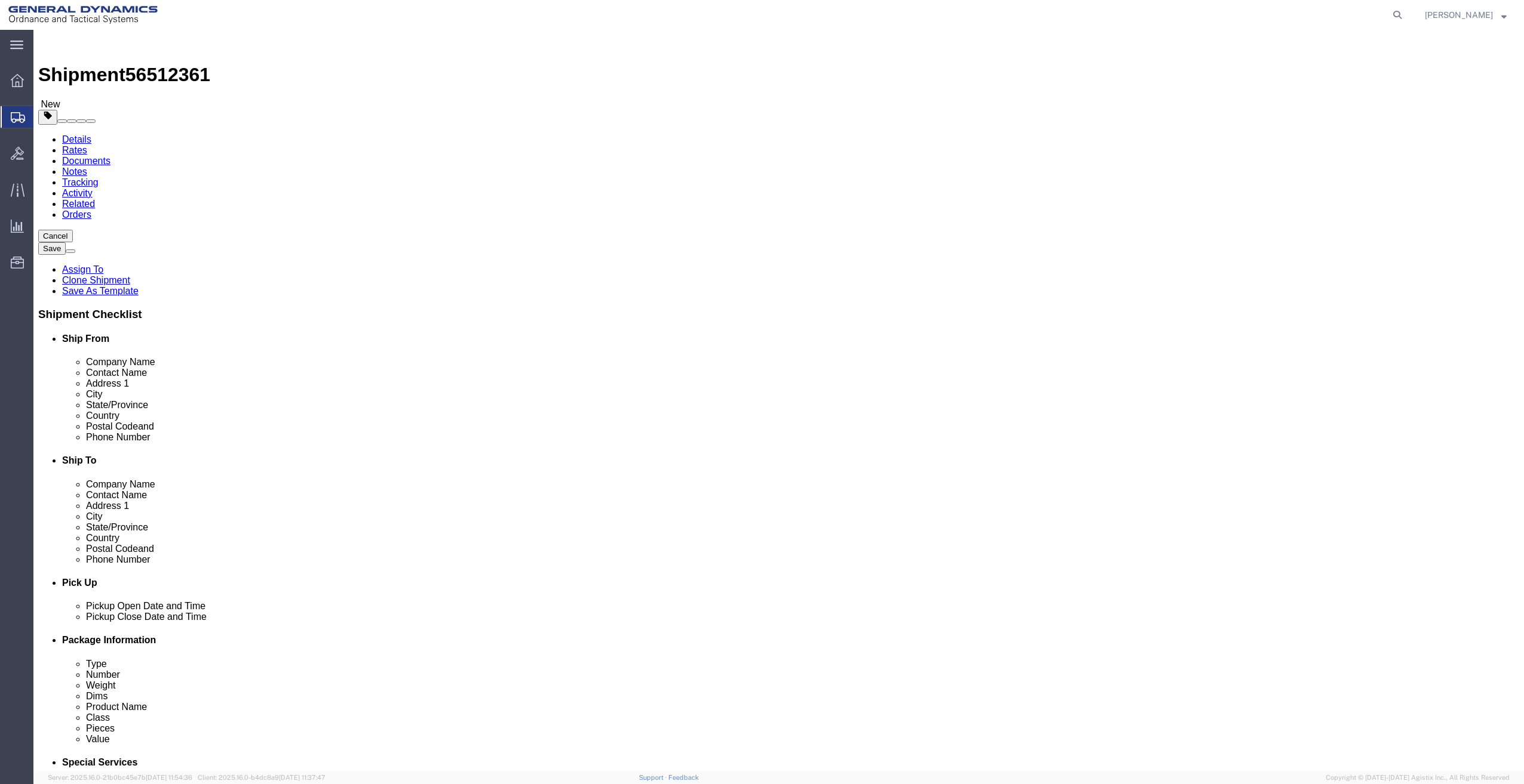
click input "text"
type input "214 415 9840"
click div "ADDITIONAL INFORMATION"
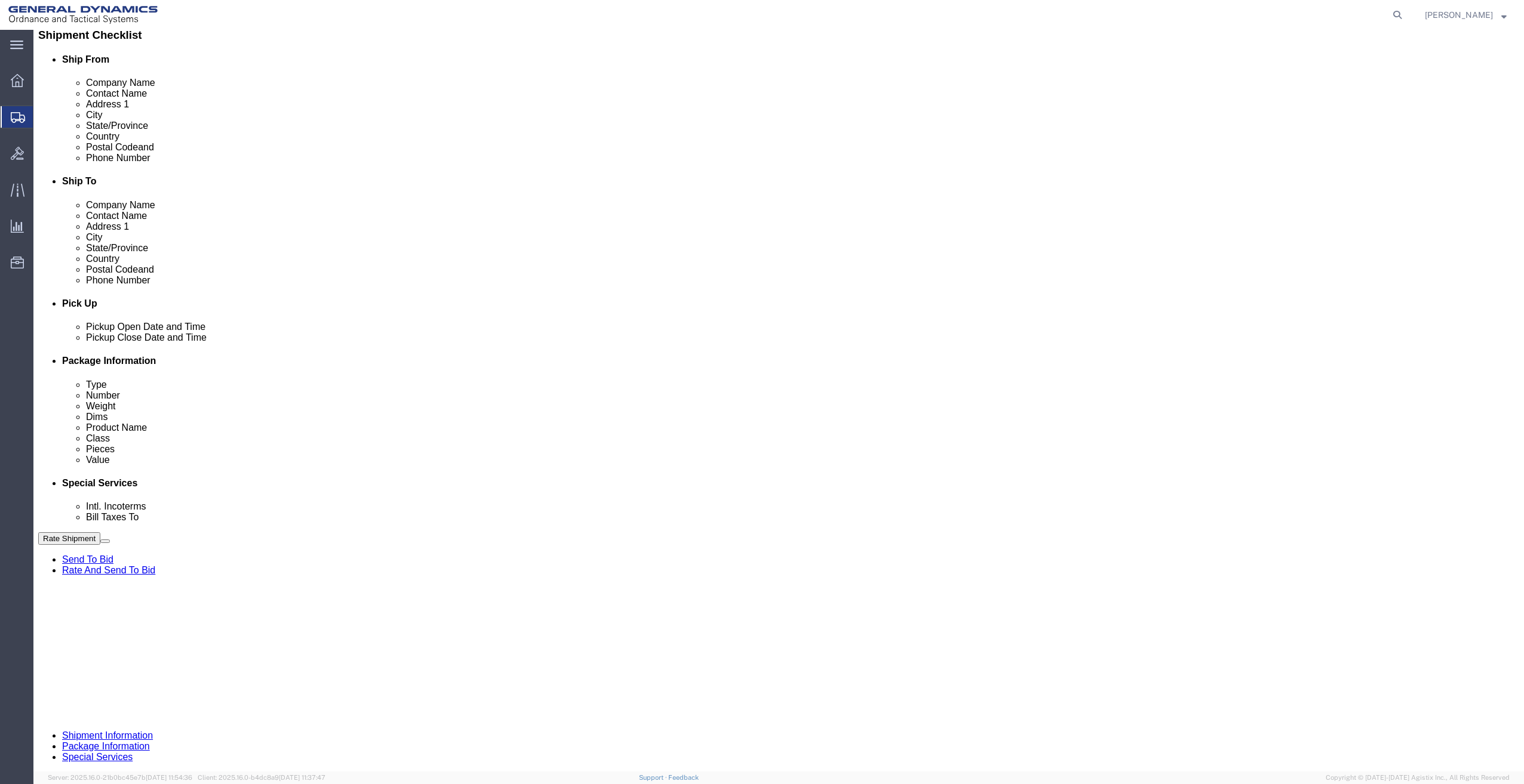
scroll to position [283, 0]
click button "Continue"
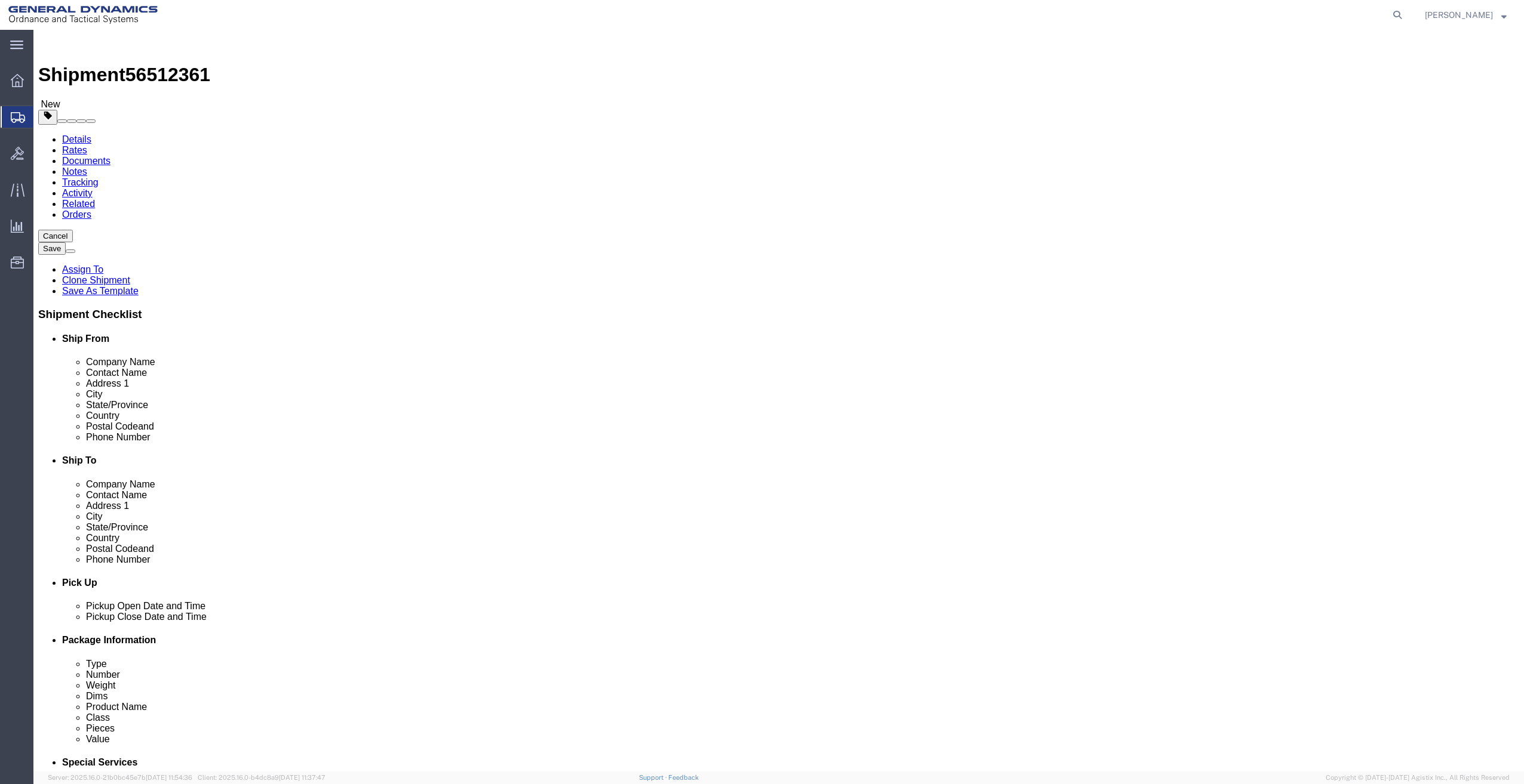
click button "Rate Shipment"
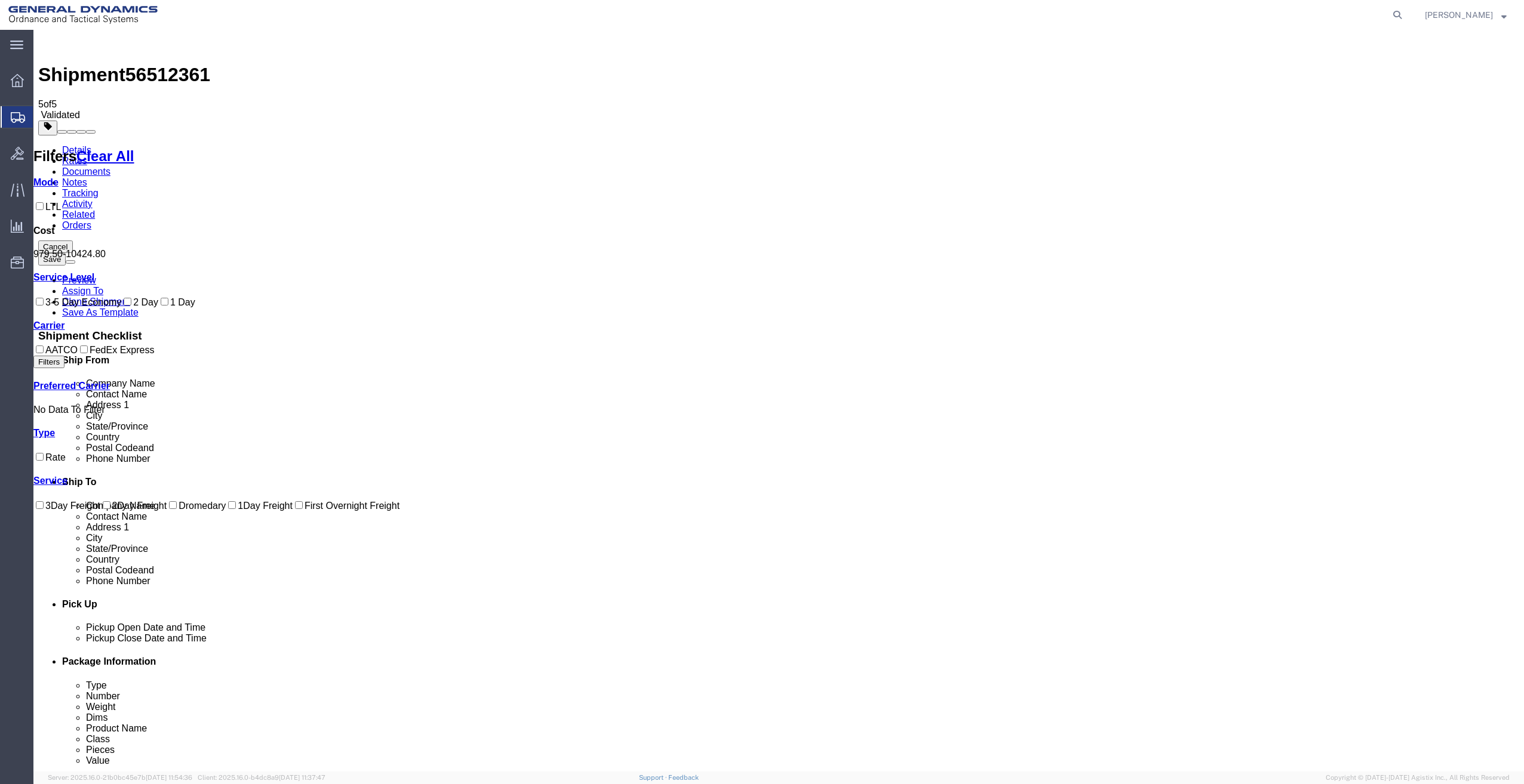
click at [87, 145] on link "Details" at bounding box center [77, 150] width 29 height 10
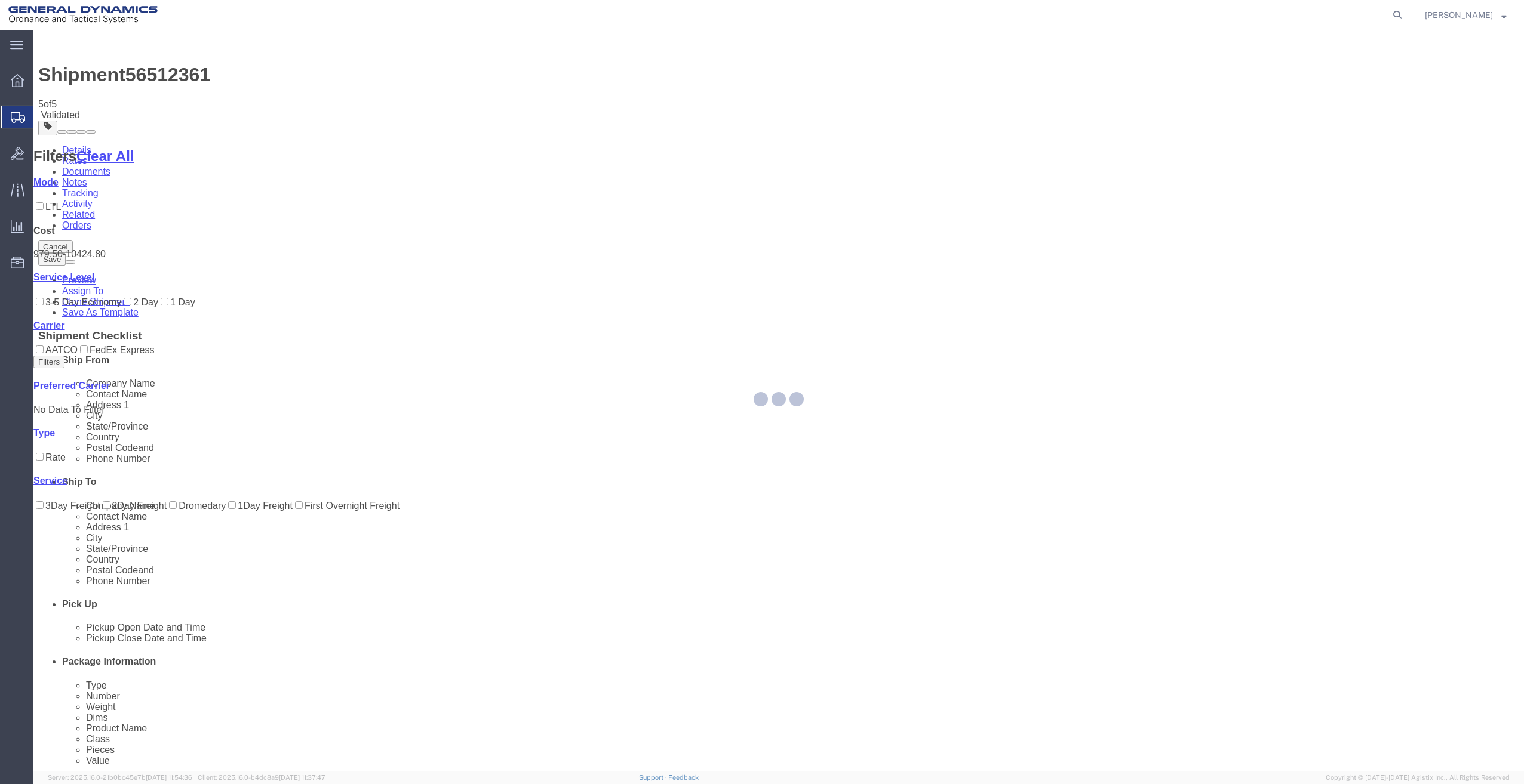
select select "64231"
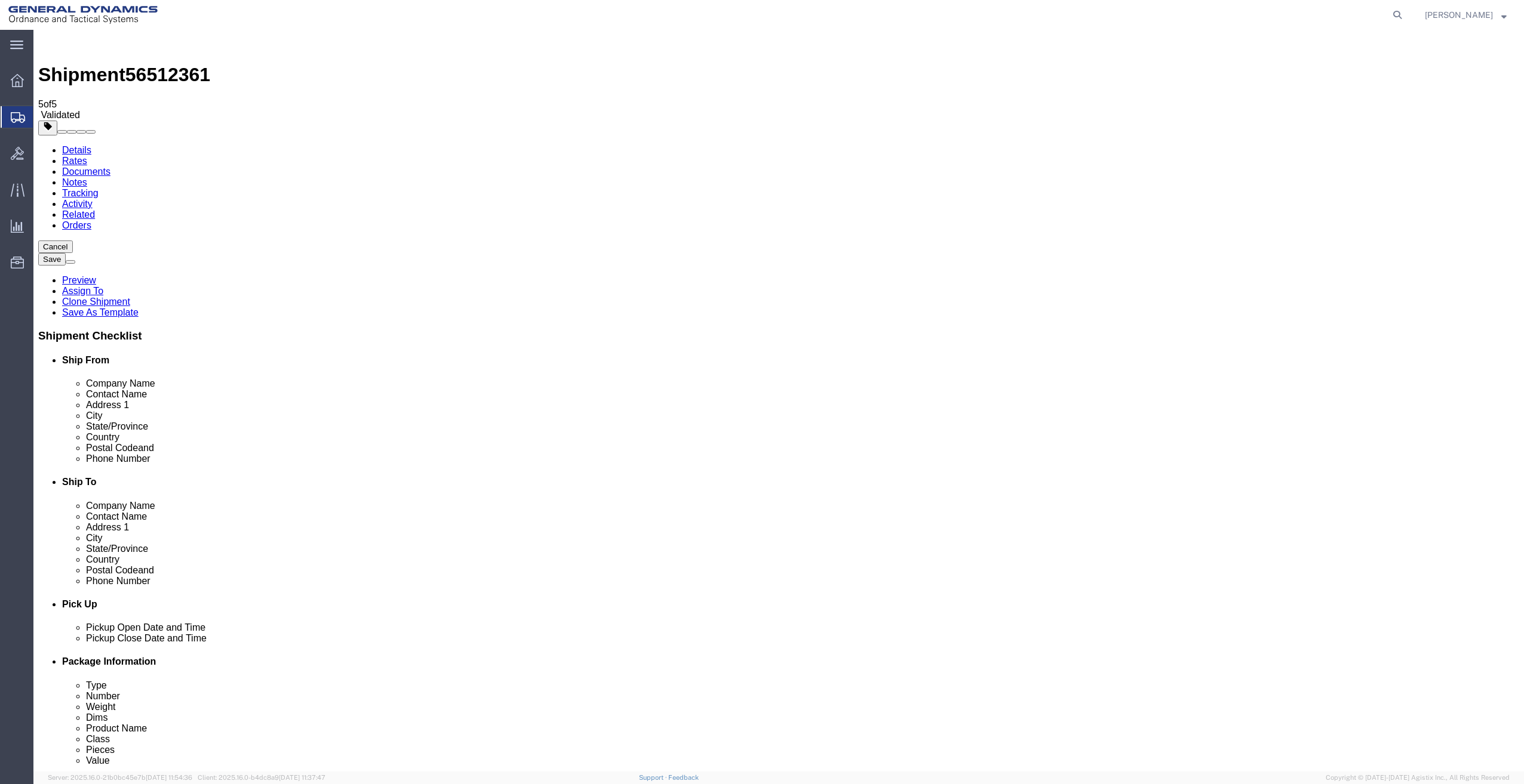
scroll to position [283, 0]
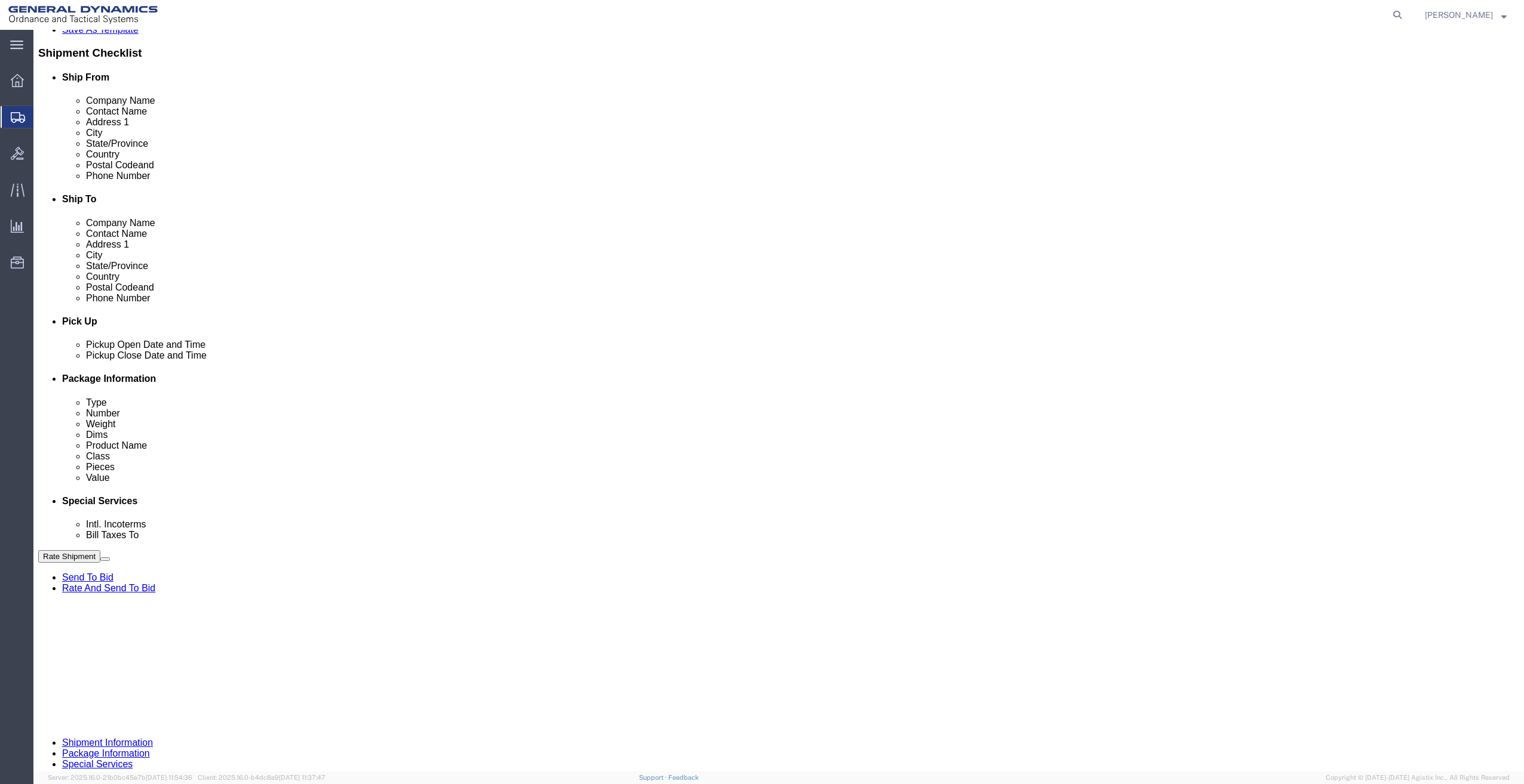
click button "Continue"
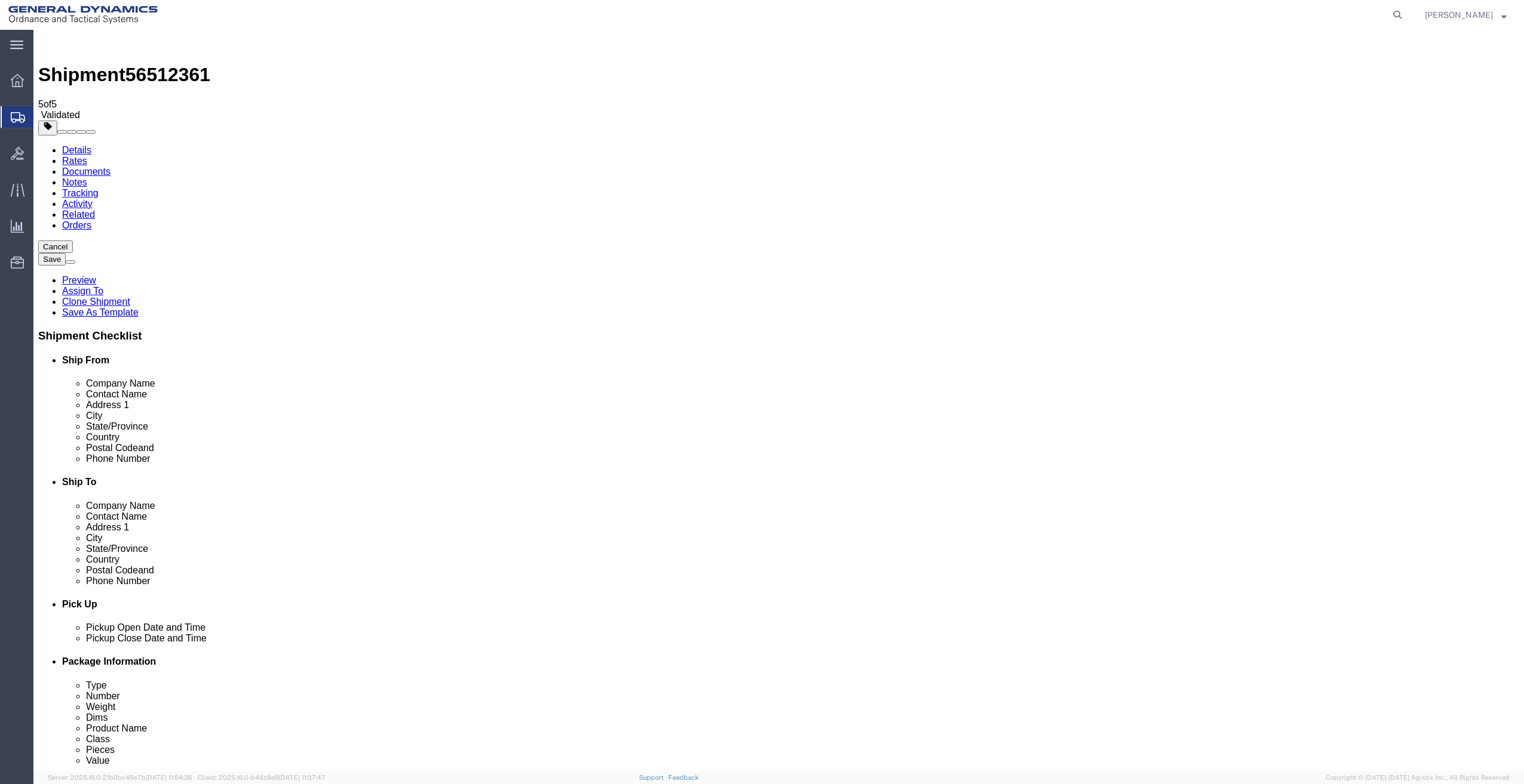
click button "Continue"
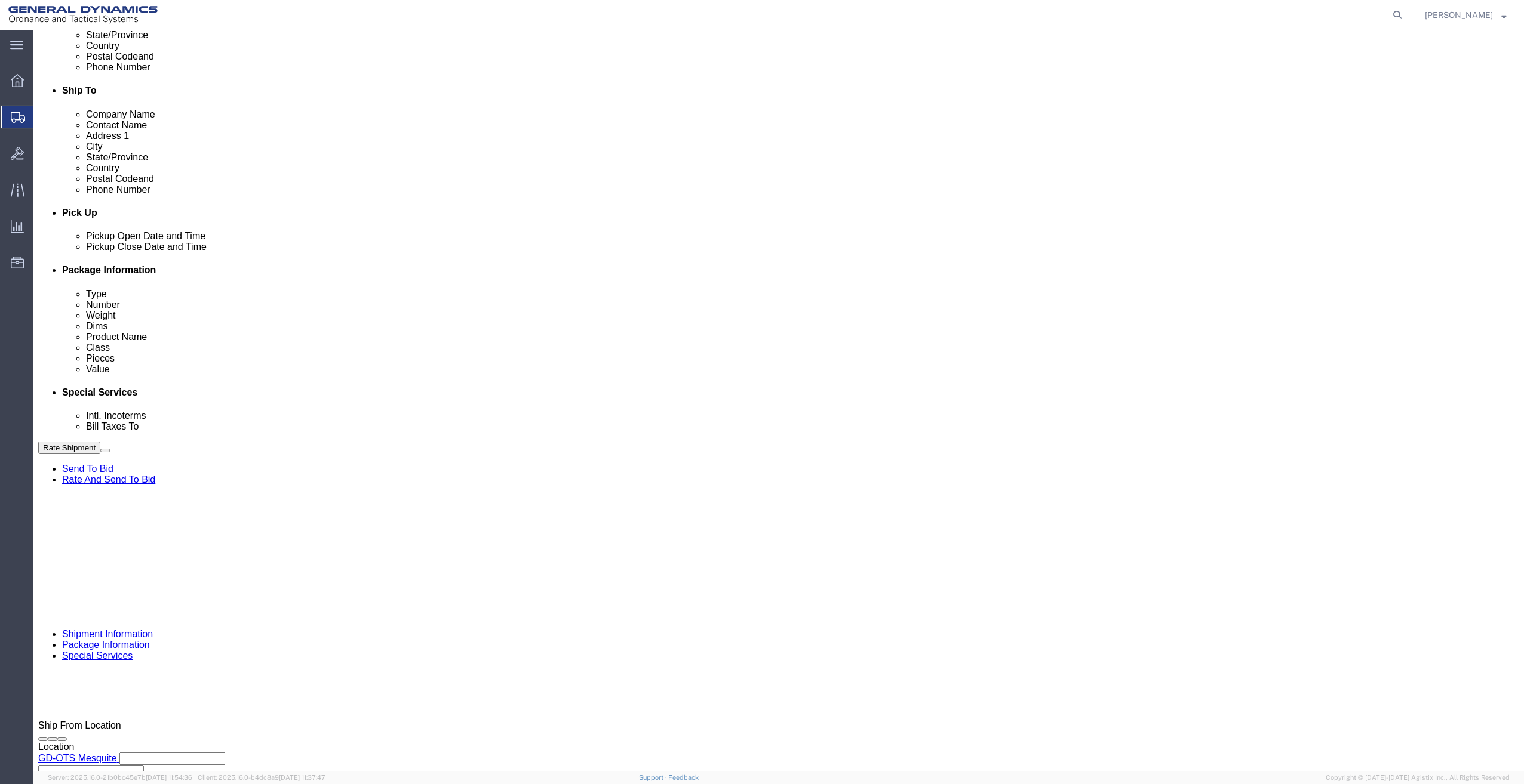
scroll to position [418, 0]
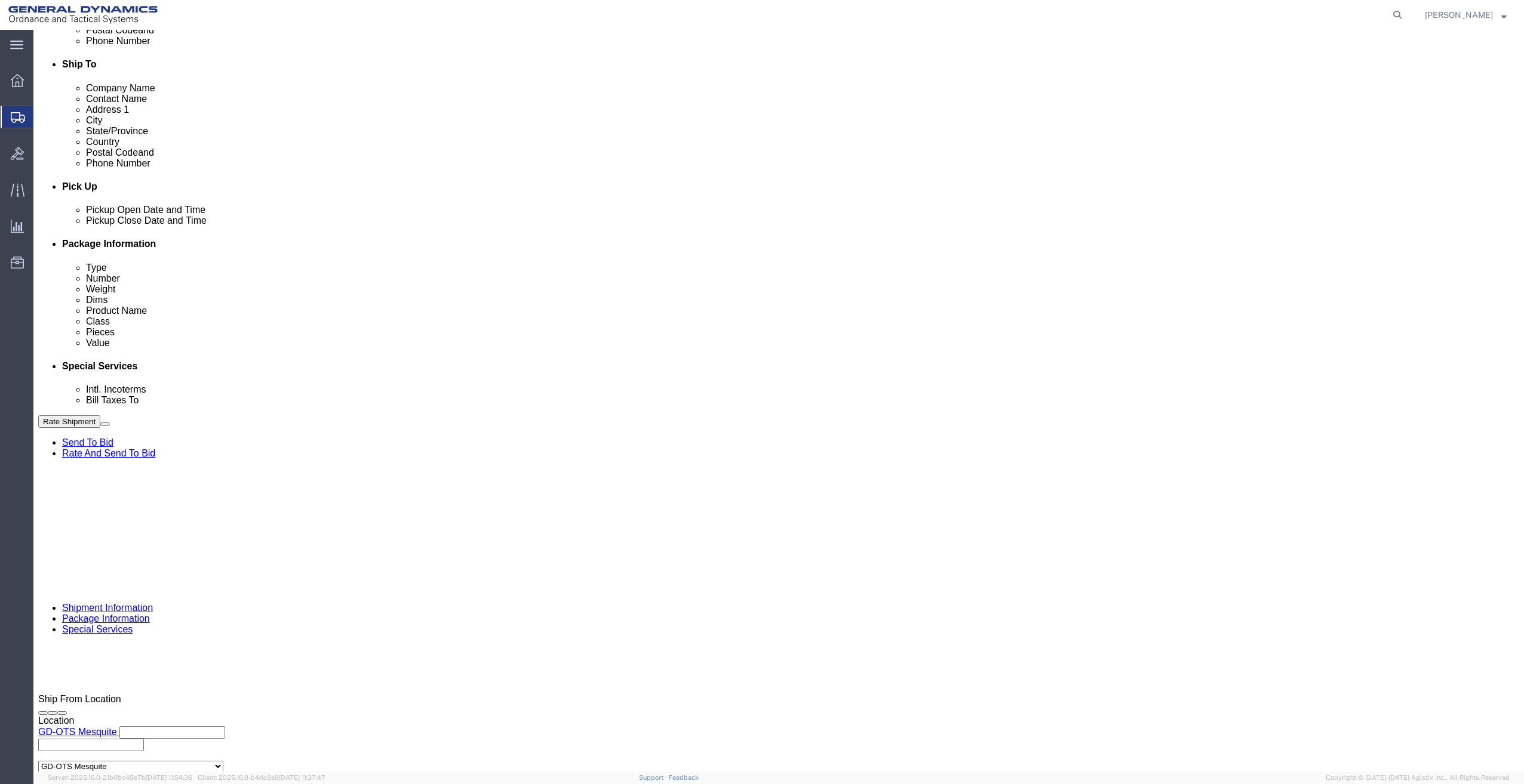
click select "Select Gift Personal Effects Repair/Warranty Return Sample Sold Temporary/Not S…"
drag, startPoint x: 777, startPoint y: 394, endPoint x: 723, endPoint y: 397, distance: 54.1
click div "Billing Location Select Select My Profile Location GD-OTS Anniston (Commerce) G…"
click select "Select Recipient Account Sender/Shipper Third Party Account"
click div "Billing Location Select Select My Profile Location GD-OTS Anniston (Commerce) G…"
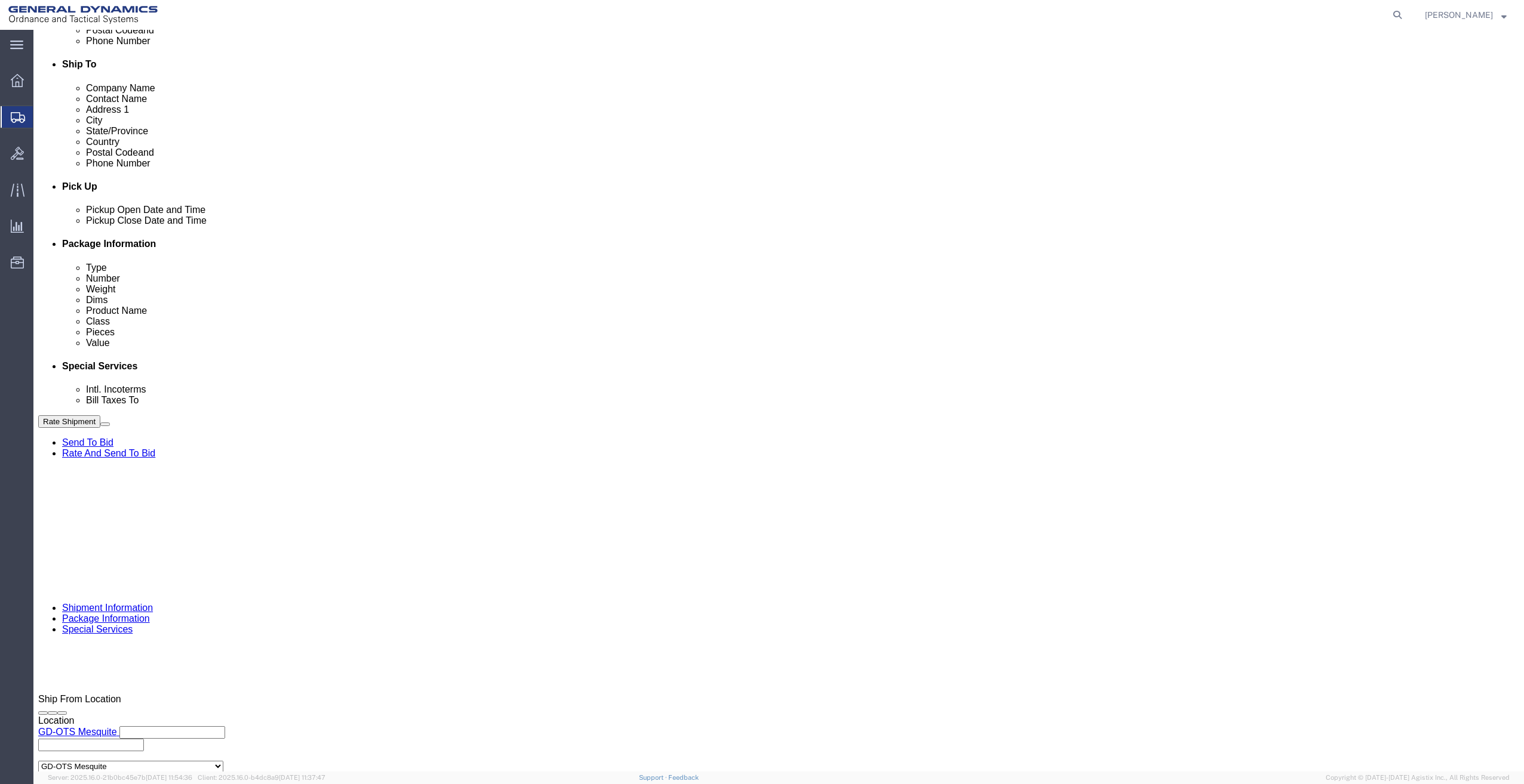
click select "Select DHL FedEx Express UPS"
select select "FedEx Express"
click select "Select DHL FedEx Express UPS"
click button "Rate Shipment"
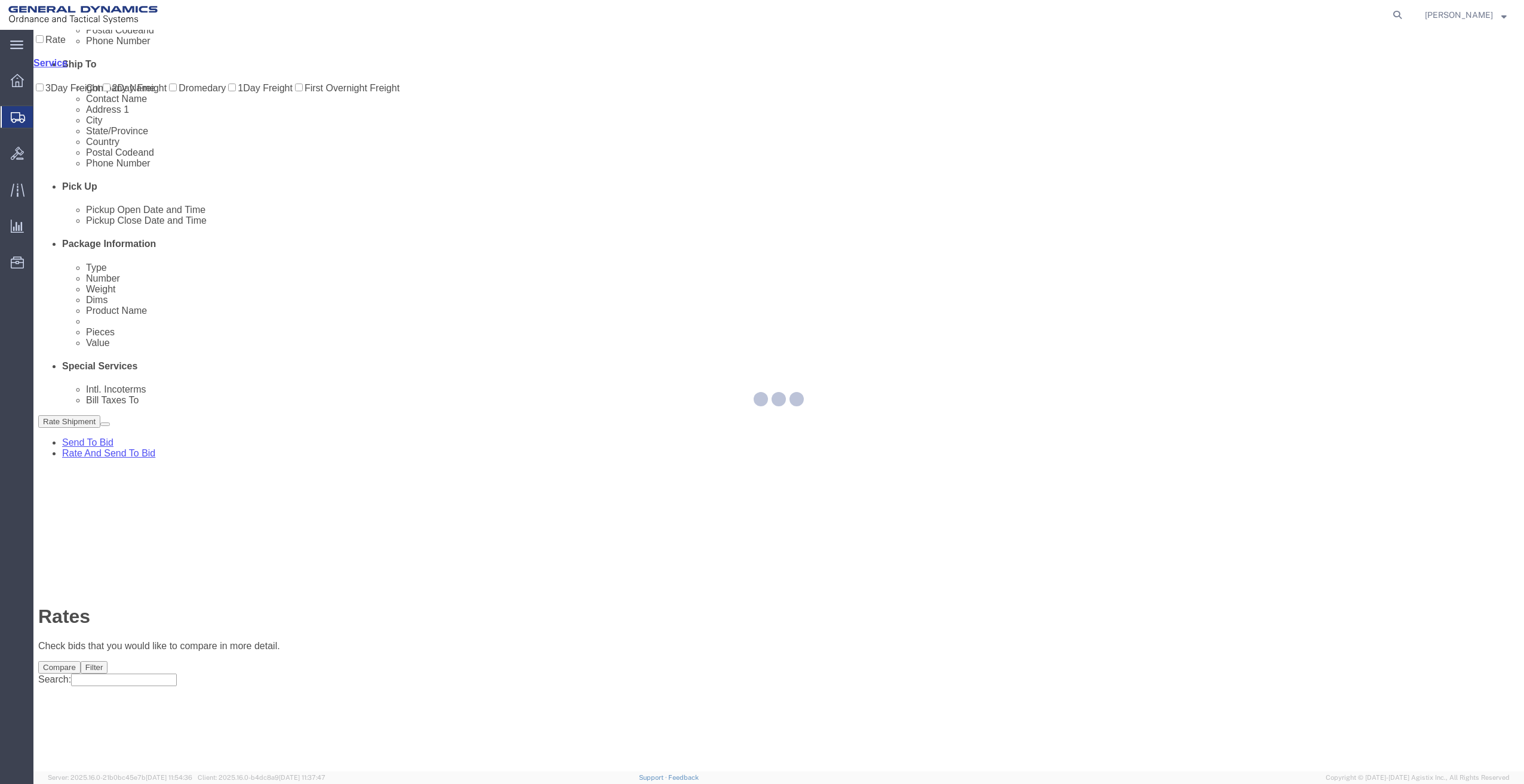
scroll to position [0, 0]
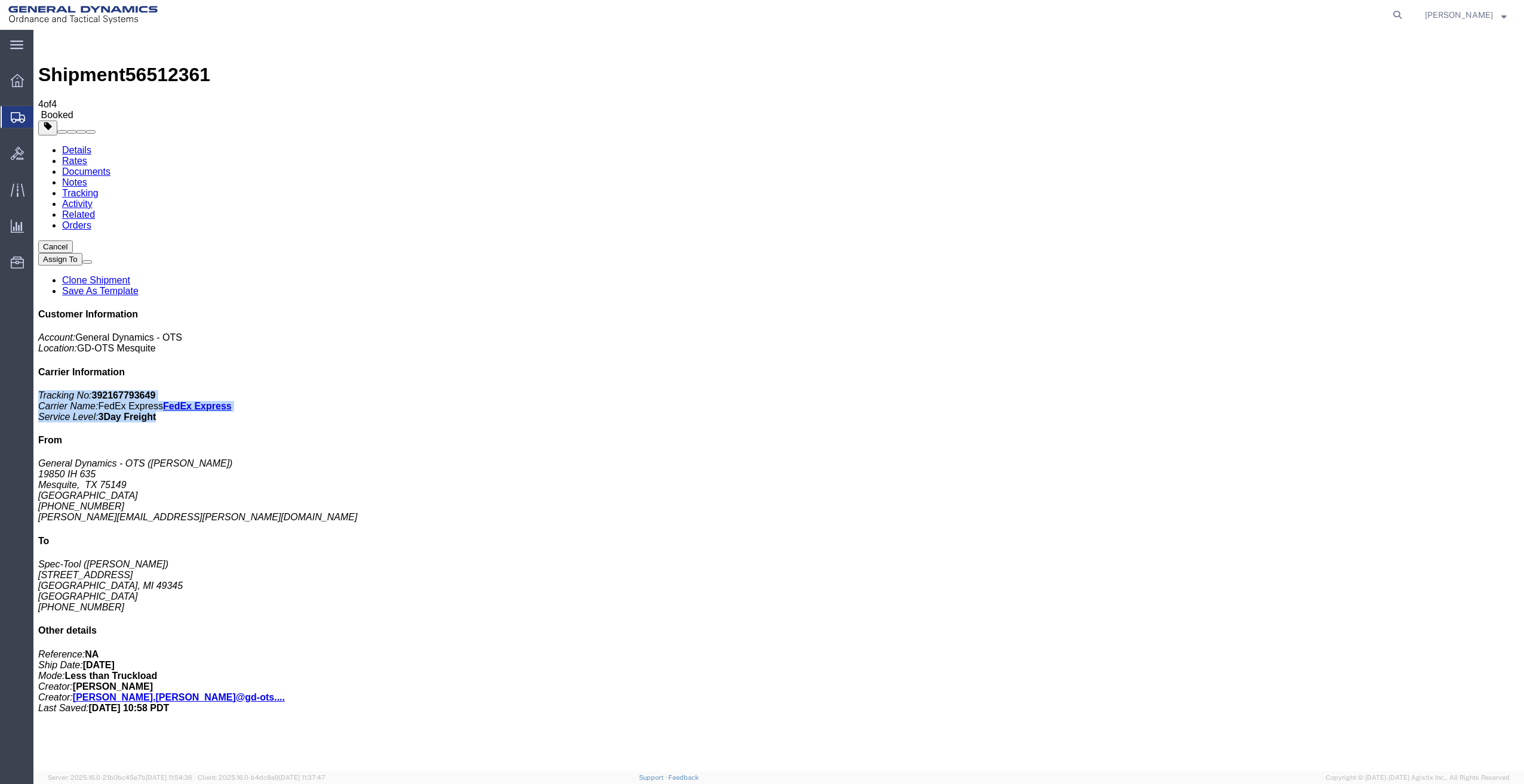
drag, startPoint x: 1420, startPoint y: 209, endPoint x: 1296, endPoint y: 184, distance: 126.5
click at [1296, 309] on div "Customer Information Account: General Dynamics - OTS Location: GD-OTS Mesquite …" at bounding box center [779, 511] width 1481 height 404
copy p "Tracking No: 392167793649 Carrier Name: FedEx Express FedEx Express Service Lev…"
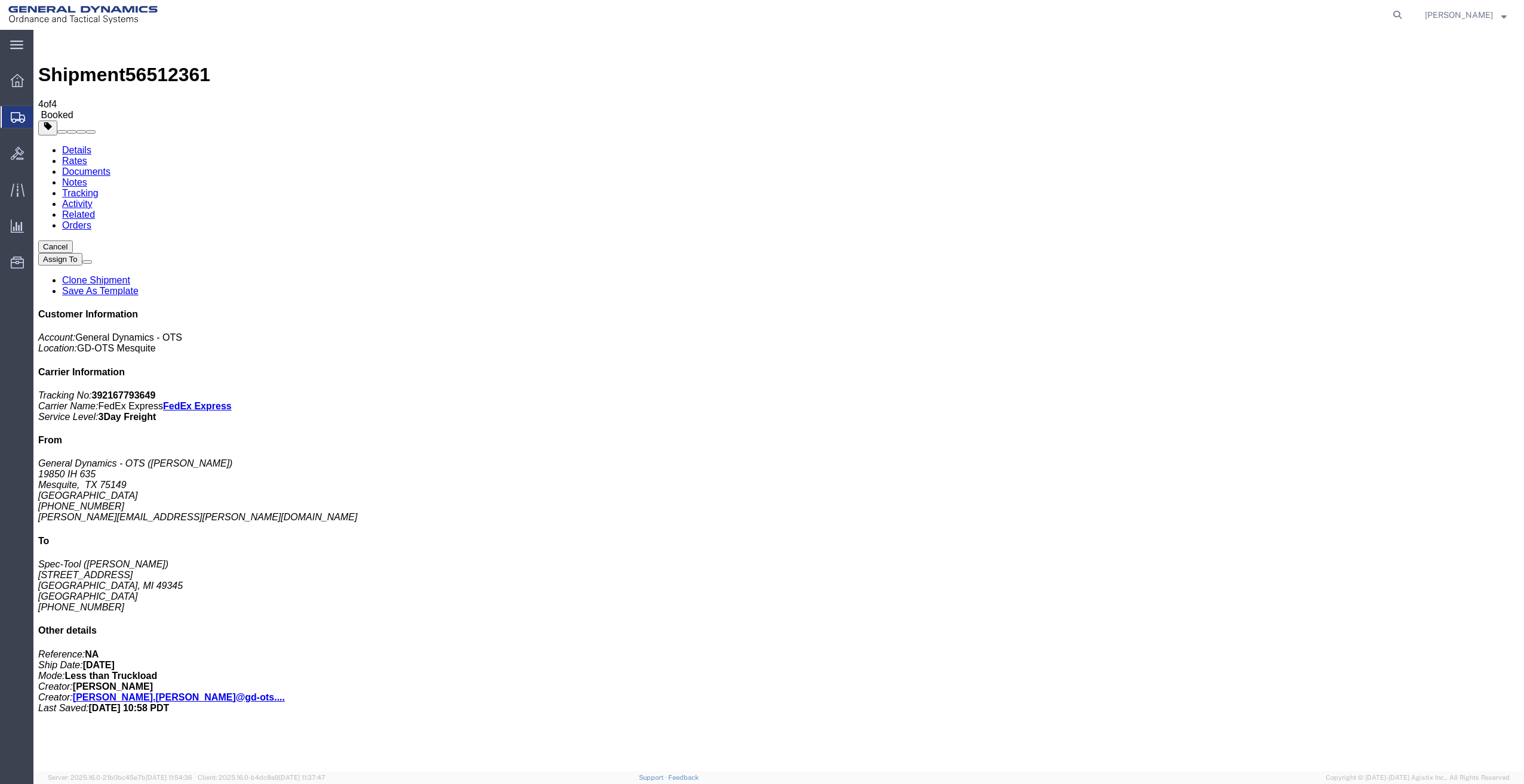
click at [87, 156] on link "Rates" at bounding box center [75, 161] width 25 height 10
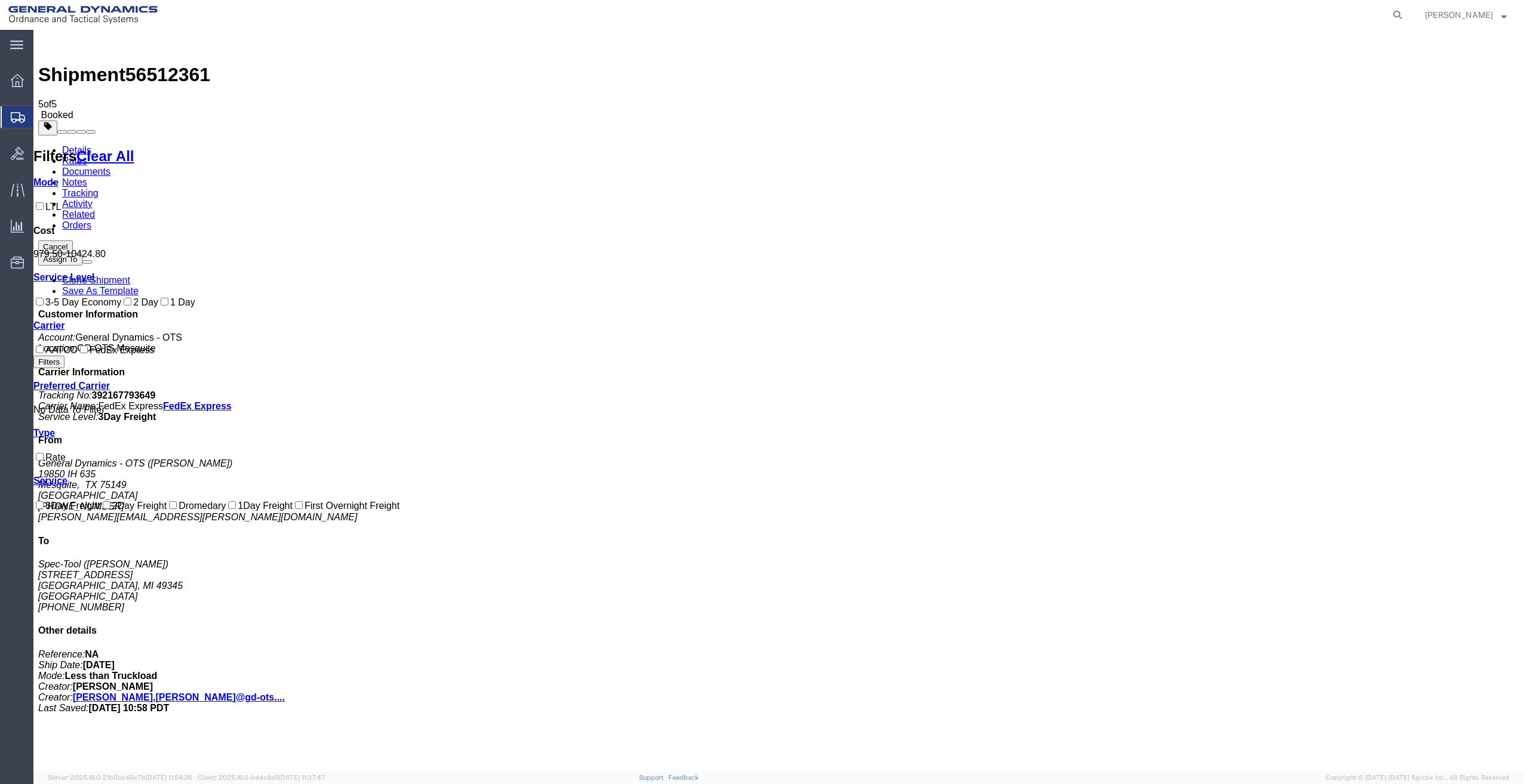
click at [77, 145] on link "Details" at bounding box center [77, 150] width 29 height 10
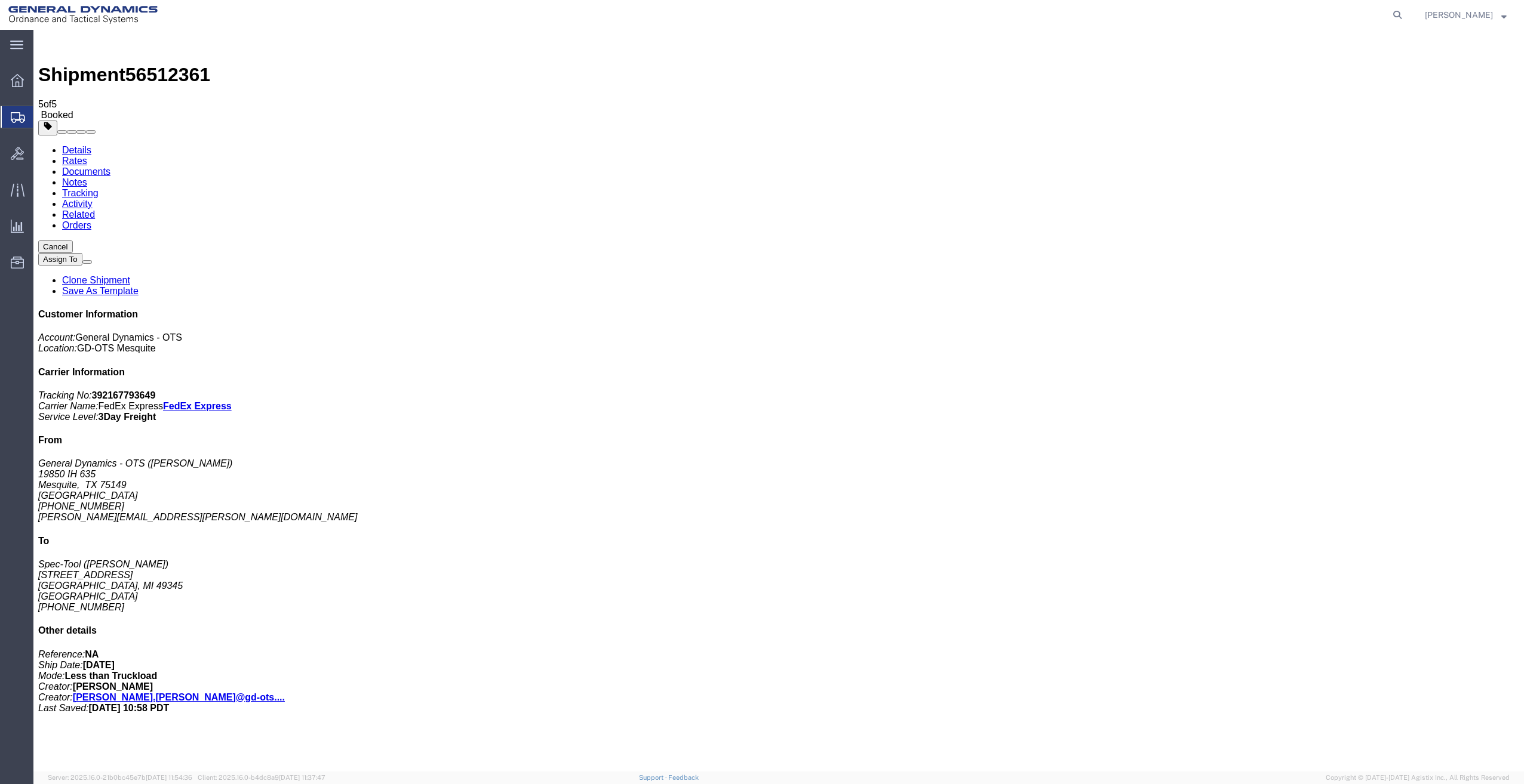
click link "Schedule pickup request"
